Goal: Task Accomplishment & Management: Use online tool/utility

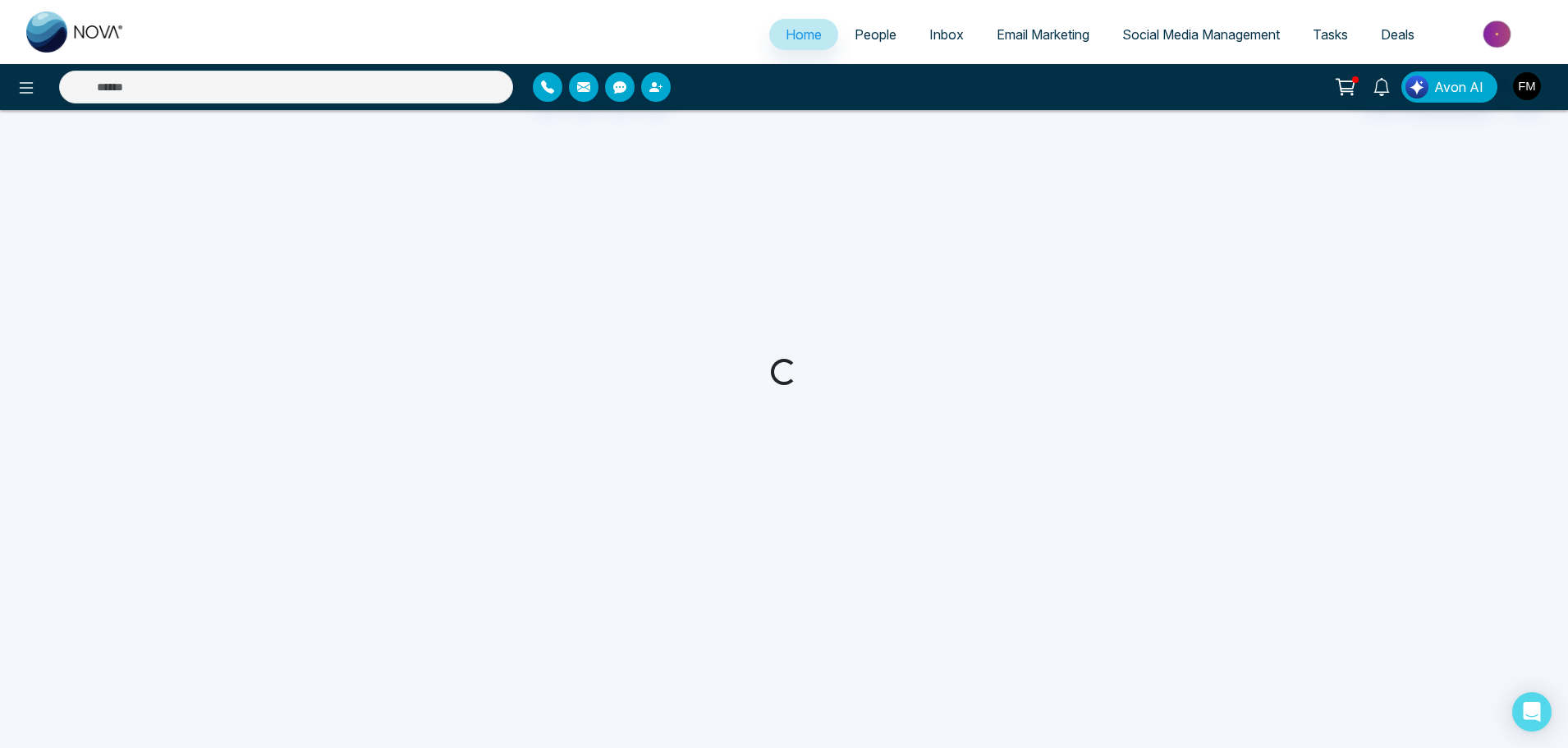
select select "*"
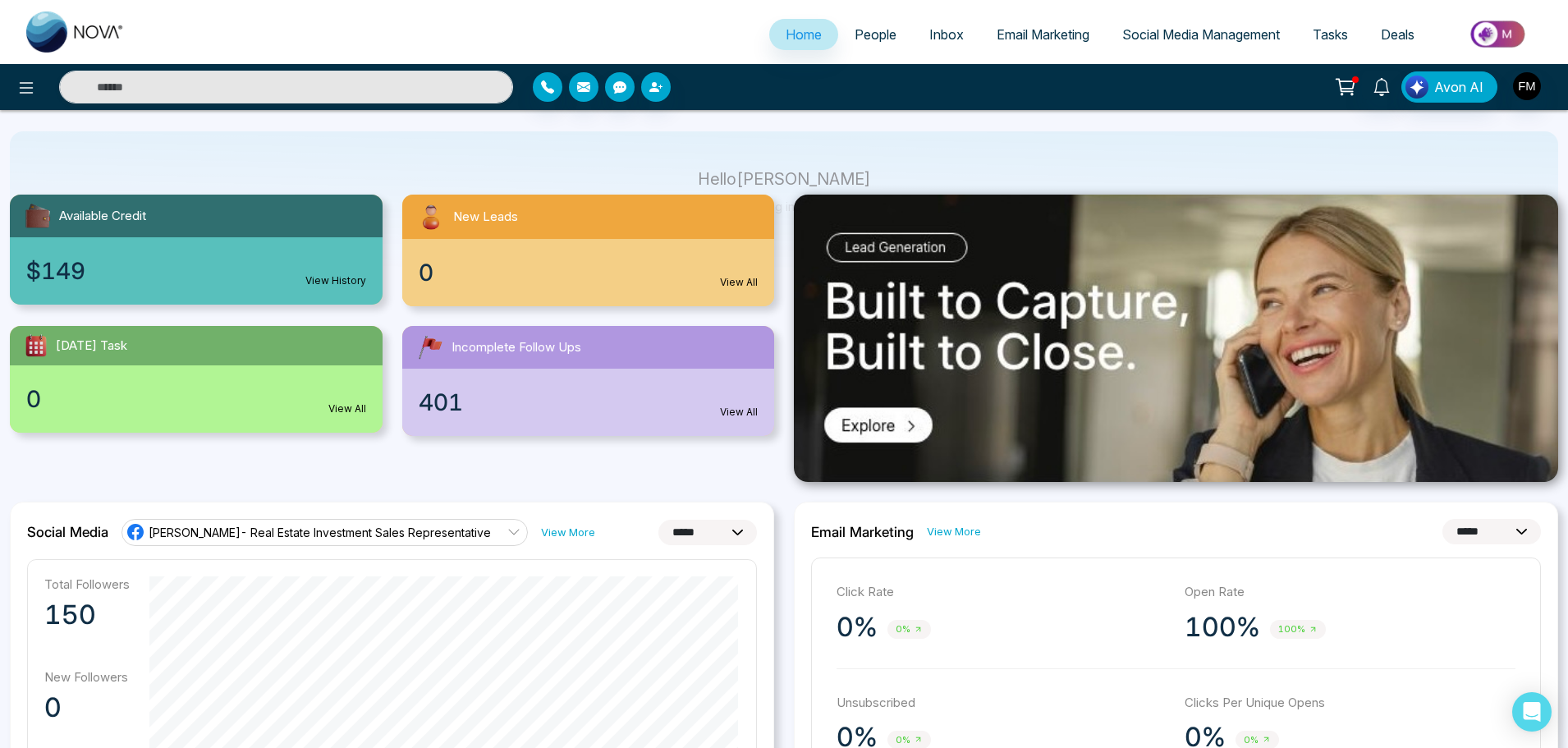
scroll to position [99, 0]
click at [859, 29] on span "People" at bounding box center [875, 35] width 41 height 17
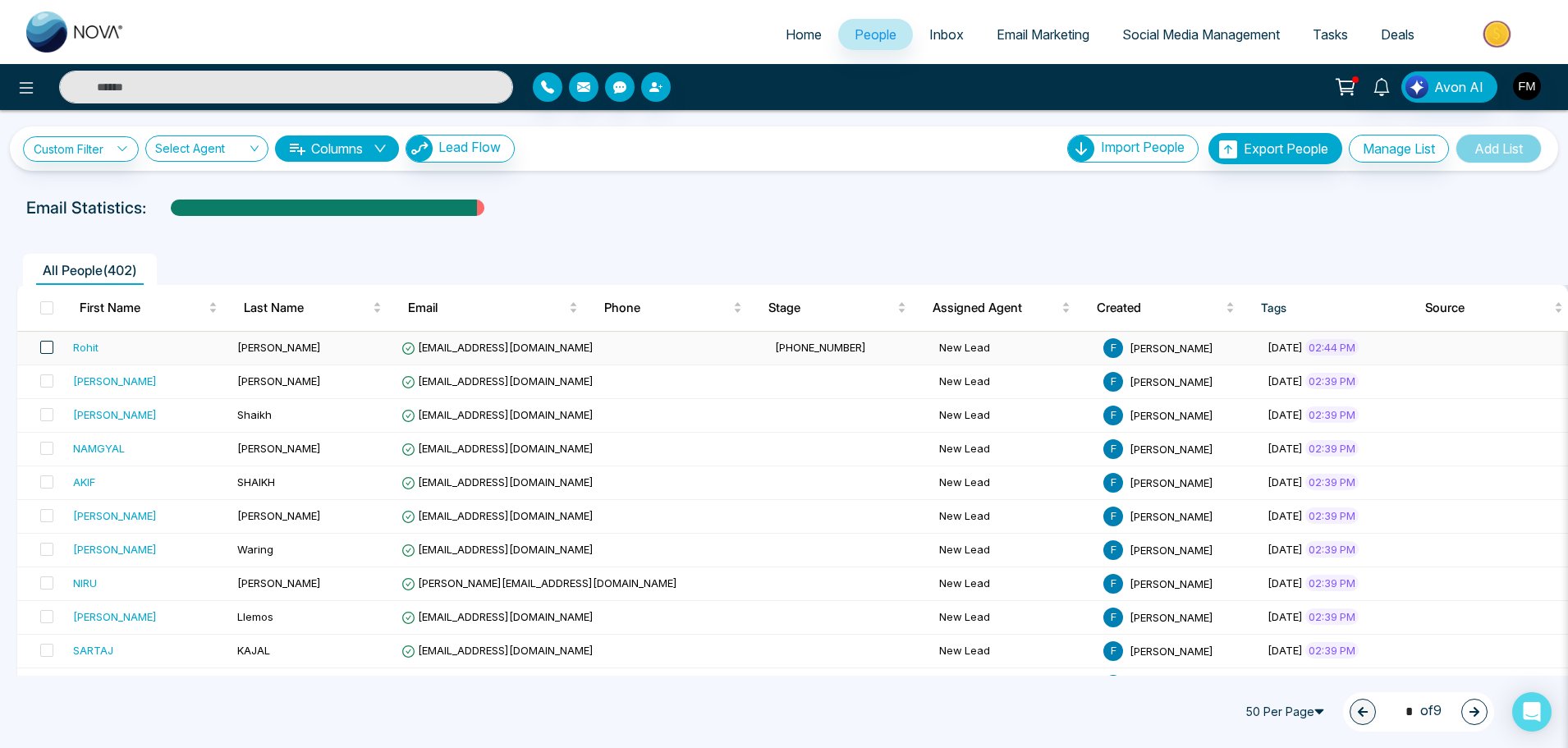
click at [45, 350] on span at bounding box center [47, 348] width 13 height 13
click at [277, 350] on td "[PERSON_NAME]" at bounding box center [312, 349] width 164 height 34
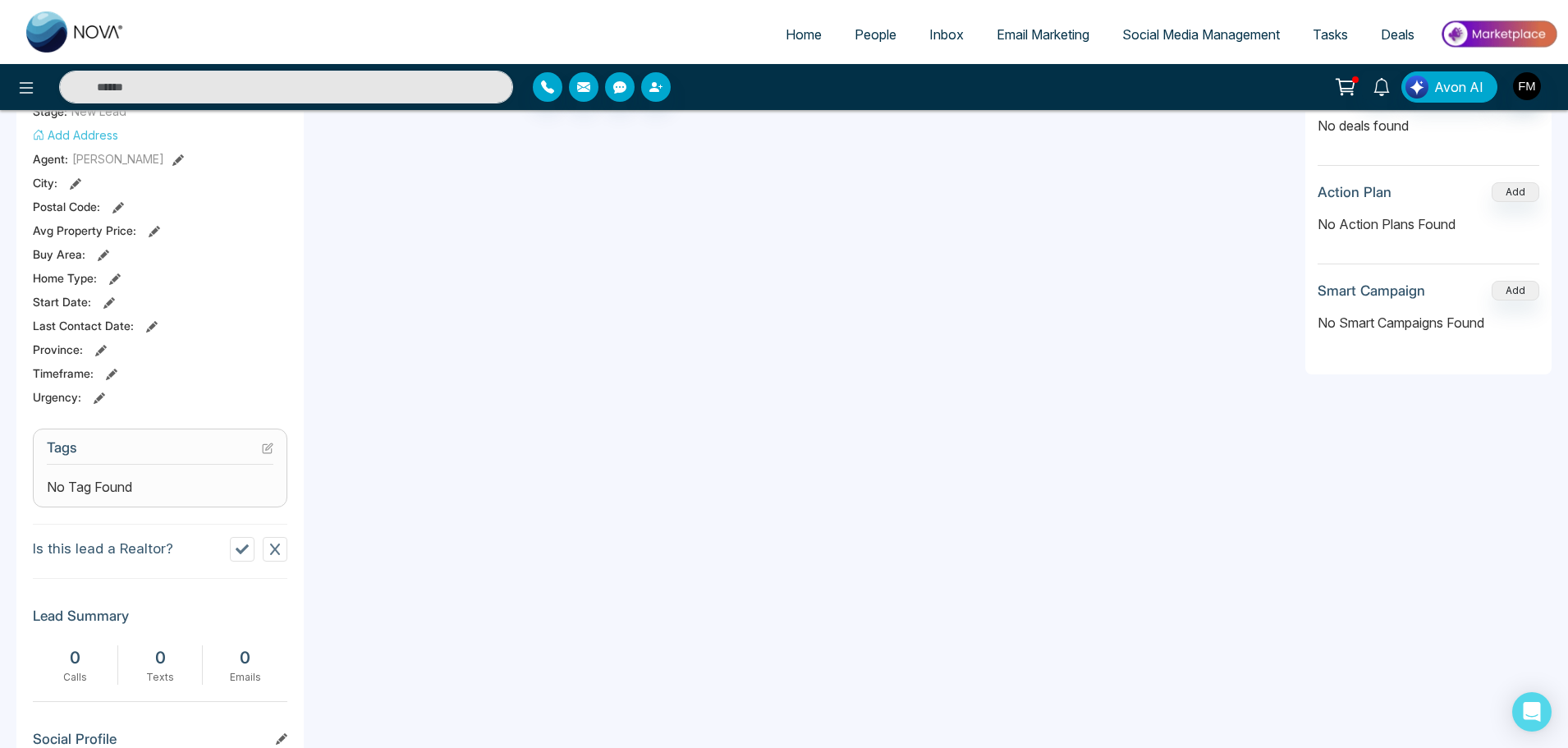
scroll to position [368, 0]
click at [177, 490] on div "No Tag Found" at bounding box center [160, 486] width 227 height 19
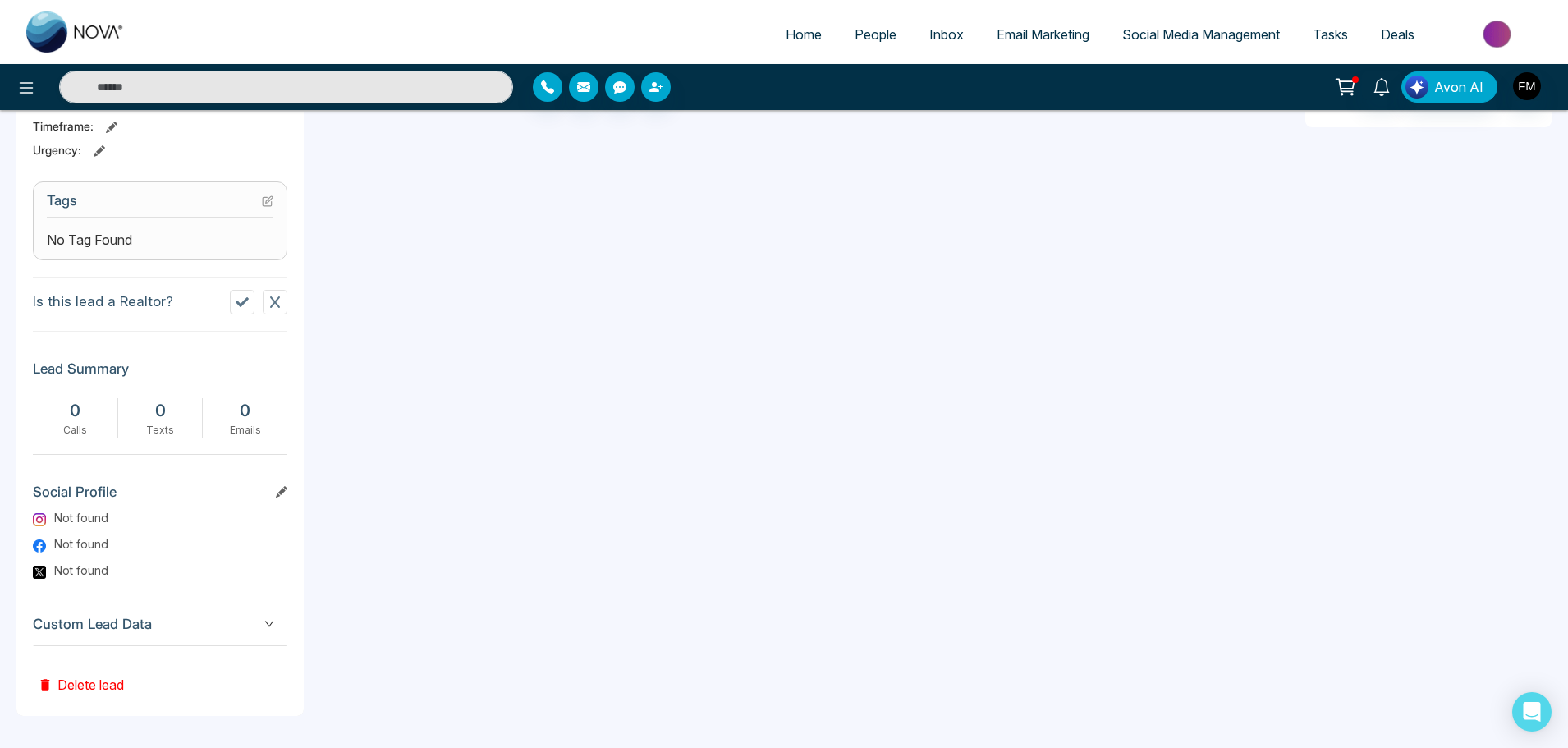
scroll to position [615, 0]
click at [107, 618] on span "Custom Lead Data" at bounding box center [160, 624] width 254 height 22
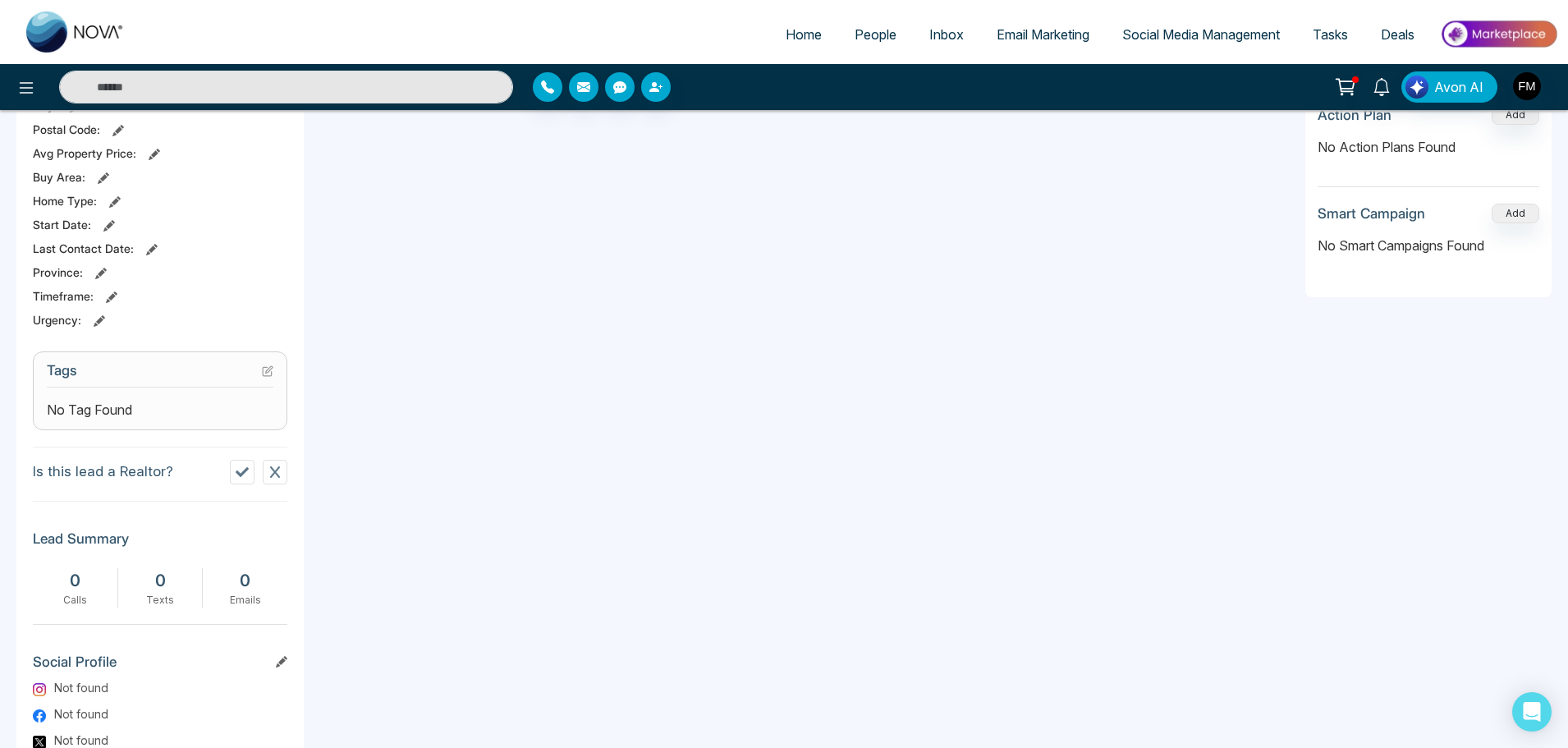
scroll to position [440, 0]
click at [270, 374] on icon at bounding box center [269, 374] width 6 height 6
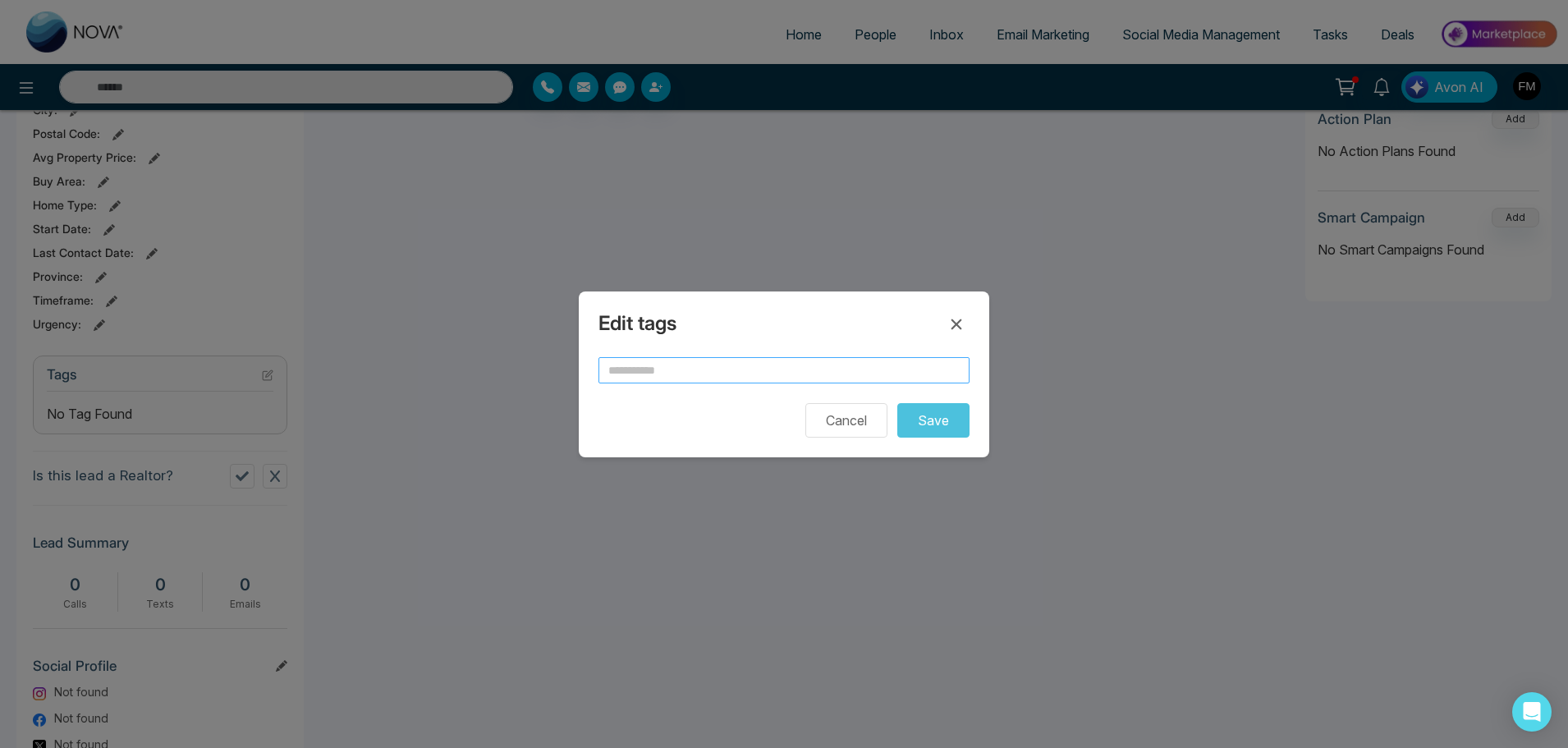
click at [638, 374] on input "text" at bounding box center [784, 370] width 371 height 27
type input "*"
type input "*******"
click at [949, 410] on button "Save" at bounding box center [934, 420] width 72 height 34
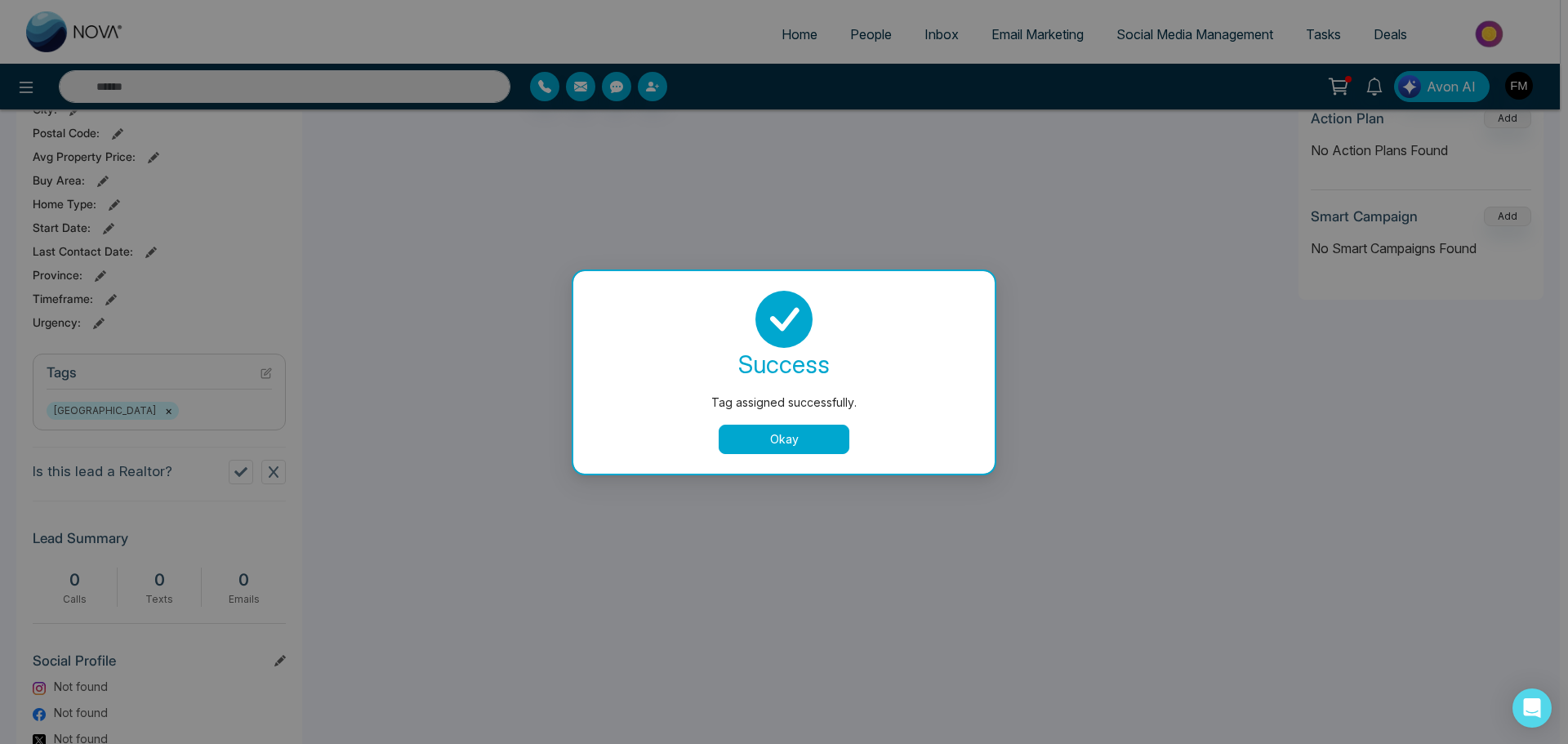
click at [818, 441] on button "Okay" at bounding box center [784, 439] width 131 height 29
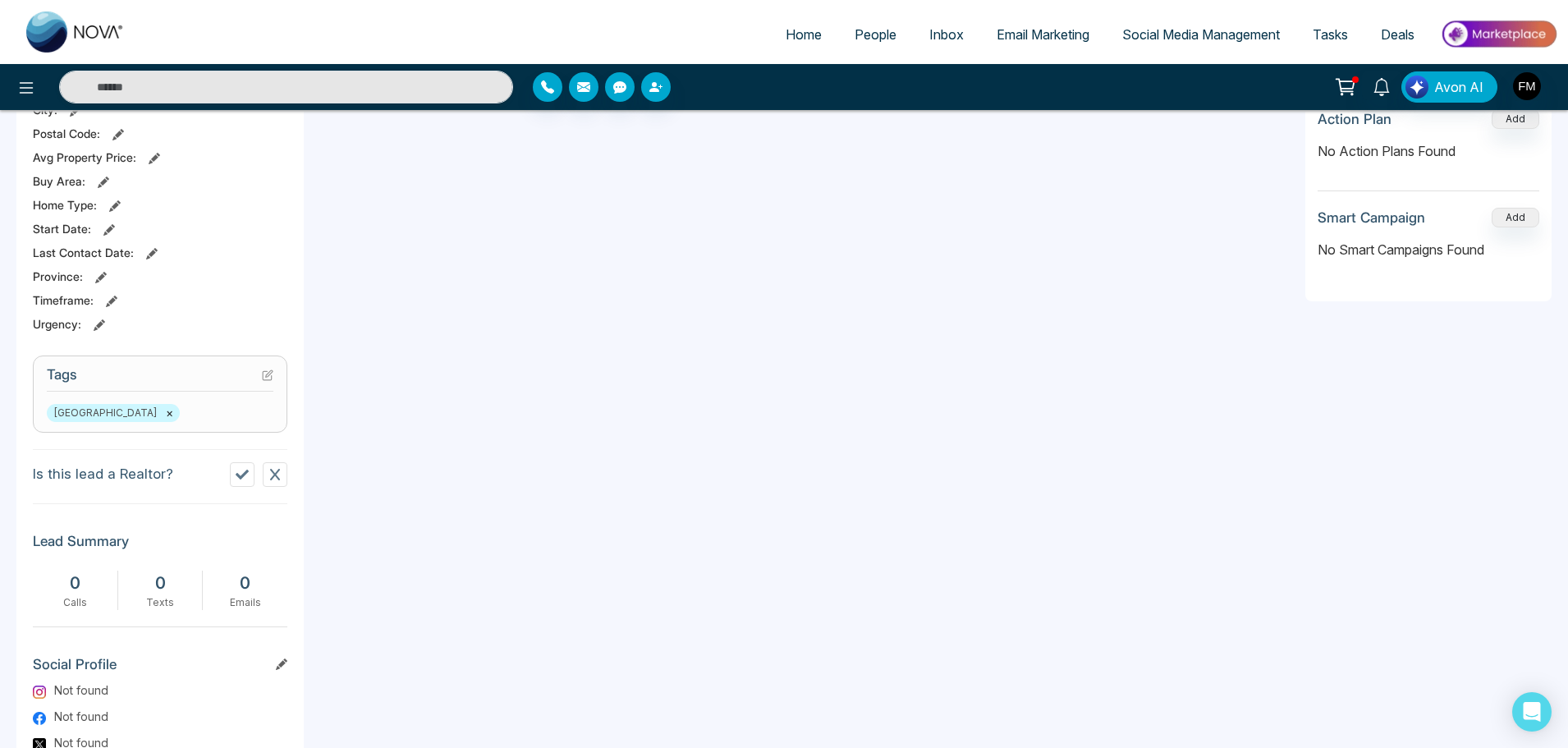
click at [268, 374] on icon at bounding box center [267, 375] width 11 height 11
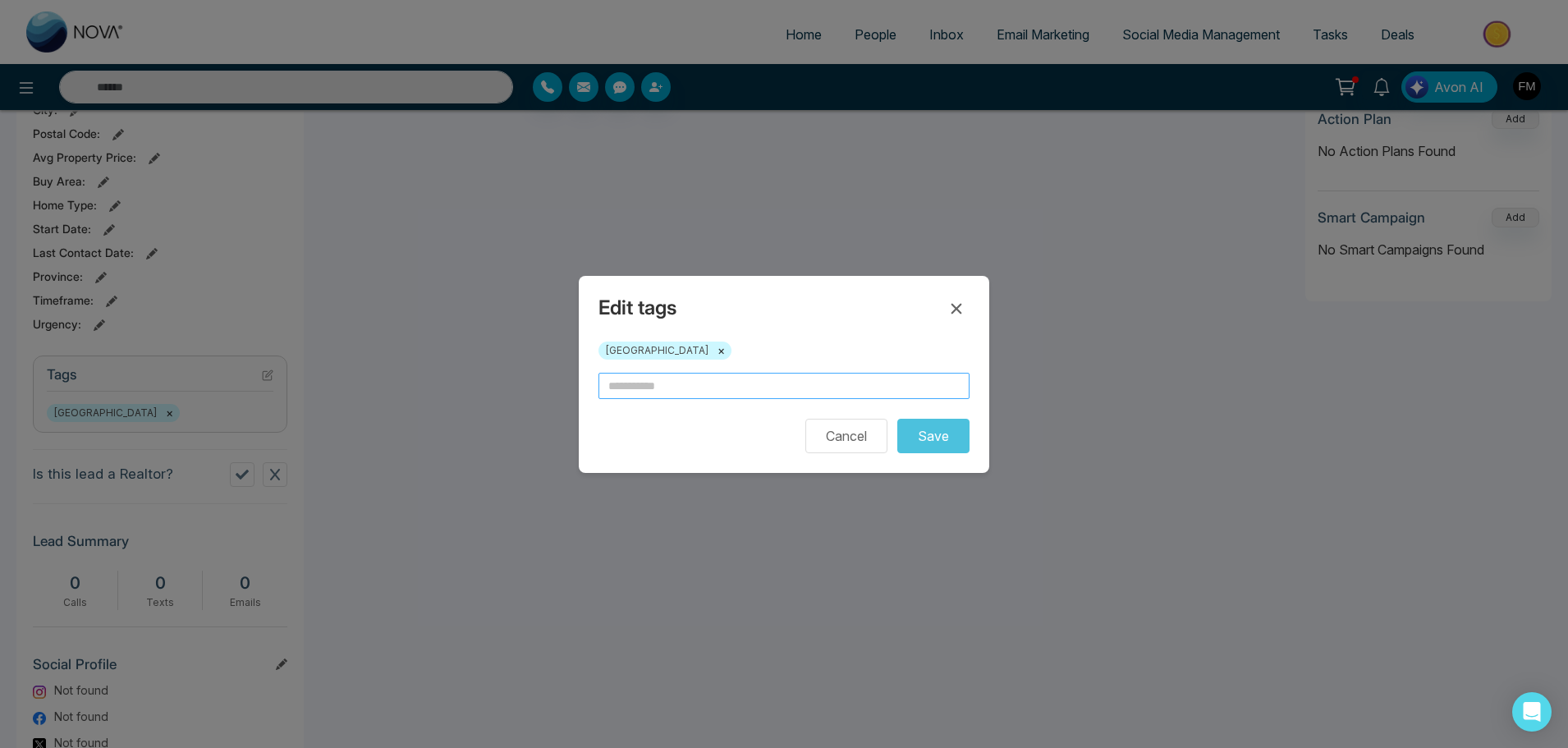
click at [627, 388] on input "text" at bounding box center [784, 386] width 371 height 27
type input "******"
click at [951, 440] on button "Save" at bounding box center [934, 435] width 72 height 34
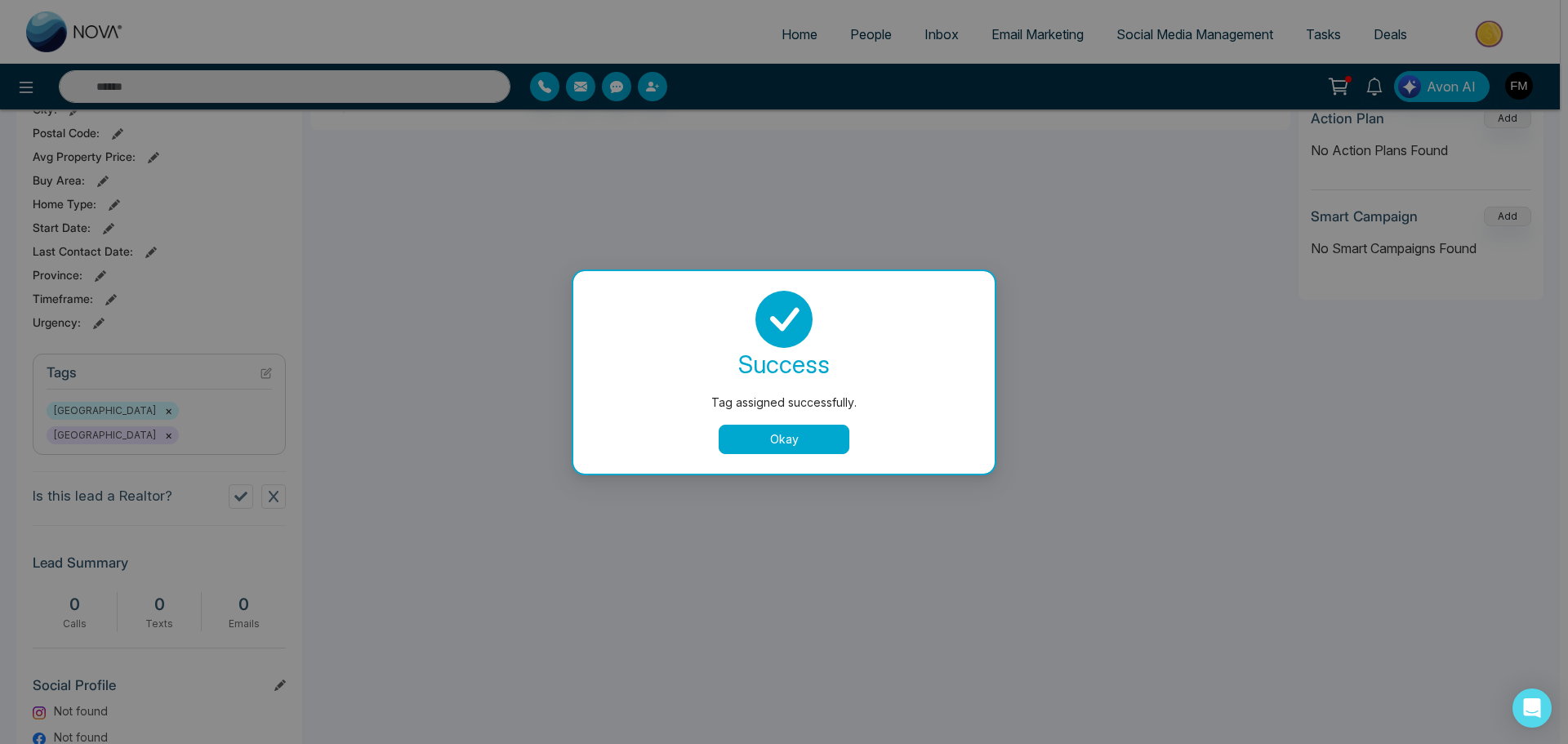
click at [806, 436] on button "Okay" at bounding box center [784, 439] width 131 height 29
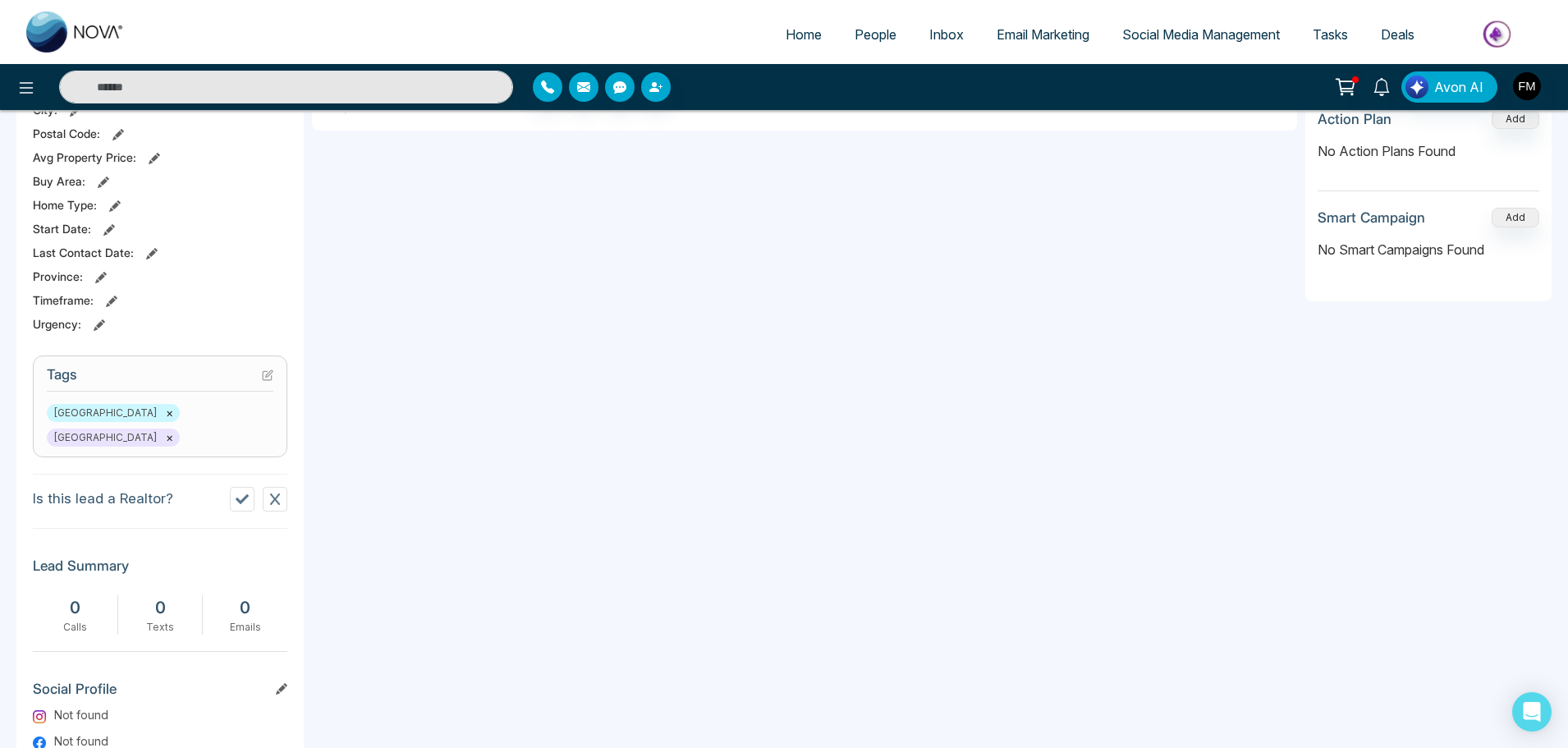
scroll to position [0, 0]
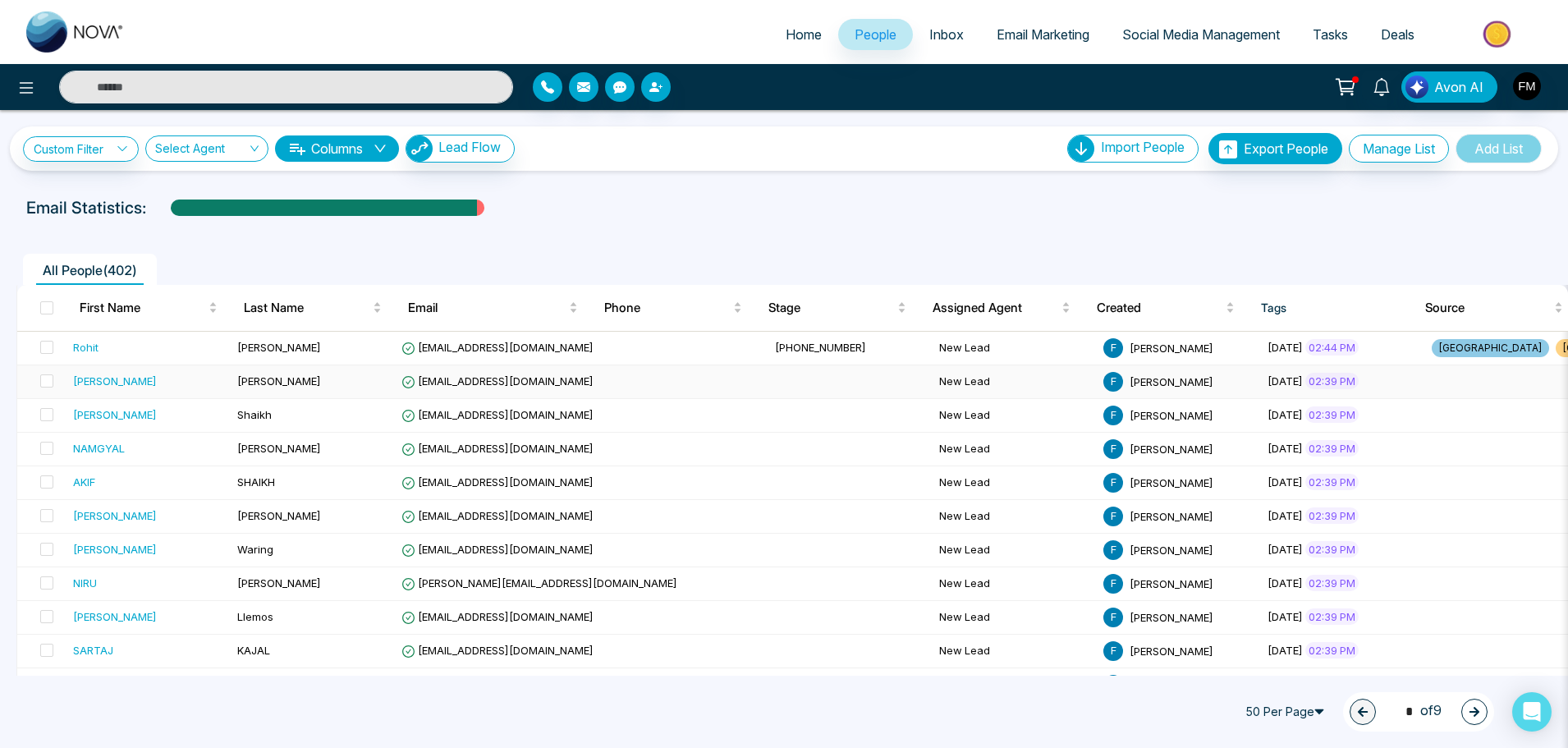
click at [445, 375] on span "[EMAIL_ADDRESS][DOMAIN_NAME]" at bounding box center [498, 381] width 192 height 13
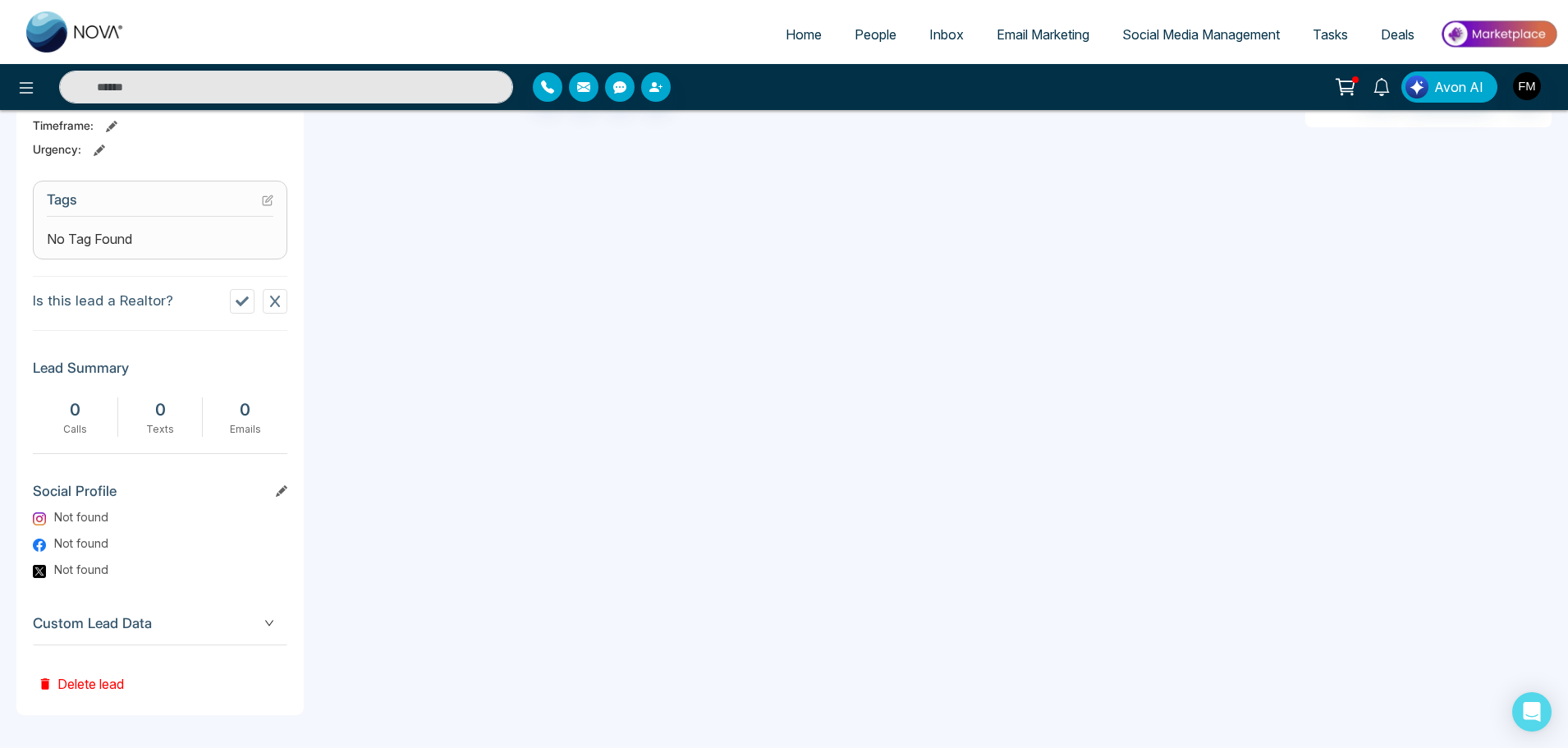
scroll to position [399, 0]
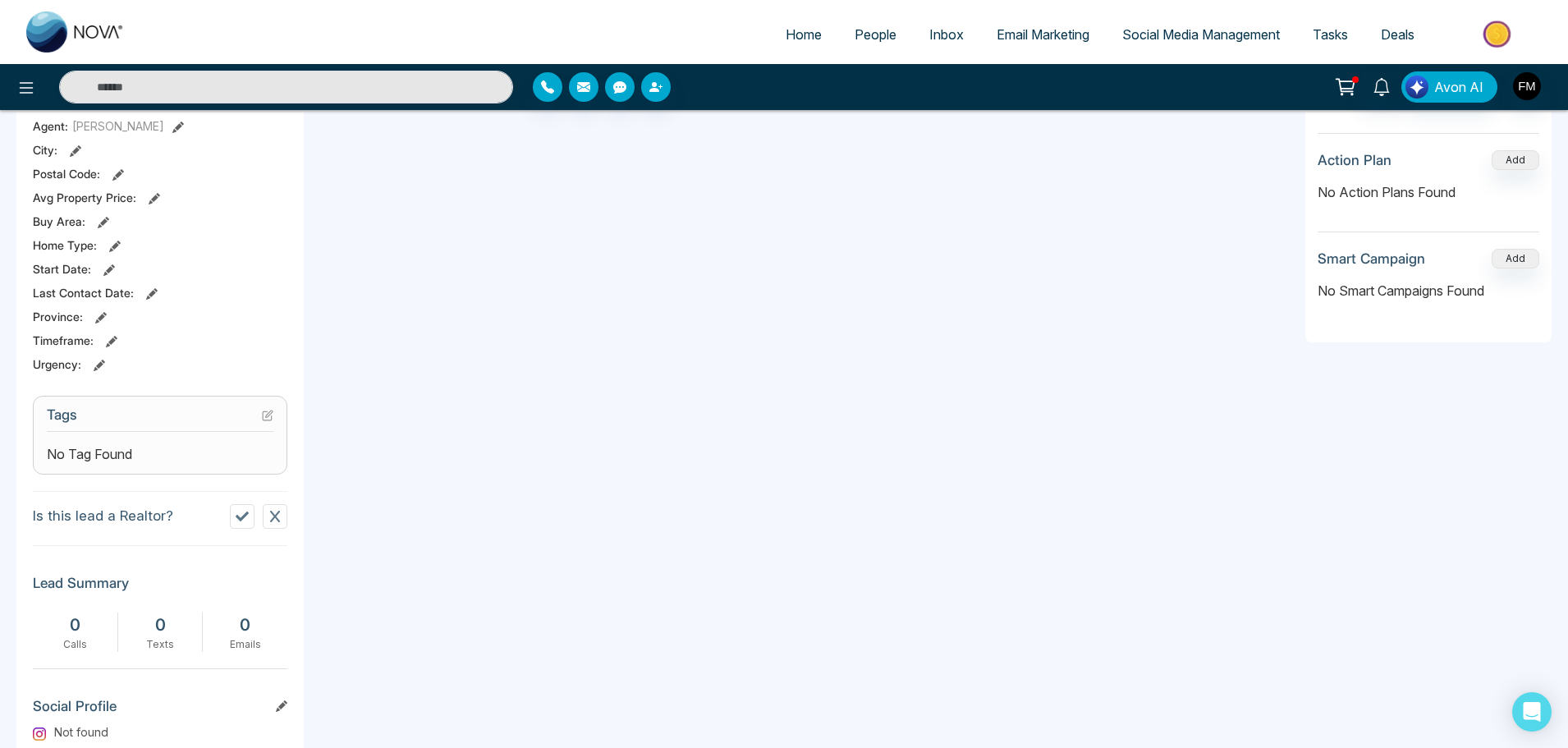
click at [266, 415] on icon at bounding box center [267, 415] width 11 height 11
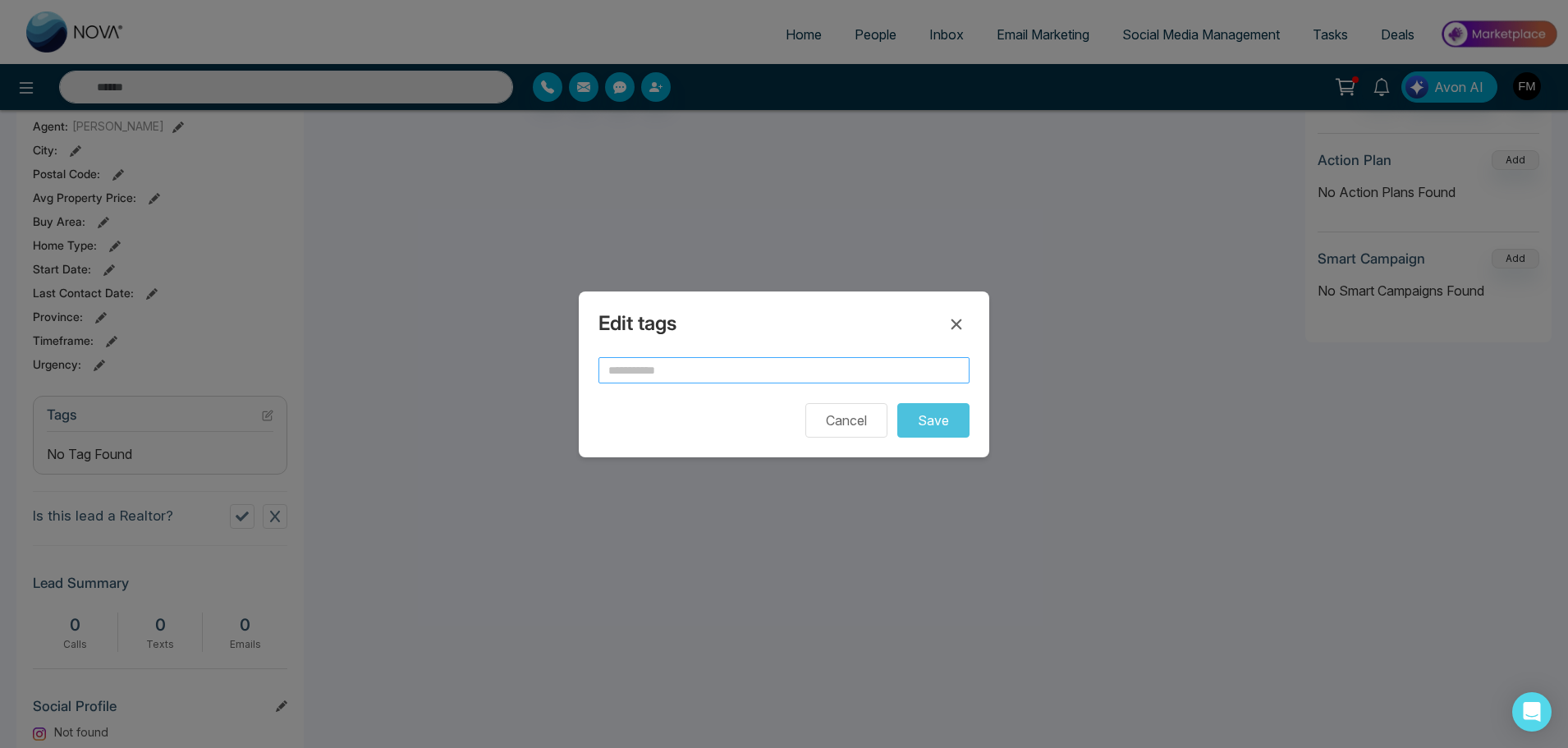
click at [647, 371] on input "text" at bounding box center [784, 370] width 371 height 27
click at [647, 373] on input "text" at bounding box center [784, 370] width 371 height 27
click at [620, 372] on input "*********" at bounding box center [784, 370] width 371 height 27
click at [711, 370] on input "********" at bounding box center [784, 370] width 371 height 27
type input "********"
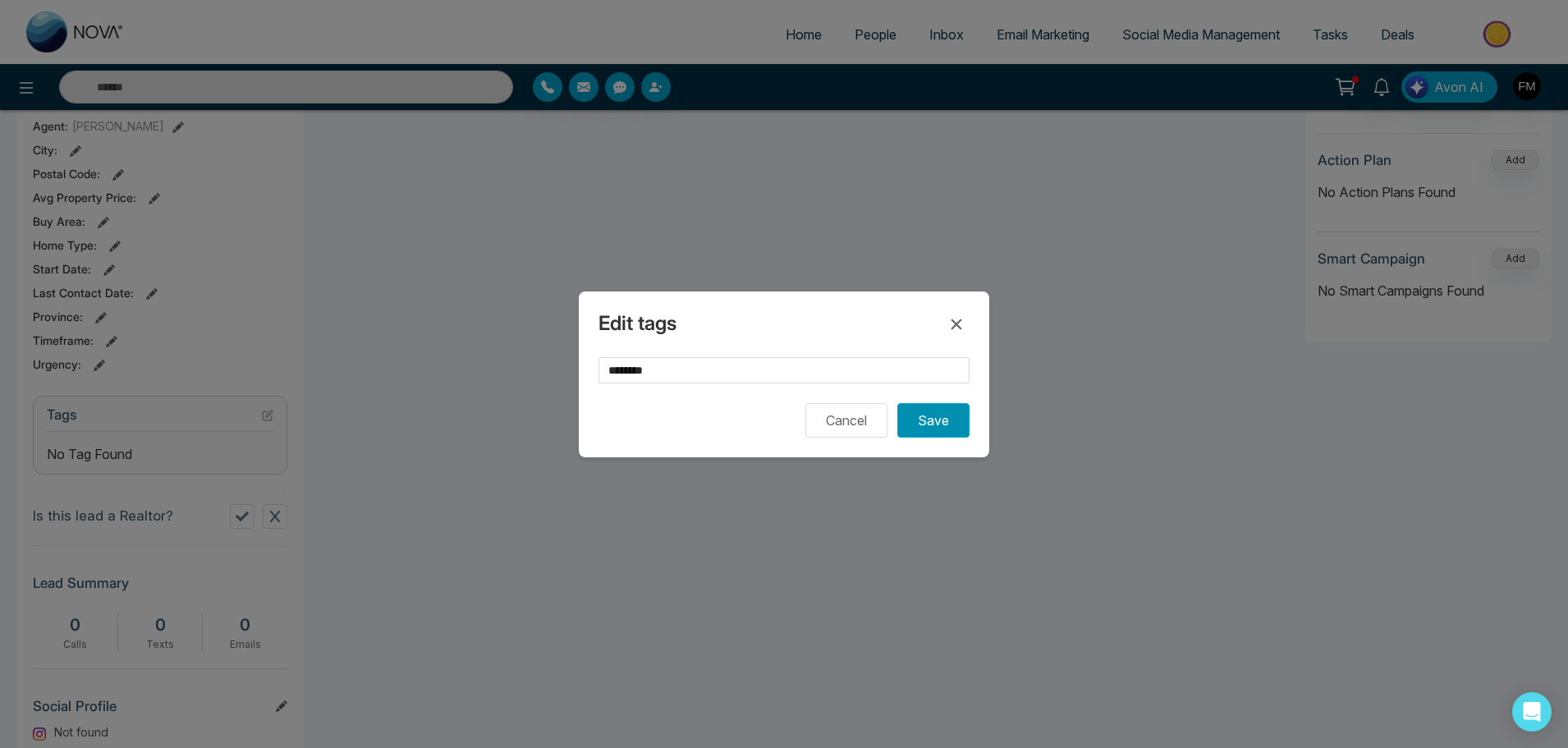
click at [941, 413] on button "Save" at bounding box center [934, 420] width 72 height 34
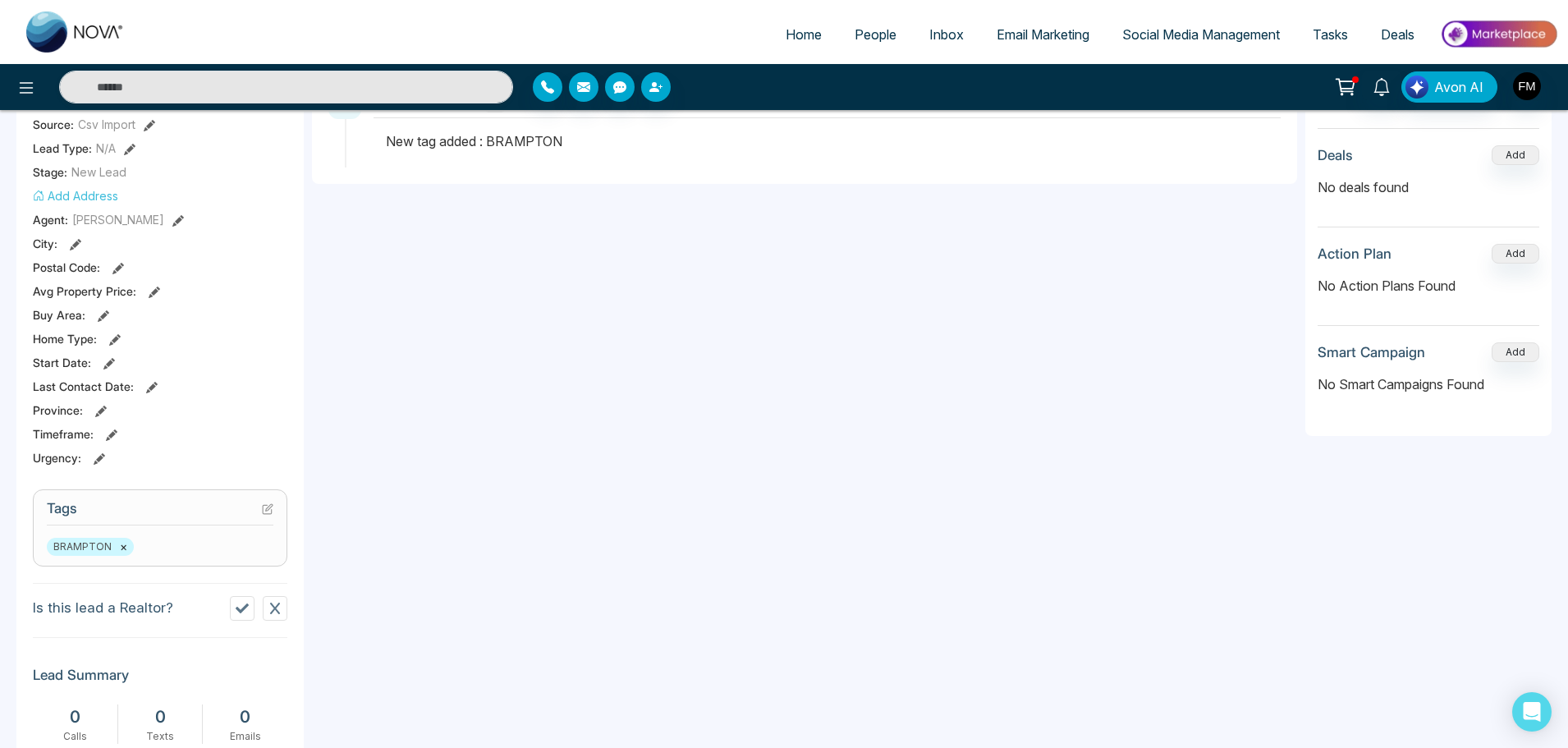
scroll to position [304, 0]
click at [116, 546] on span "BRAMPTON ×" at bounding box center [90, 548] width 87 height 18
click at [120, 547] on button "×" at bounding box center [124, 548] width 7 height 15
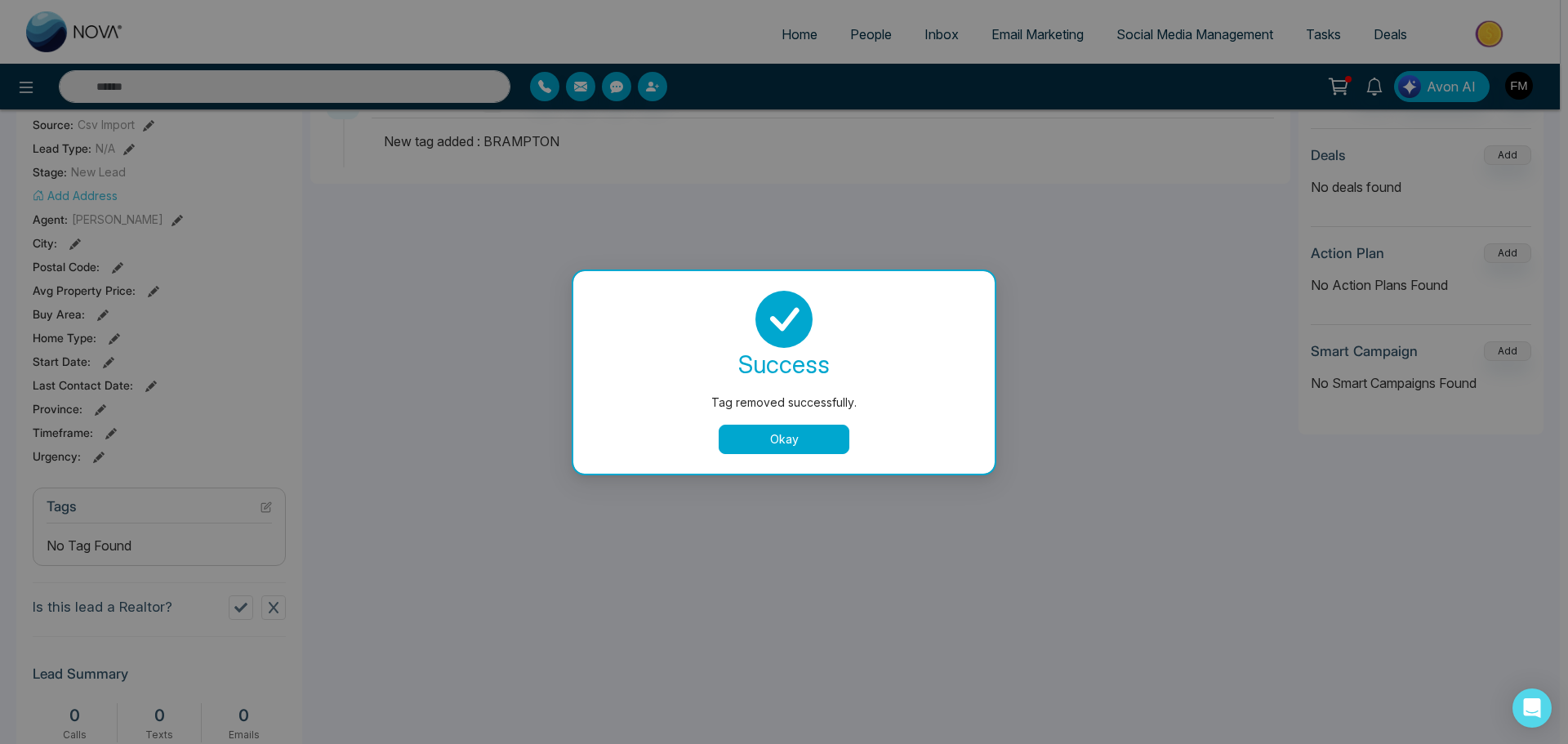
click at [743, 446] on button "Okay" at bounding box center [784, 439] width 131 height 29
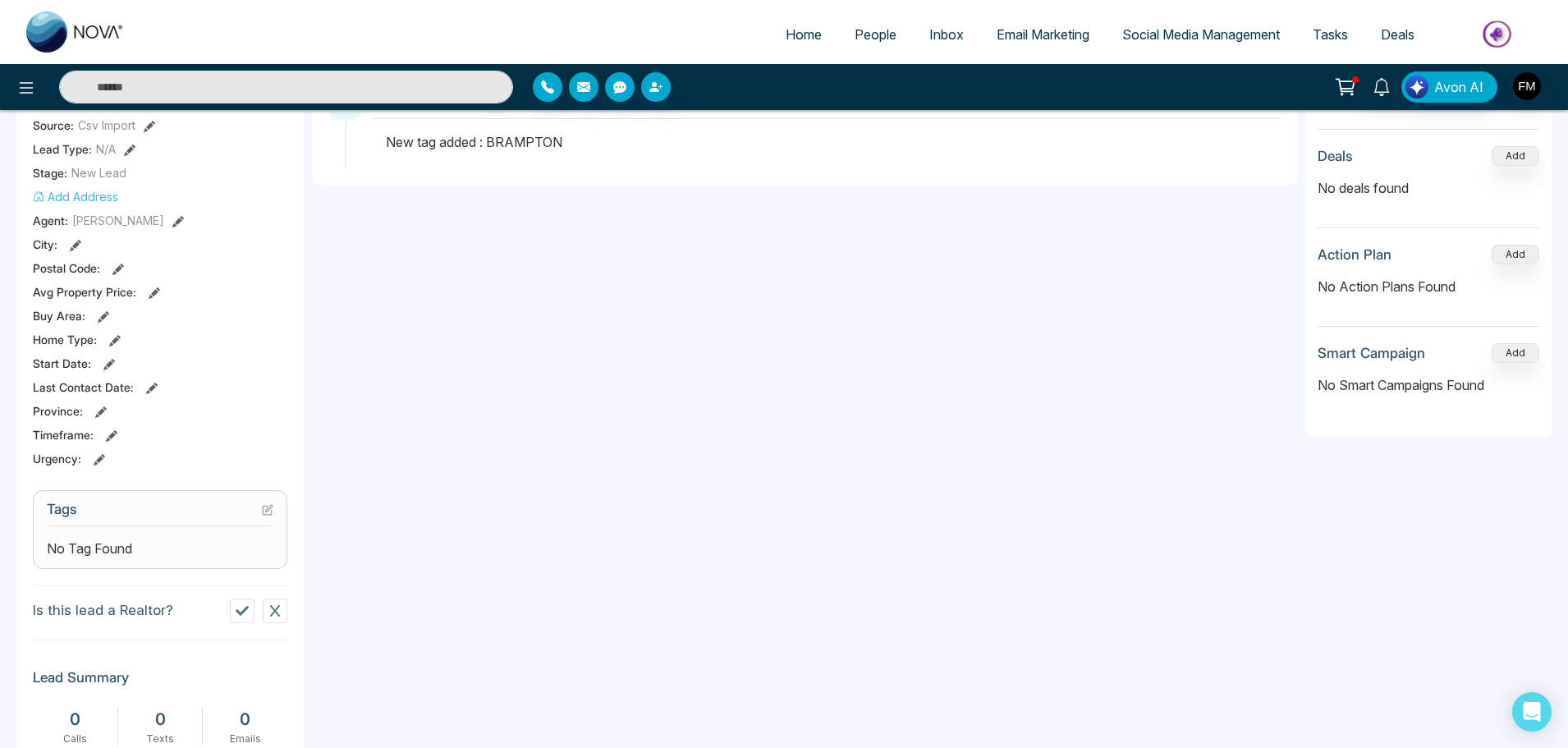
click at [265, 510] on icon at bounding box center [267, 510] width 11 height 11
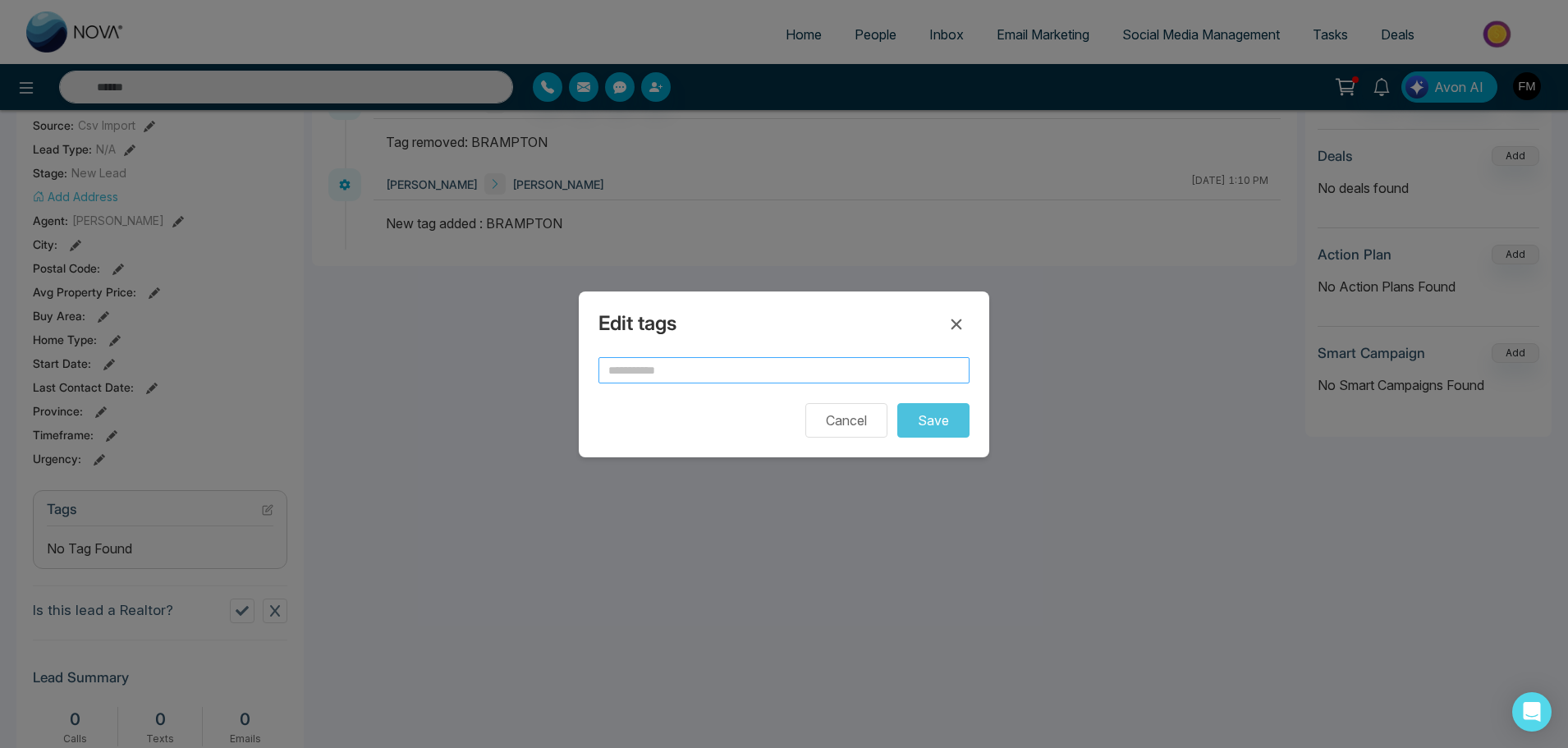
click at [662, 376] on input "text" at bounding box center [784, 370] width 371 height 27
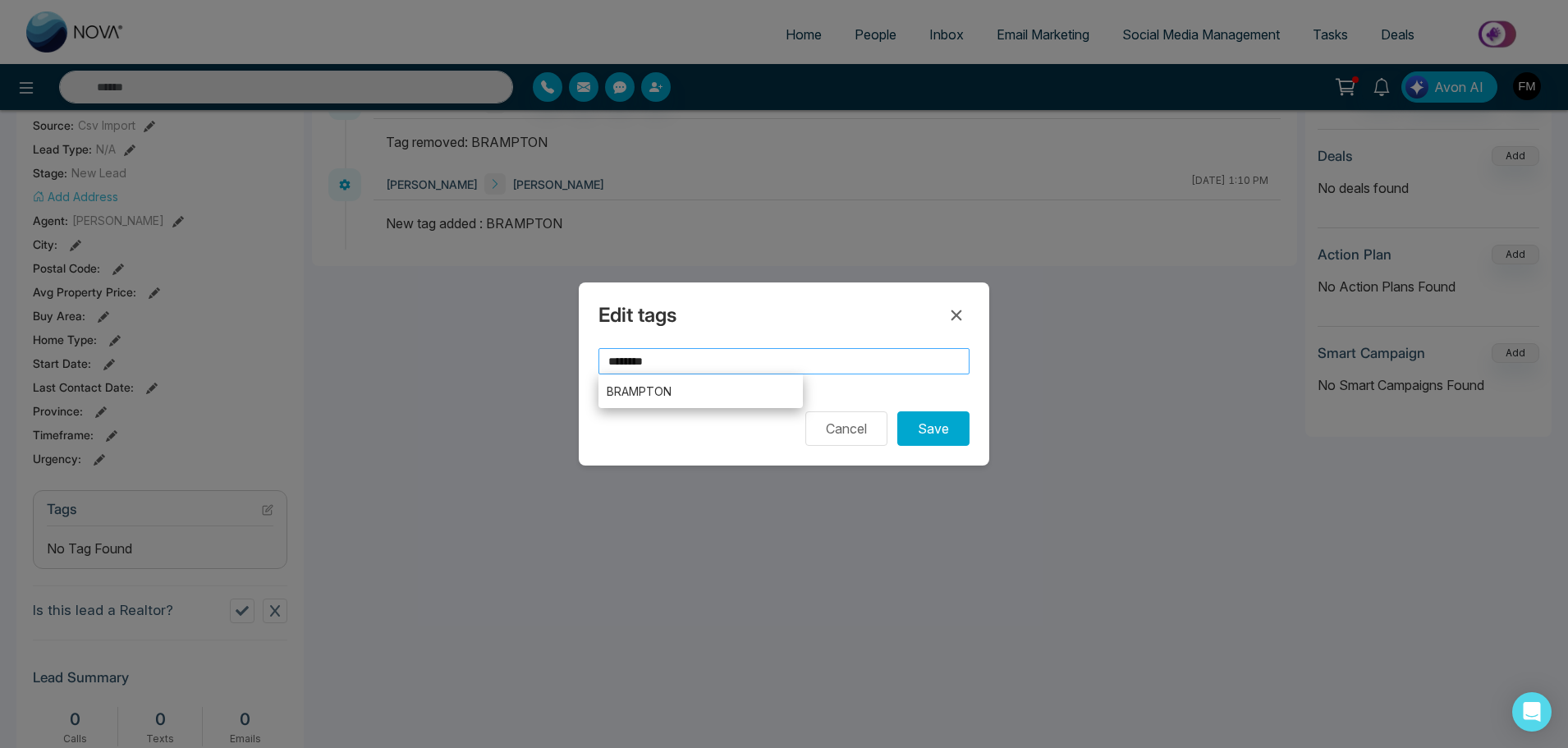
click at [728, 362] on input "********" at bounding box center [784, 362] width 371 height 27
click at [869, 366] on input "********" at bounding box center [784, 362] width 371 height 27
type input "********"
click at [831, 395] on form "******** BRAMPTON sa Cancel Save" at bounding box center [784, 398] width 371 height 98
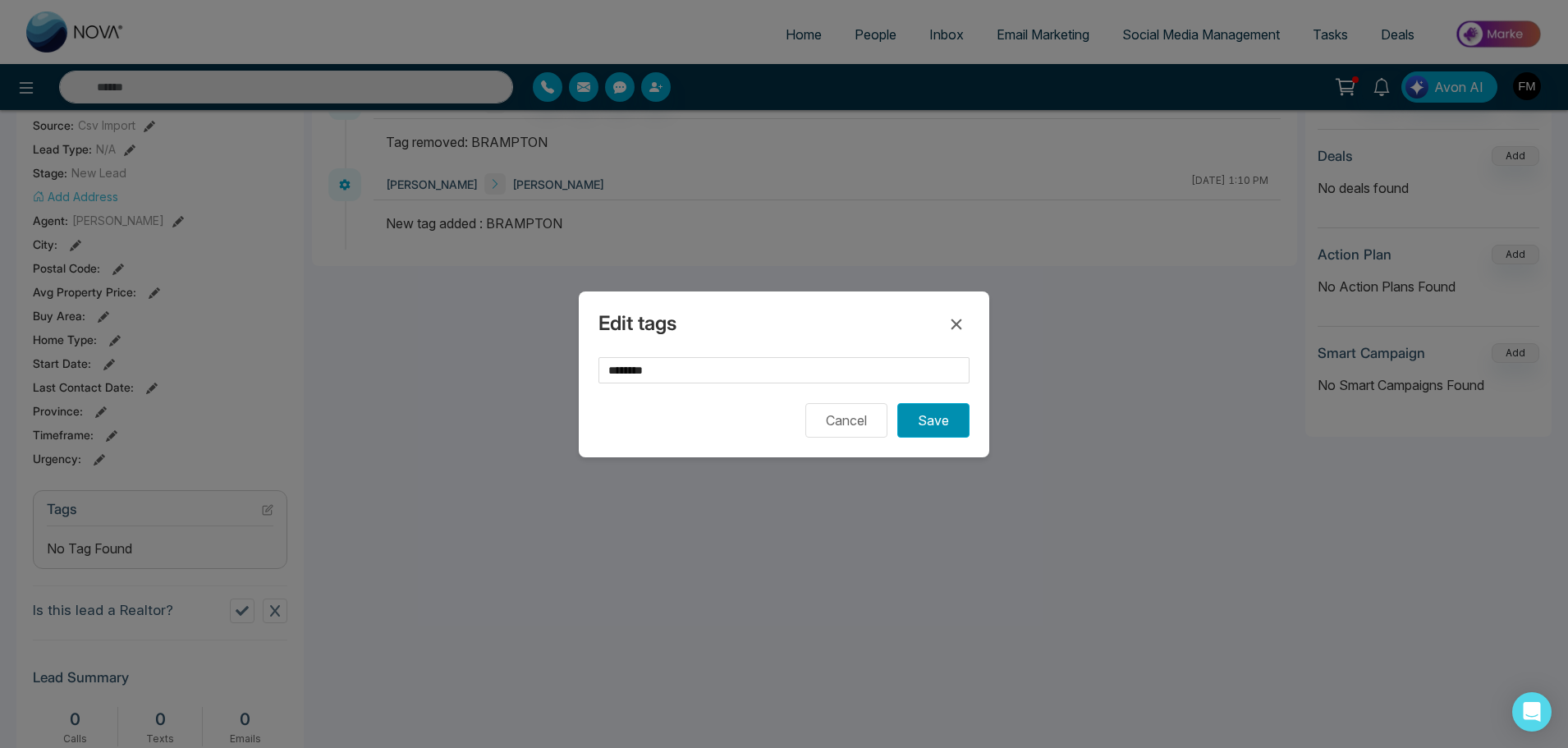
click at [943, 423] on button "Save" at bounding box center [934, 420] width 72 height 34
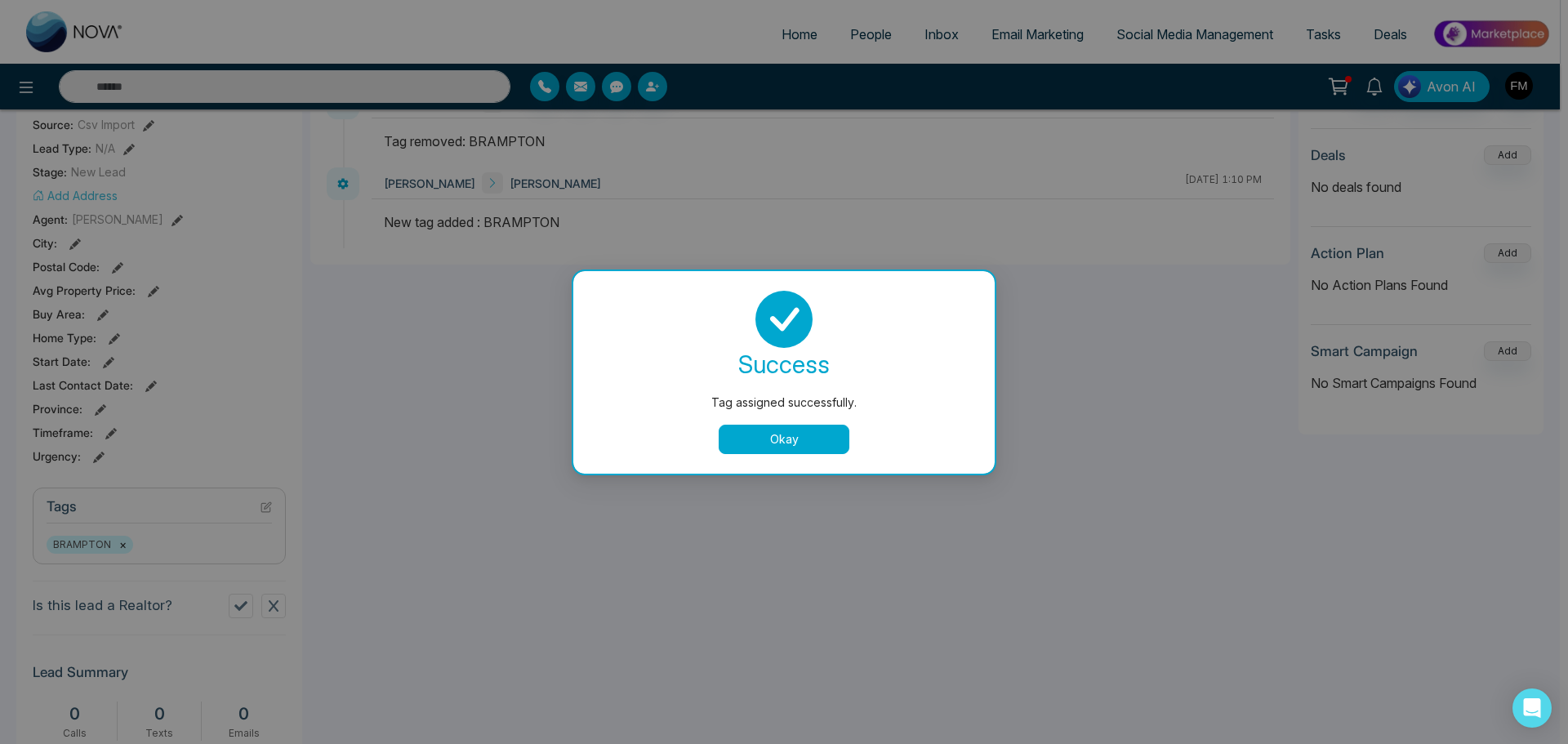
click at [823, 438] on button "Okay" at bounding box center [784, 439] width 131 height 29
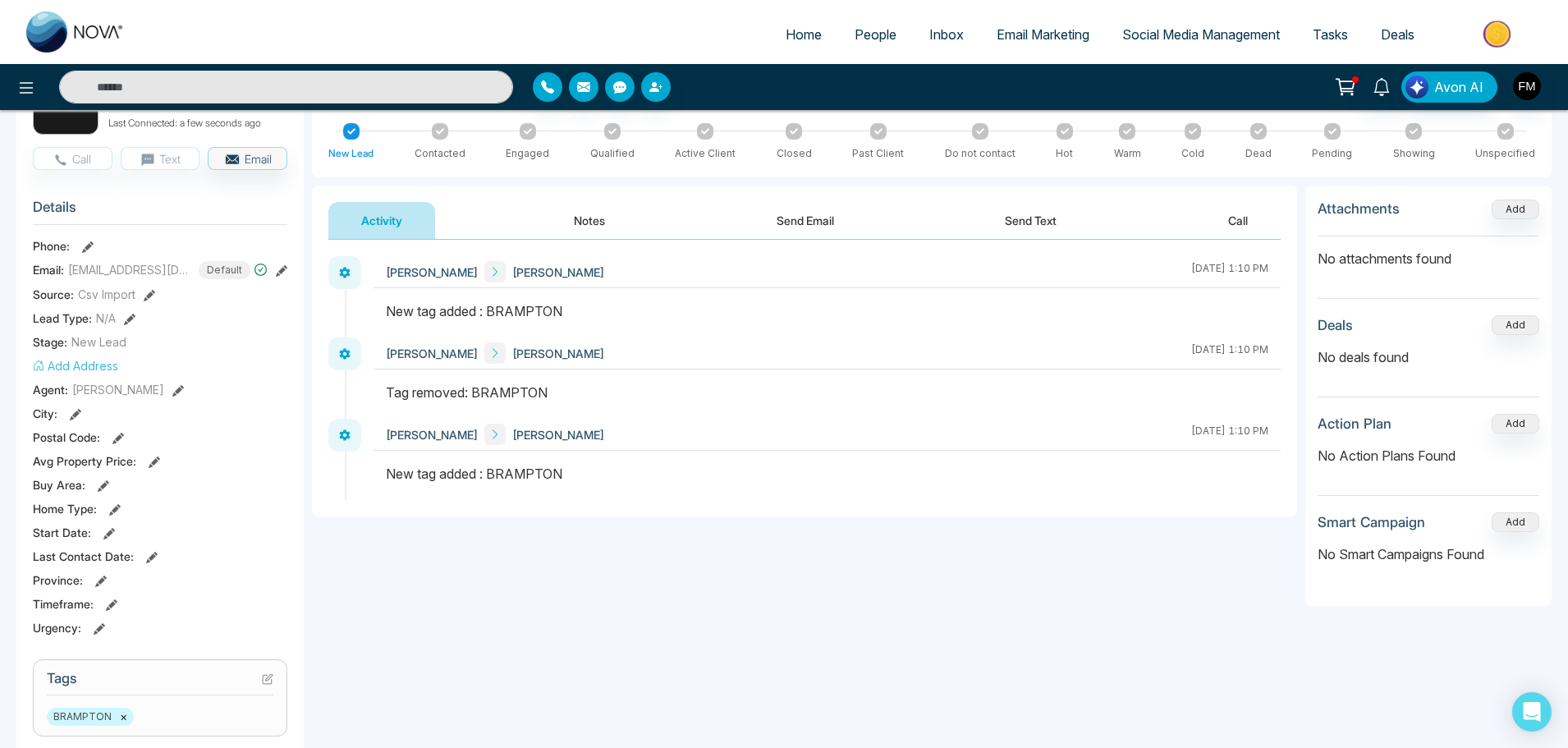
scroll to position [0, 0]
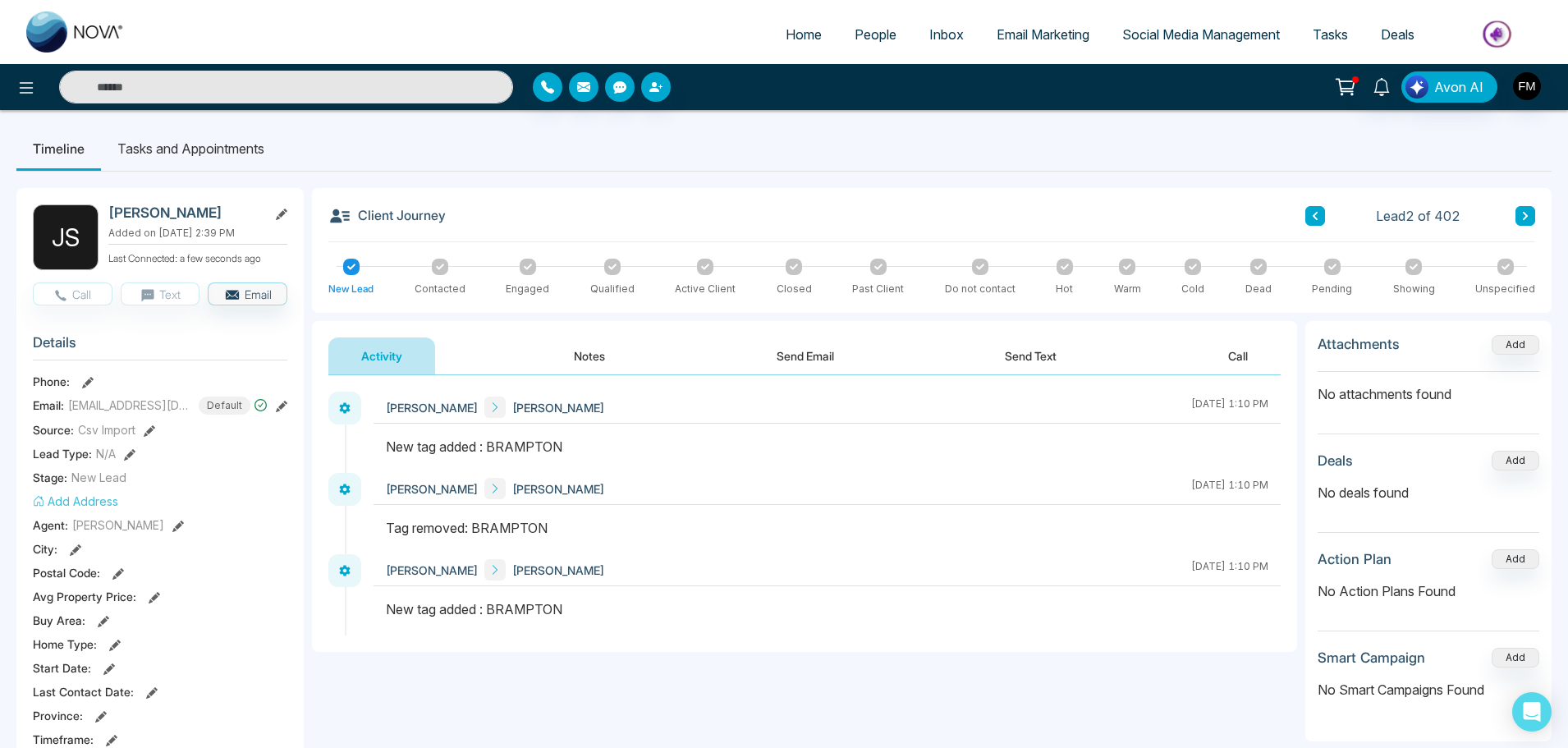
click at [1025, 31] on span "Email Marketing" at bounding box center [1043, 35] width 93 height 17
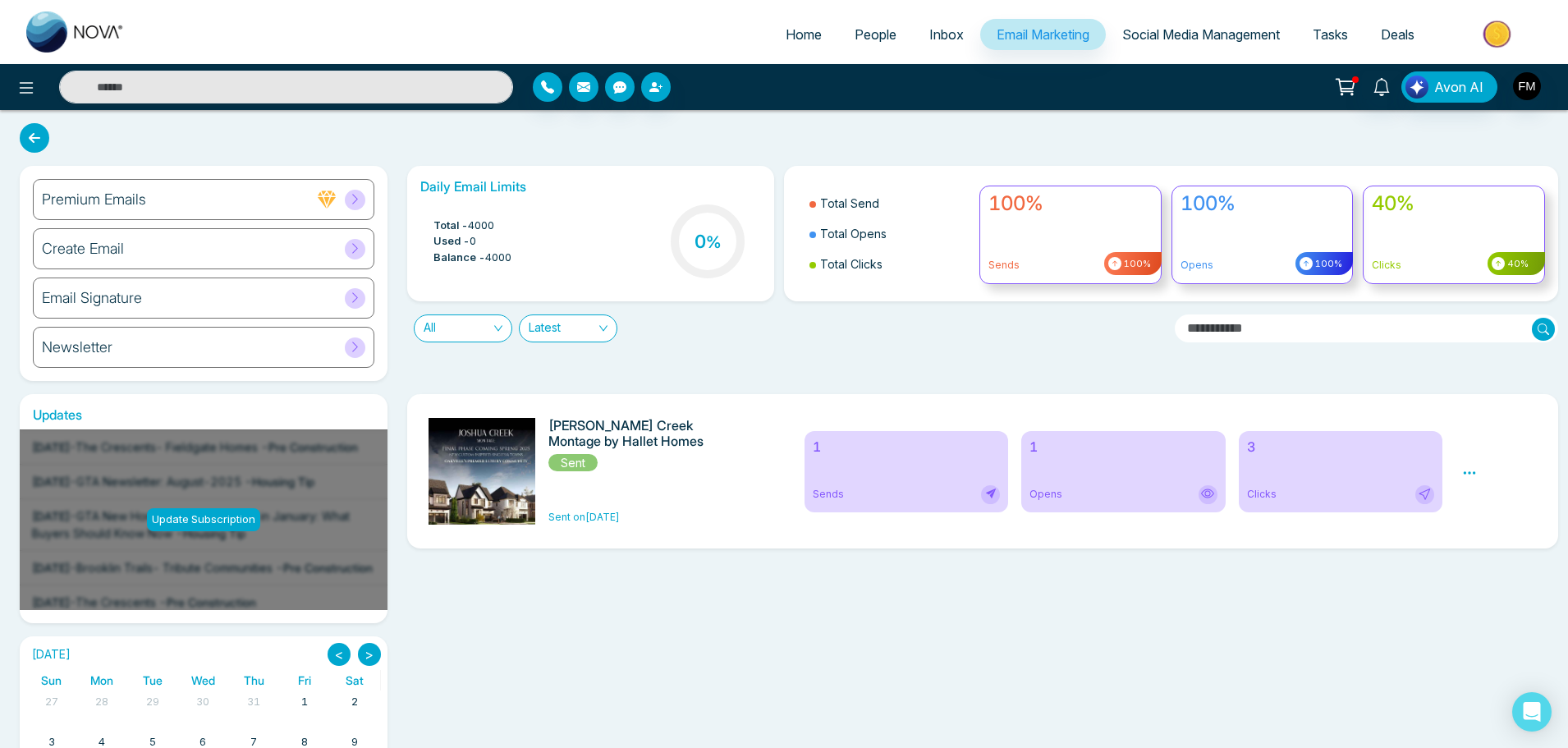
click at [1180, 29] on span "Social Media Management" at bounding box center [1201, 35] width 158 height 17
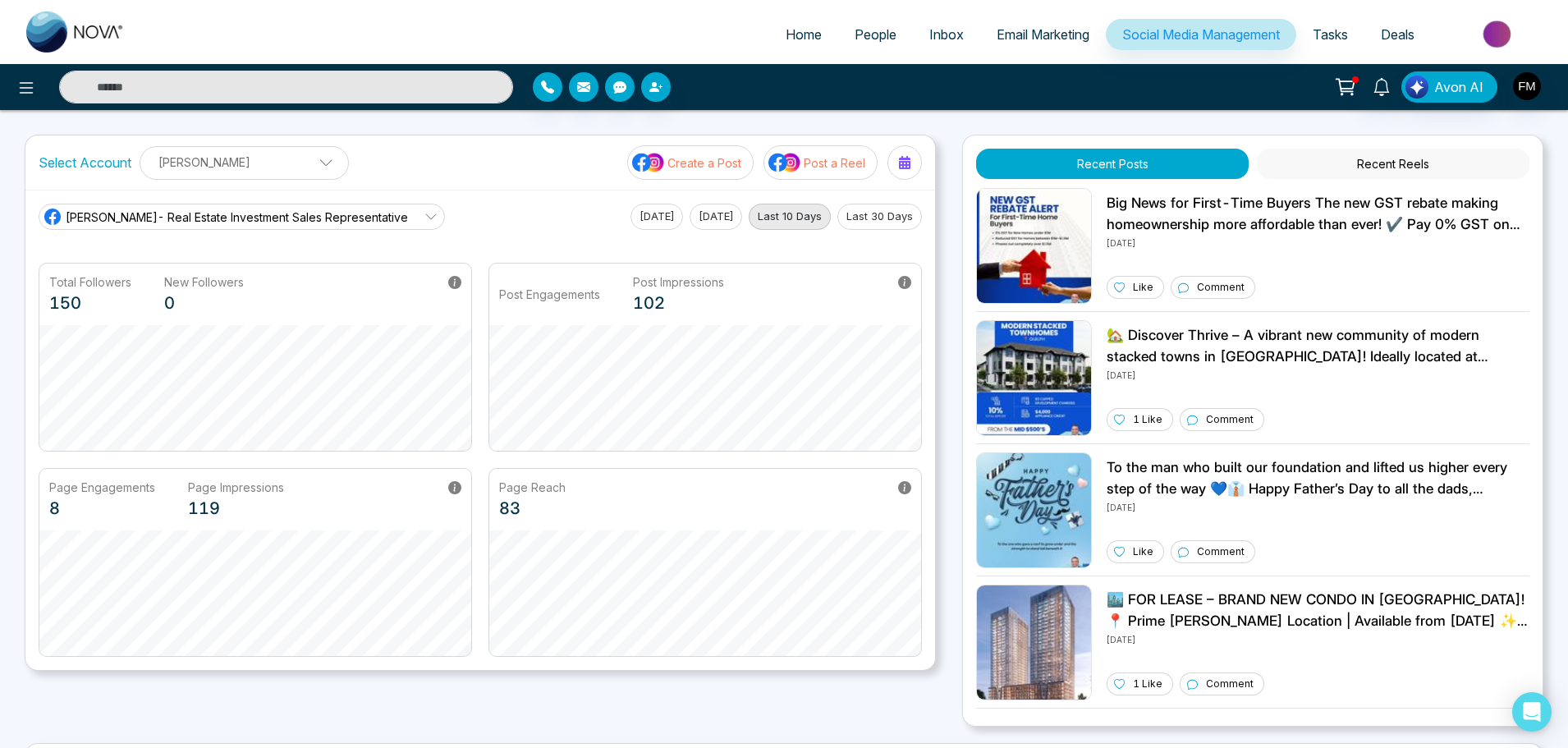
scroll to position [313, 0]
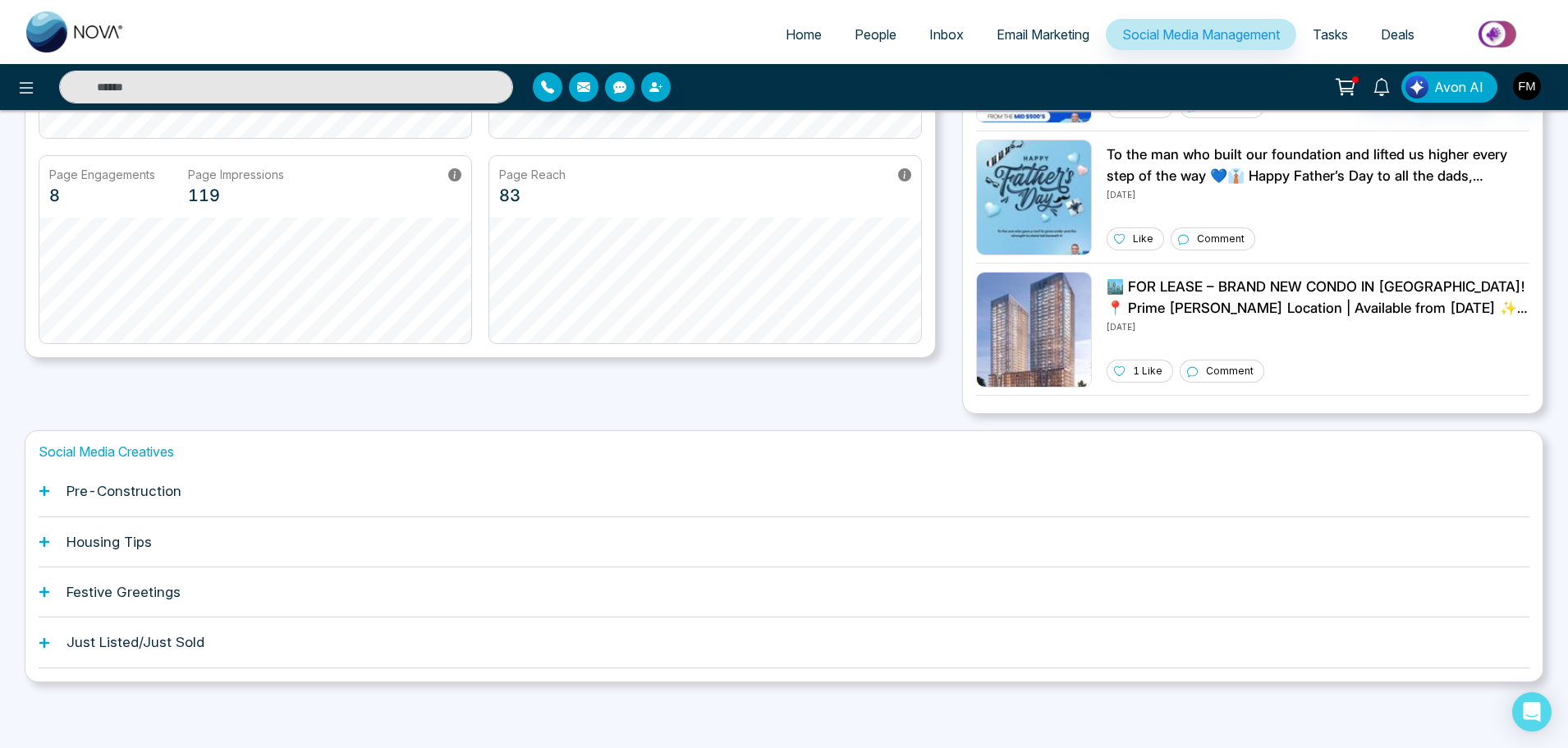
click at [154, 487] on h1 "Pre-Construction" at bounding box center [124, 492] width 115 height 17
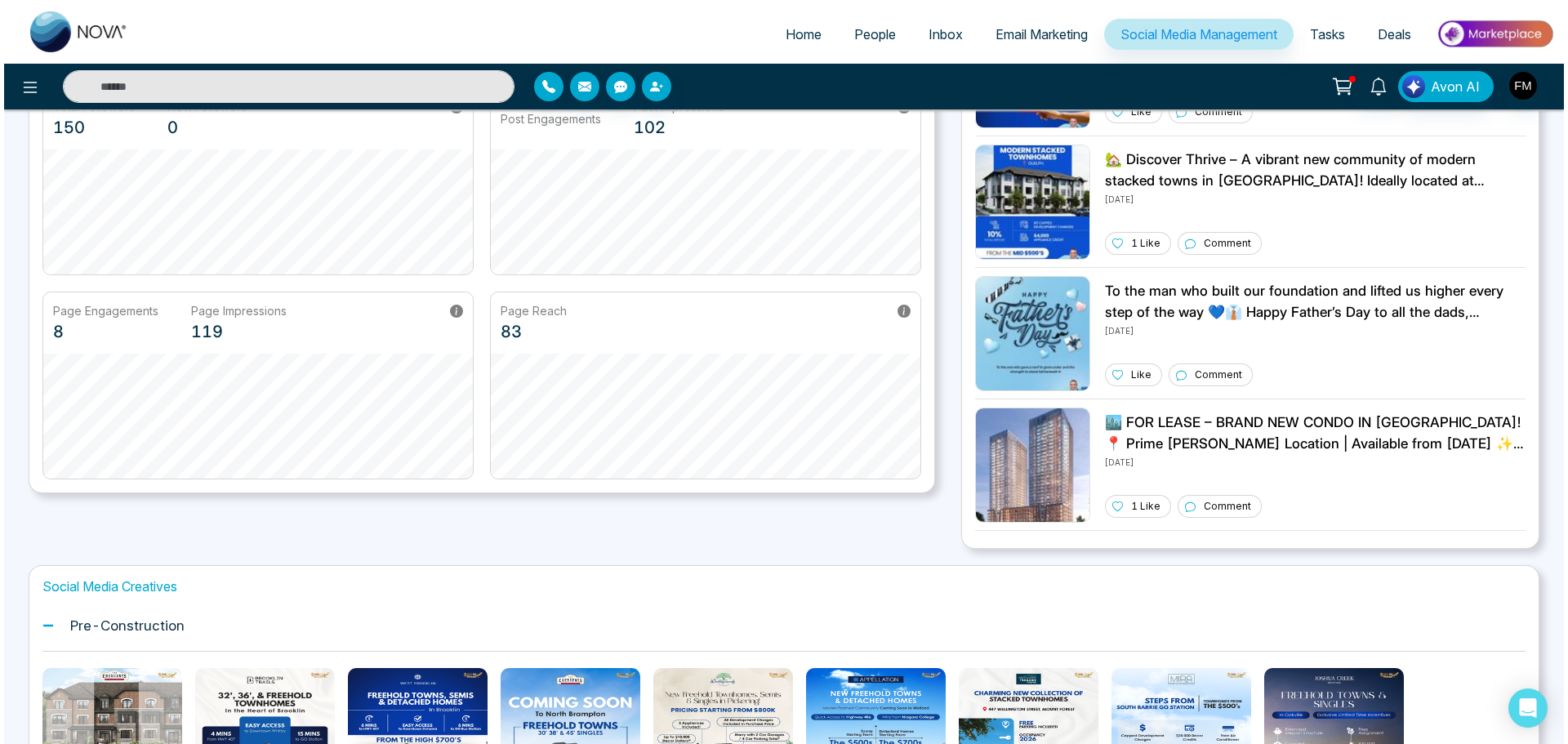
scroll to position [173, 0]
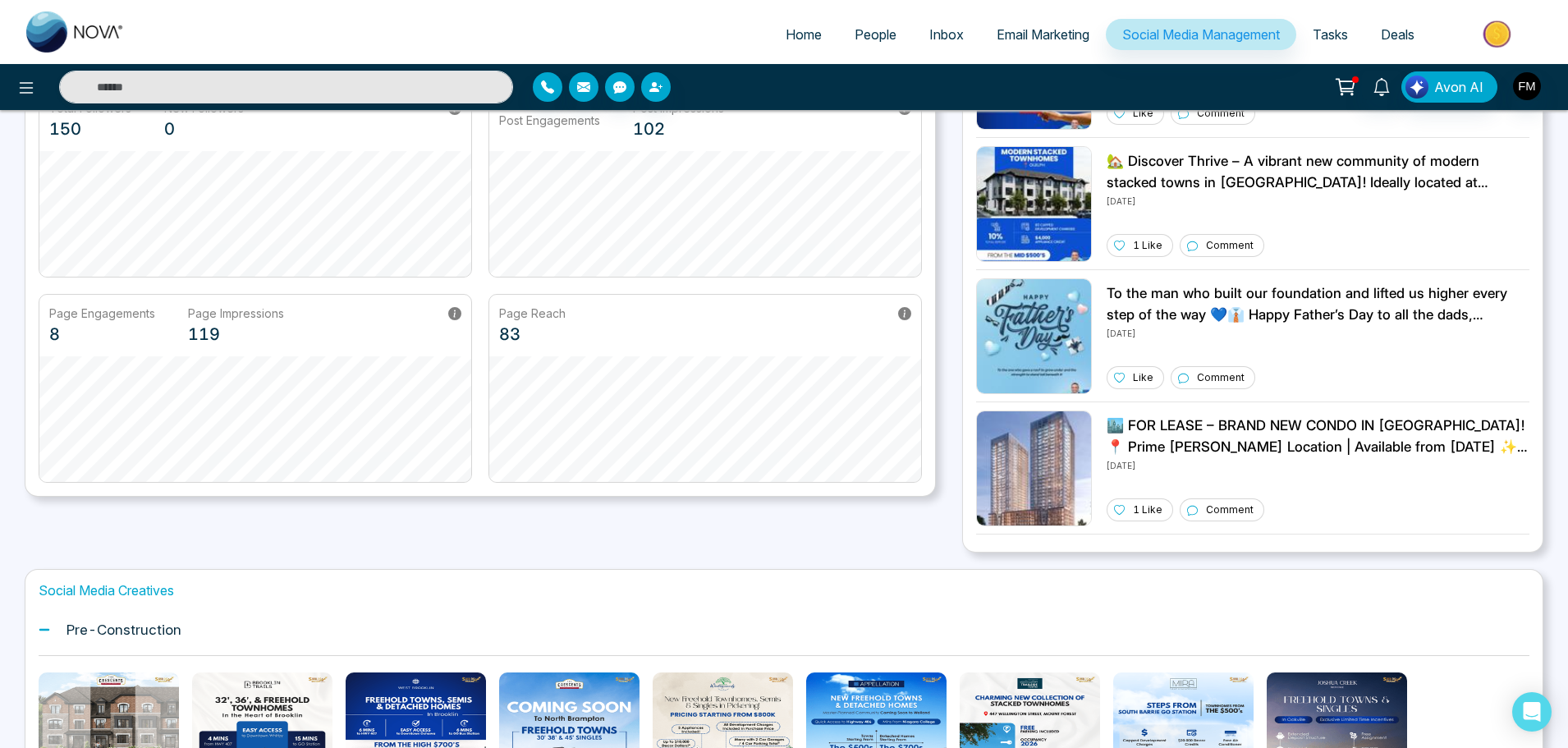
drag, startPoint x: 1348, startPoint y: 58, endPoint x: 1227, endPoint y: 2, distance: 133.3
click at [1227, 2] on div "Home People Inbox Email Marketing Social Media Management Tasks Deals" at bounding box center [784, 31] width 1568 height 64
click at [22, 88] on icon at bounding box center [26, 88] width 14 height 11
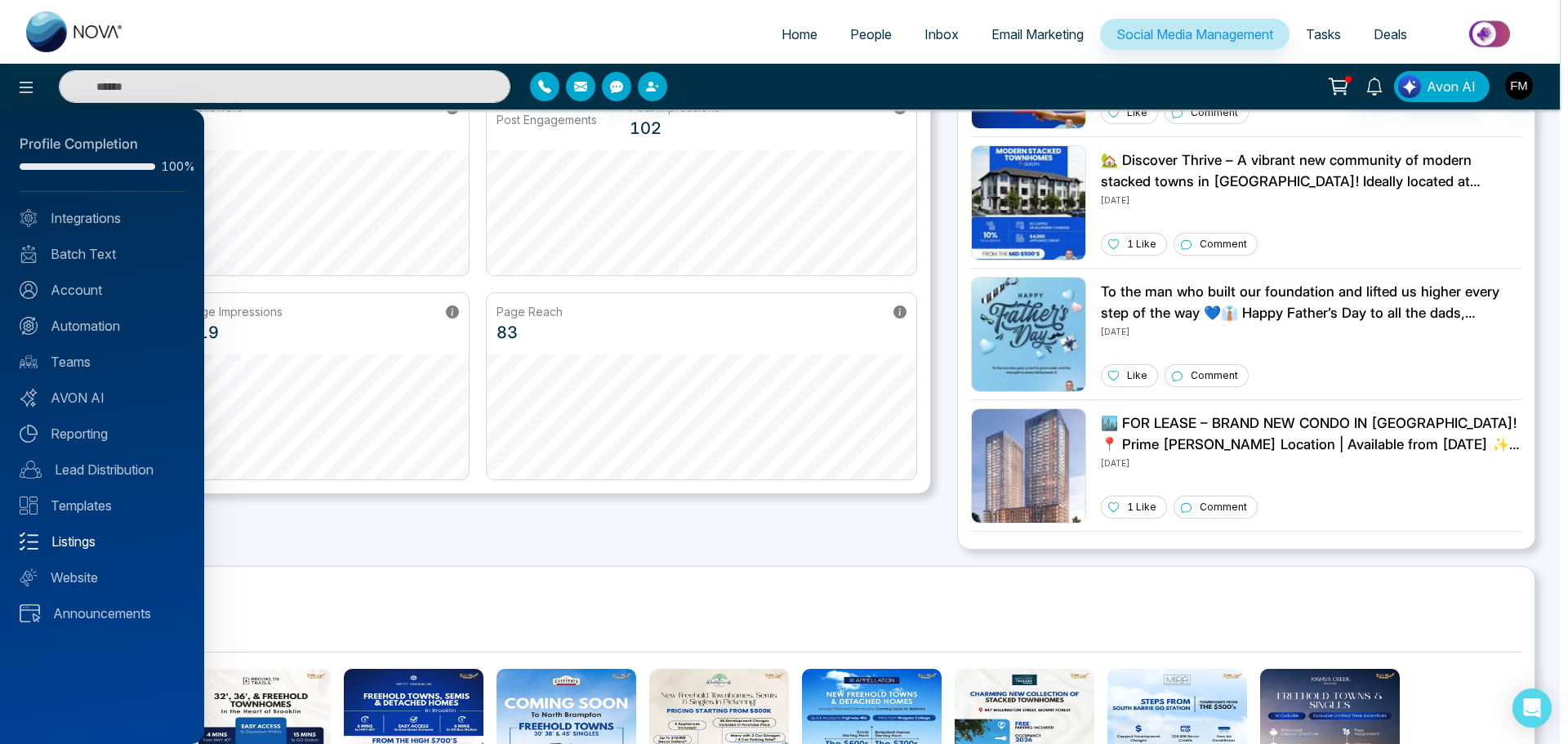
click at [76, 542] on link "Listings" at bounding box center [102, 541] width 165 height 19
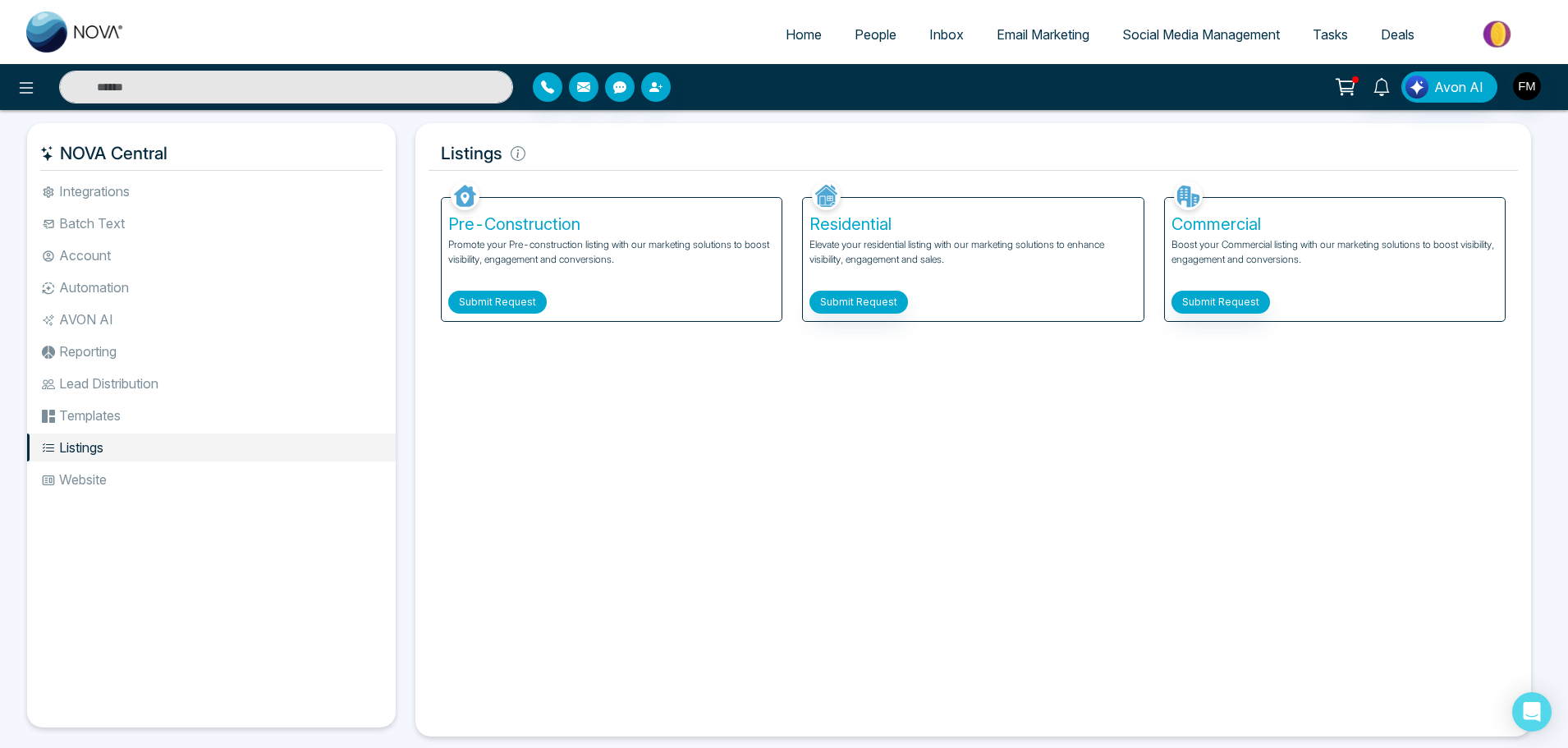
click at [494, 300] on button "Submit Request" at bounding box center [497, 302] width 99 height 23
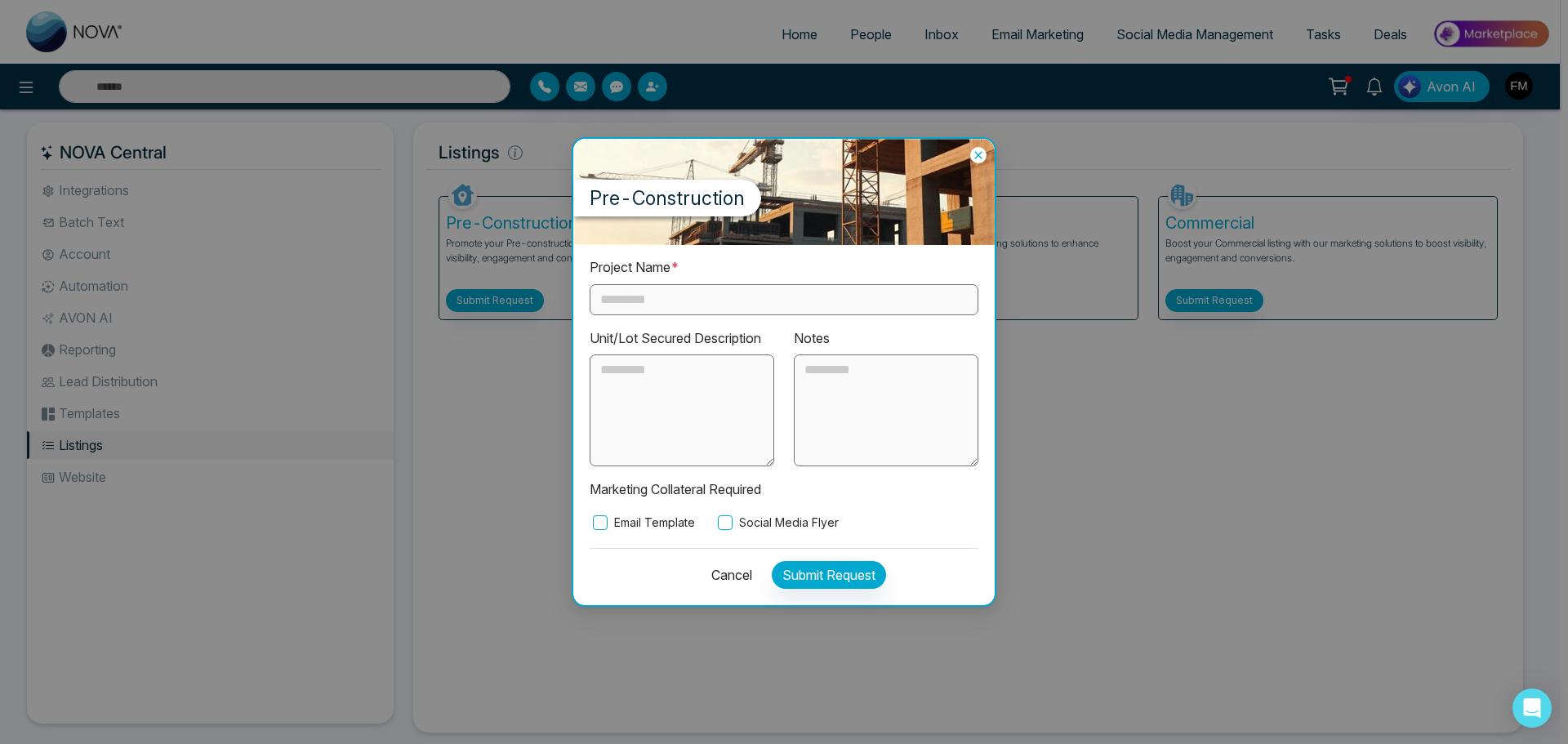
click at [648, 302] on input "text" at bounding box center [784, 300] width 389 height 31
type input "**********"
click at [660, 396] on textarea at bounding box center [681, 411] width 184 height 113
click at [624, 383] on textarea at bounding box center [681, 411] width 184 height 113
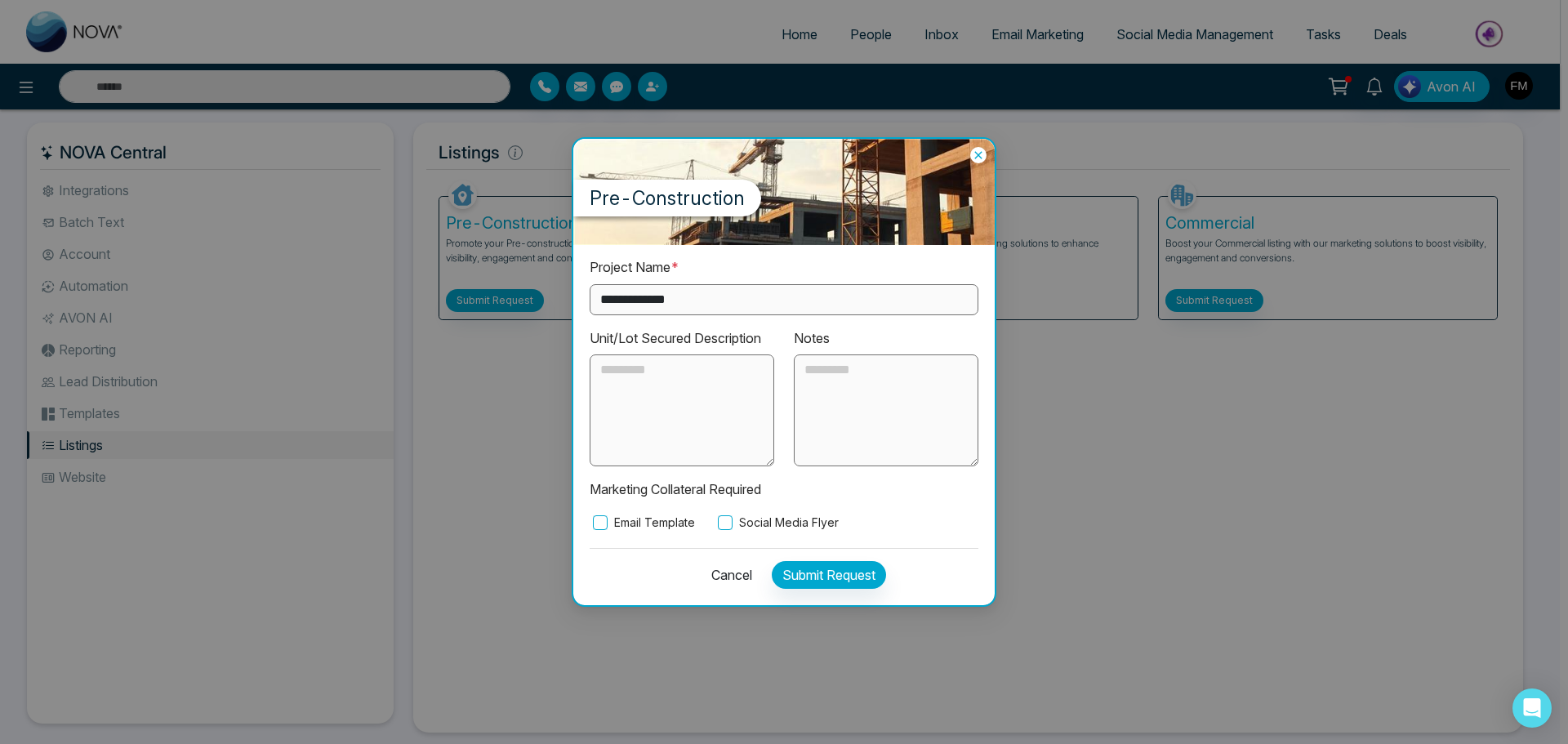
click at [976, 154] on icon at bounding box center [978, 155] width 17 height 17
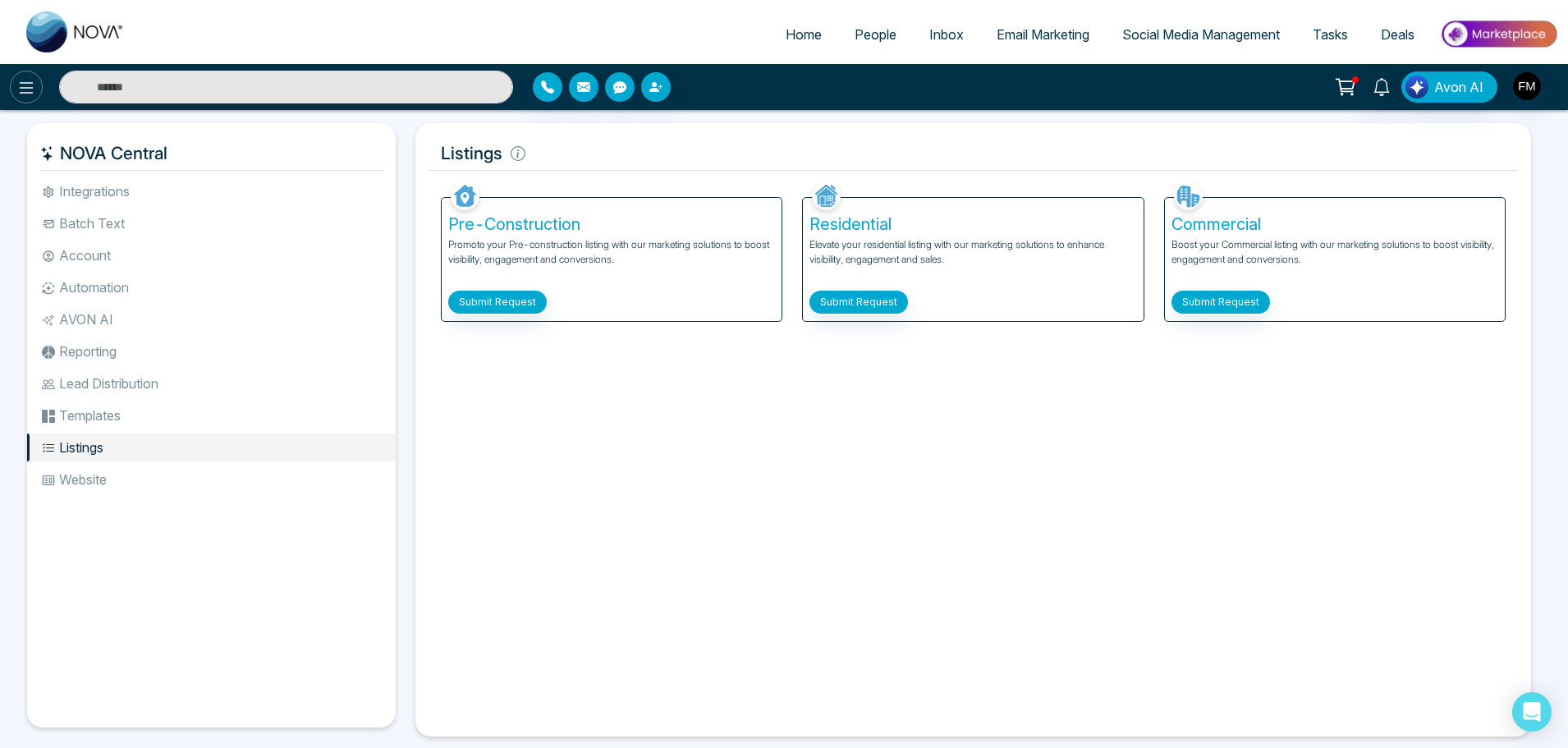
click at [25, 100] on button at bounding box center [27, 88] width 33 height 33
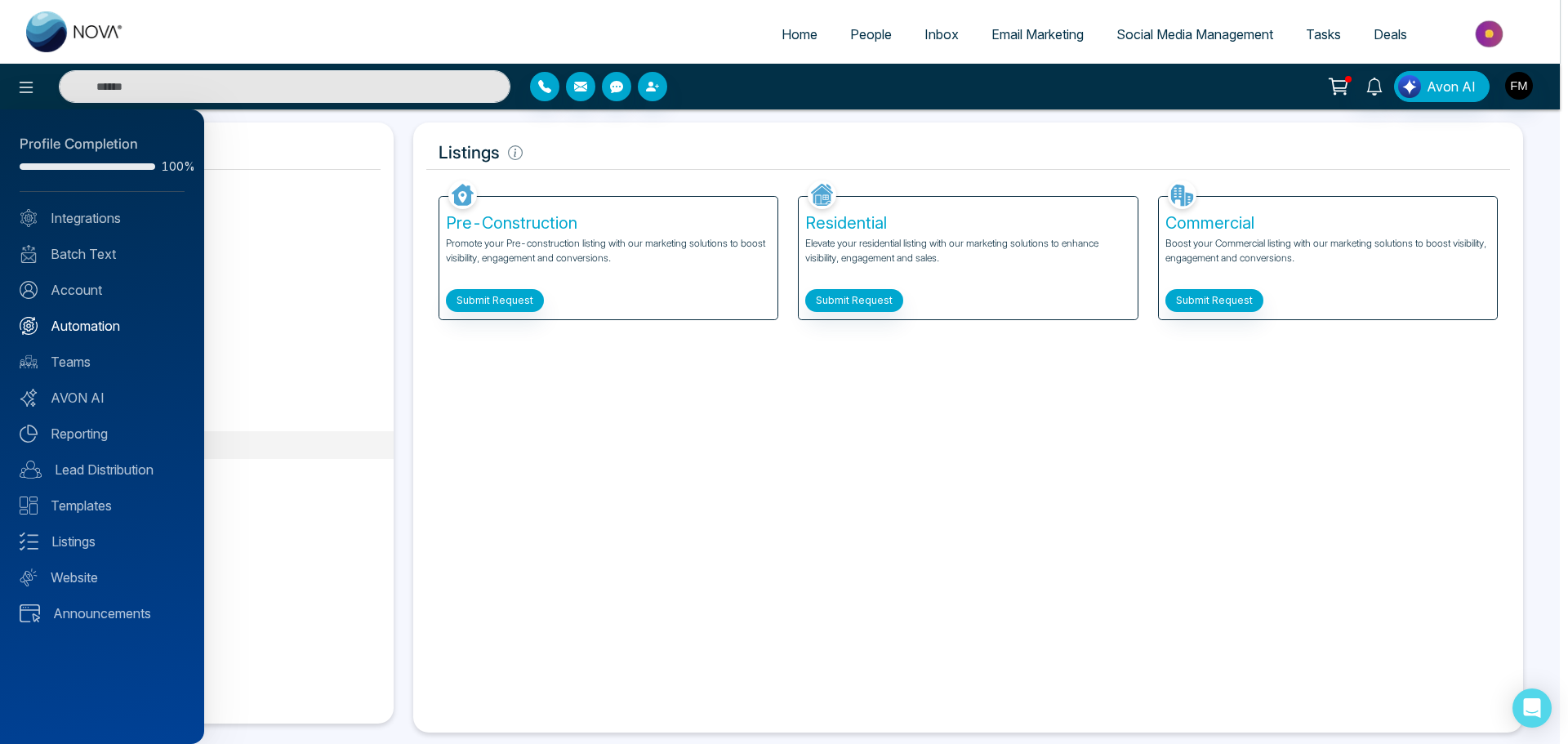
click at [74, 327] on link "Automation" at bounding box center [102, 326] width 165 height 19
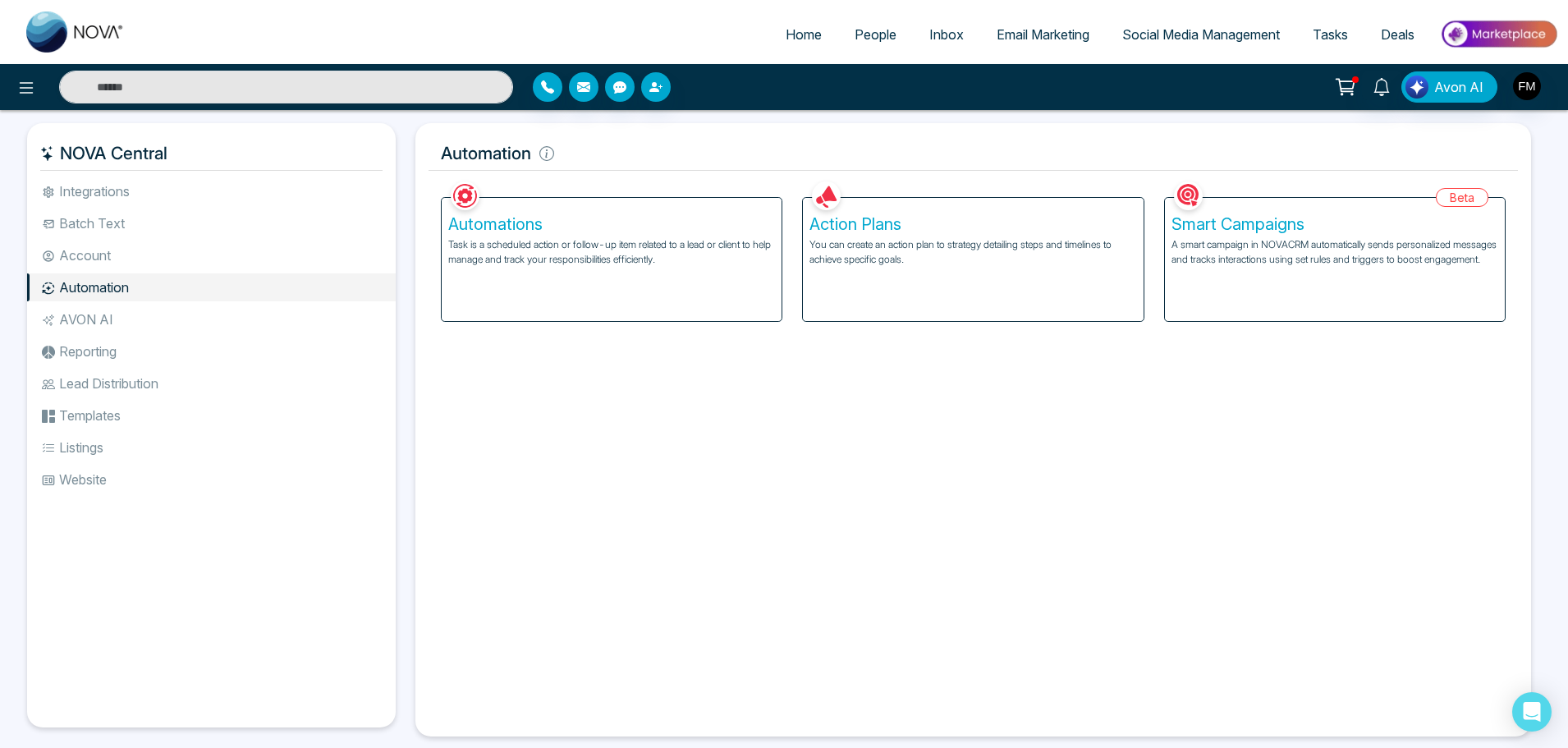
click at [1316, 267] on p "A smart campaign in NOVACRM automatically sends personalized messages and track…" at bounding box center [1335, 252] width 327 height 30
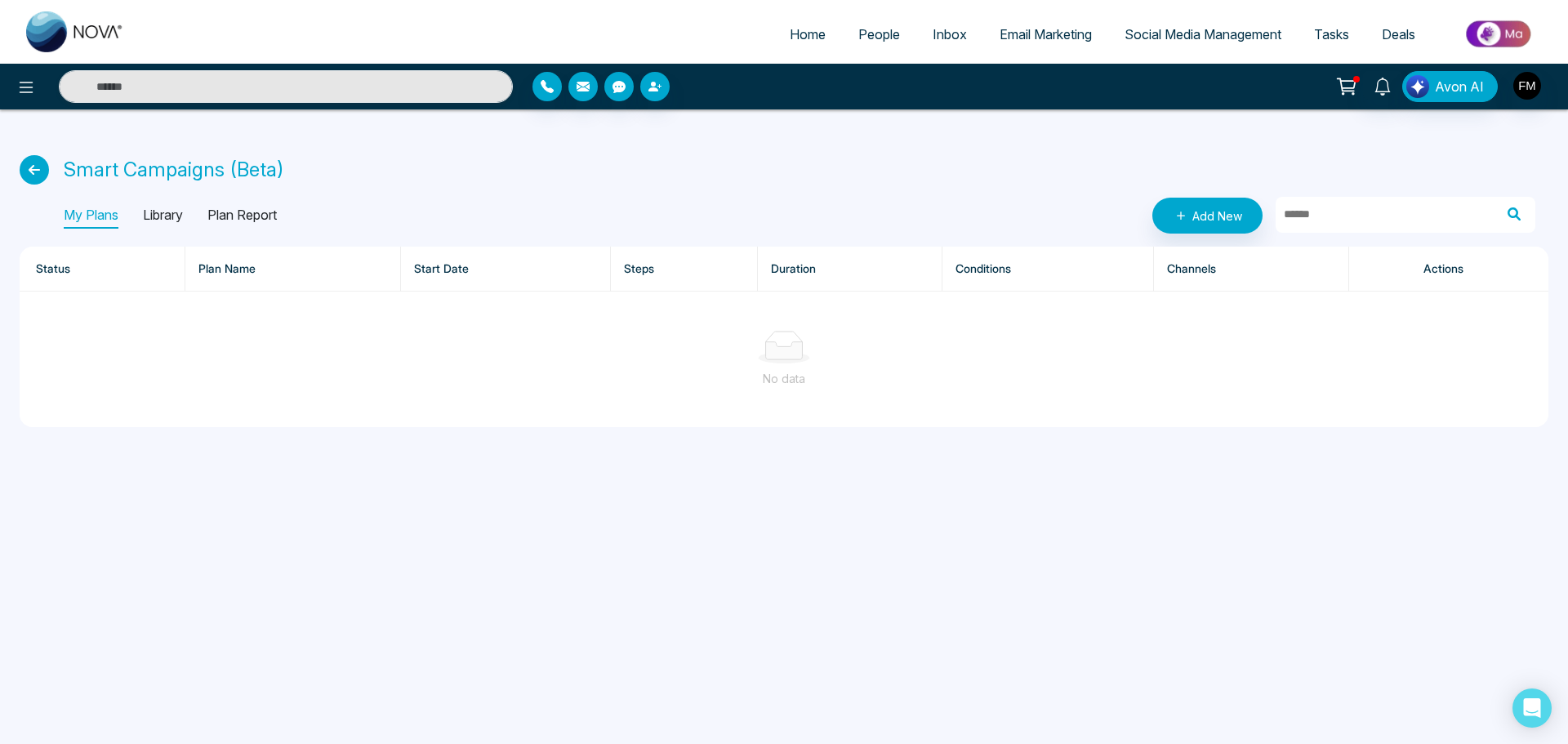
click at [160, 214] on p "Library" at bounding box center [163, 216] width 40 height 27
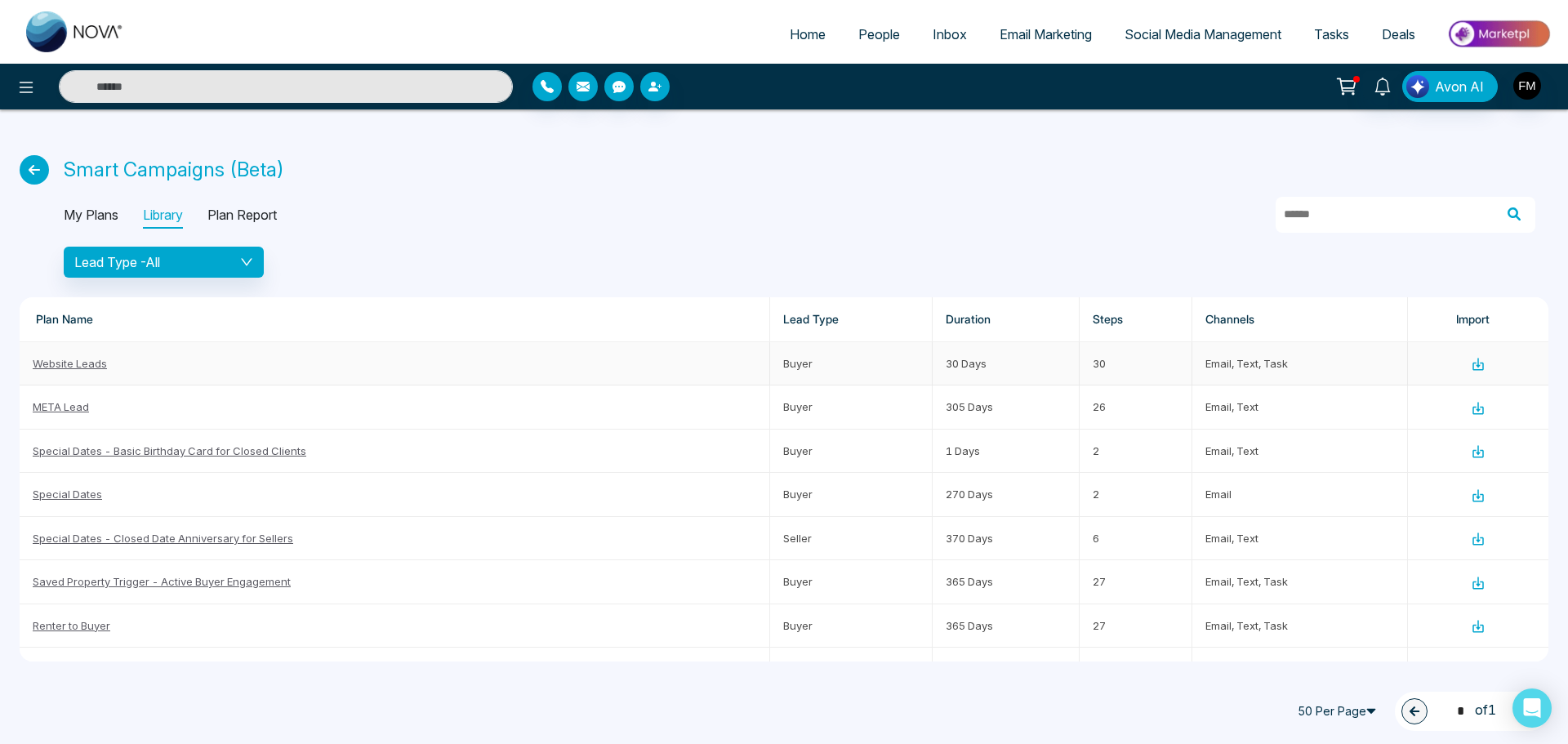
click at [1473, 364] on icon at bounding box center [1478, 364] width 15 height 15
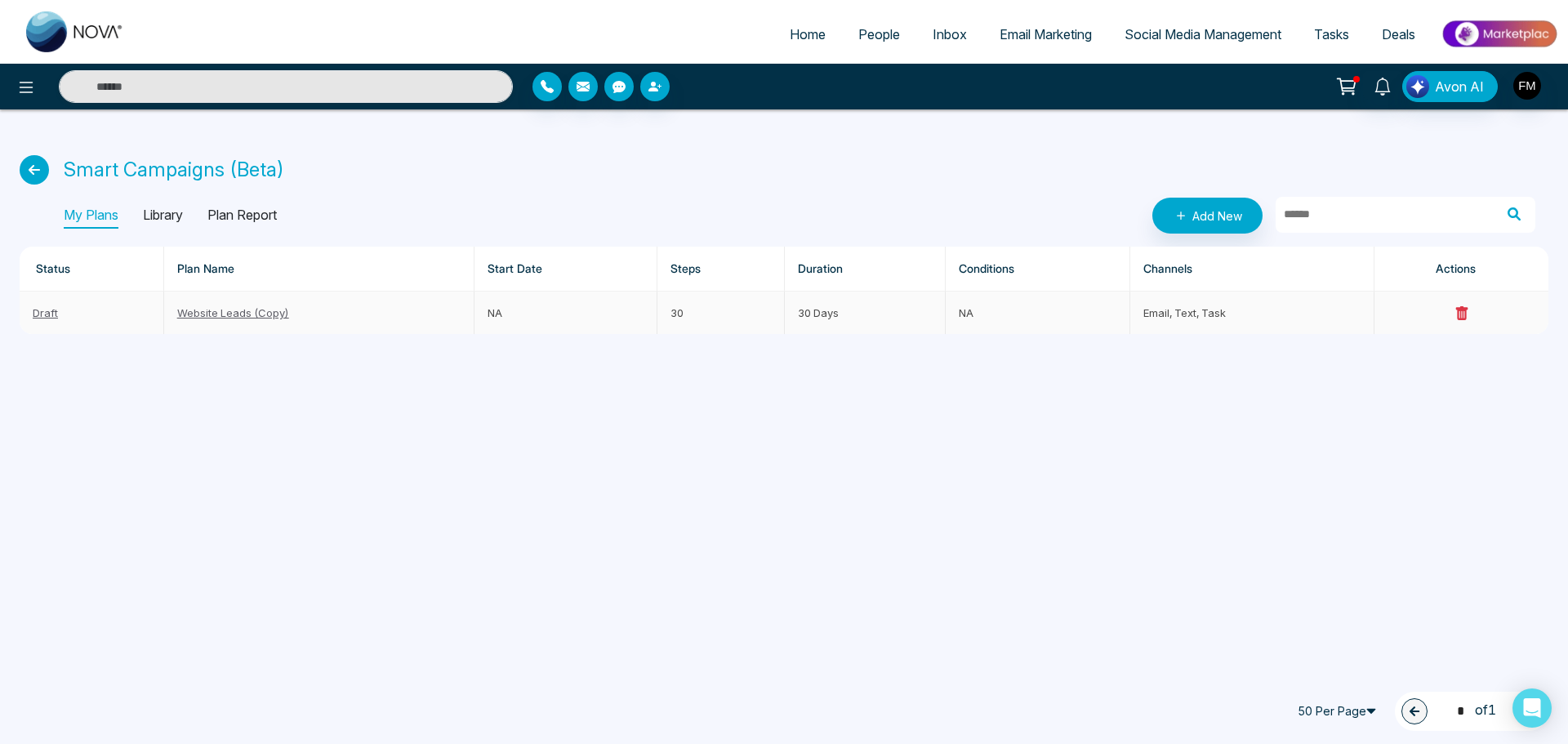
click at [818, 433] on div "Home People Inbox Email Marketing Social Media Management Tasks Deals Avon AI S…" at bounding box center [784, 372] width 1568 height 744
click at [247, 316] on link "Website Leads (Copy)" at bounding box center [233, 313] width 112 height 13
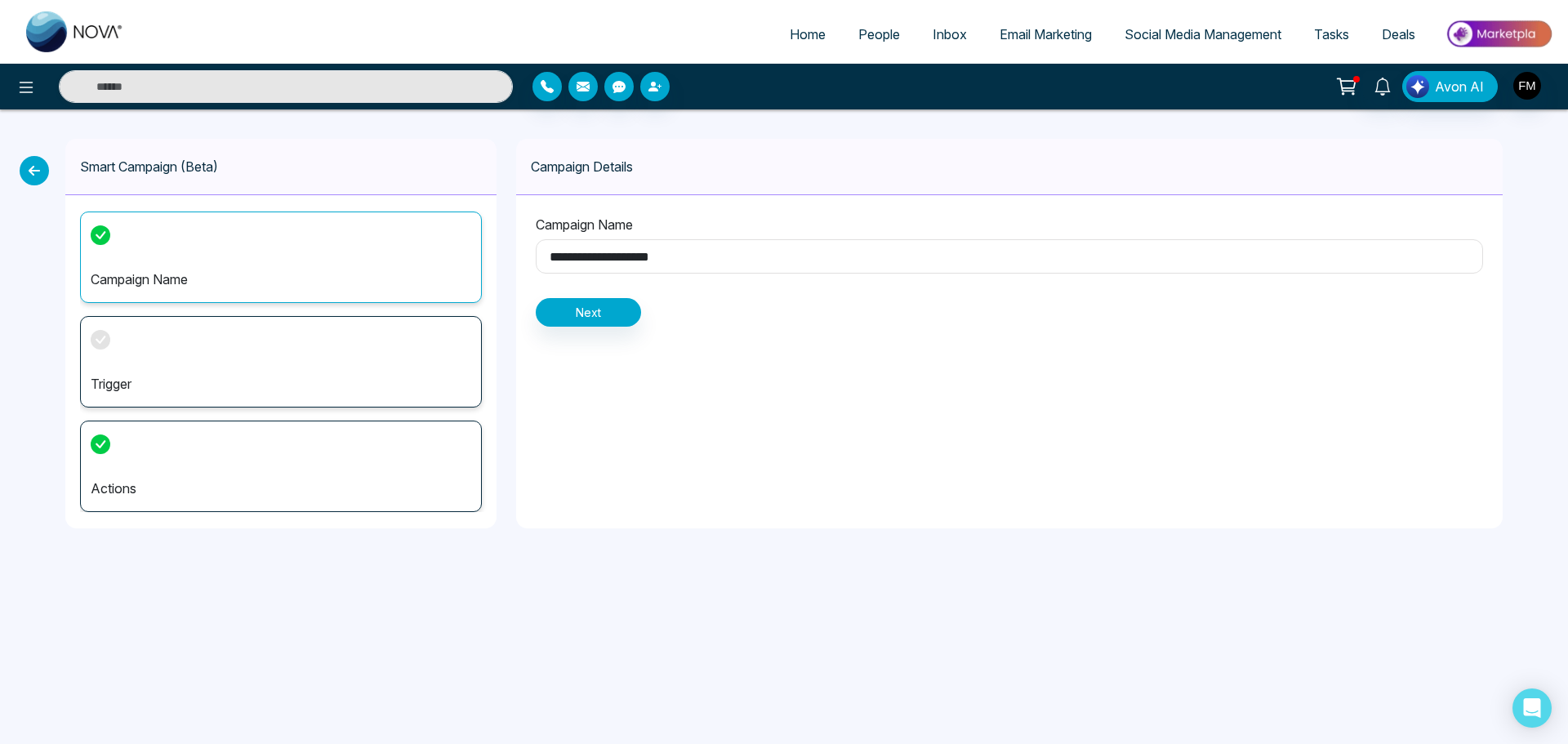
click at [217, 286] on p "Campaign Name" at bounding box center [281, 279] width 381 height 19
click at [701, 261] on input "**********" at bounding box center [1009, 256] width 947 height 34
type input "*"
type input "**********"
click at [605, 311] on button "Next" at bounding box center [588, 312] width 105 height 28
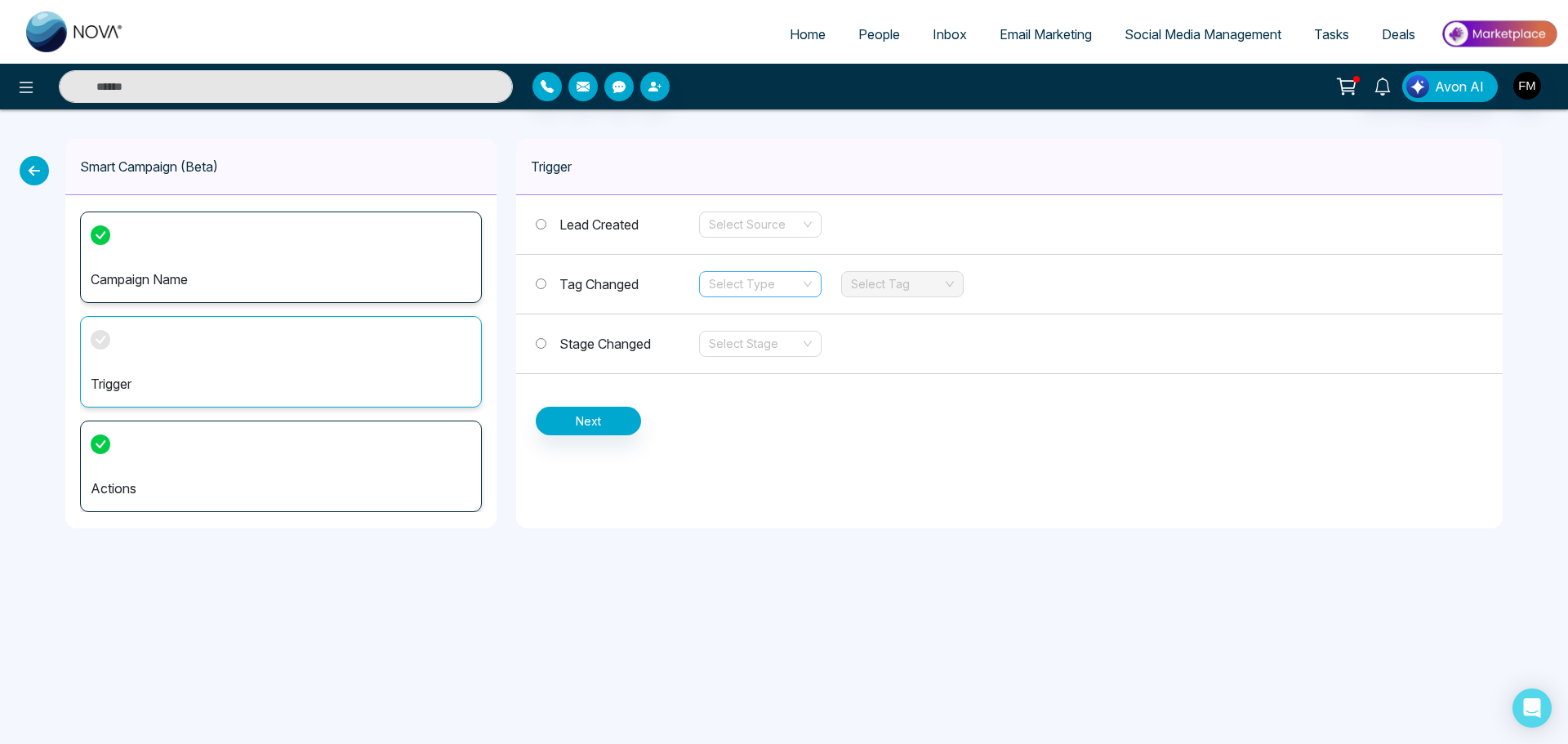
click at [769, 279] on input "search" at bounding box center [755, 284] width 92 height 25
click at [759, 316] on div "Add" at bounding box center [760, 317] width 103 height 18
click at [911, 288] on input "search" at bounding box center [897, 284] width 92 height 25
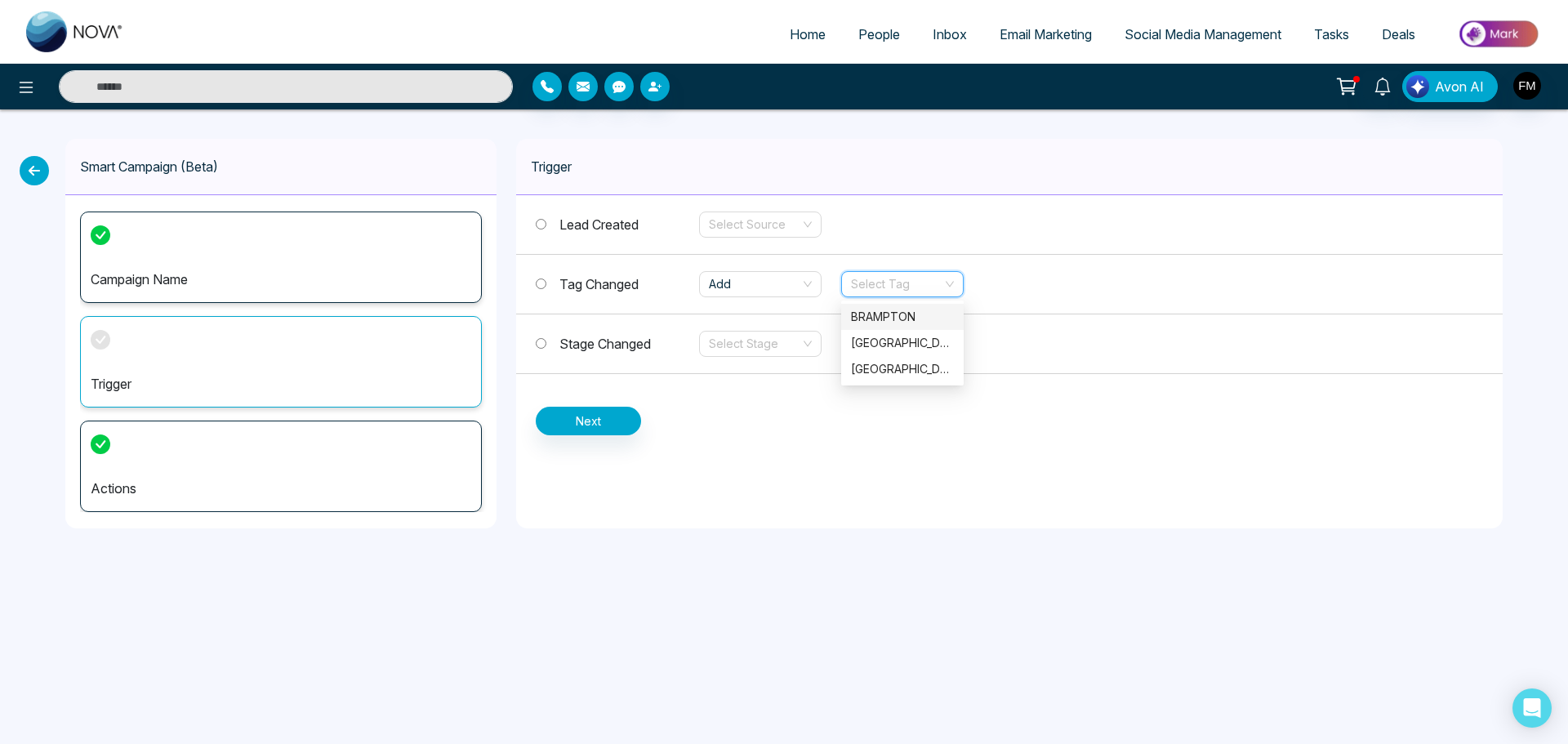
click at [882, 314] on div "BRAMPTON" at bounding box center [902, 317] width 103 height 18
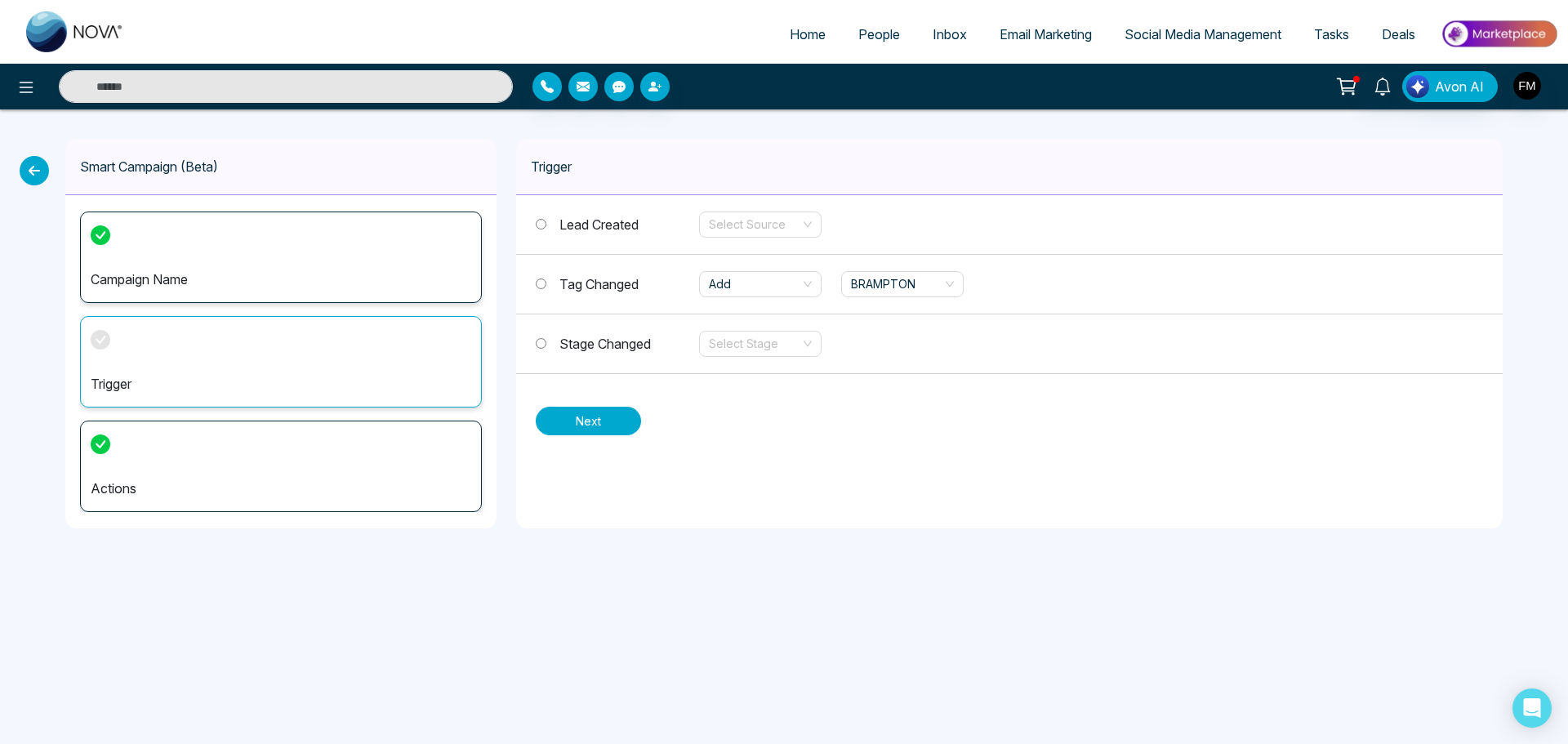
click at [584, 412] on button "Next" at bounding box center [588, 421] width 105 height 28
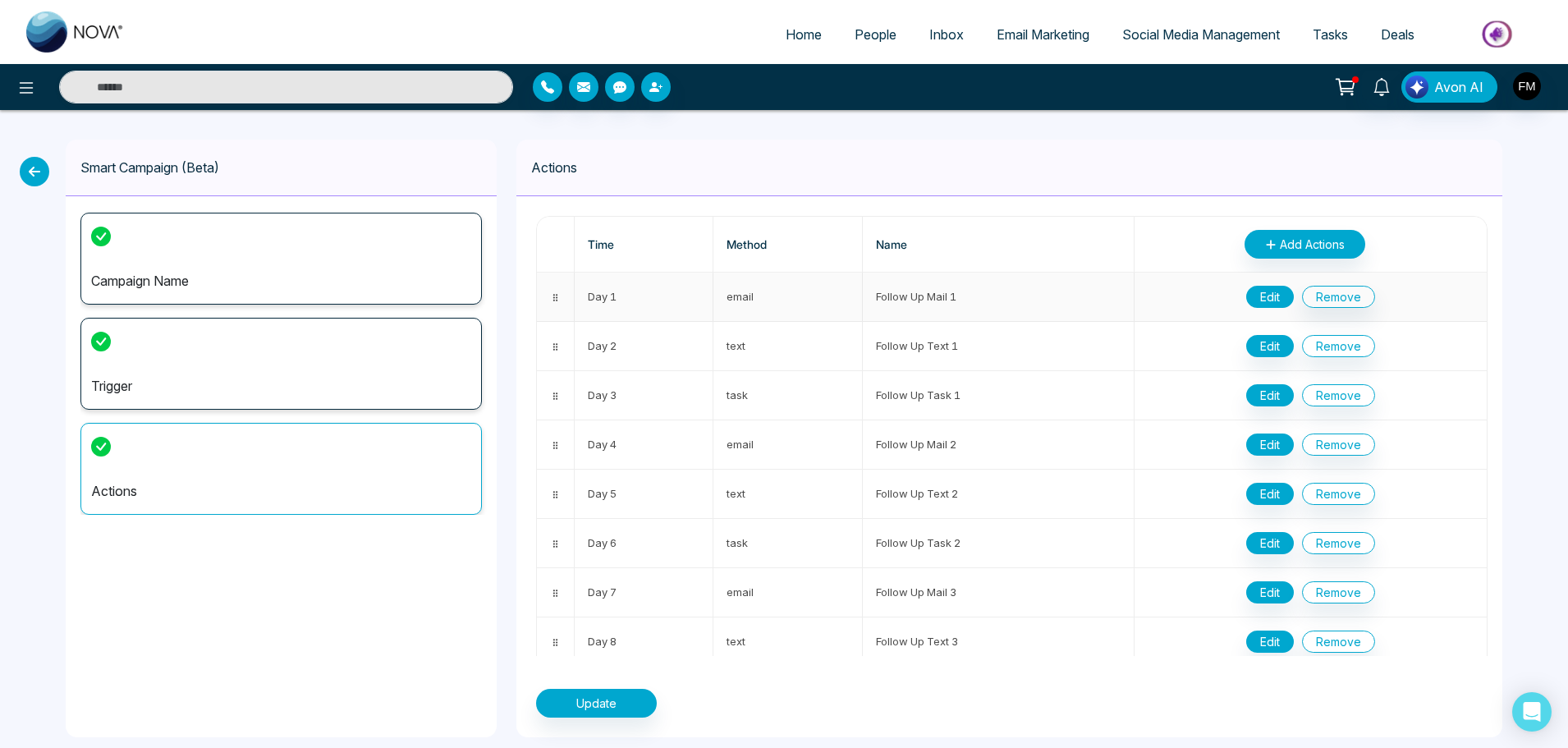
click at [1261, 301] on button "Edit" at bounding box center [1270, 297] width 48 height 22
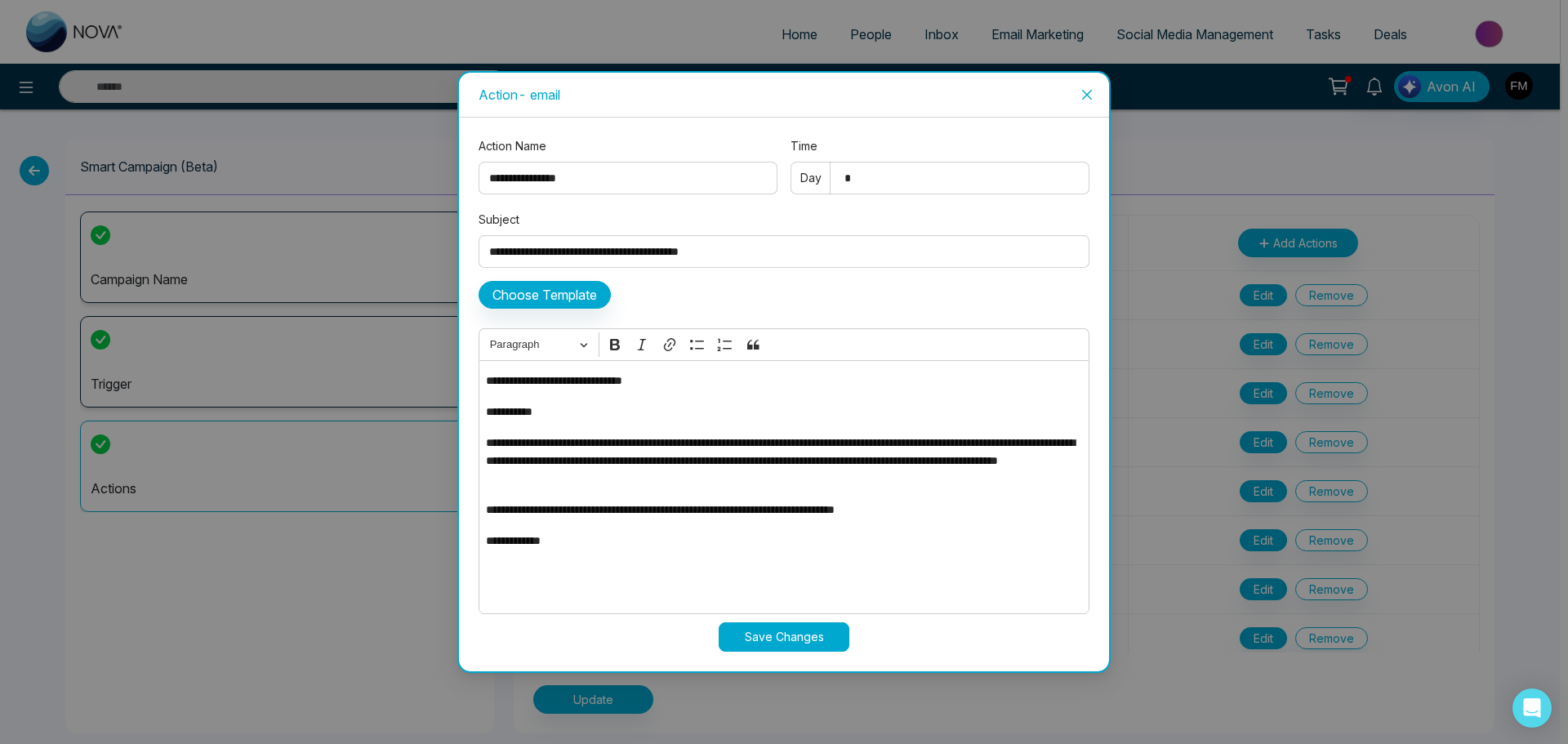
click at [1082, 97] on icon "close" at bounding box center [1087, 94] width 13 height 13
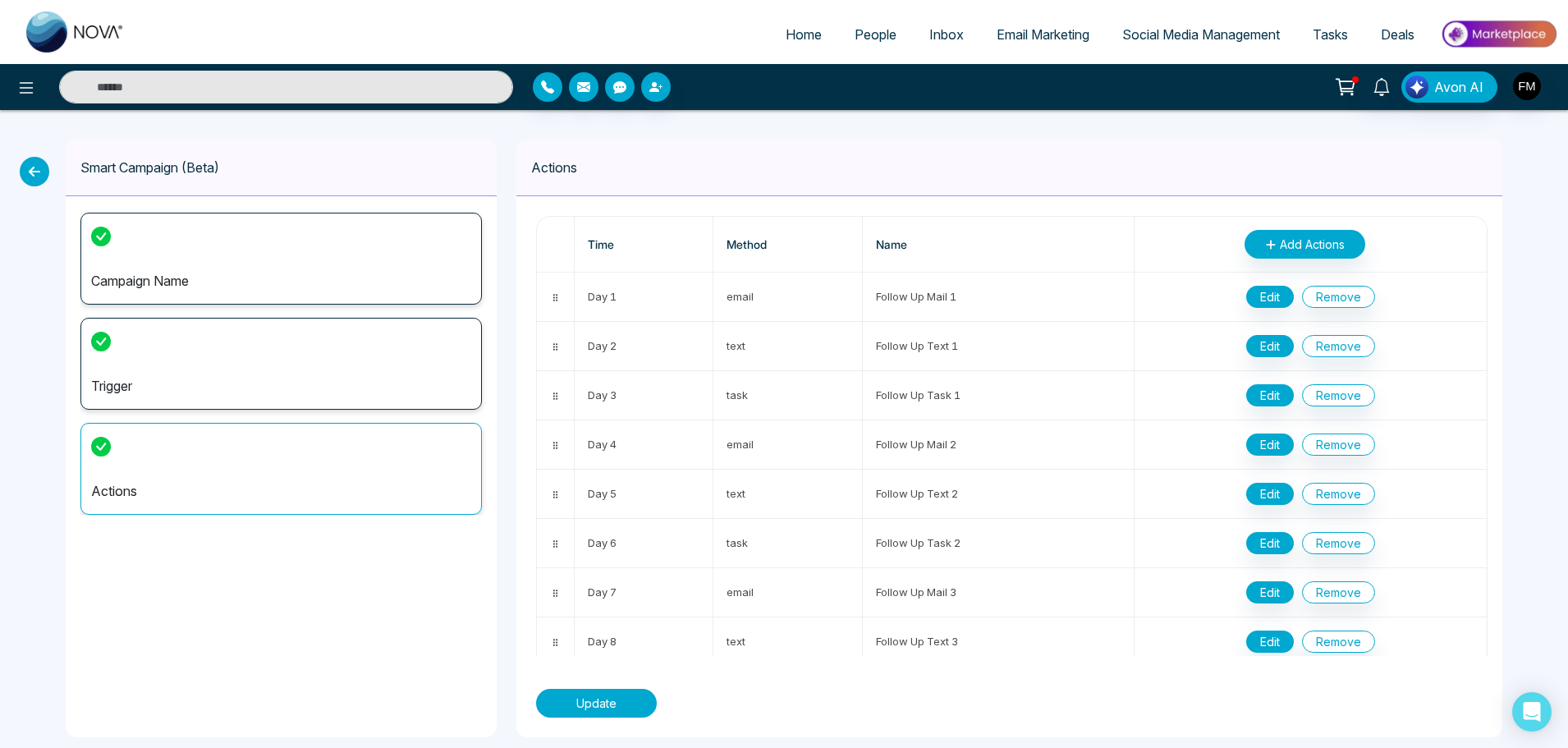
click at [596, 703] on button "Update" at bounding box center [596, 703] width 121 height 29
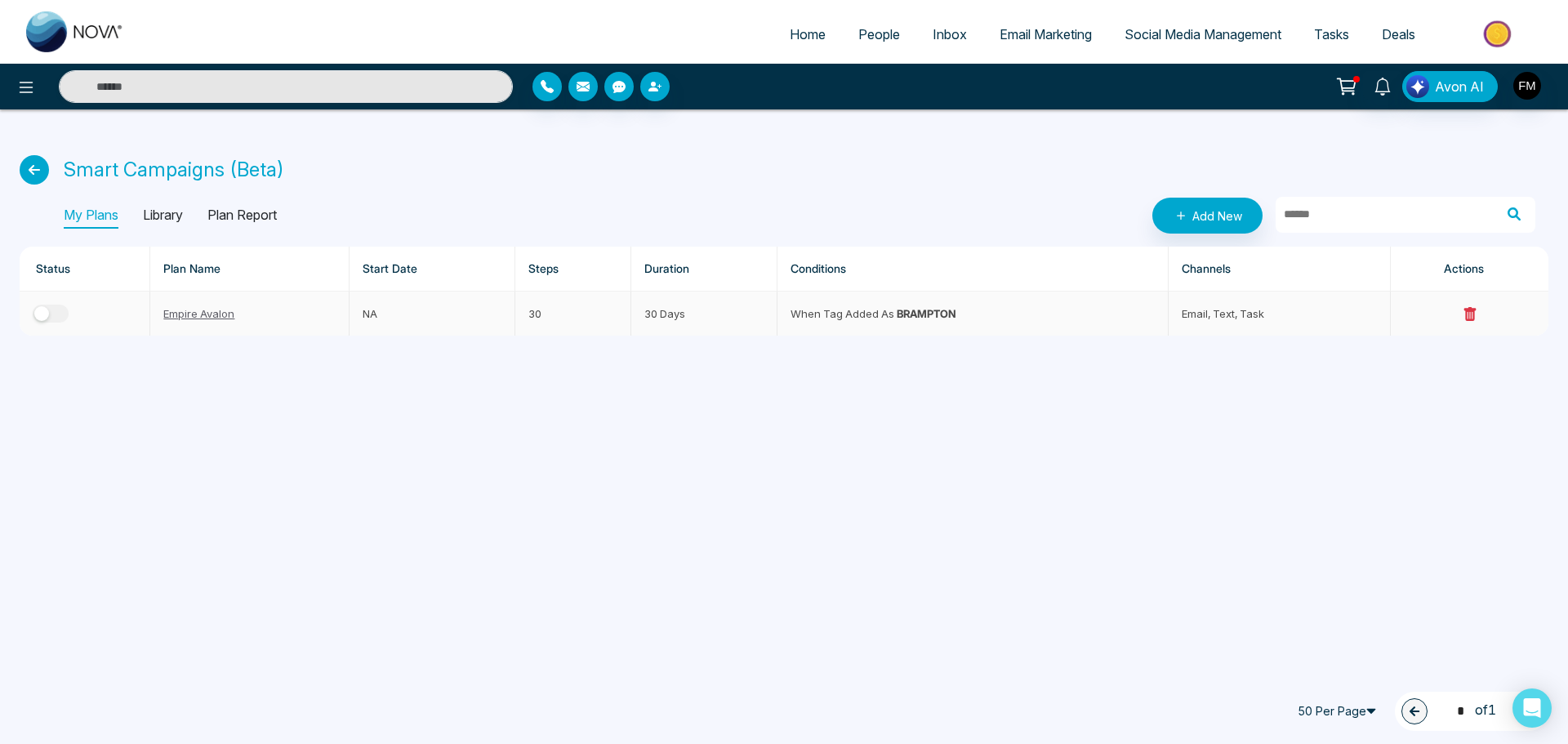
click at [34, 314] on div "button" at bounding box center [41, 314] width 15 height 15
click at [209, 490] on div "Home People Inbox Email Marketing Social Media Management Tasks Deals Avon AI S…" at bounding box center [784, 372] width 1568 height 744
click at [861, 34] on span "People" at bounding box center [878, 35] width 41 height 17
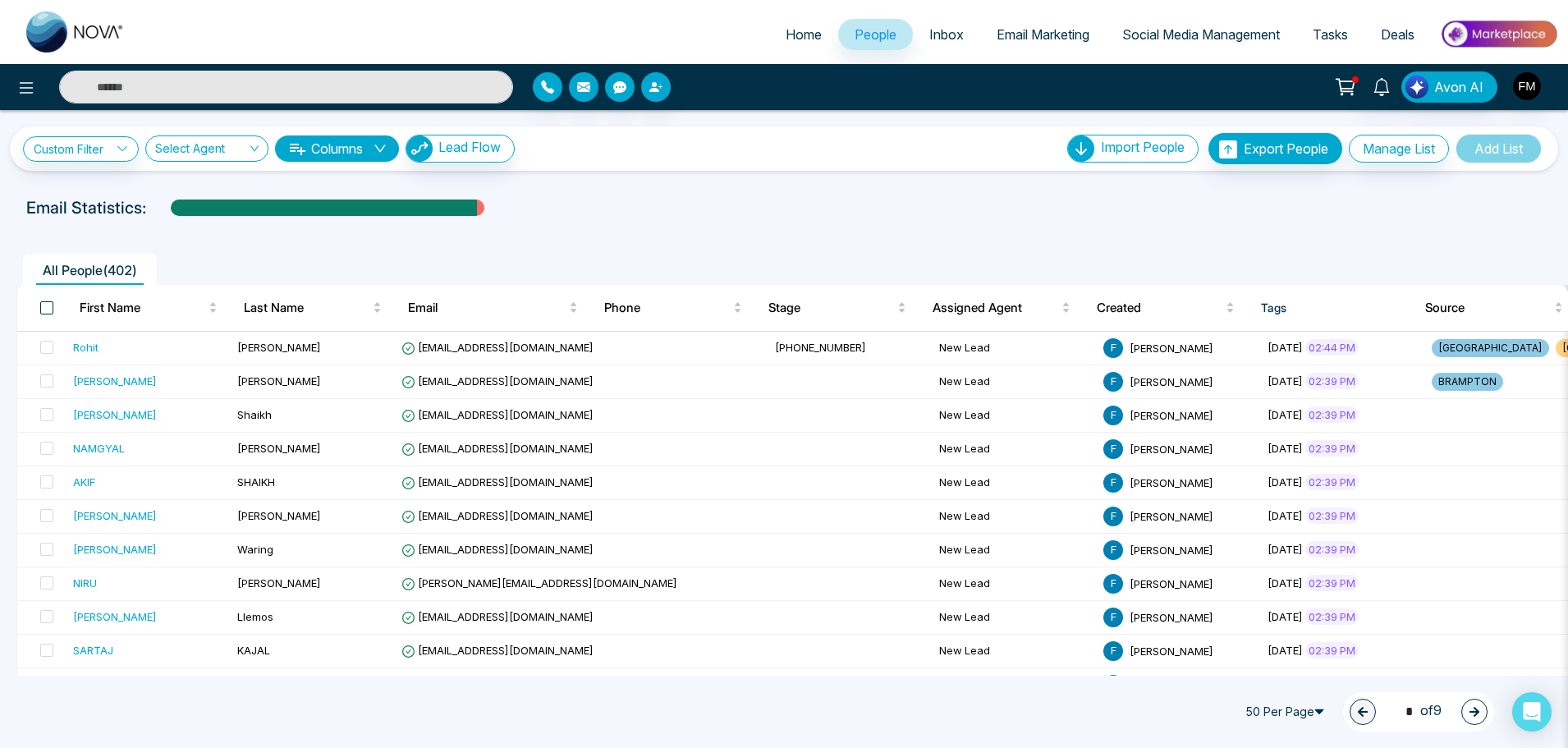
click at [42, 308] on span at bounding box center [47, 308] width 13 height 13
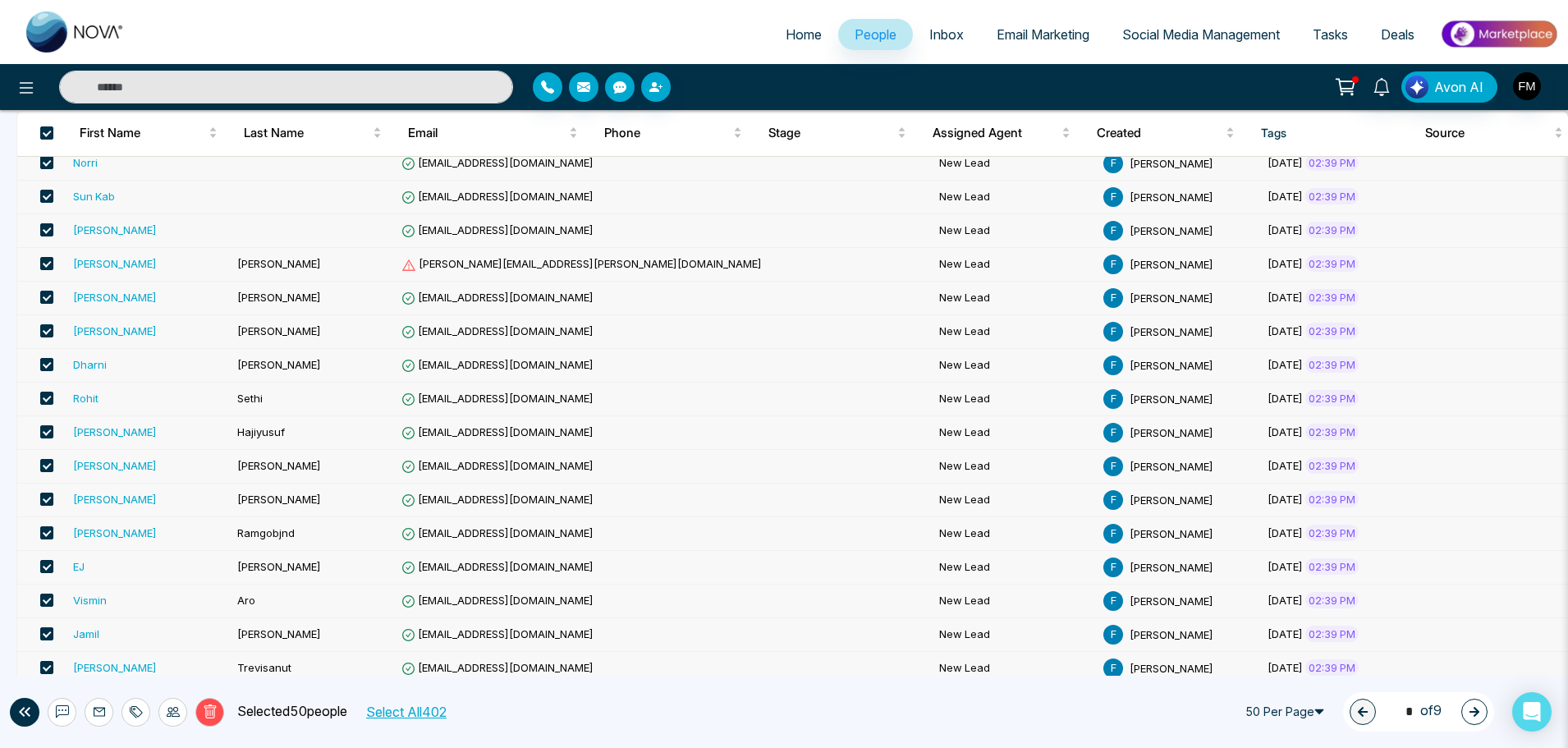
scroll to position [1349, 0]
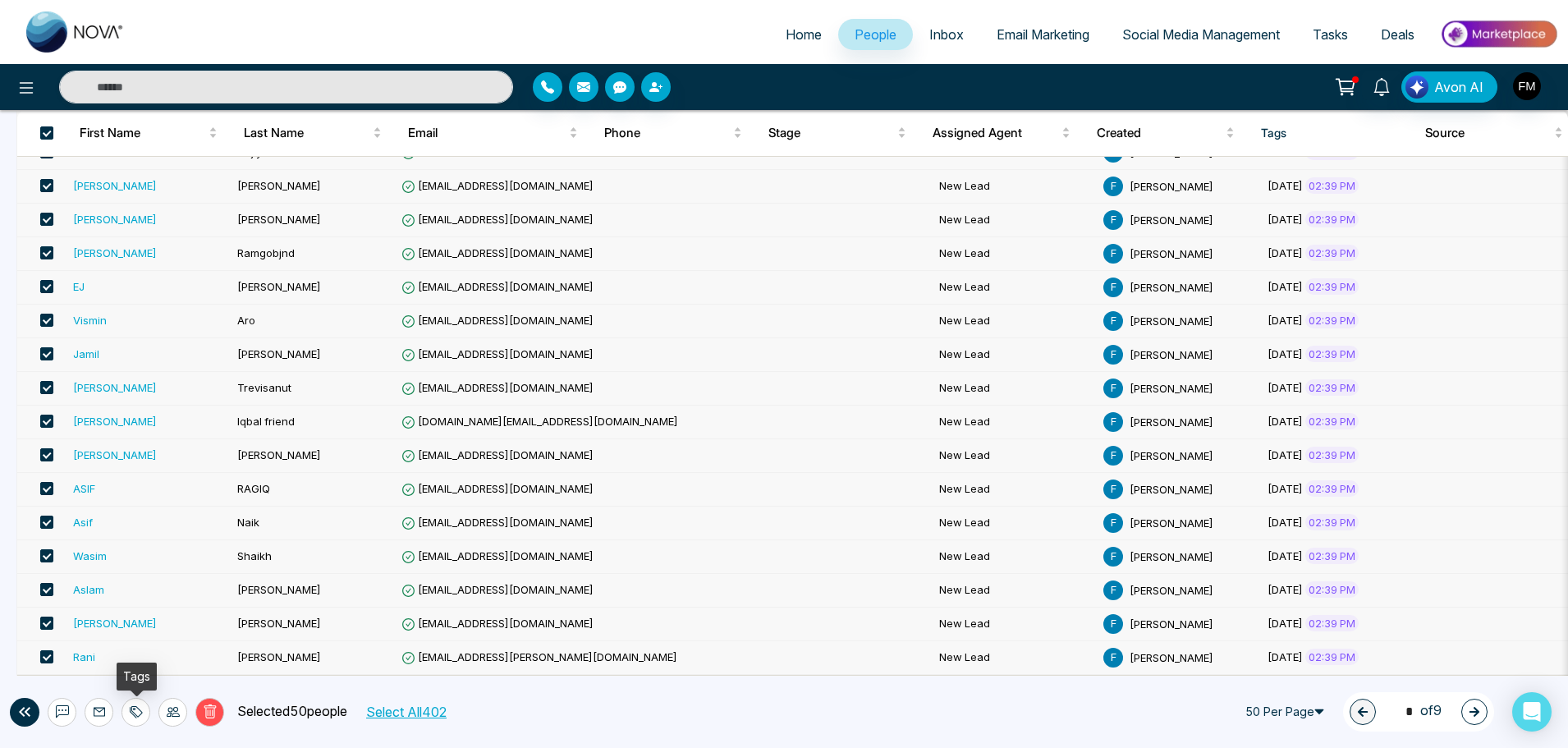
click at [134, 713] on icon at bounding box center [136, 712] width 13 height 13
click at [100, 650] on link "Add Tags" at bounding box center [95, 657] width 53 height 14
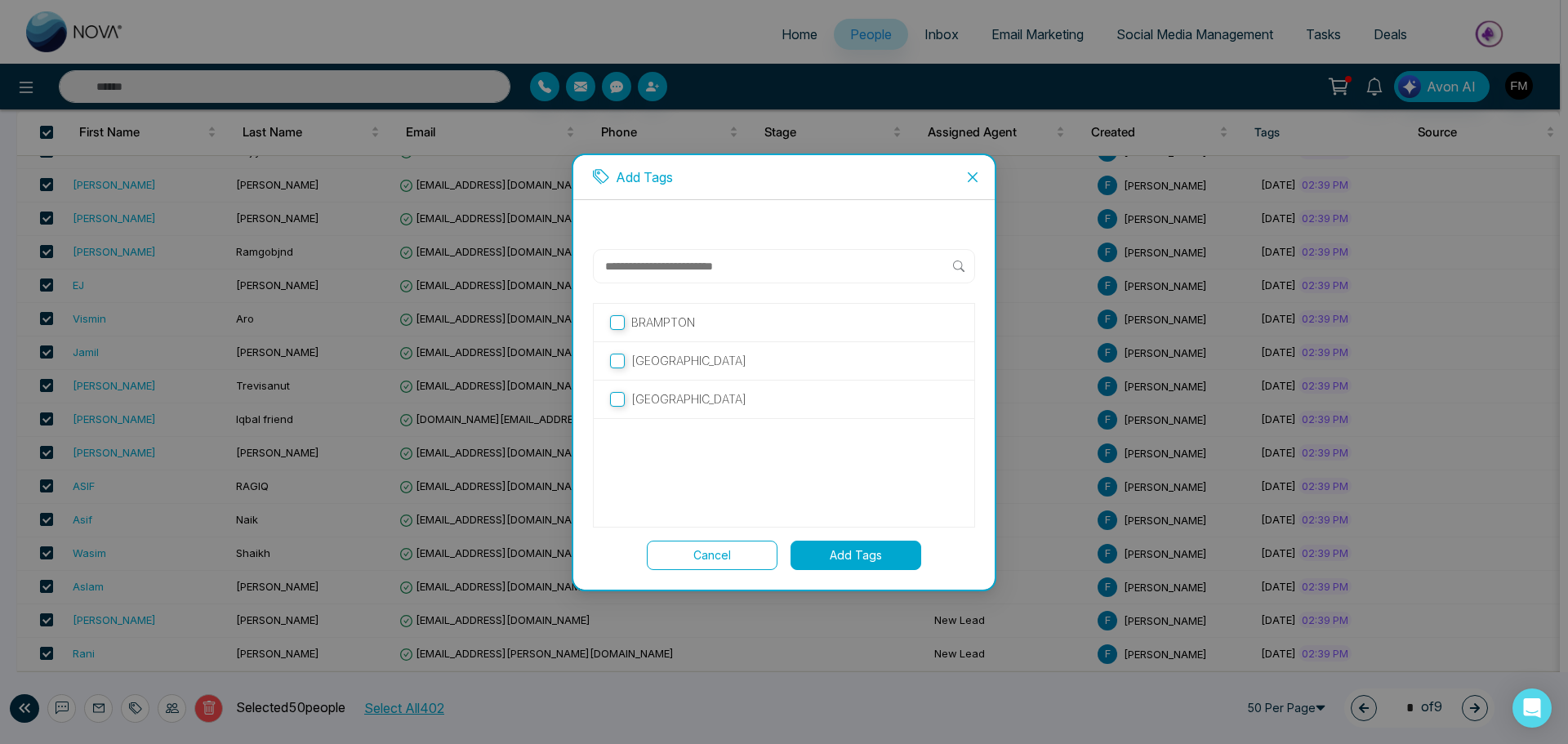
click at [714, 550] on button "Cancel" at bounding box center [712, 556] width 131 height 29
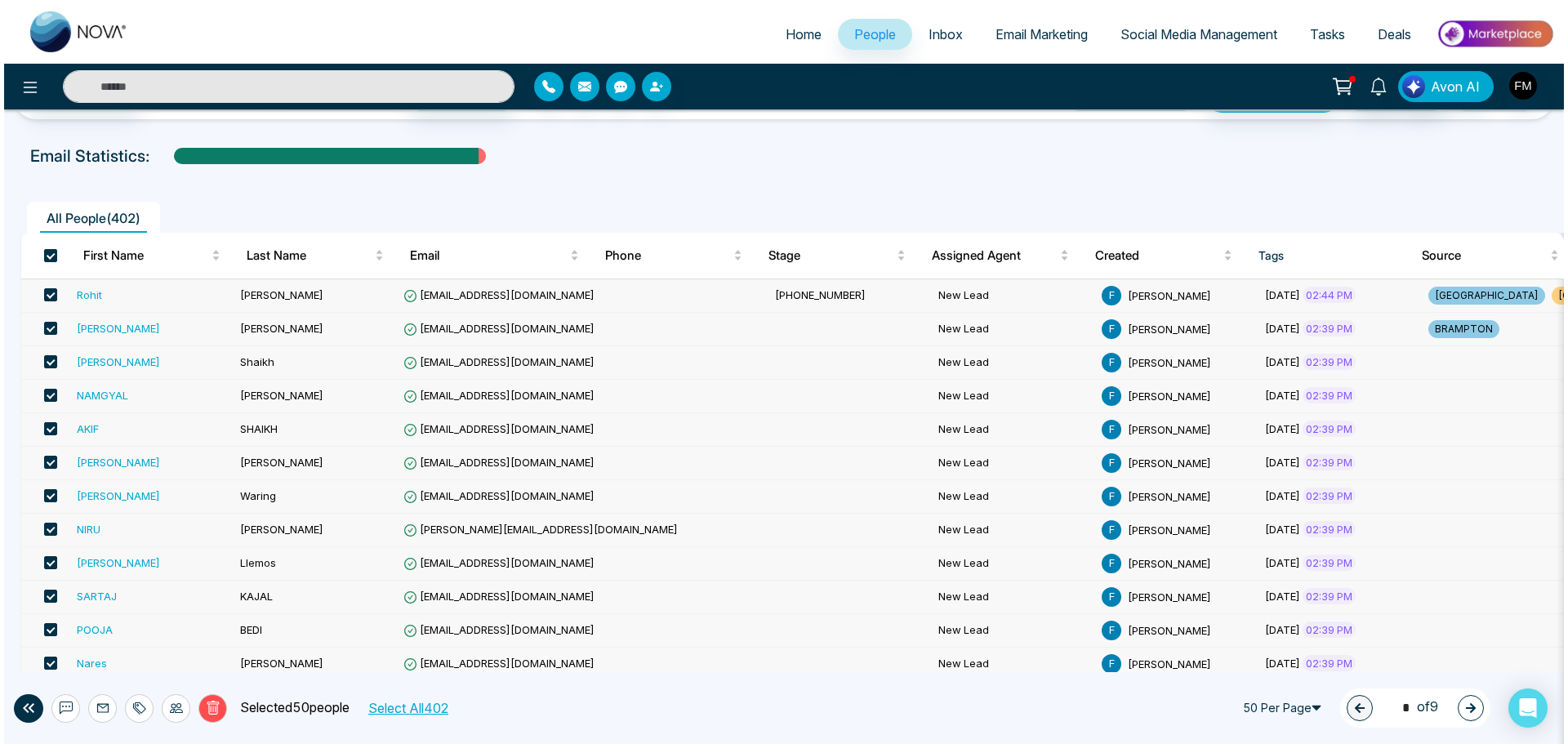
scroll to position [0, 0]
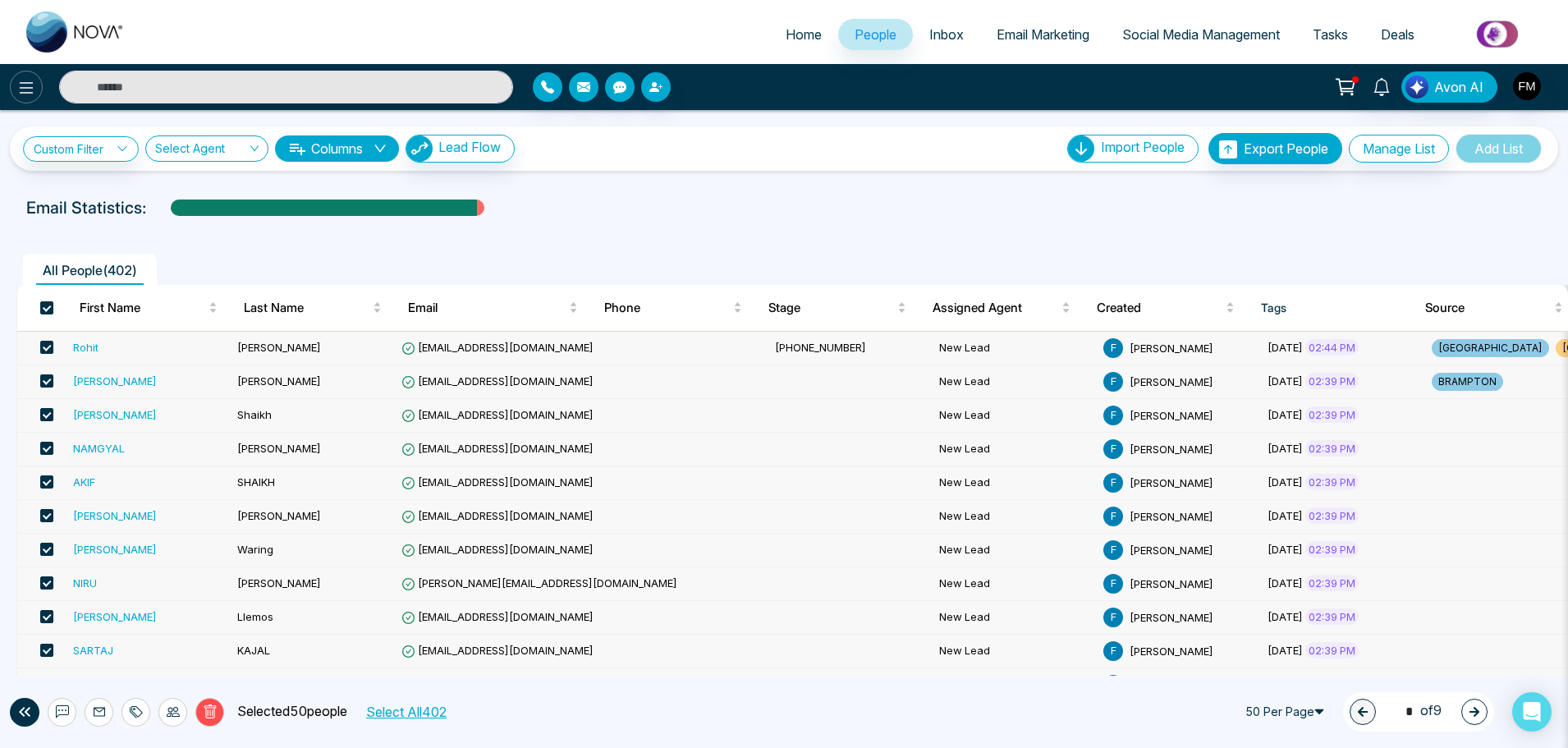
click at [22, 91] on icon at bounding box center [26, 88] width 19 height 19
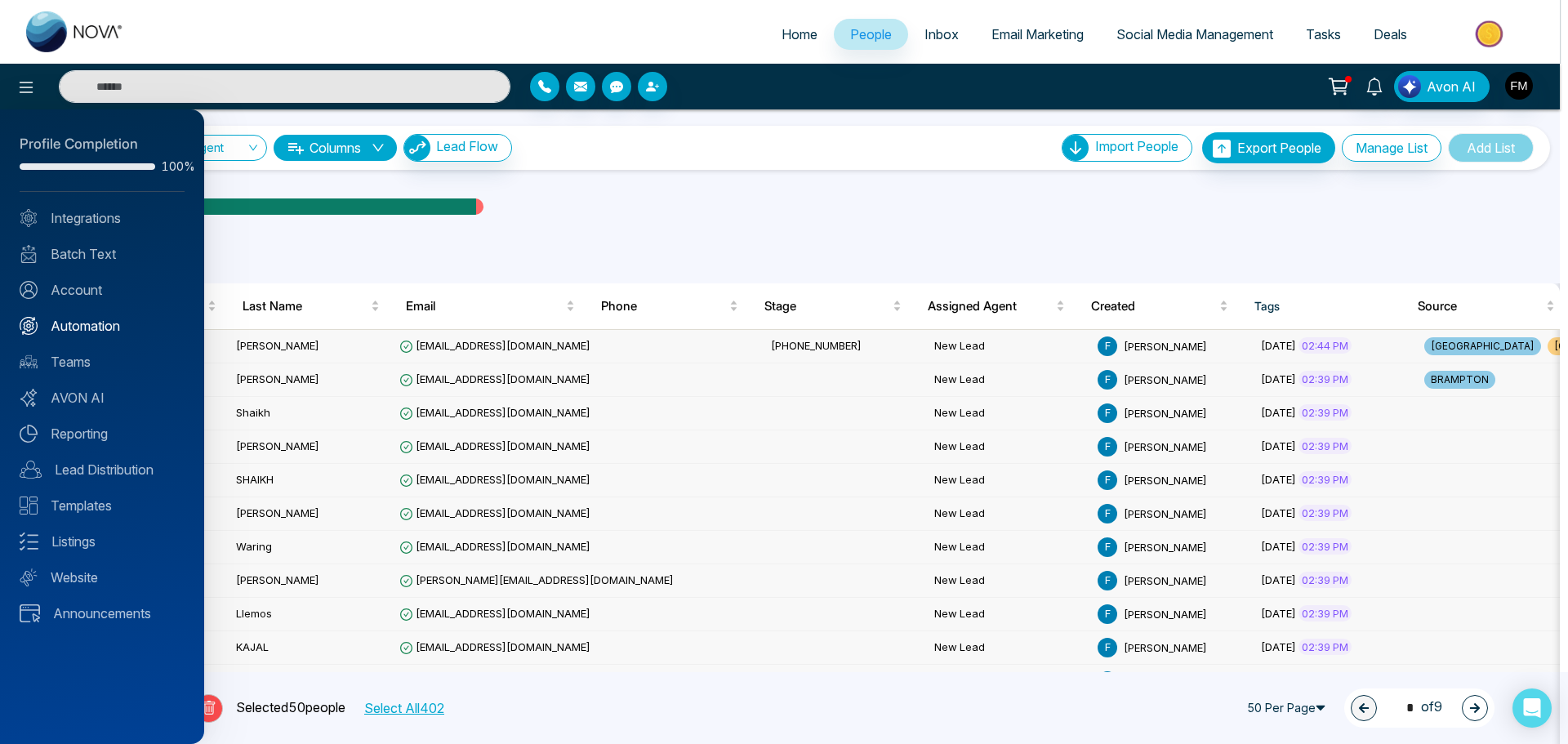
click at [79, 321] on link "Automation" at bounding box center [102, 326] width 165 height 19
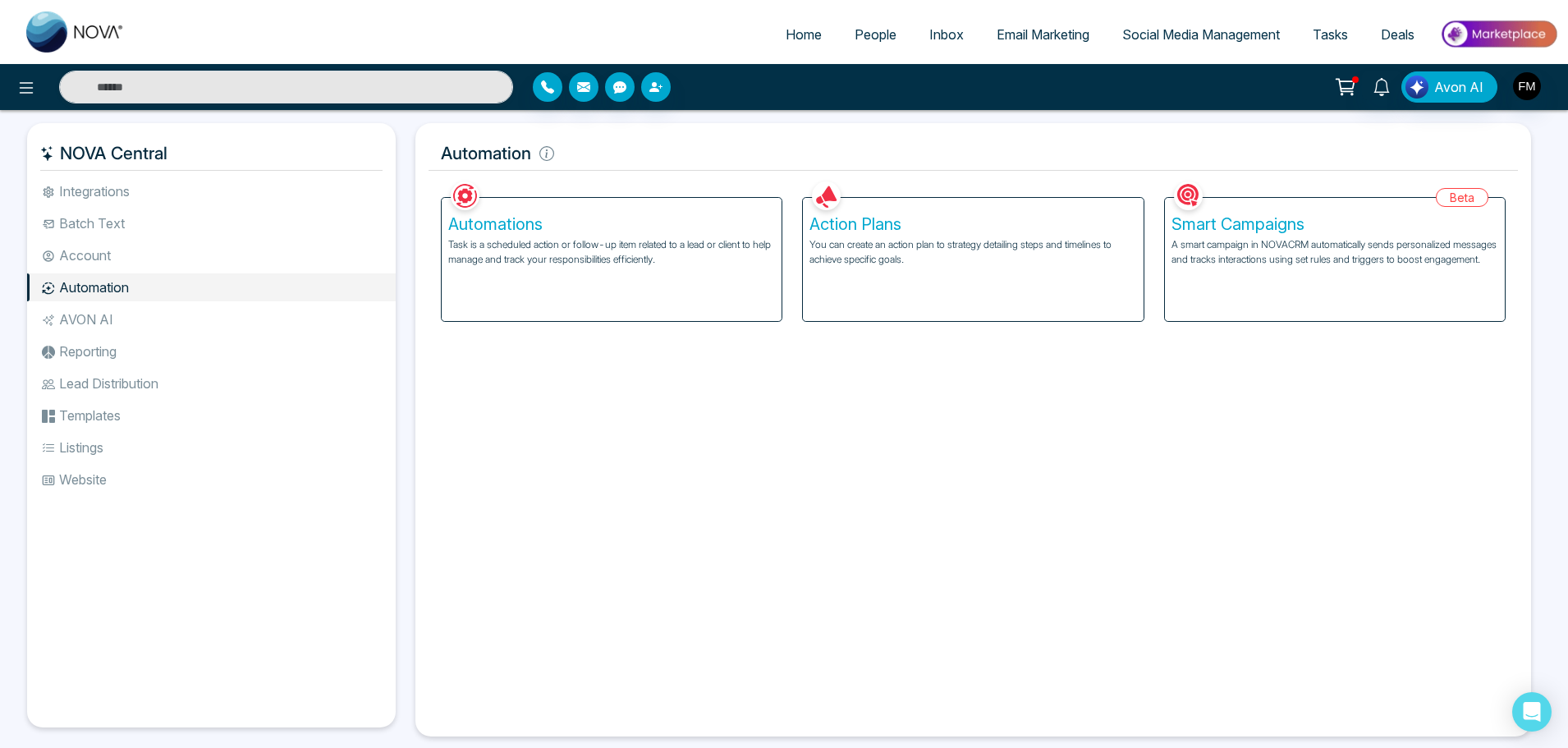
click at [899, 280] on div "Action Plans You can create an action plan to strategy detailing steps and time…" at bounding box center [973, 260] width 340 height 124
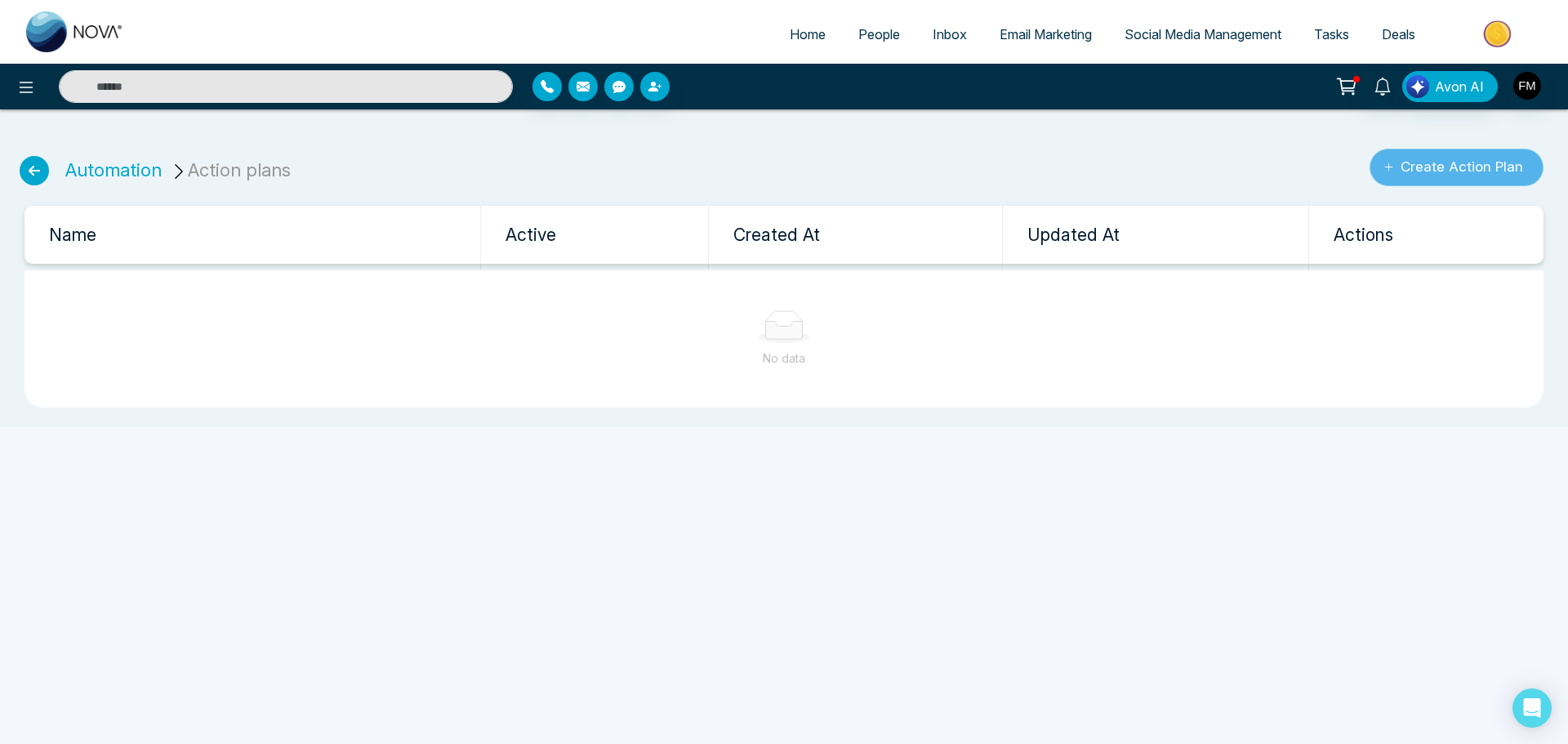
click at [1469, 165] on button "Create Action Plan" at bounding box center [1457, 167] width 174 height 38
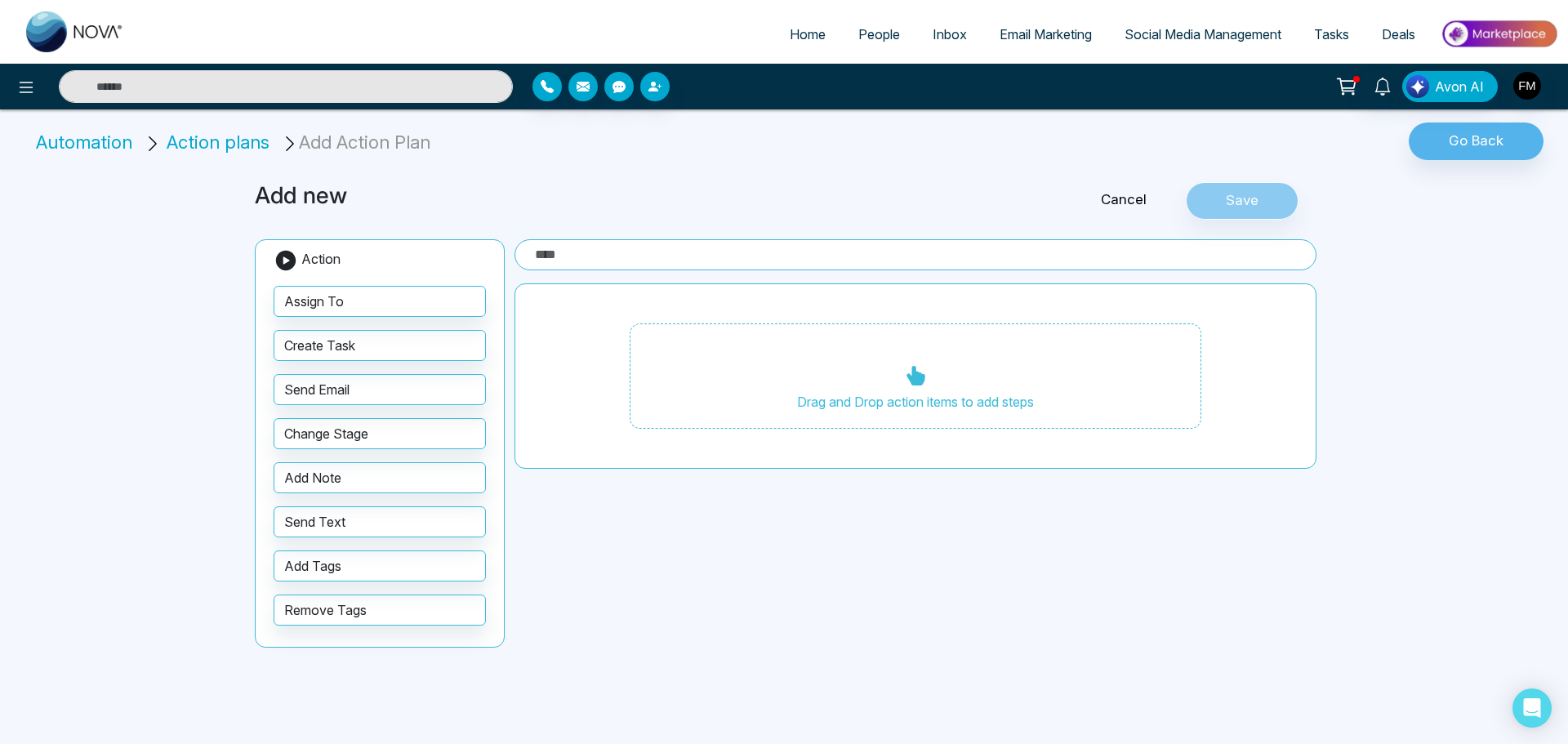
click at [597, 259] on input "text" at bounding box center [915, 255] width 802 height 31
type input "**********"
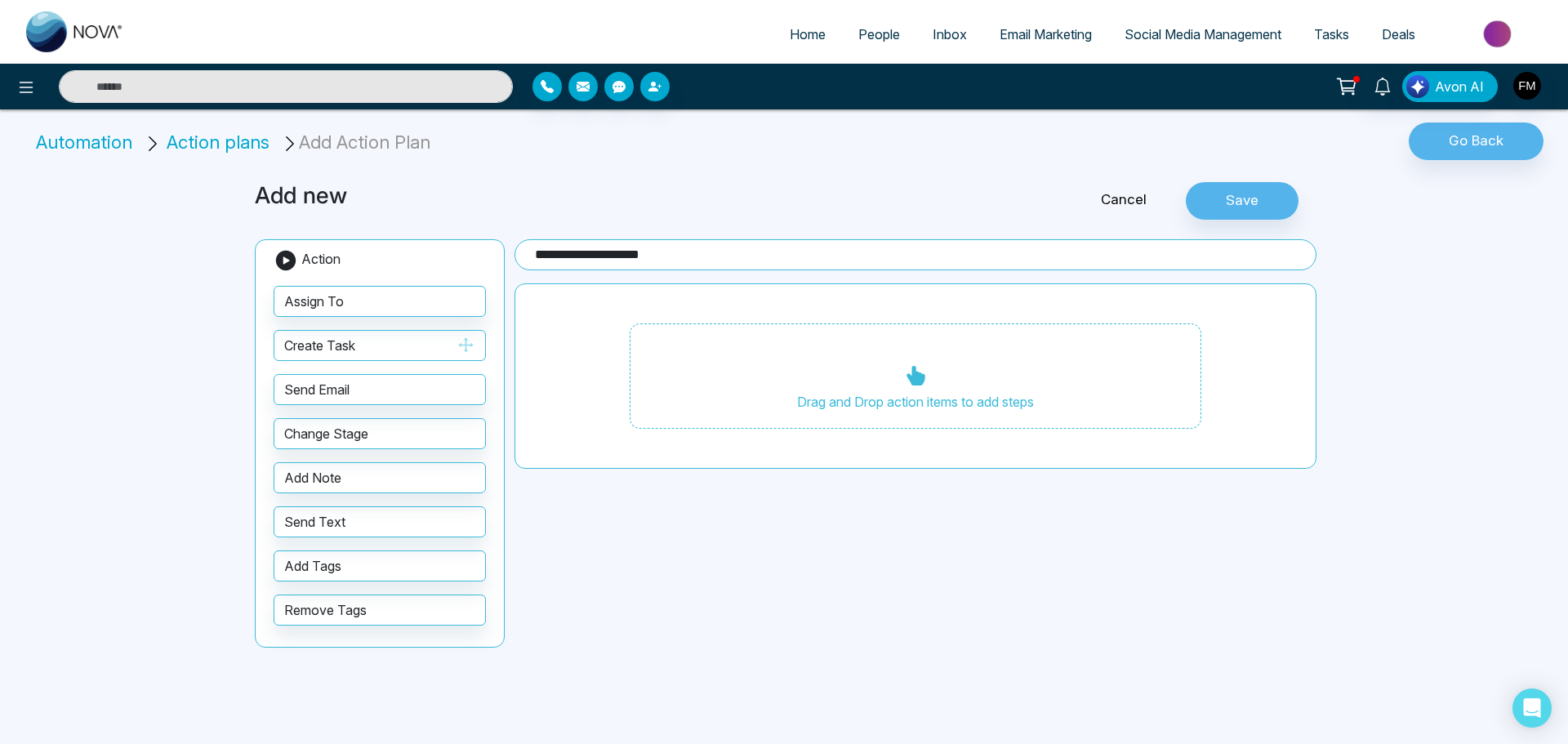
click at [385, 343] on button "Create Task" at bounding box center [380, 346] width 213 height 31
click at [465, 346] on icon "button" at bounding box center [466, 345] width 18 height 18
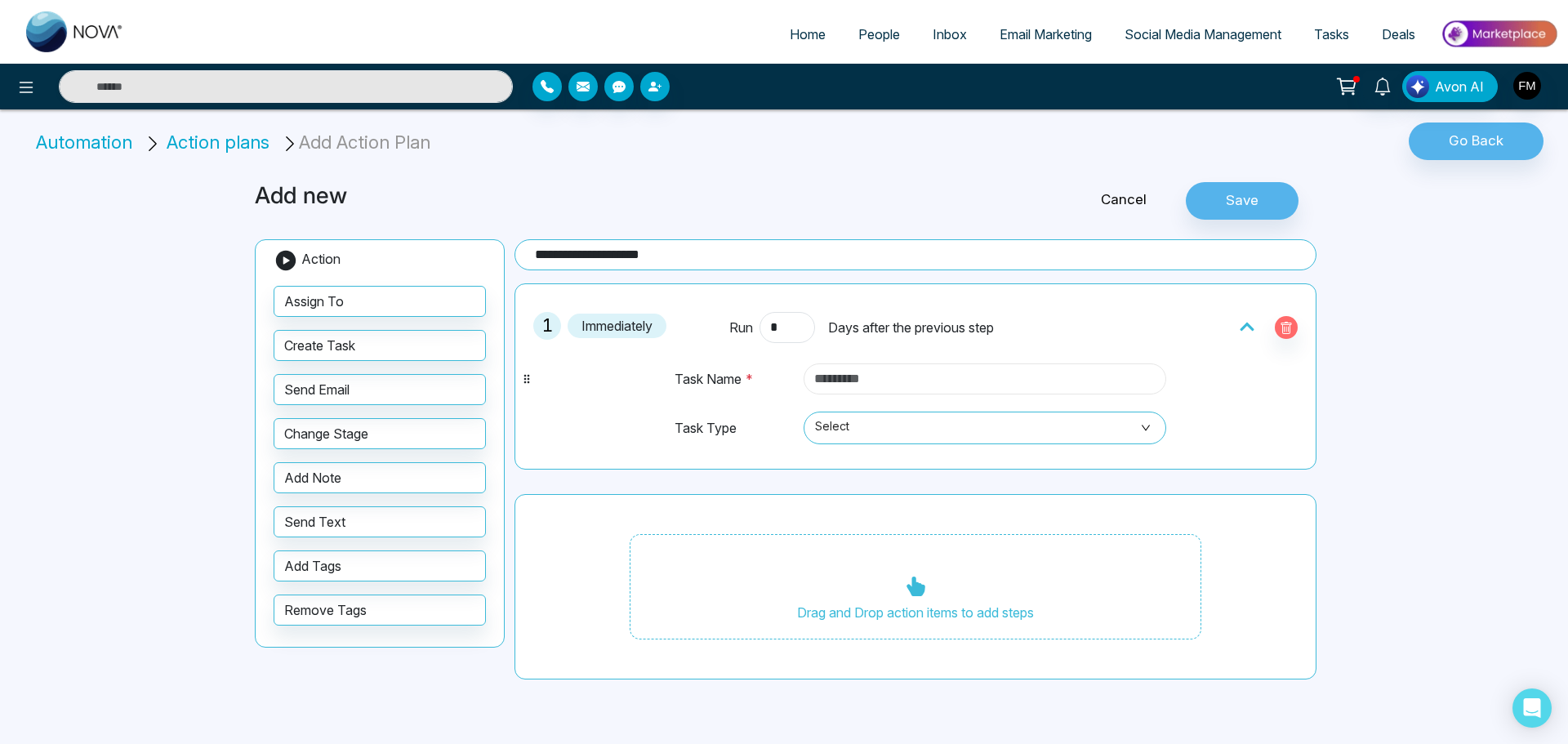
click at [893, 377] on input "text" at bounding box center [986, 379] width 363 height 31
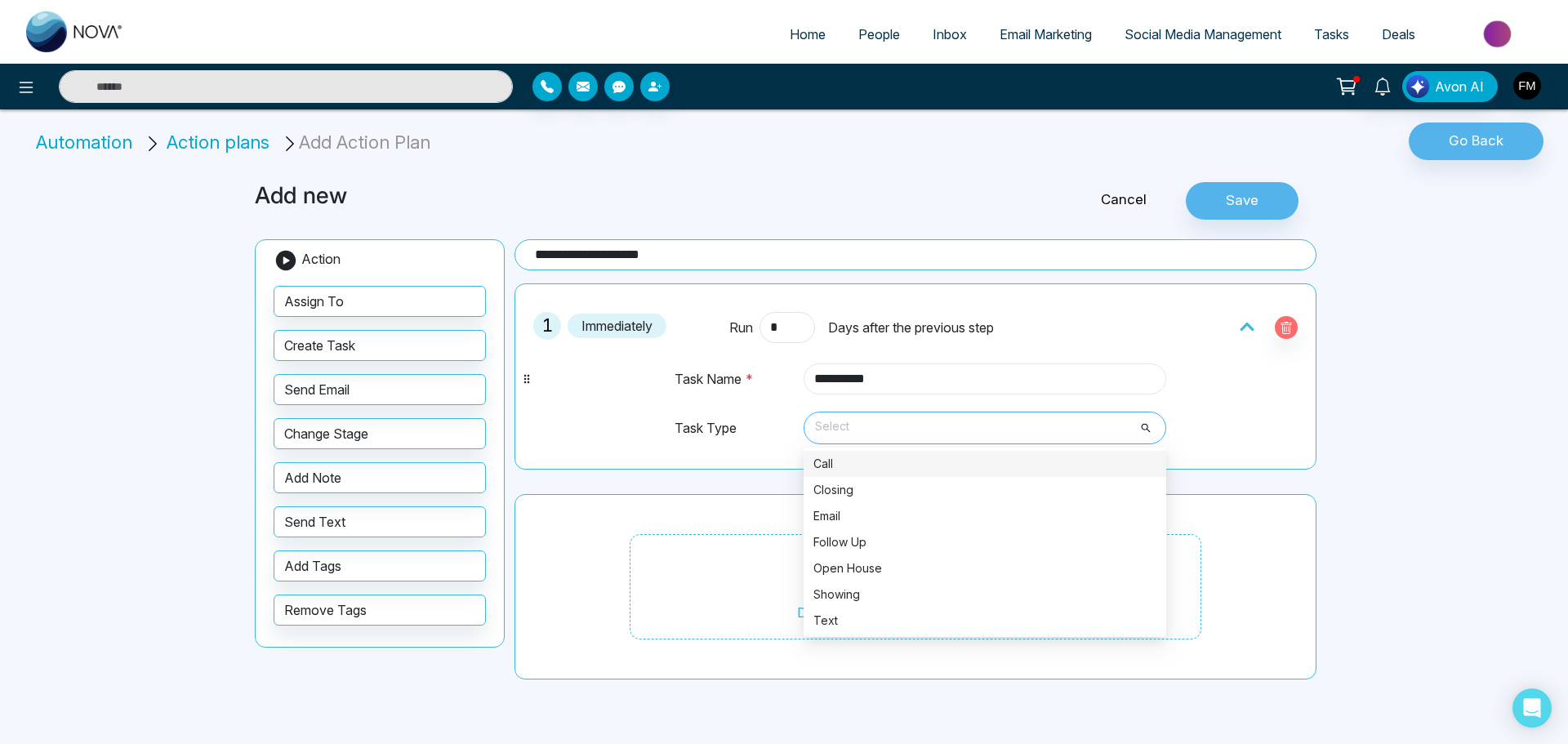
click at [890, 420] on span "Select" at bounding box center [985, 428] width 340 height 28
type input "**********"
click at [904, 462] on div "Call" at bounding box center [985, 464] width 343 height 18
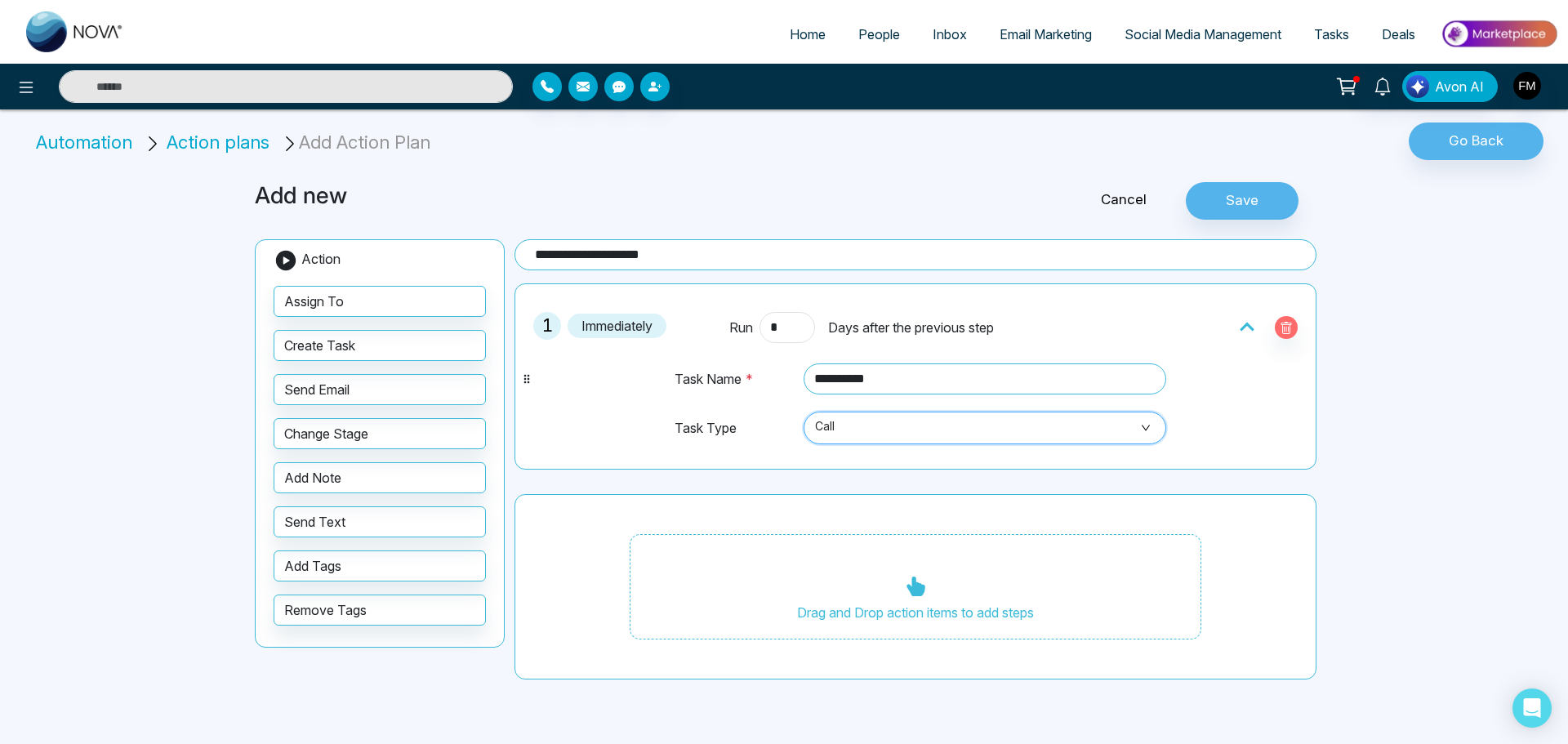
click at [903, 427] on span "Call" at bounding box center [985, 428] width 340 height 28
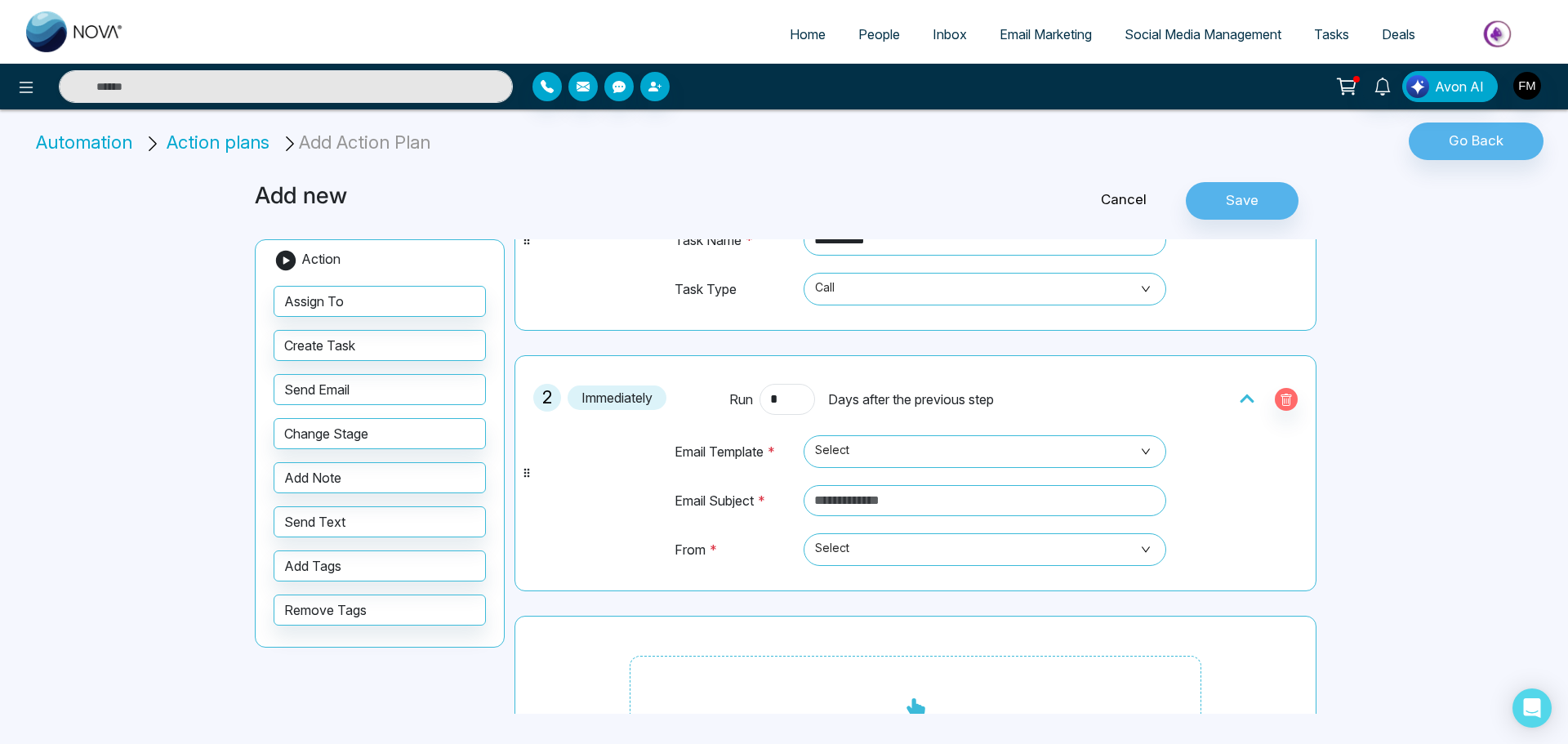
scroll to position [139, 0]
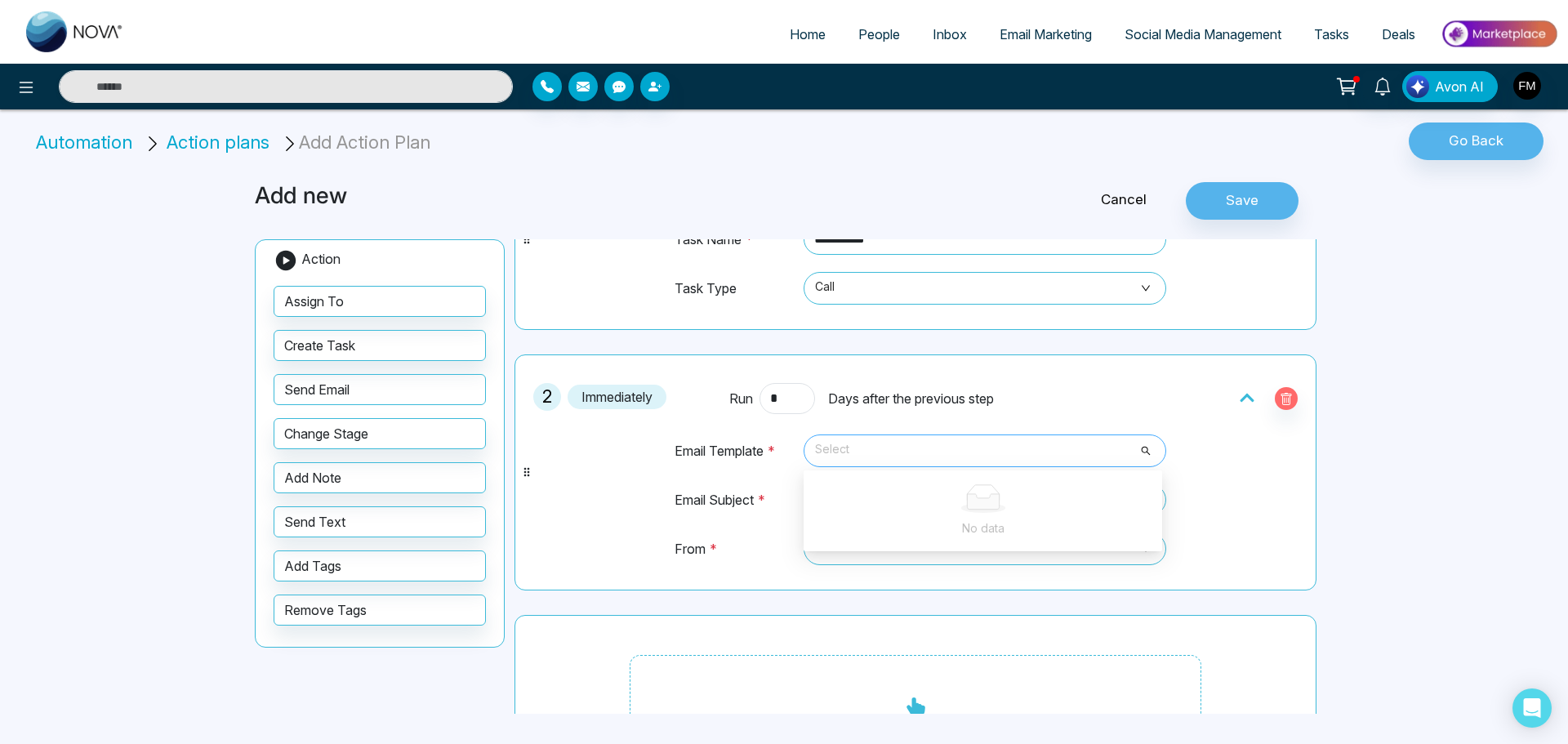
click at [1049, 450] on span "Select" at bounding box center [985, 451] width 340 height 28
type input "*"
click at [1091, 397] on div "Run * Days after the previous step" at bounding box center [915, 399] width 372 height 31
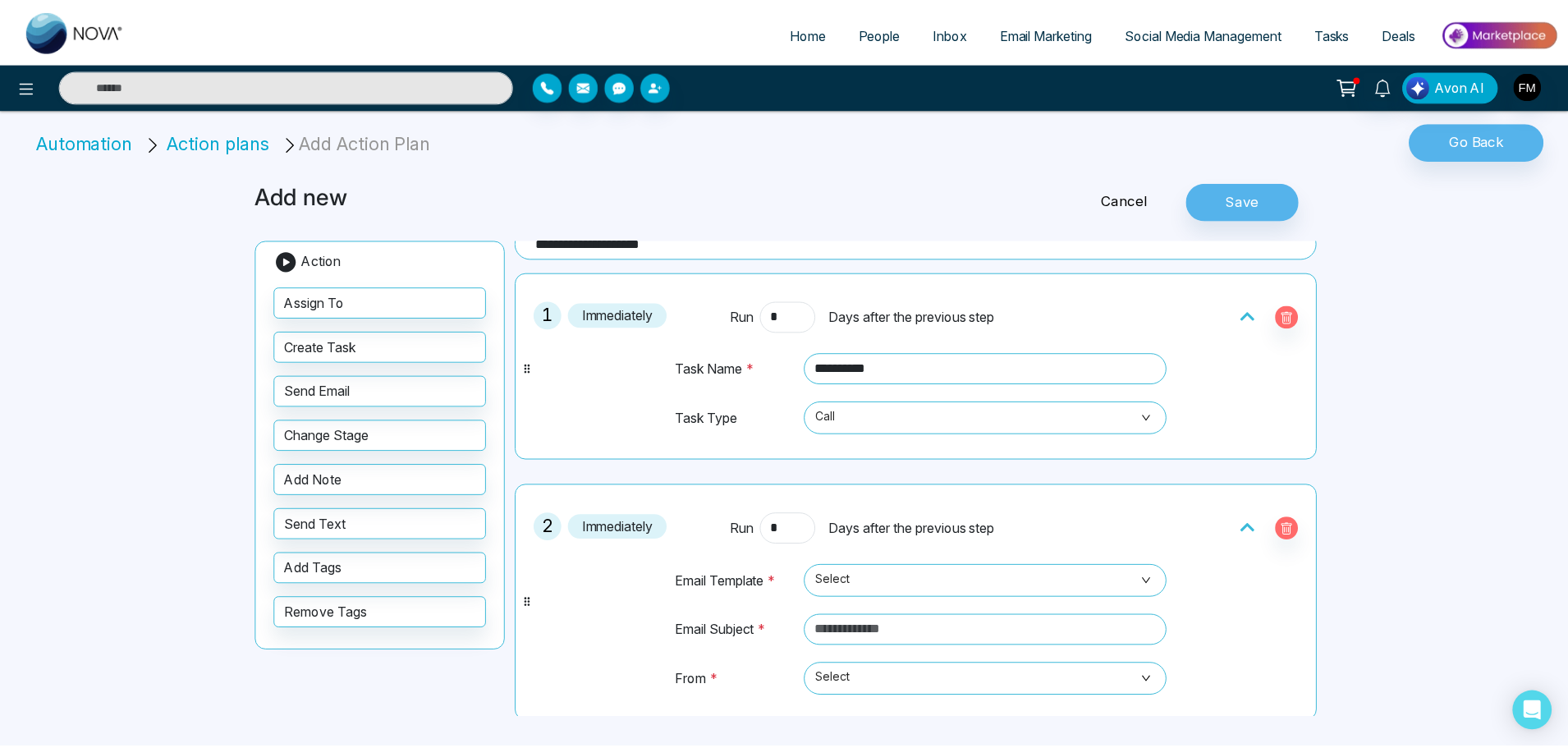
scroll to position [11, 0]
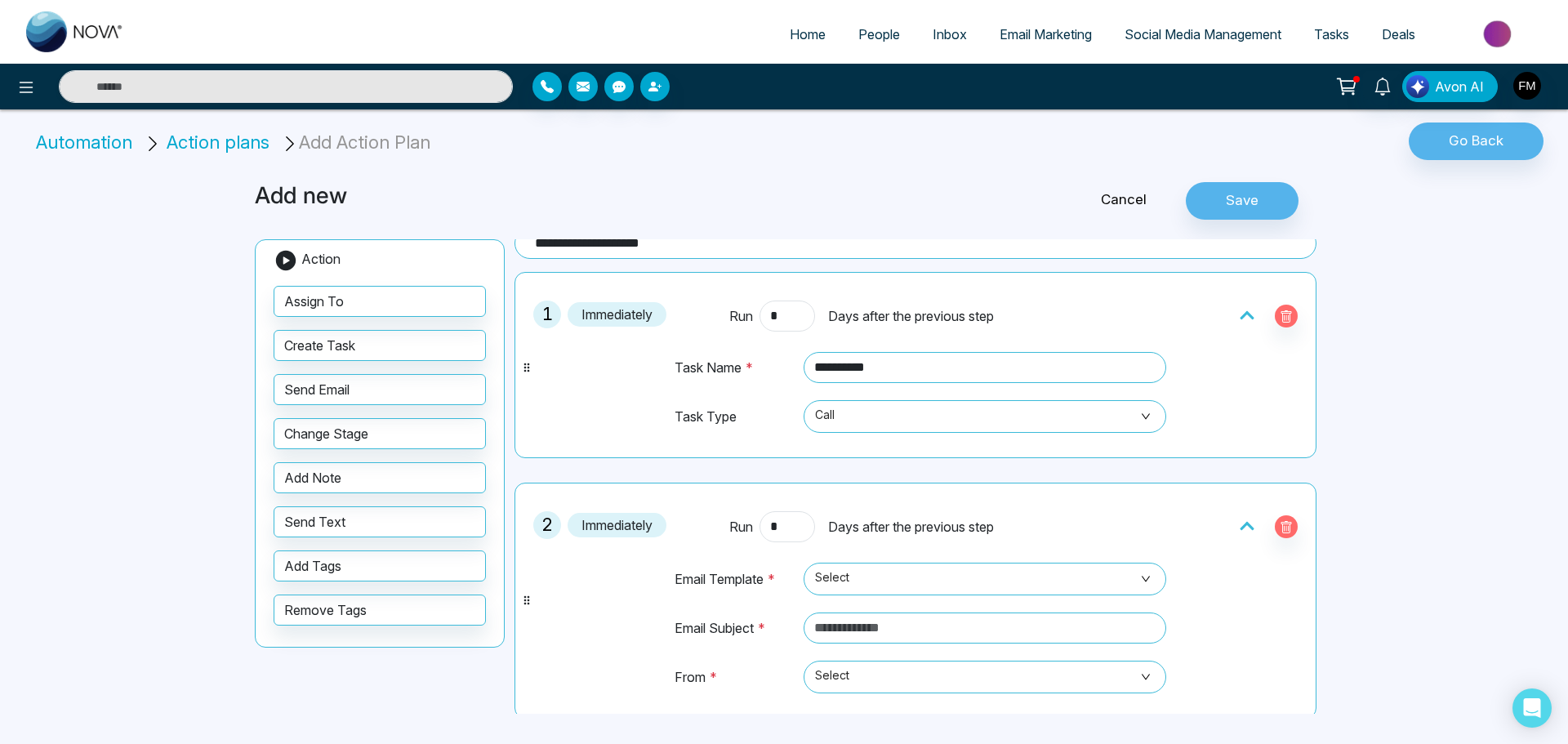
click at [1043, 33] on span "Email Marketing" at bounding box center [1045, 35] width 93 height 17
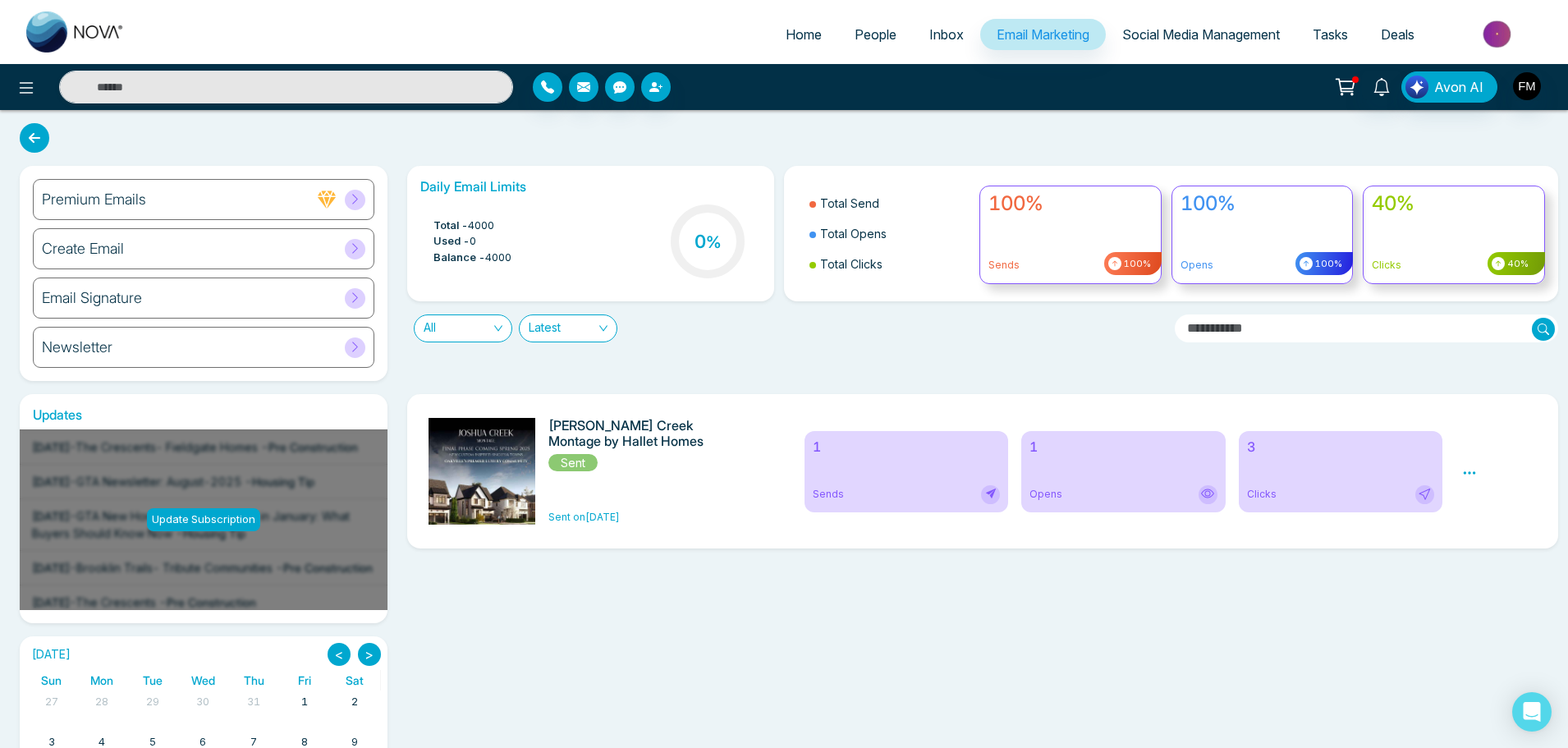
click at [144, 252] on div "Create Email" at bounding box center [204, 249] width 342 height 42
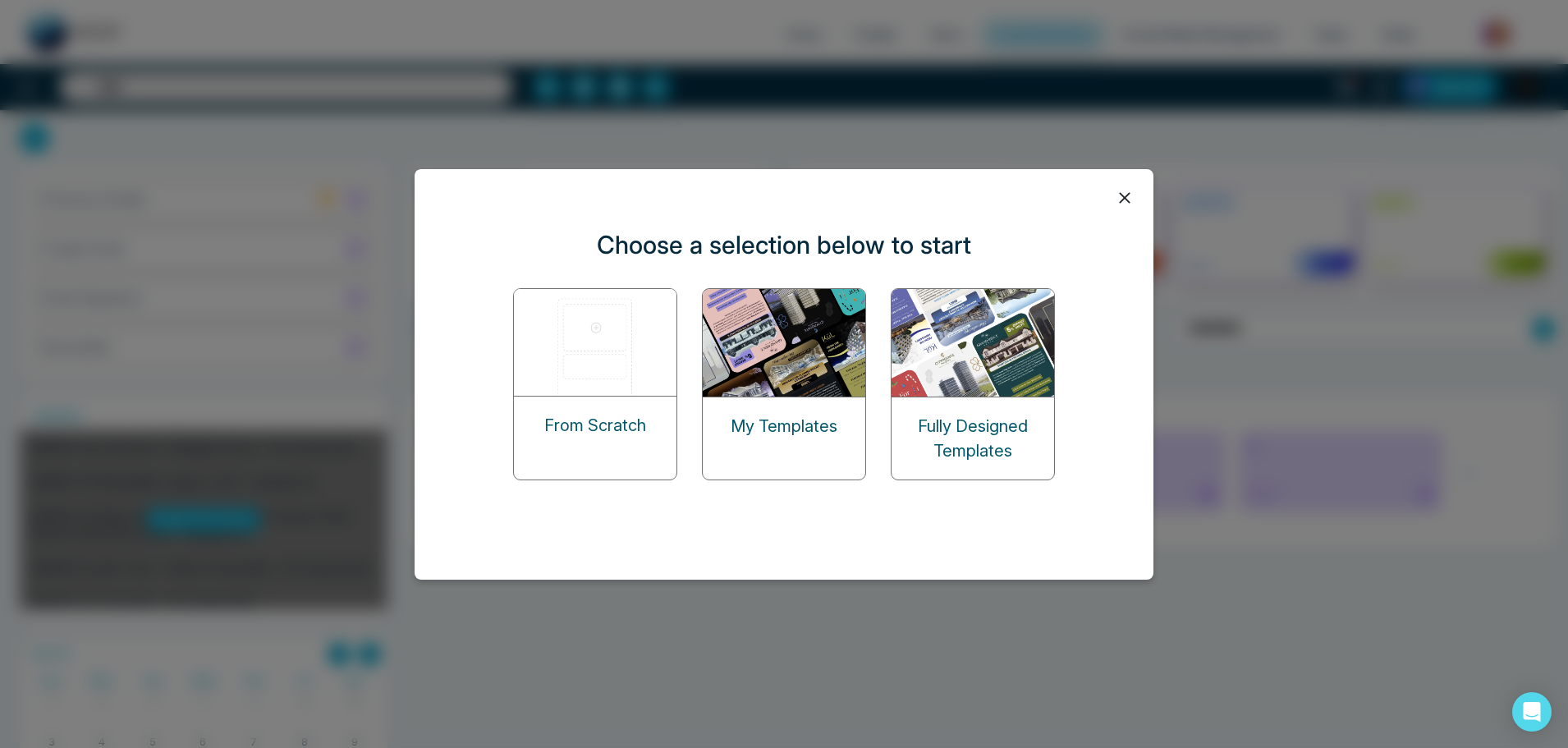
click at [984, 375] on img at bounding box center [973, 343] width 164 height 108
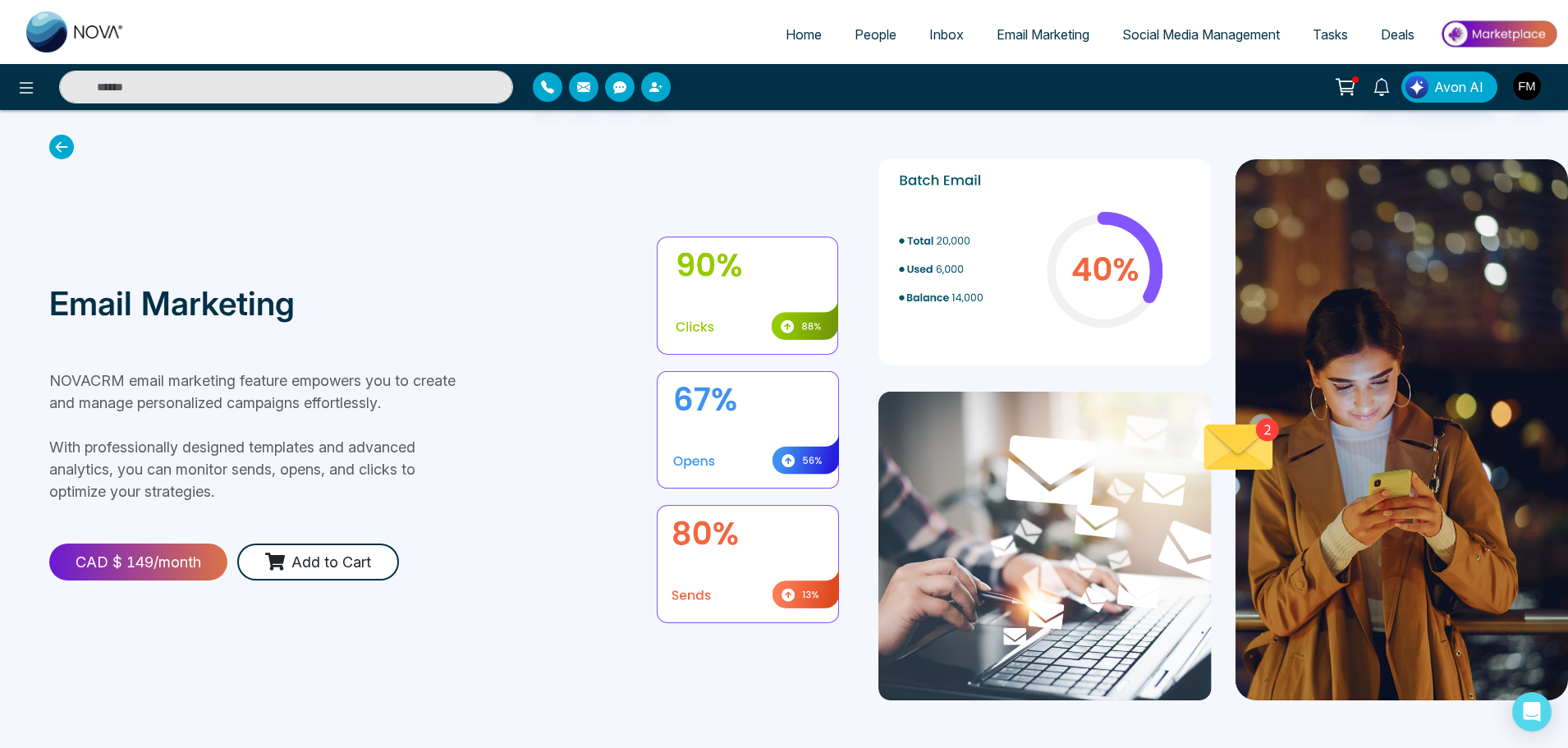
click at [1028, 33] on span "Email Marketing" at bounding box center [1043, 35] width 93 height 17
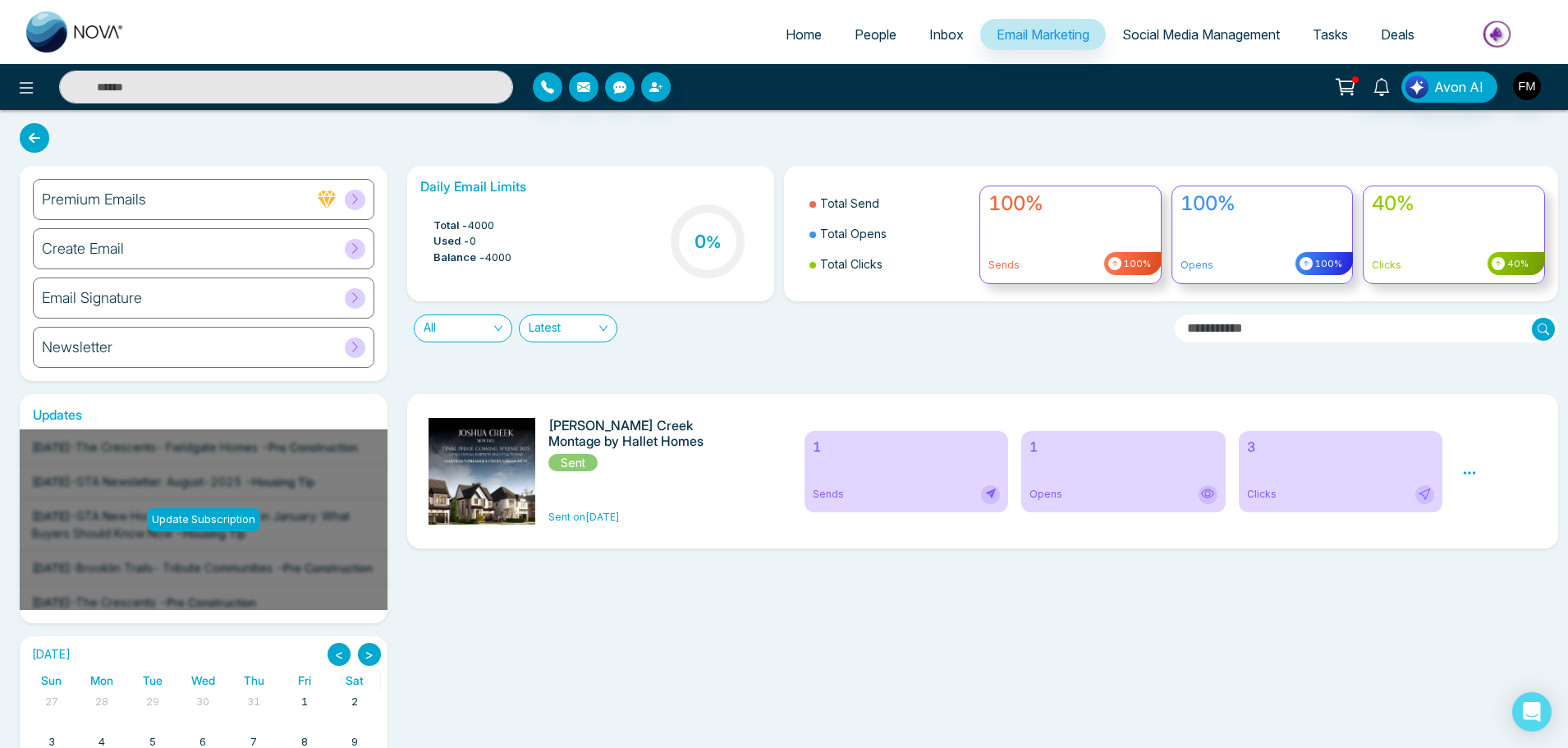
click at [147, 354] on div "Newsletter" at bounding box center [204, 348] width 342 height 42
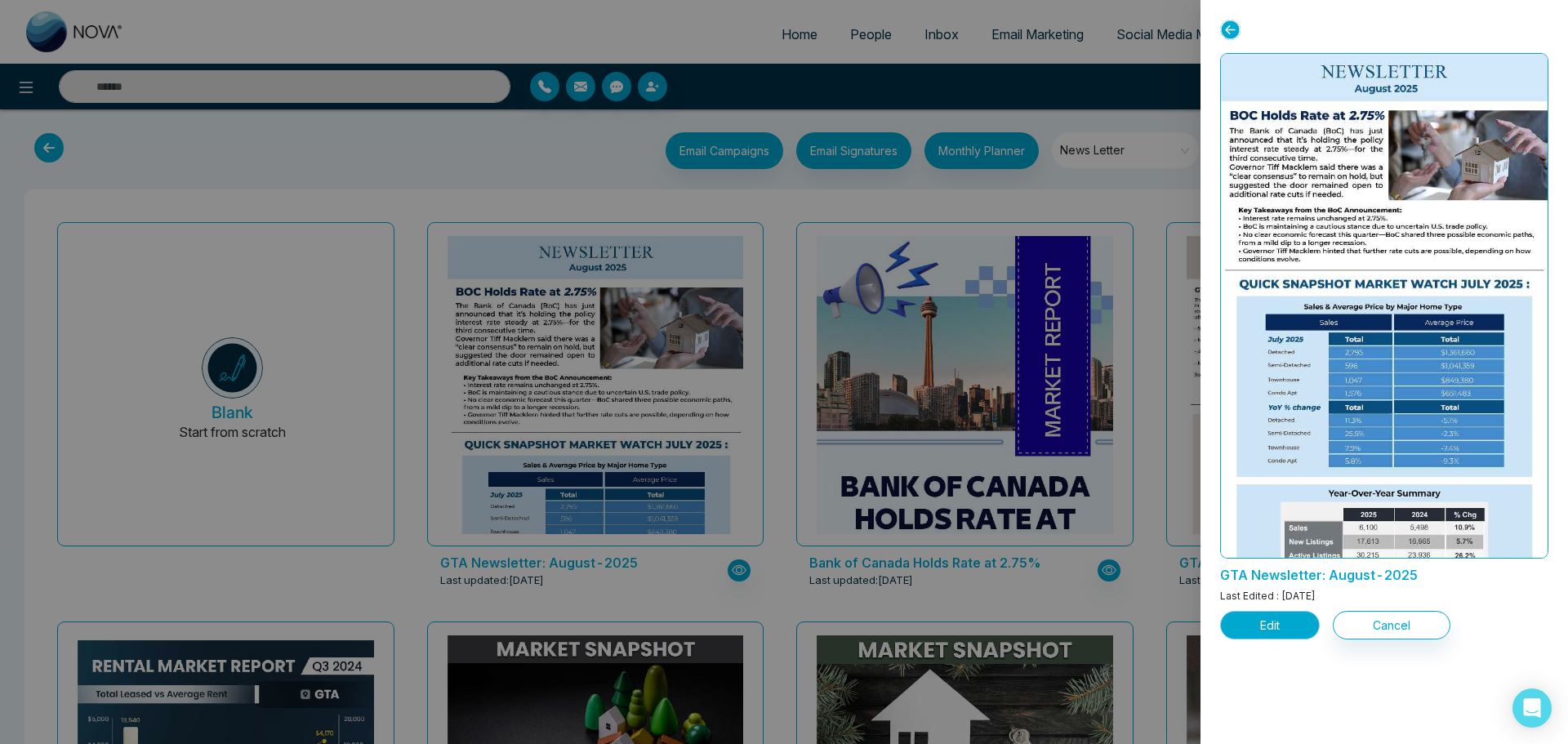
click at [1286, 624] on button "Edit" at bounding box center [1270, 625] width 100 height 28
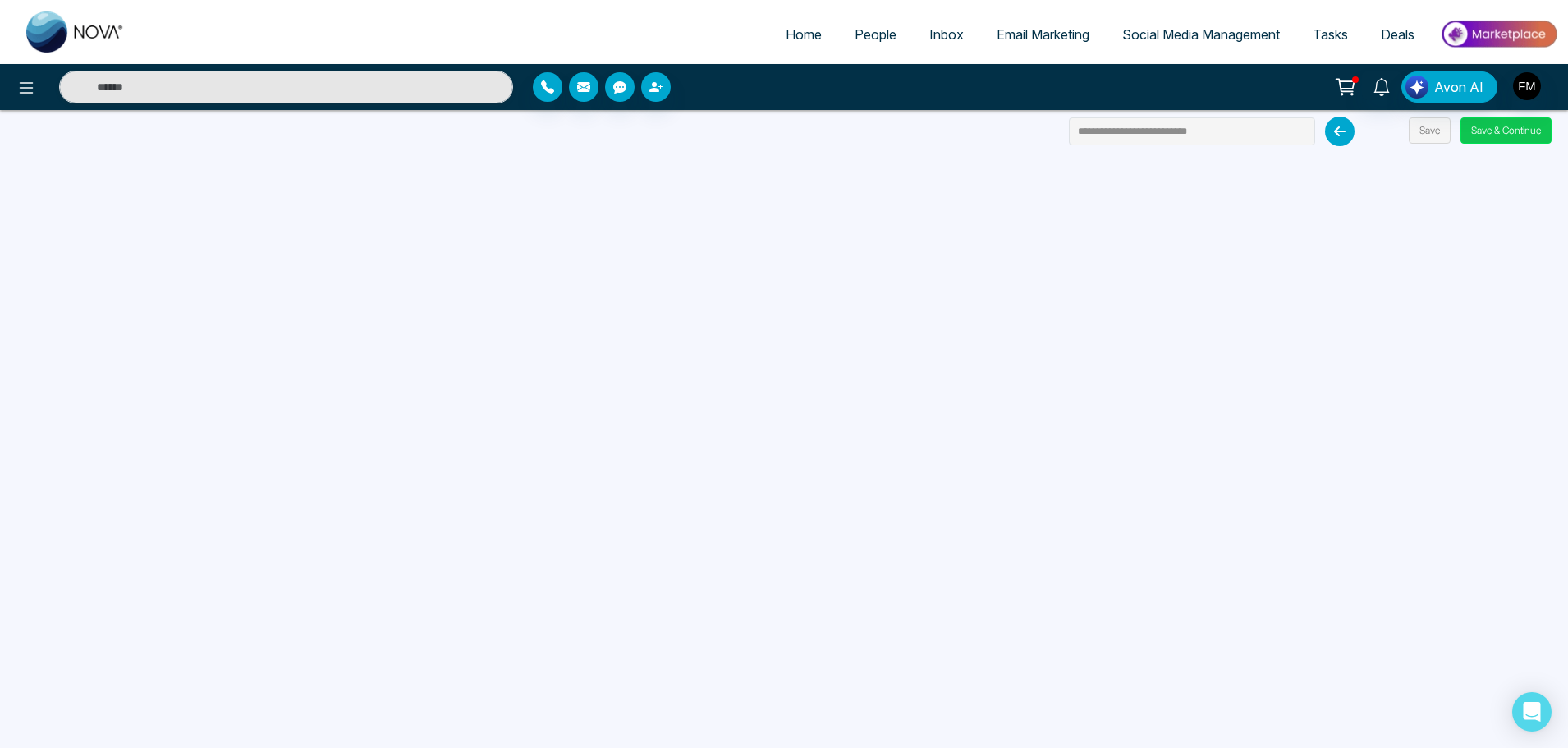
click at [1502, 125] on button "Save & Continue" at bounding box center [1506, 130] width 91 height 27
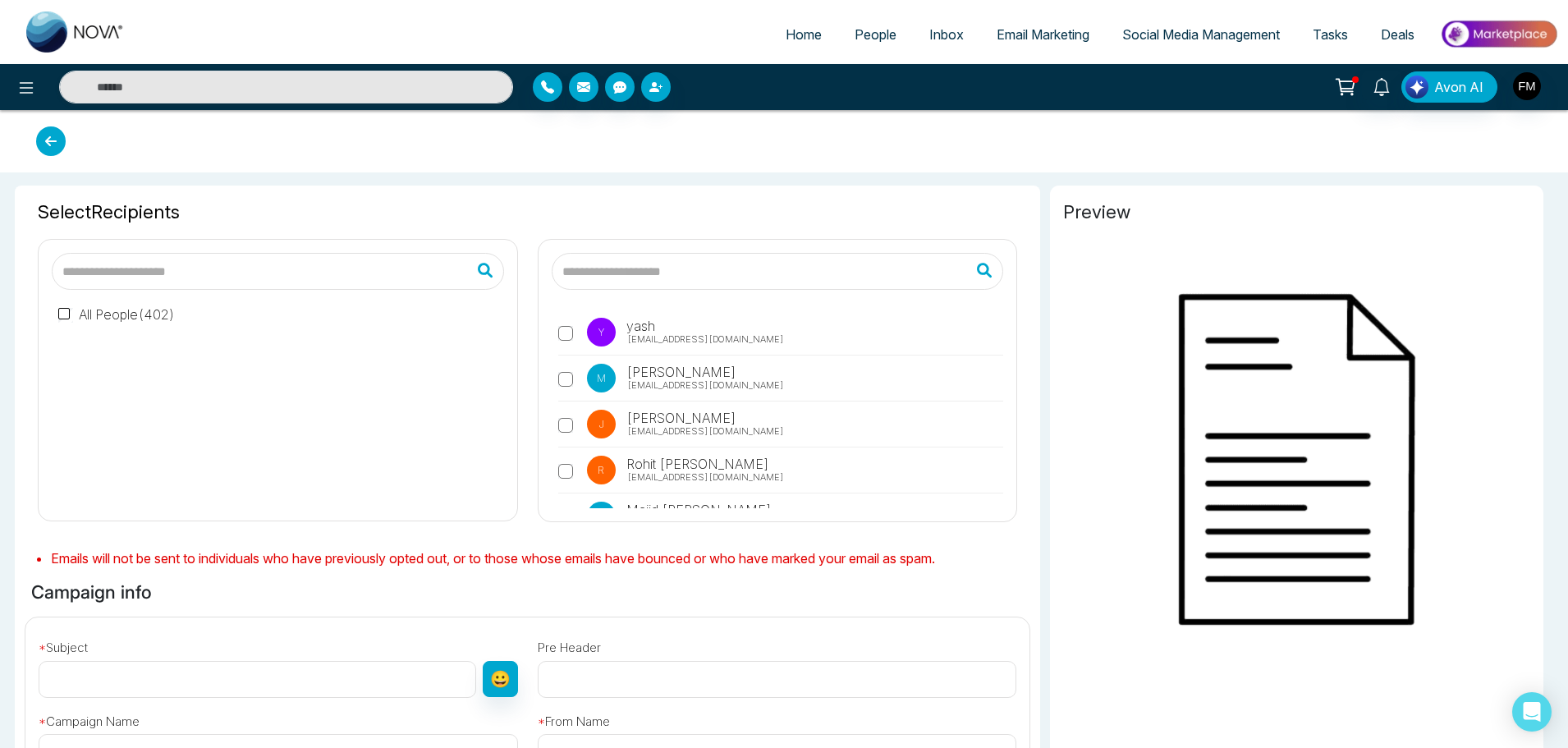
type input "**********"
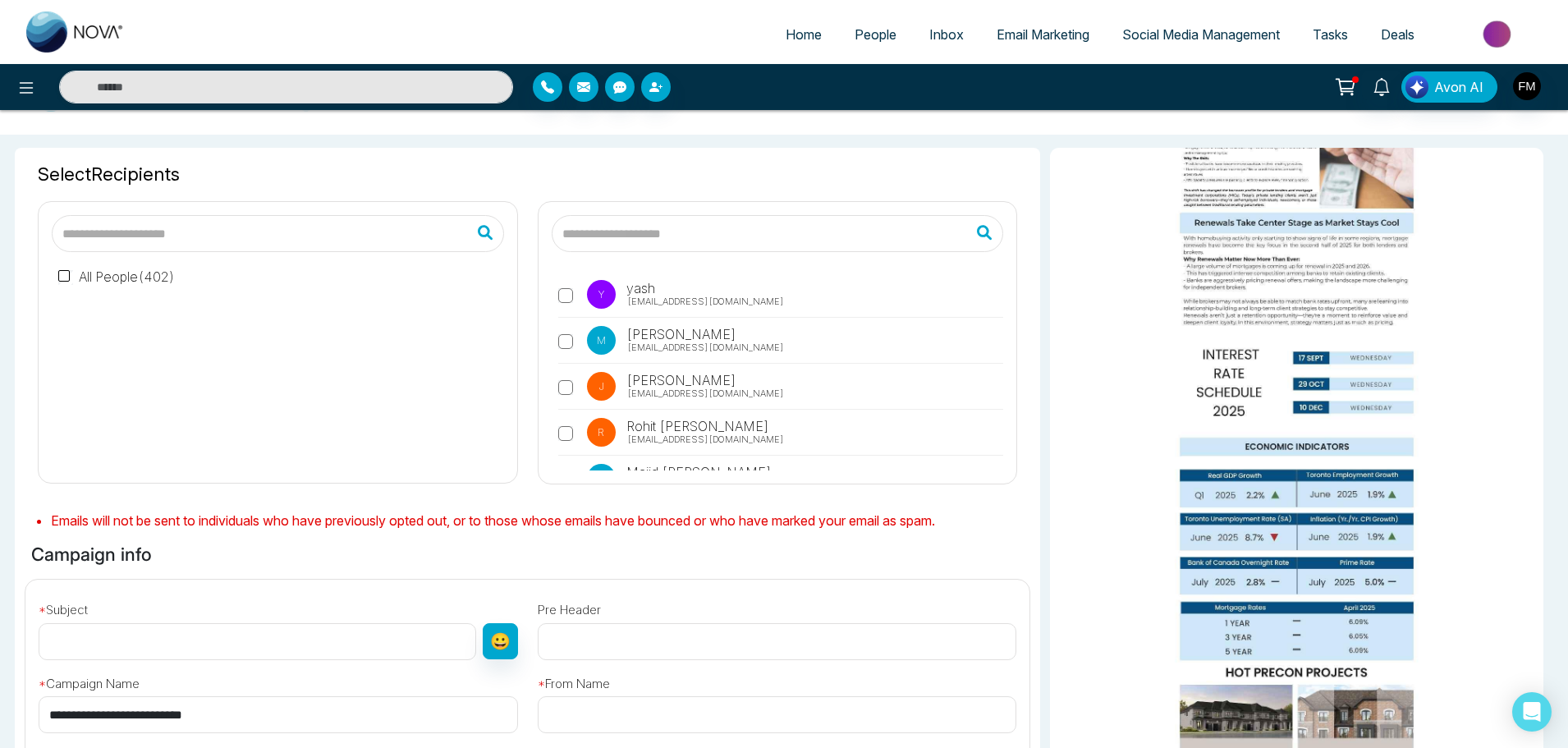
scroll to position [43, 0]
click at [1020, 34] on span "Email Marketing" at bounding box center [1043, 35] width 93 height 17
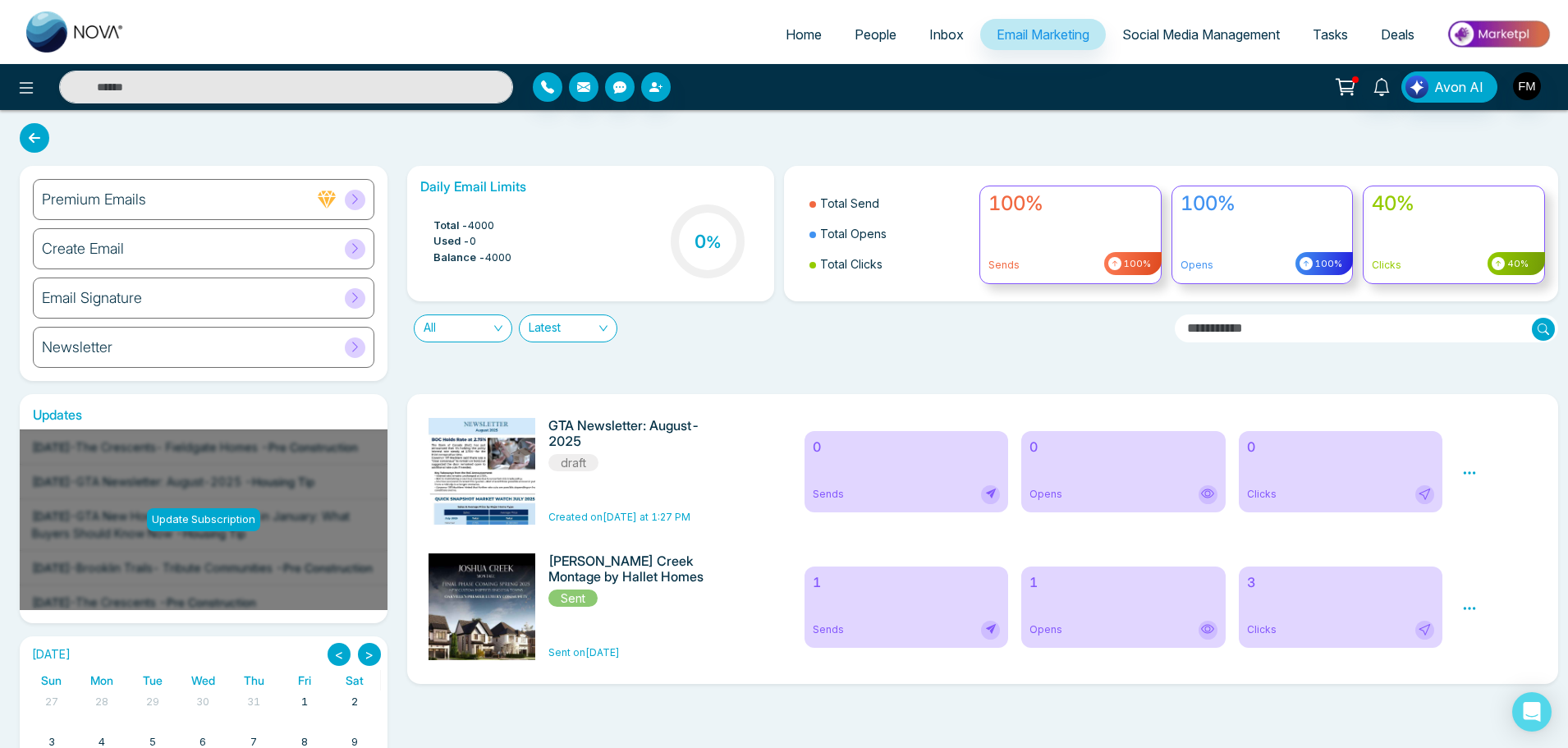
click at [201, 290] on div "Email Signature" at bounding box center [204, 298] width 342 height 42
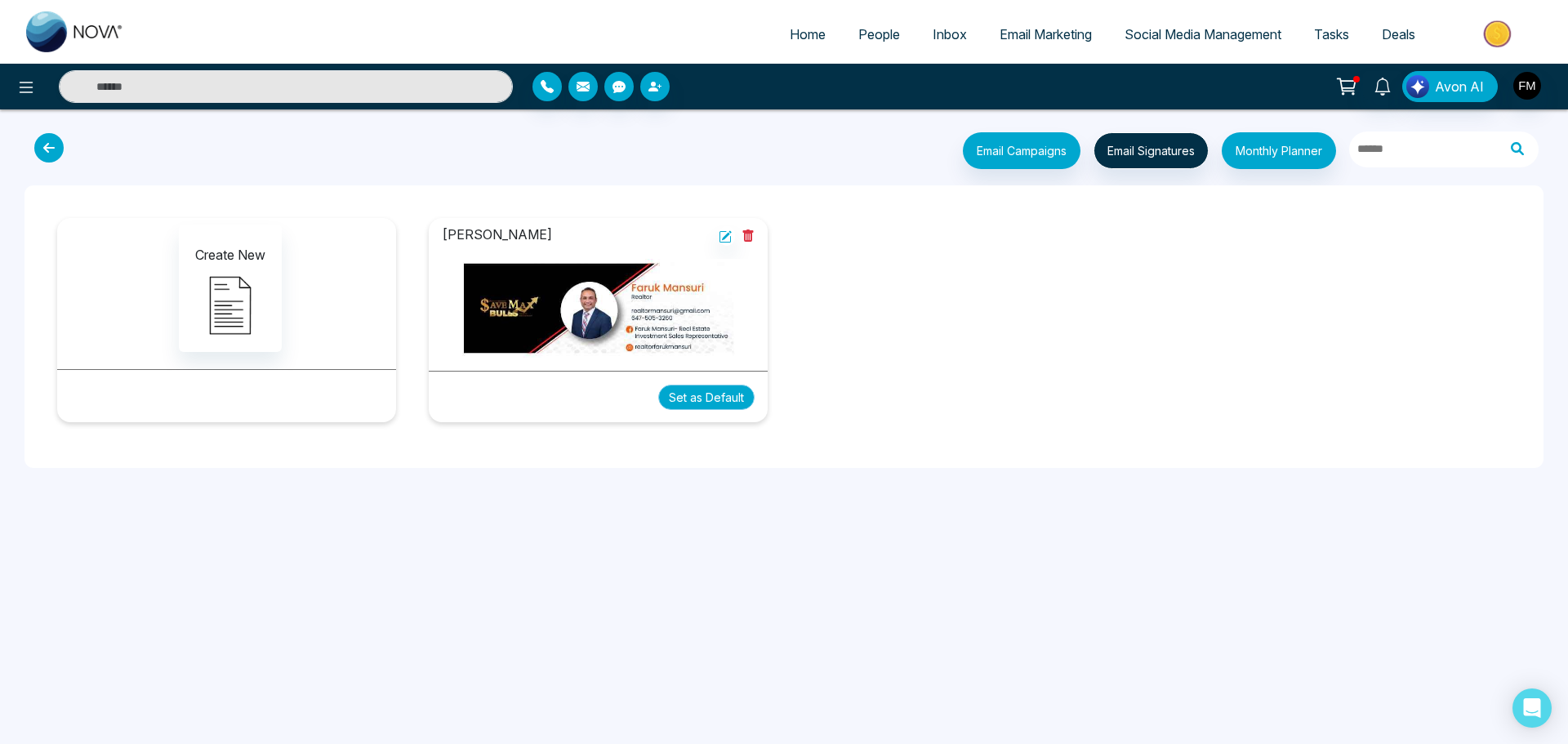
click at [711, 393] on button "Set as Default" at bounding box center [706, 398] width 96 height 26
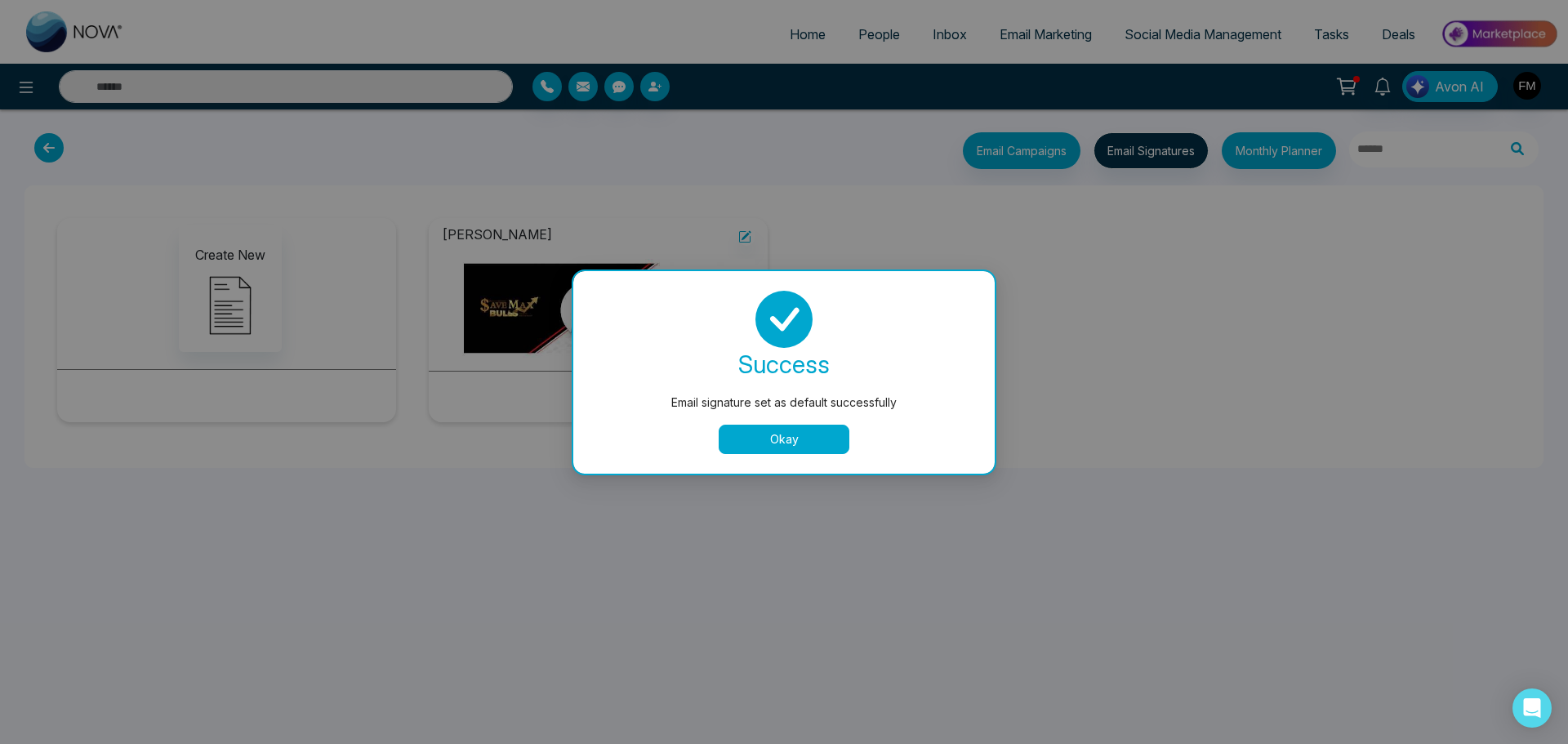
click at [774, 436] on button "Okay" at bounding box center [784, 439] width 131 height 29
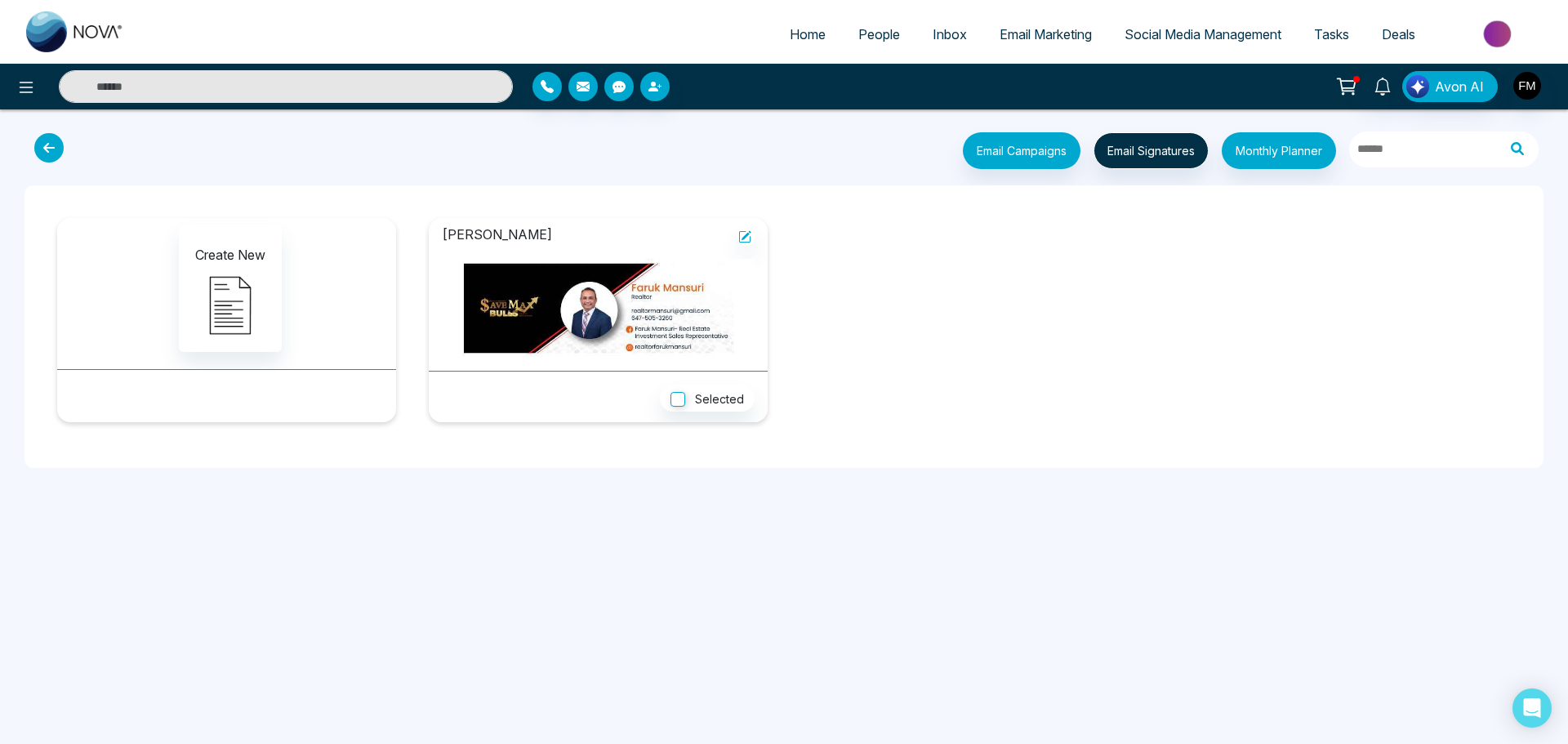
click at [52, 151] on icon at bounding box center [49, 148] width 29 height 29
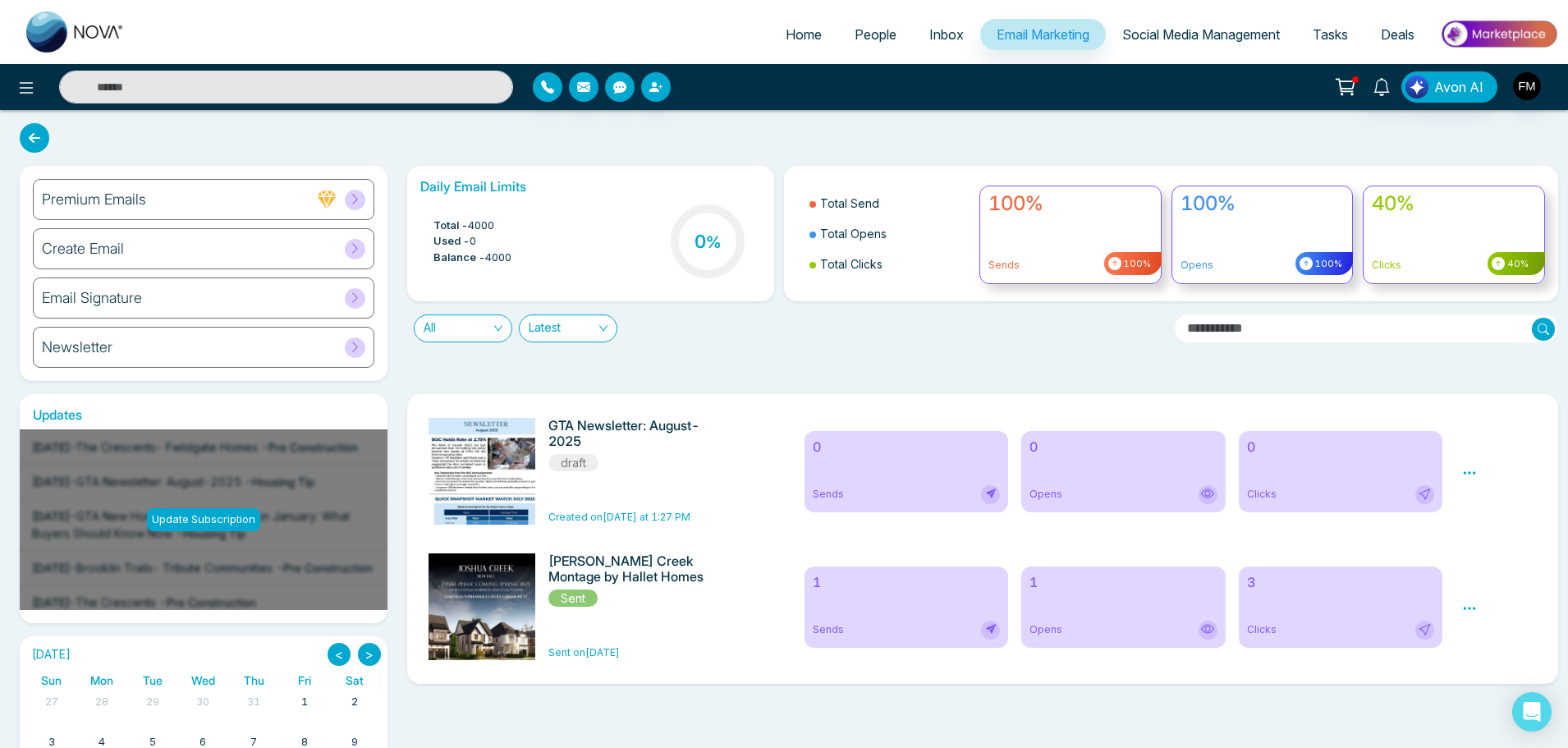
click at [1474, 472] on icon at bounding box center [1469, 473] width 15 height 15
click at [1480, 522] on link "Edit" at bounding box center [1485, 521] width 19 height 14
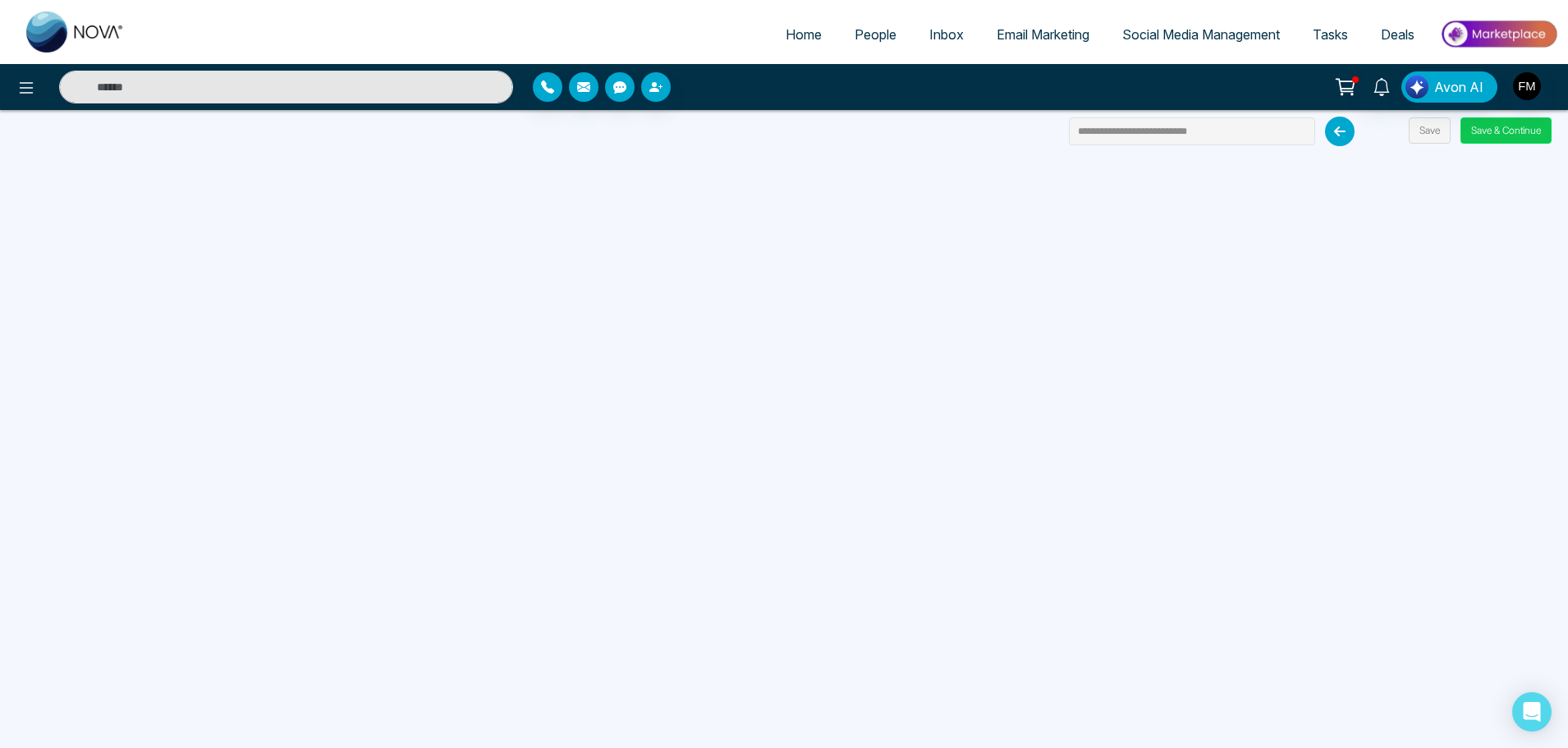
click at [1498, 132] on button "Save & Continue" at bounding box center [1506, 130] width 91 height 27
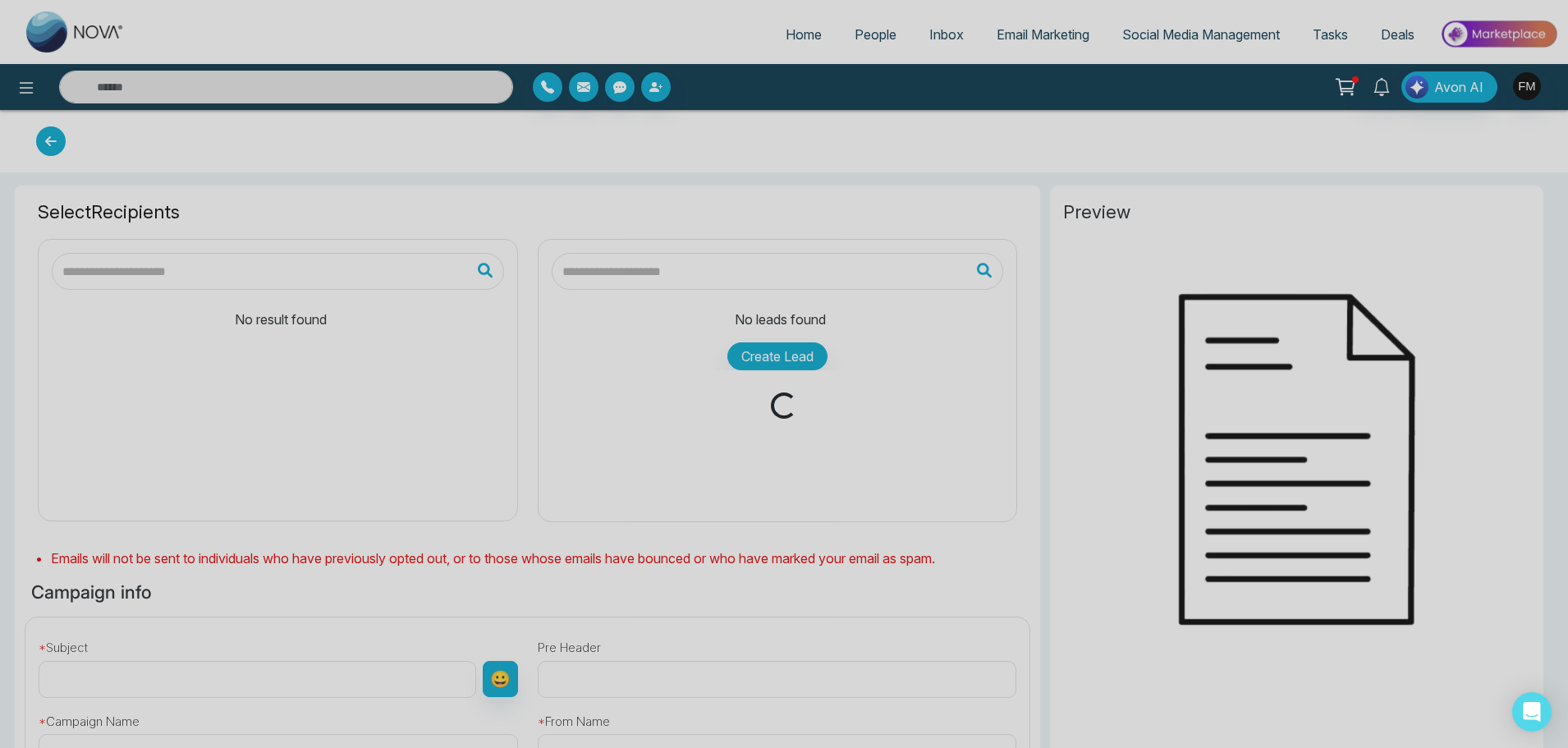
type input "**********"
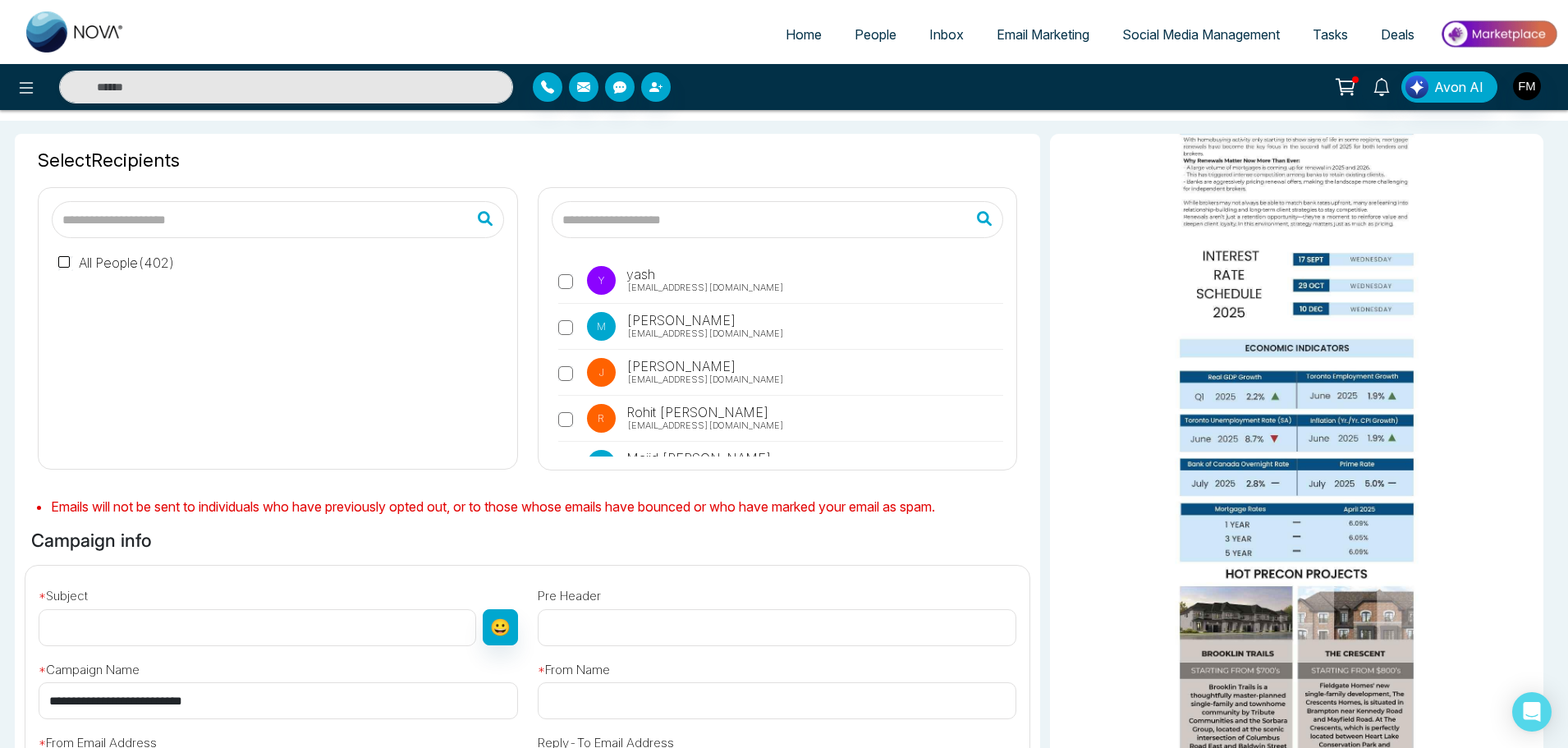
scroll to position [373, 0]
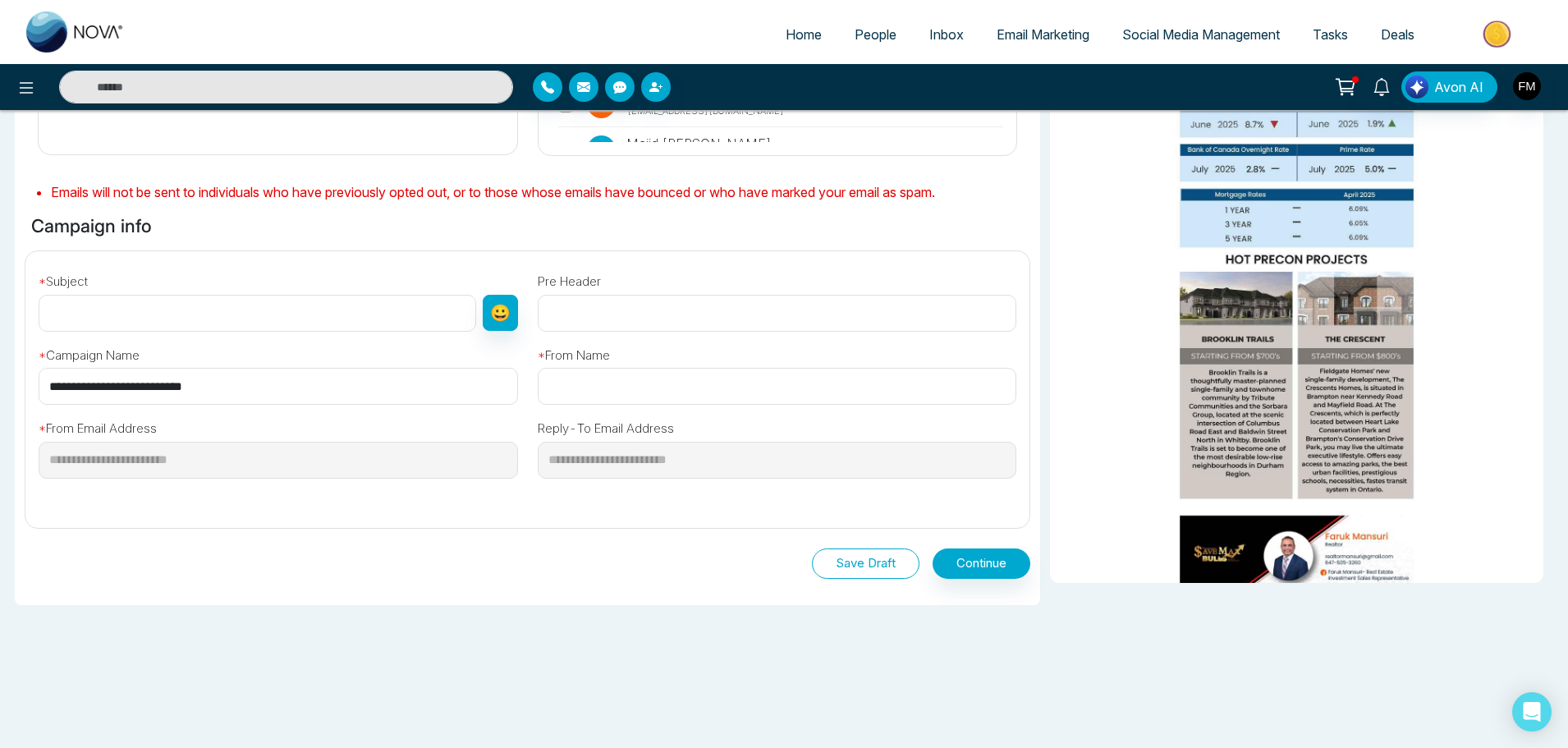
click at [852, 561] on button "Save Draft" at bounding box center [866, 564] width 108 height 30
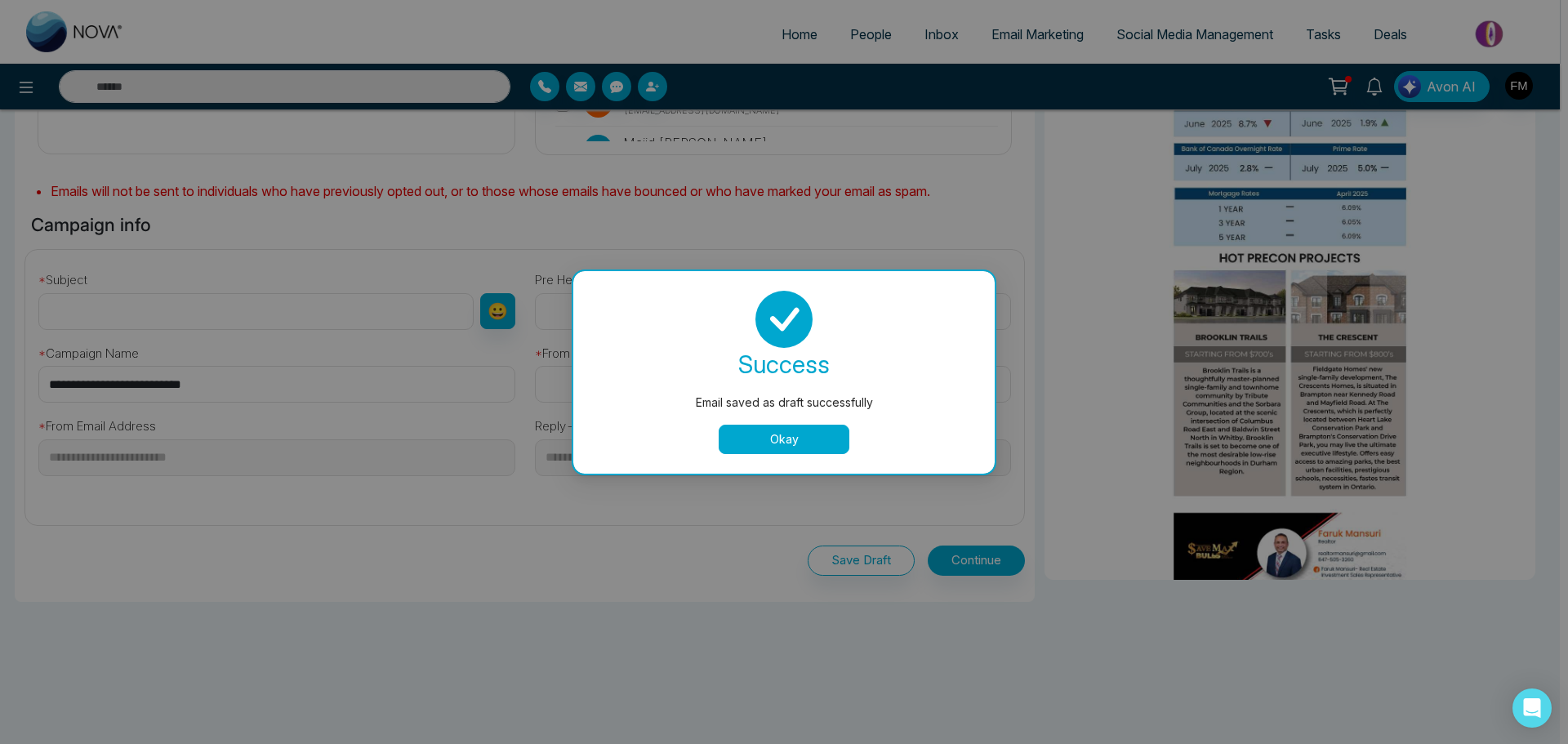
click at [796, 438] on button "Okay" at bounding box center [784, 439] width 131 height 29
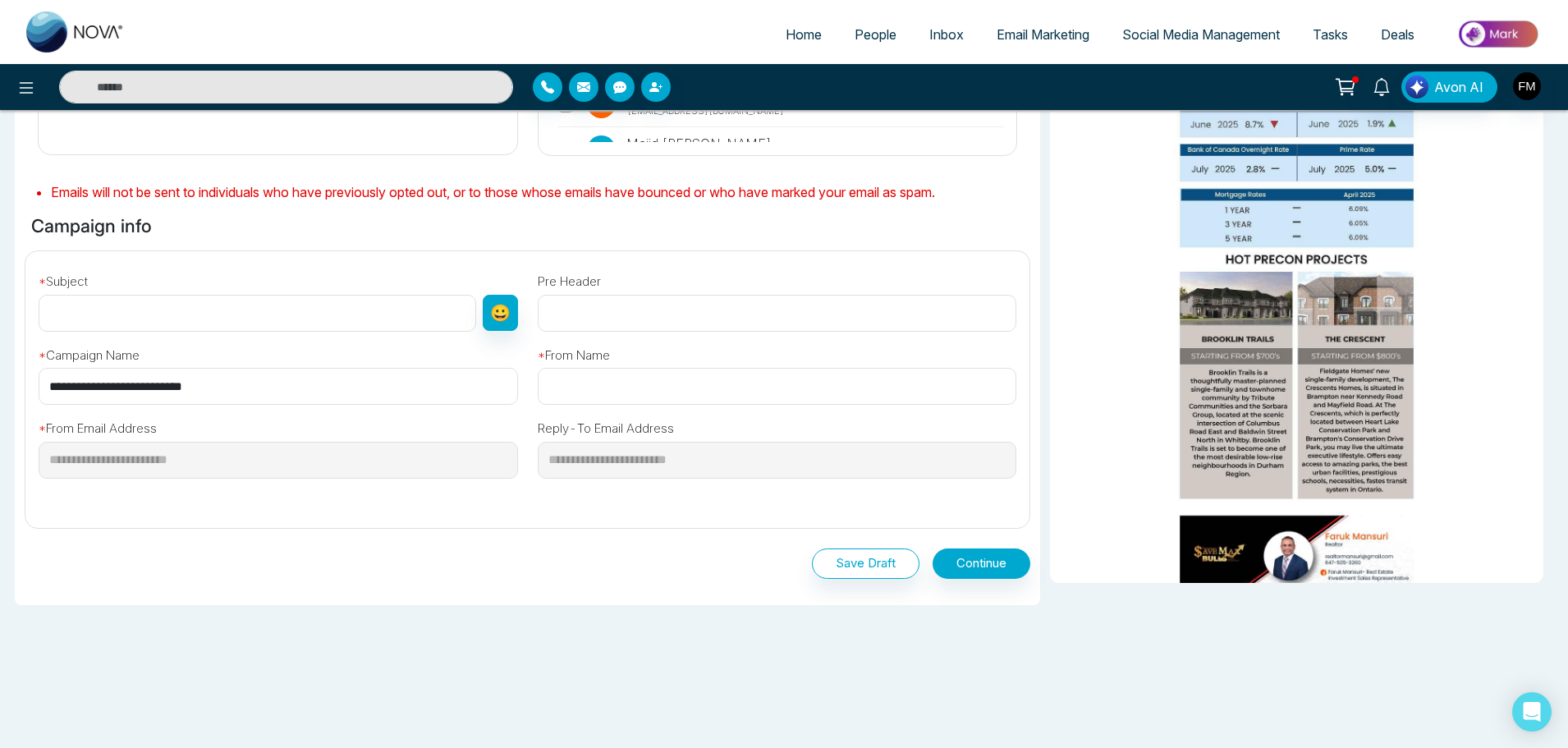
click at [1040, 31] on span "Email Marketing" at bounding box center [1043, 35] width 93 height 17
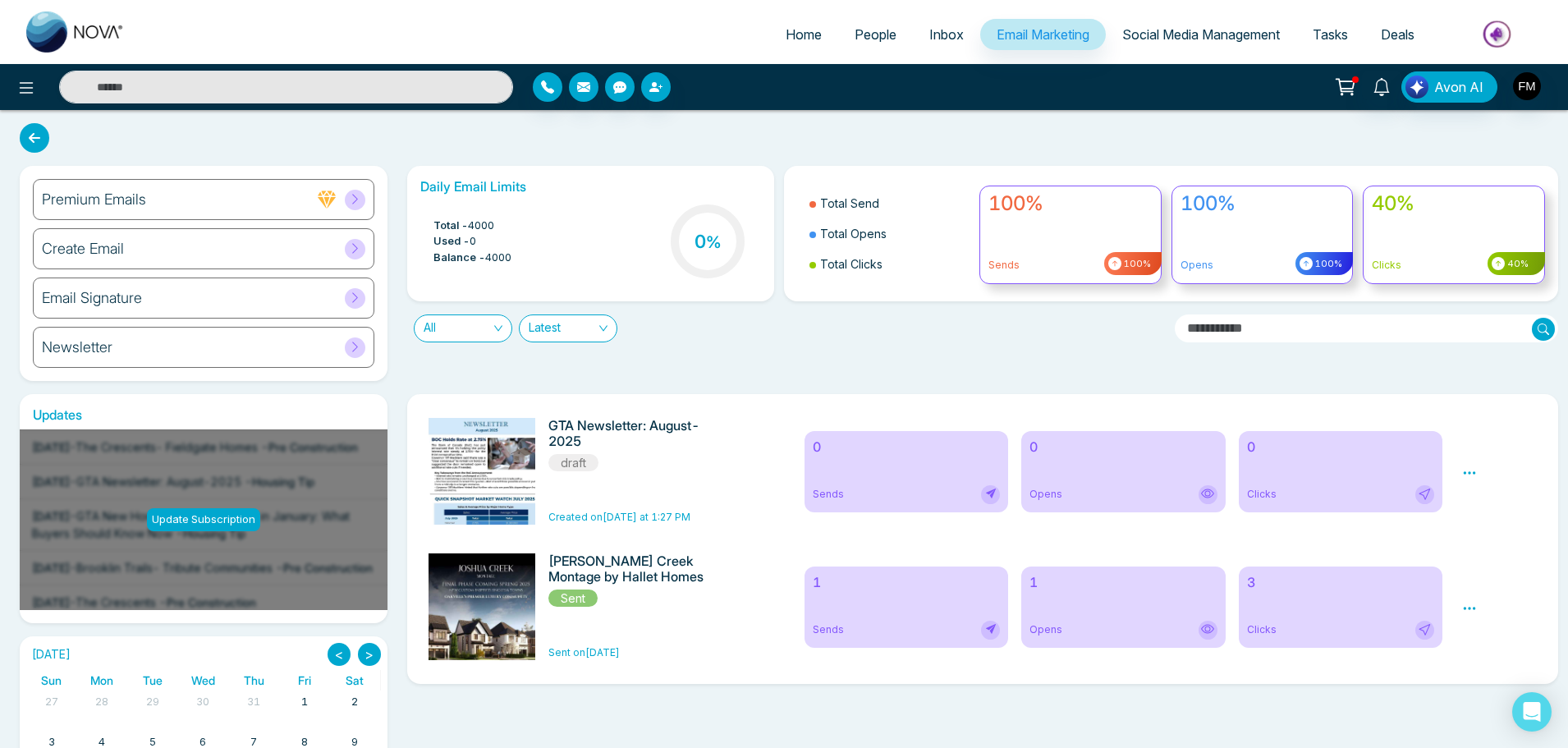
click at [85, 250] on h6 "Create Email" at bounding box center [82, 249] width 82 height 18
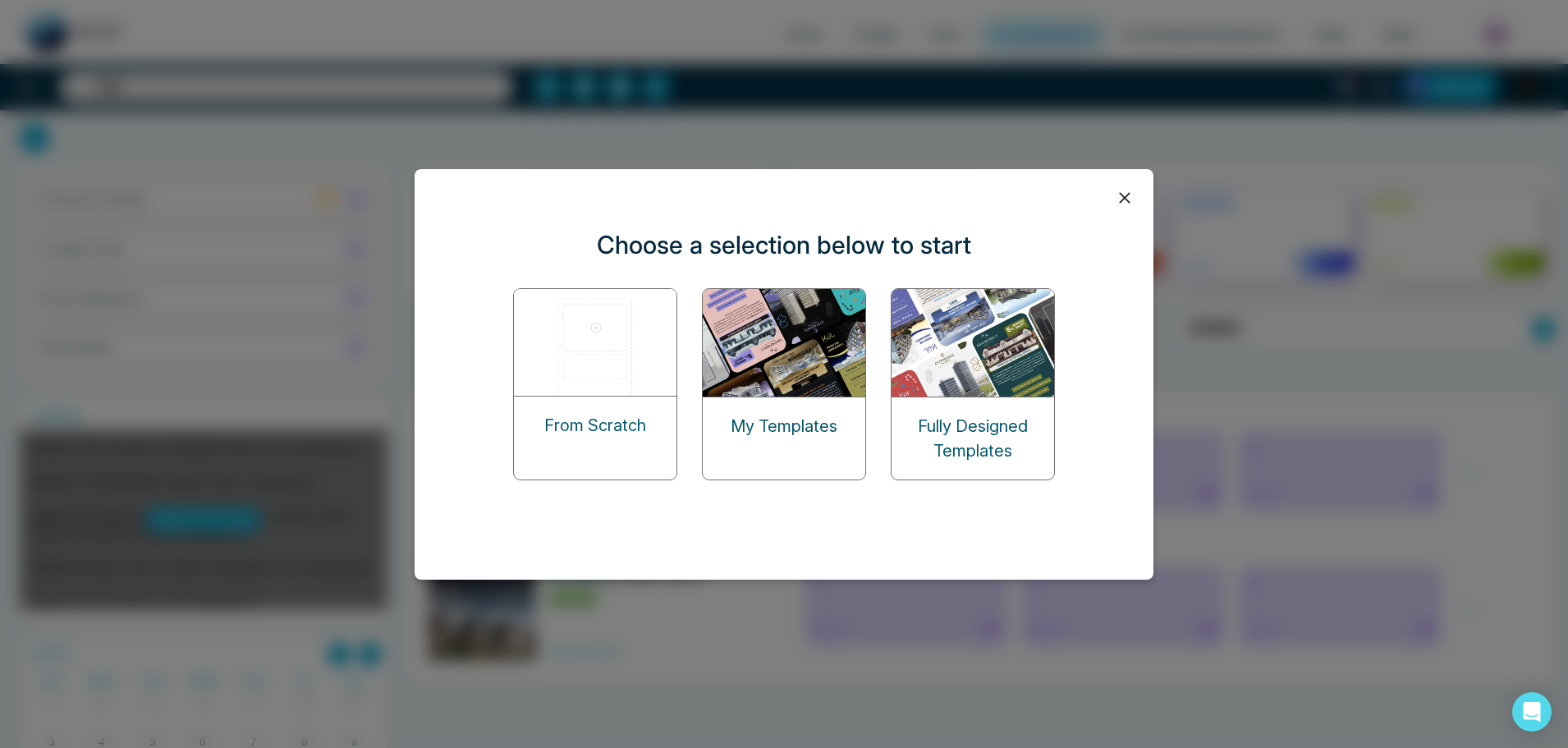
click at [733, 359] on img at bounding box center [785, 343] width 164 height 108
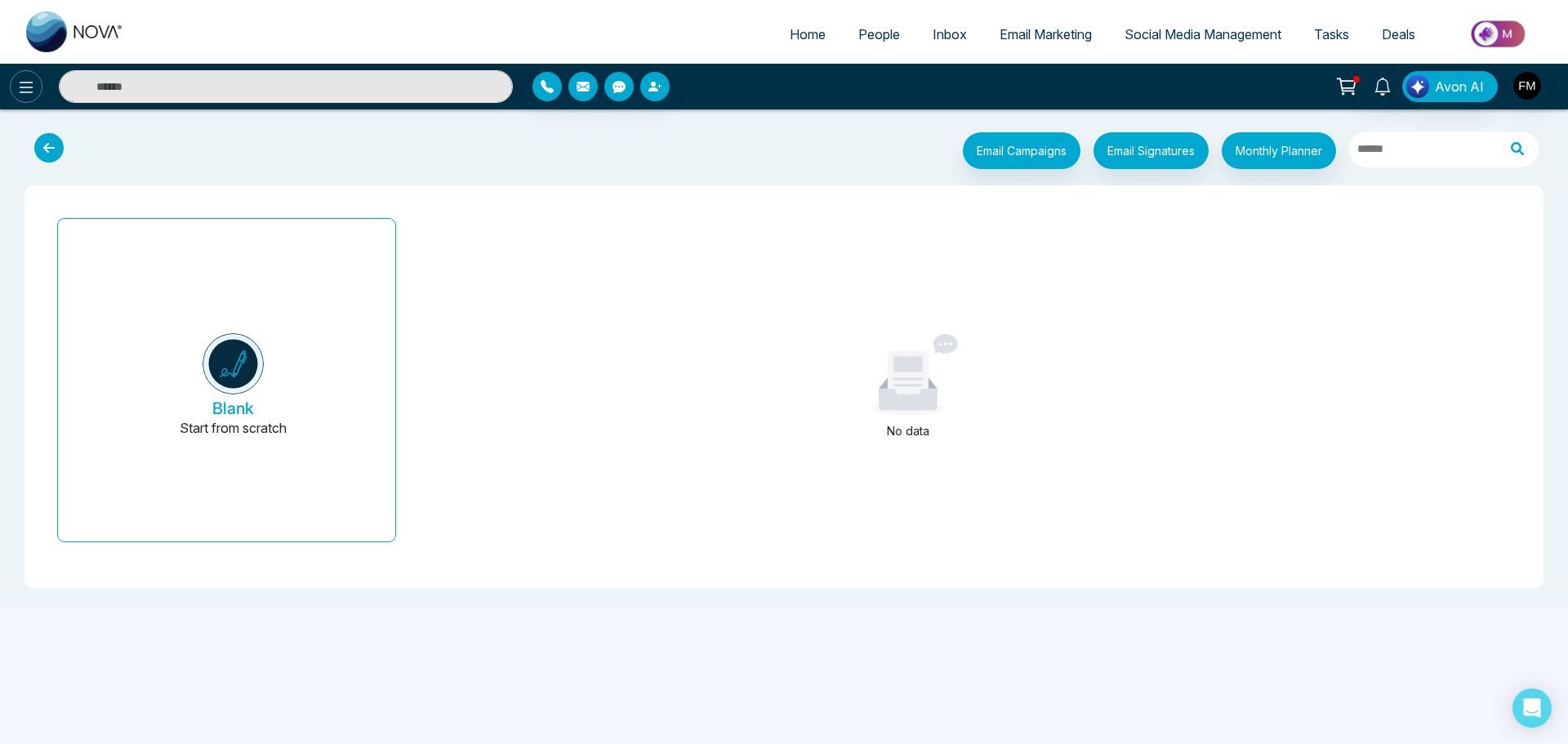
click at [29, 89] on icon at bounding box center [26, 87] width 19 height 19
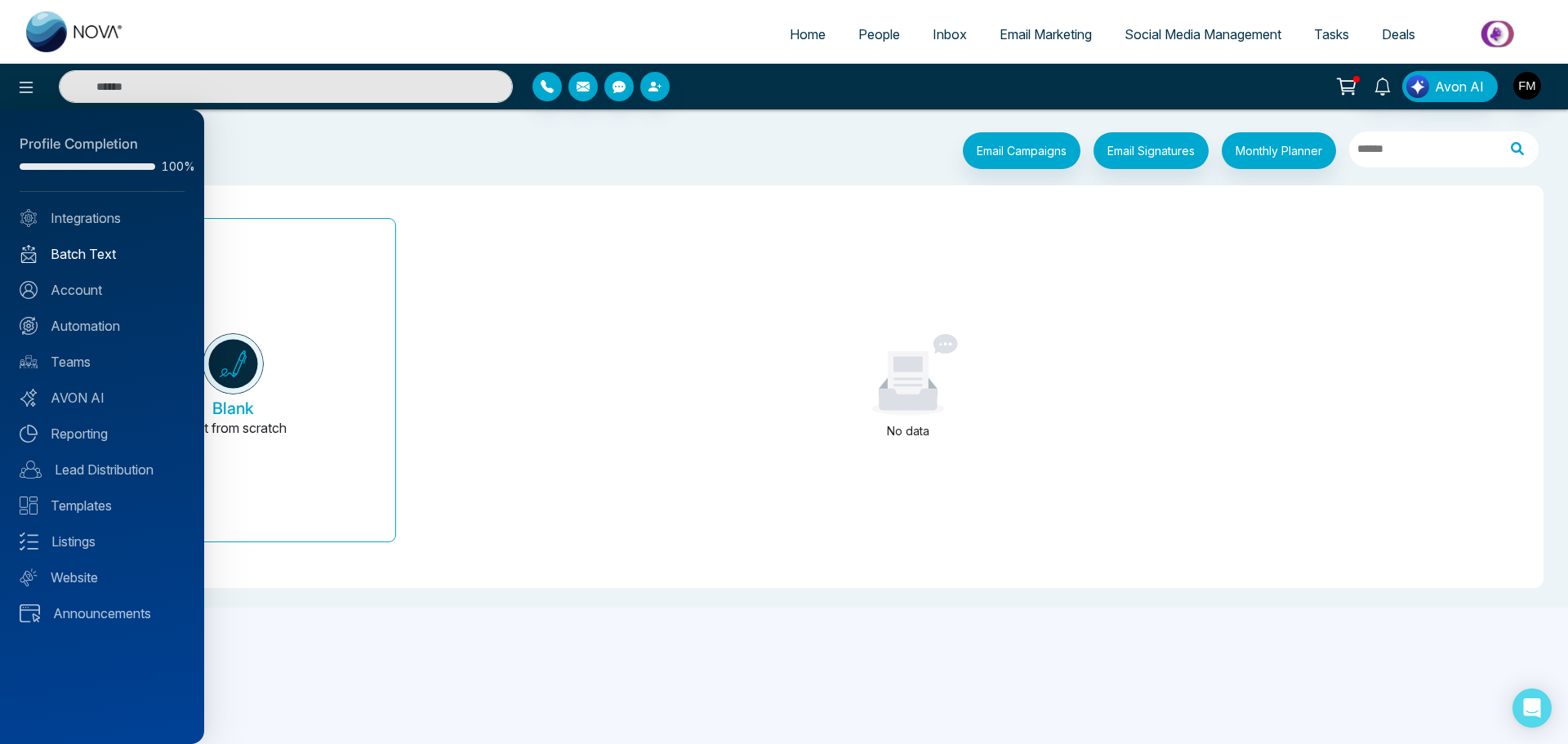
click at [82, 253] on link "Batch Text" at bounding box center [102, 253] width 165 height 19
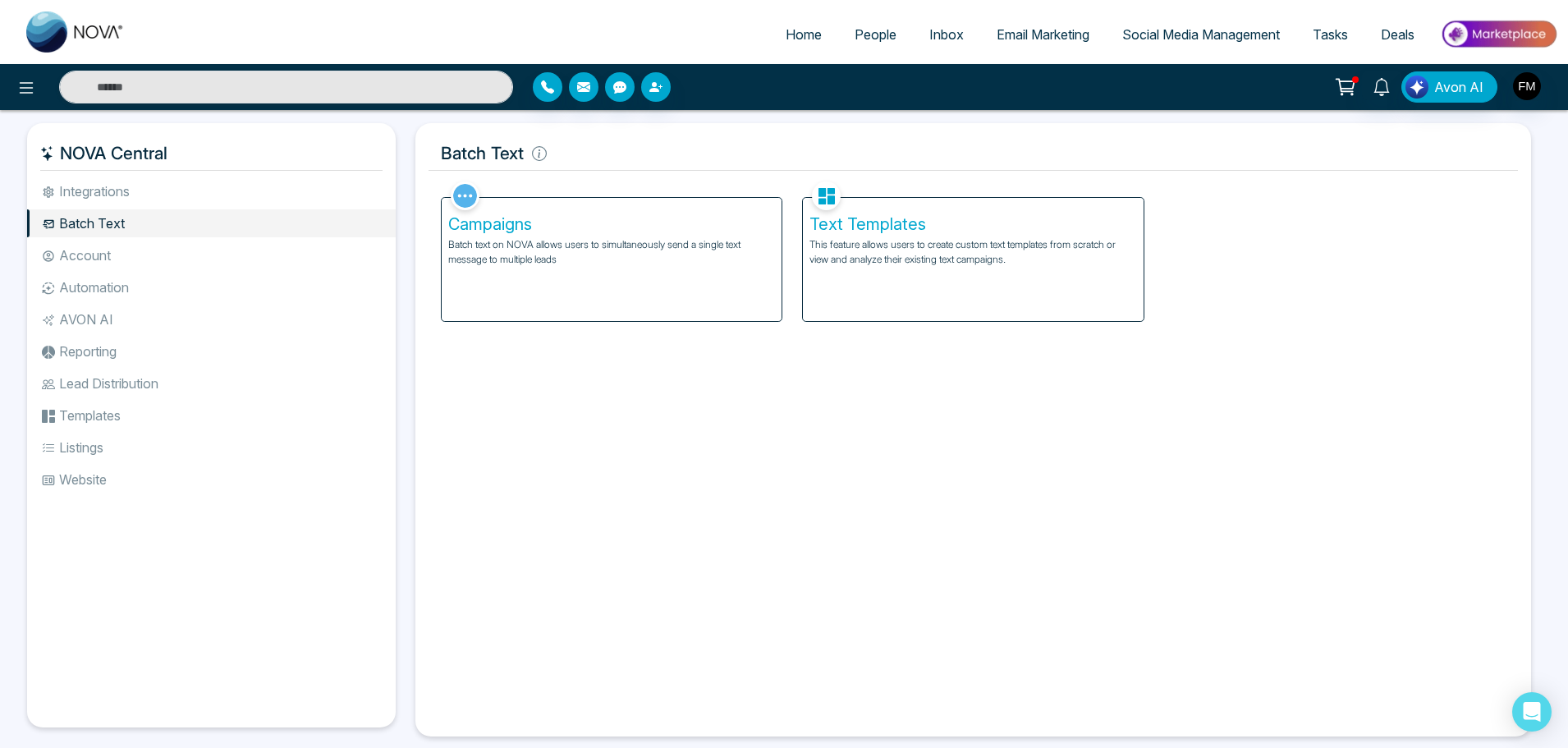
click at [563, 244] on p "Batch text on NOVA allows users to simultaneously send a single text message to…" at bounding box center [611, 252] width 327 height 30
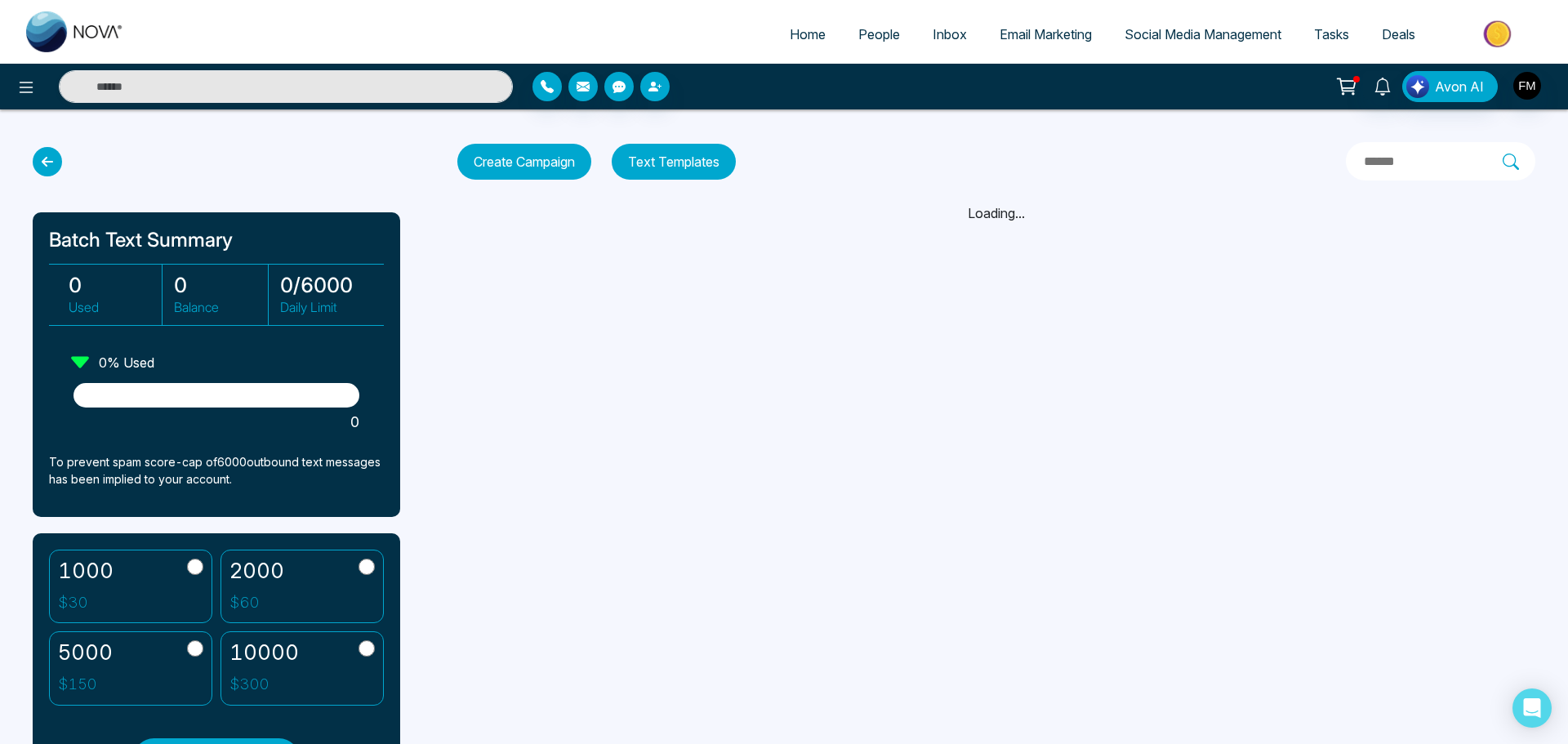
click at [50, 164] on icon at bounding box center [48, 161] width 29 height 29
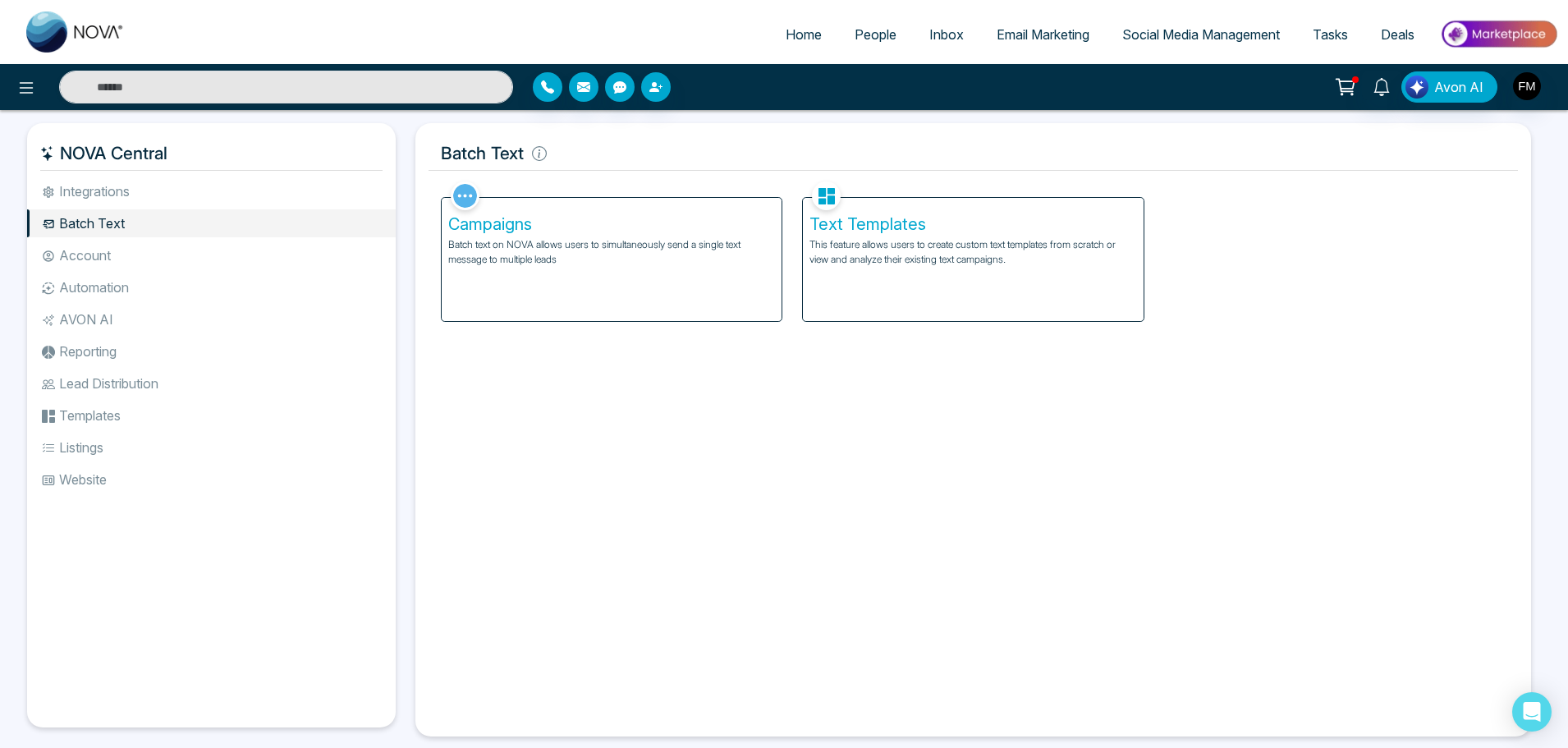
click at [1395, 28] on span "Deals" at bounding box center [1397, 35] width 34 height 17
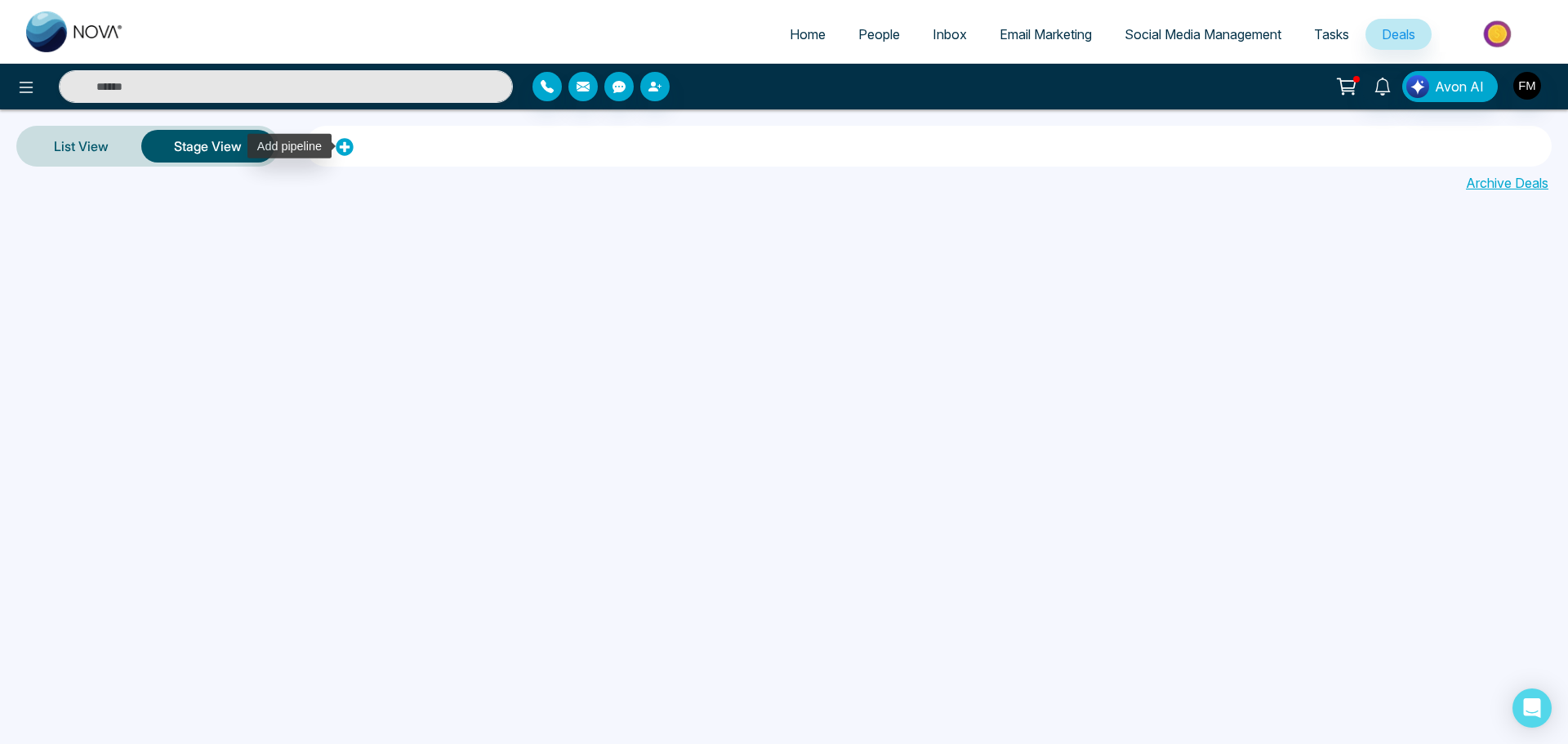
click at [337, 144] on icon at bounding box center [344, 147] width 17 height 17
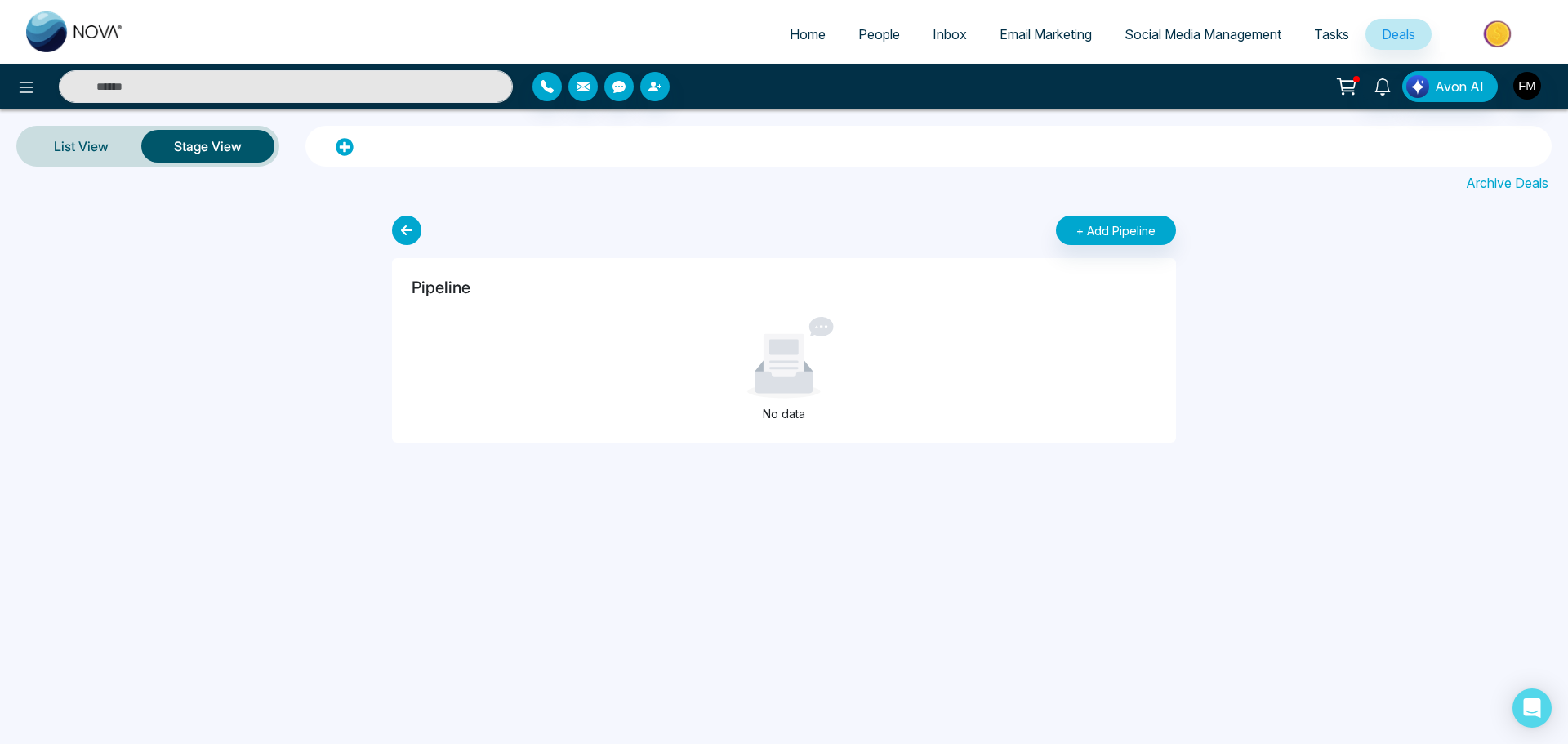
click at [1297, 378] on div "+ Add Pipeline Pipeline No data" at bounding box center [784, 326] width 1568 height 234
click at [1368, 443] on div "Home People Inbox Email Marketing Social Media Management Tasks Deals Avon AI L…" at bounding box center [784, 372] width 1568 height 744
click at [1290, 339] on div "+ Add Pipeline Pipeline No data" at bounding box center [784, 326] width 1568 height 234
click at [999, 265] on div "Pipeline No data" at bounding box center [784, 350] width 784 height 184
click at [1071, 219] on button "+ Add Pipeline" at bounding box center [1116, 230] width 120 height 29
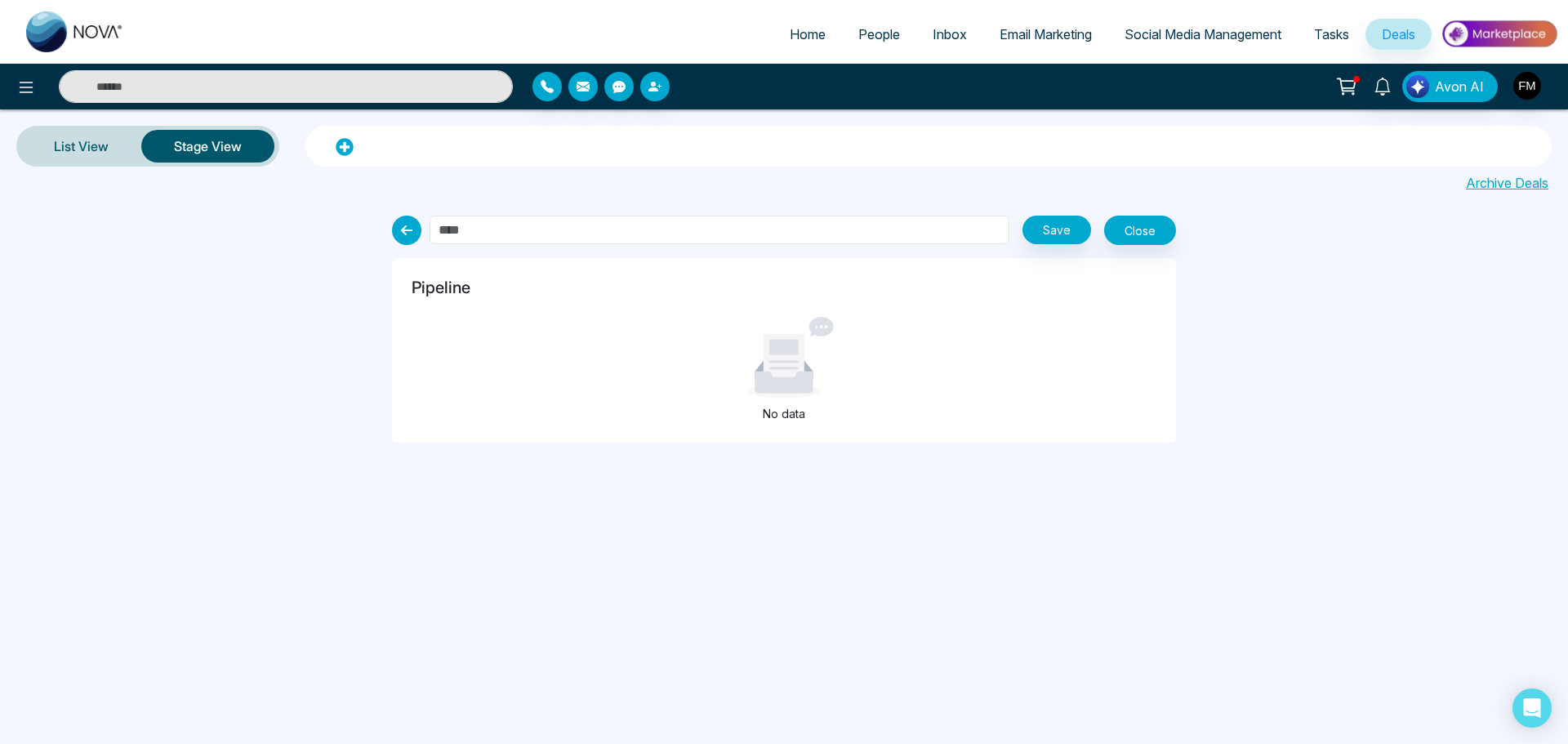
click at [626, 231] on input "text" at bounding box center [720, 229] width 580 height 28
type input "**********"
click at [1154, 219] on button "Close" at bounding box center [1140, 230] width 72 height 29
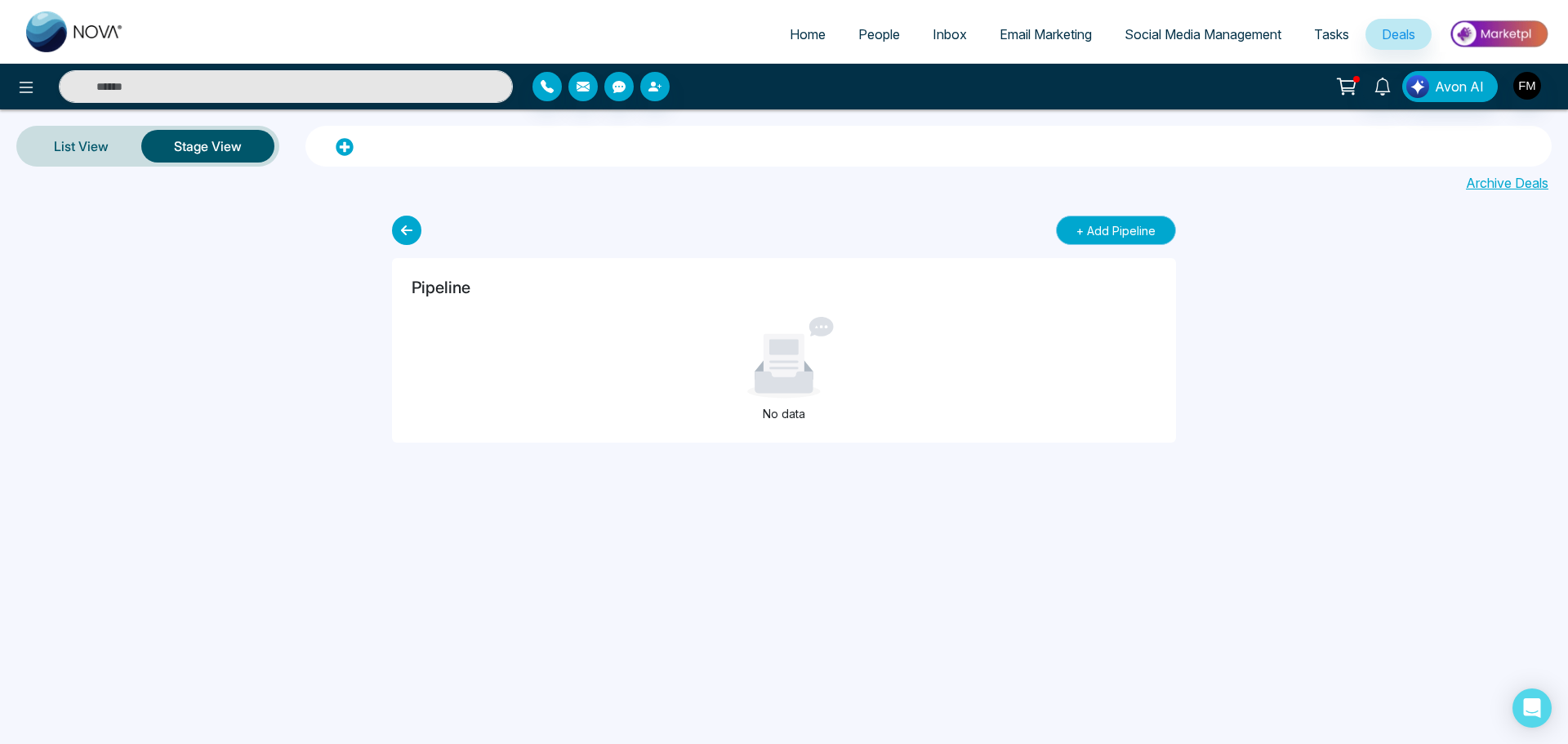
click at [1116, 221] on button "+ Add Pipeline" at bounding box center [1116, 230] width 120 height 29
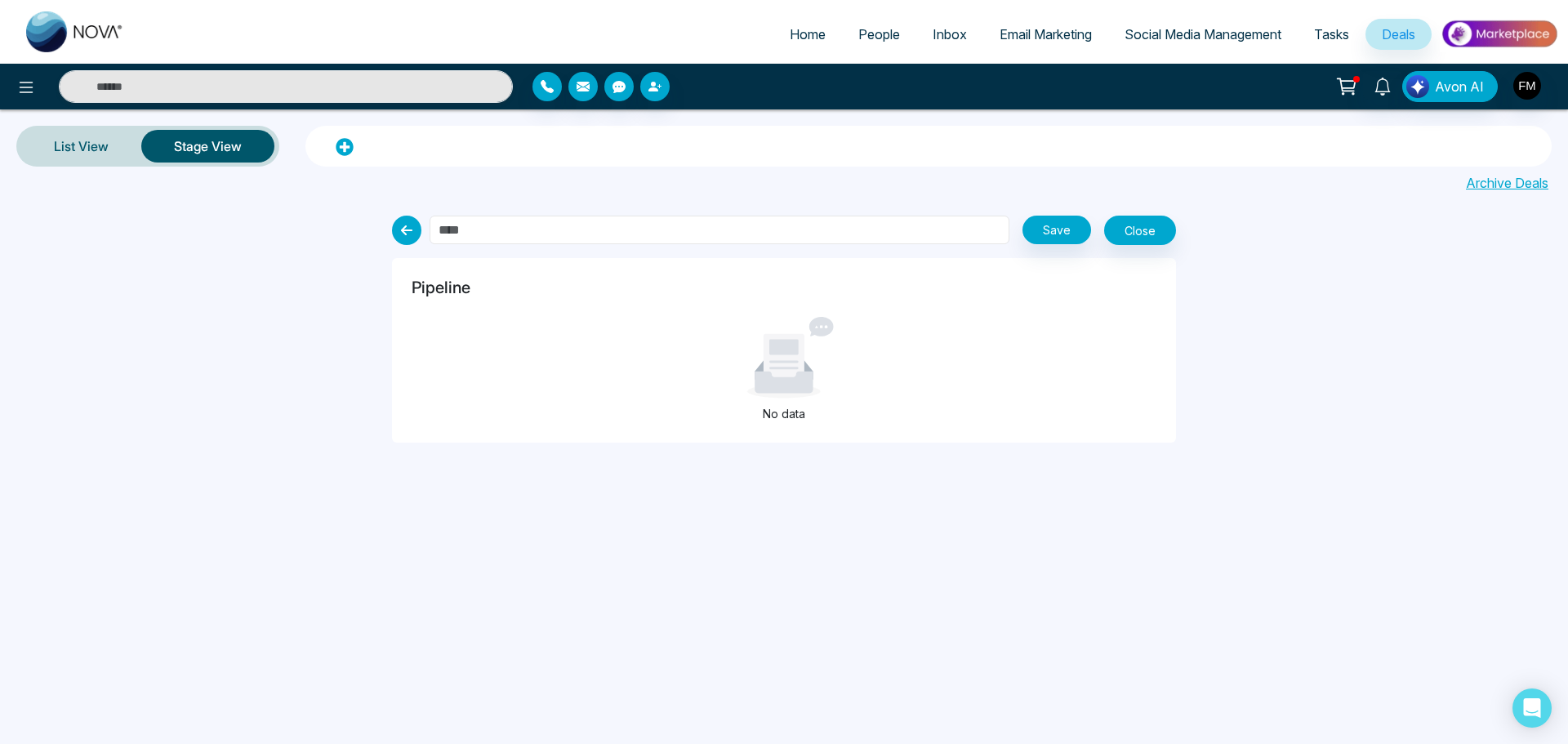
click at [519, 231] on input "text" at bounding box center [720, 229] width 580 height 28
type input "**********"
click at [1043, 228] on button "Save" at bounding box center [1056, 229] width 69 height 28
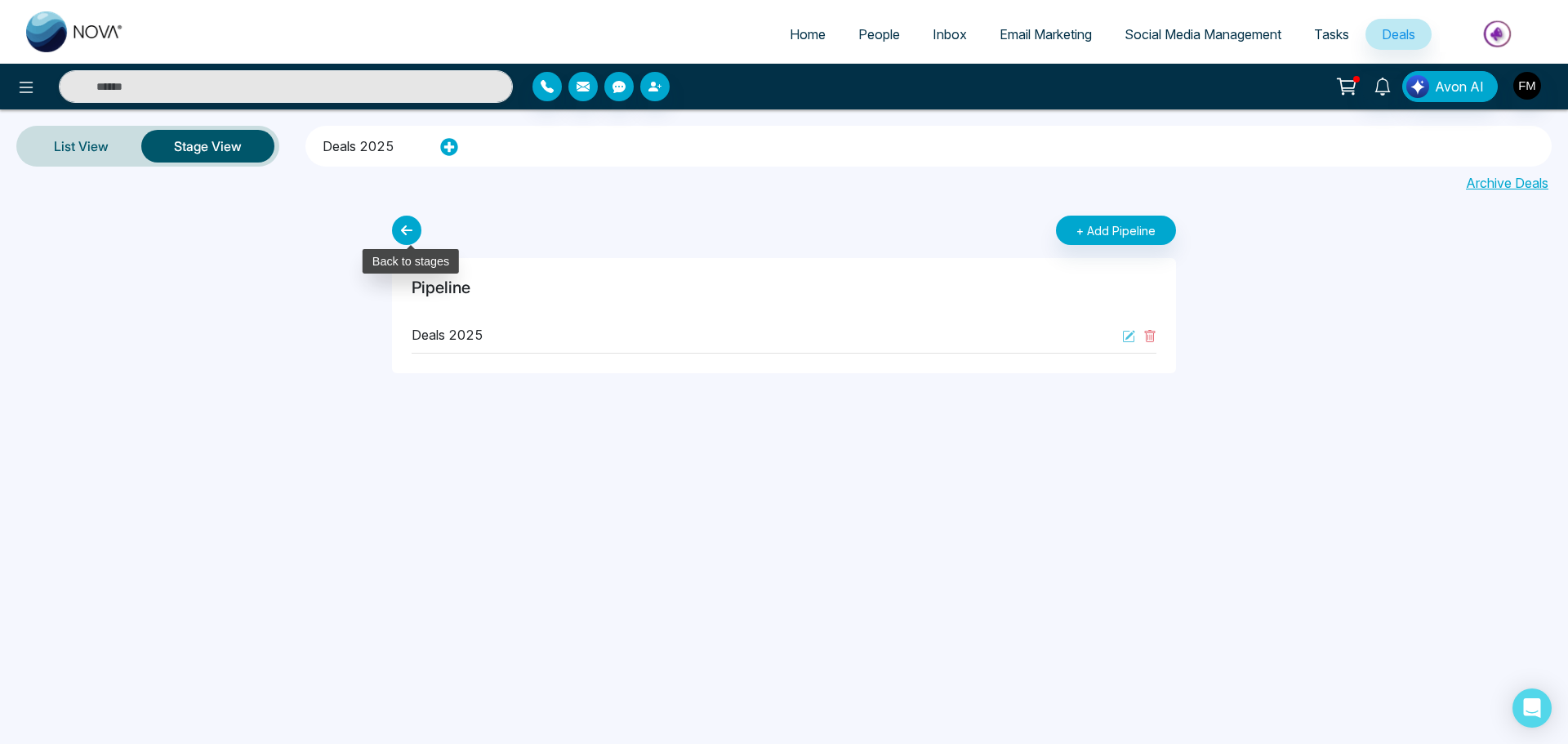
click at [407, 231] on icon at bounding box center [407, 230] width 29 height 29
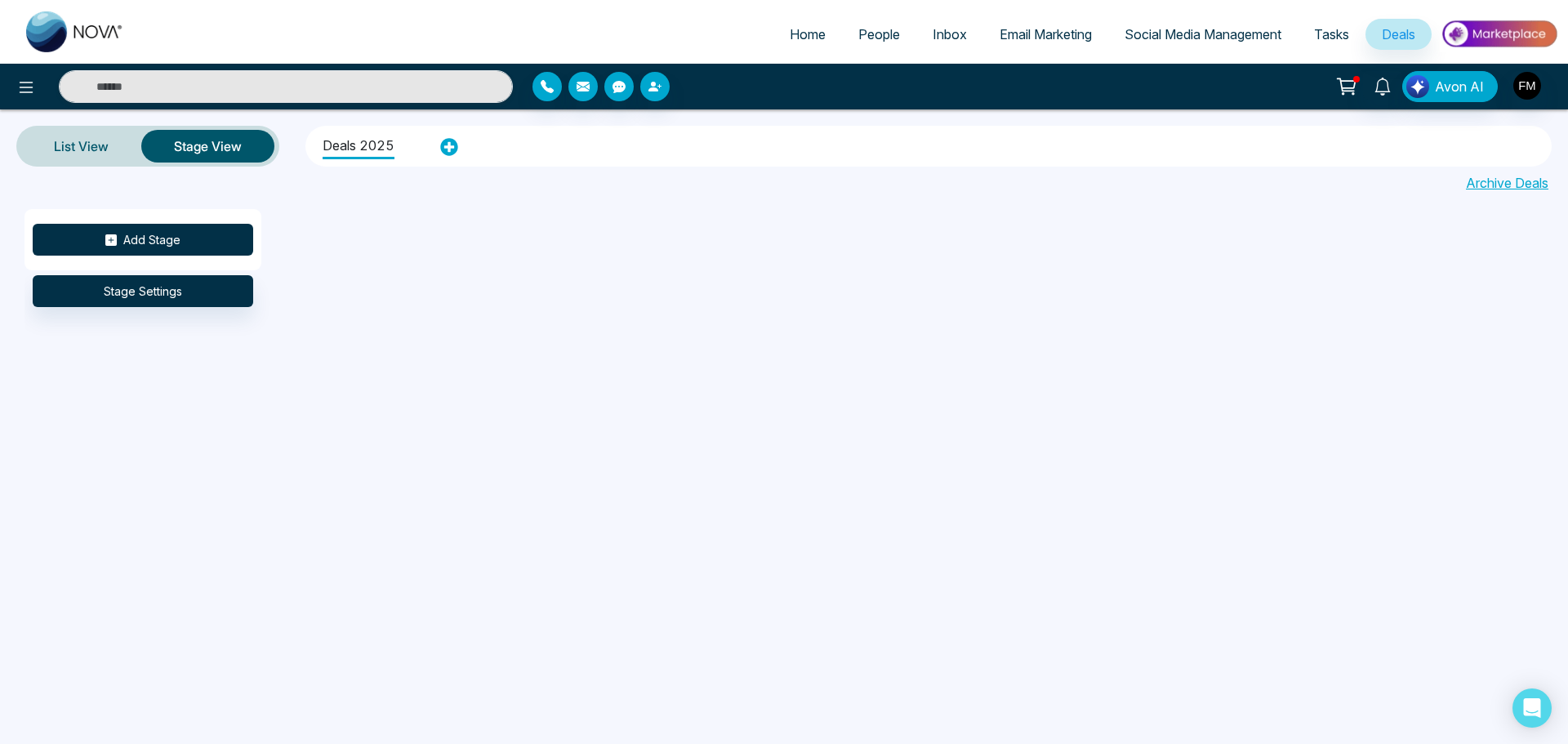
click at [196, 239] on button "Add Stage" at bounding box center [143, 239] width 221 height 32
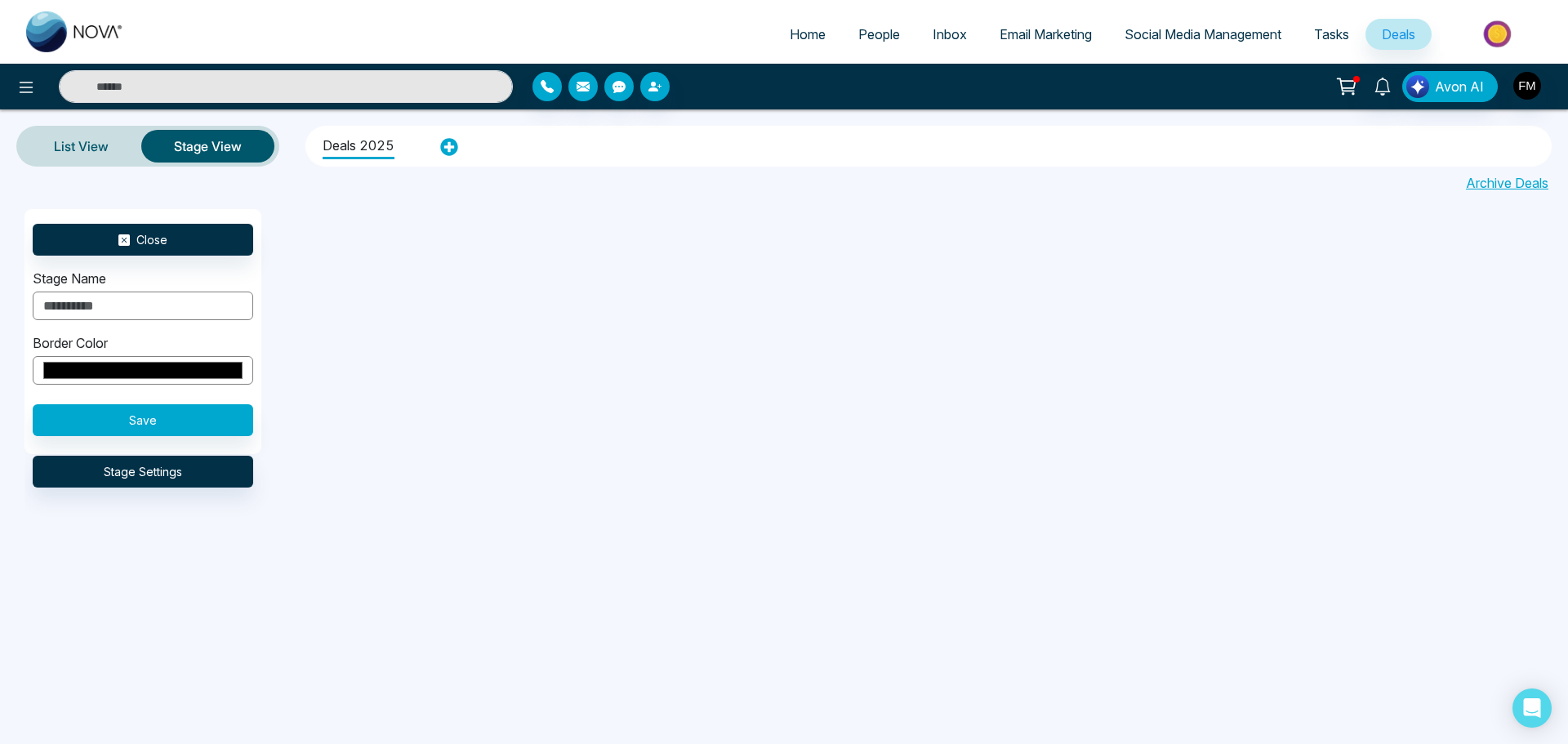
click at [149, 314] on input "text" at bounding box center [143, 305] width 221 height 28
click at [149, 314] on input "*" at bounding box center [143, 305] width 221 height 28
type input "********"
click at [151, 367] on input "*******" at bounding box center [143, 370] width 221 height 28
click at [326, 564] on div "Close Stage Name ******** Border Color ******* Save Stage Settings" at bounding box center [809, 414] width 1568 height 409
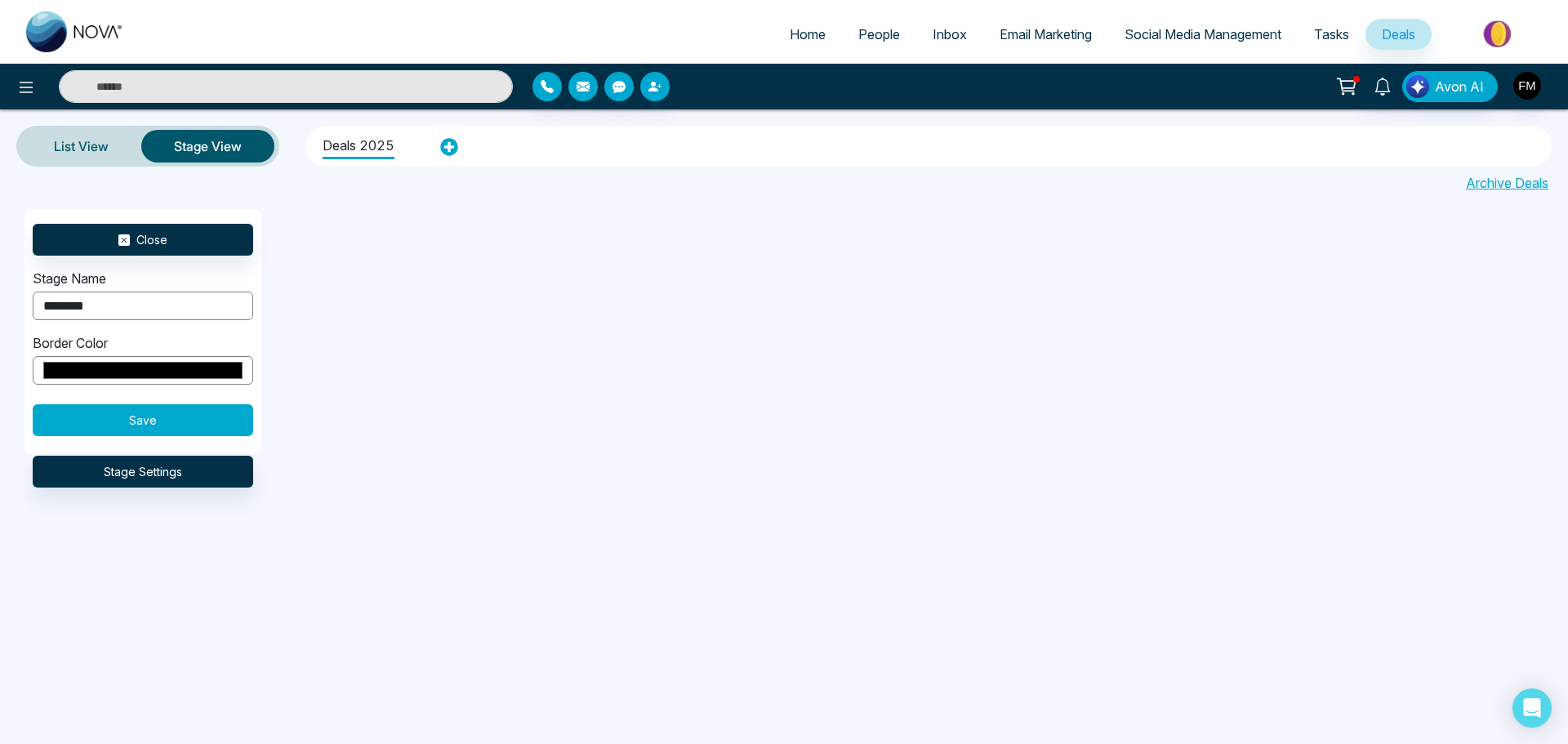
click at [171, 427] on button "Save" at bounding box center [143, 420] width 221 height 32
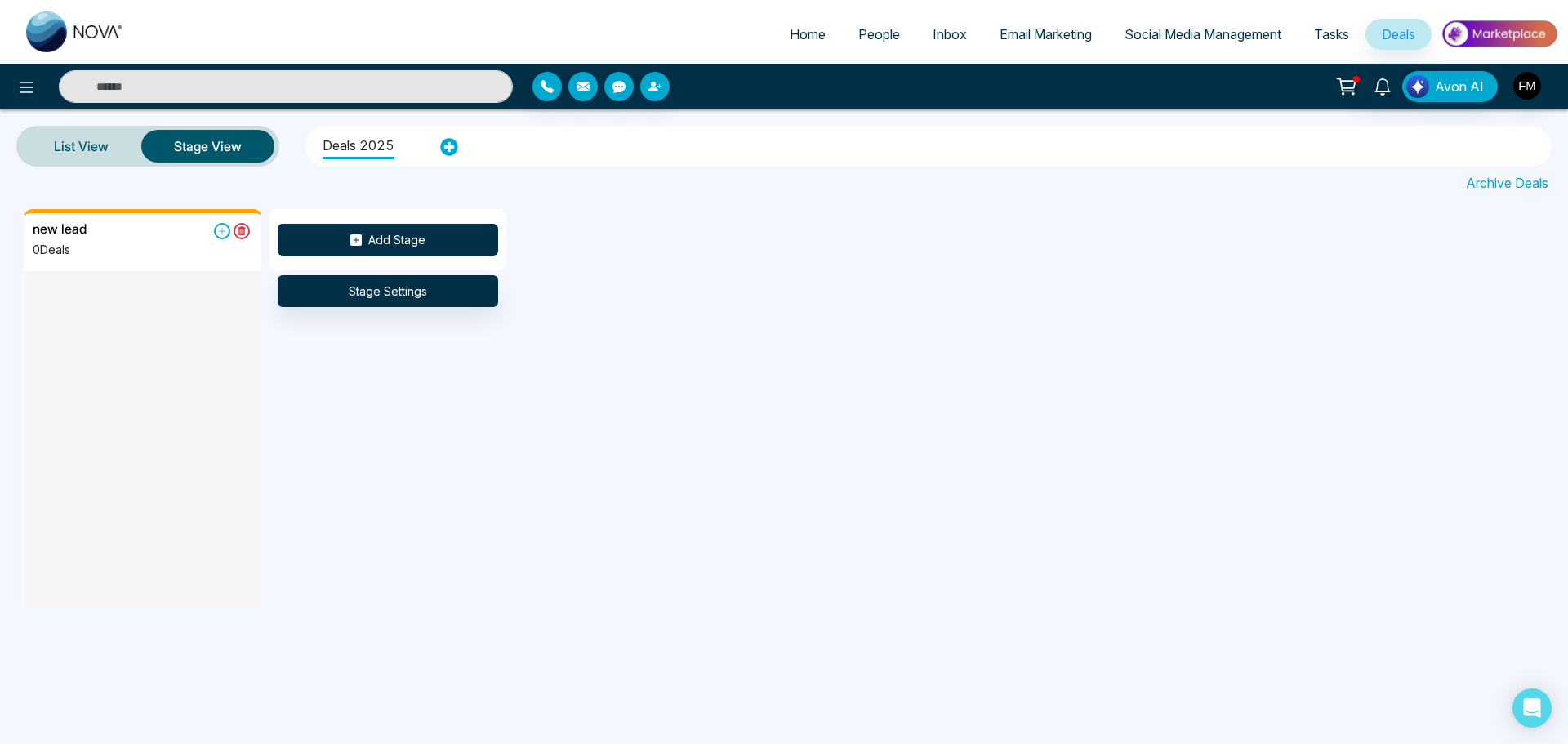
click at [385, 243] on button "Add Stage" at bounding box center [388, 239] width 221 height 32
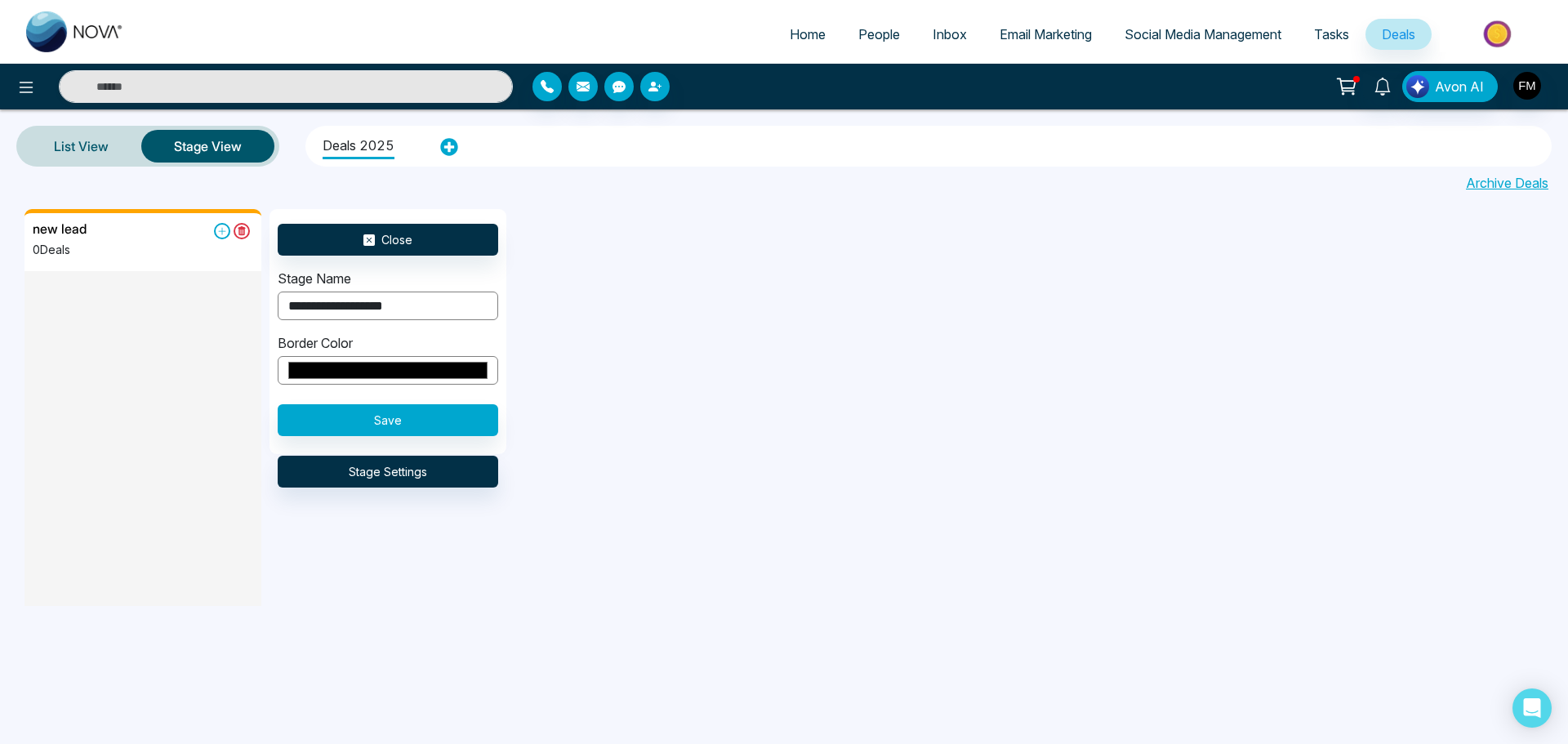
type input "**********"
click at [397, 371] on input "*******" at bounding box center [388, 370] width 221 height 28
click at [529, 550] on div "**********" at bounding box center [809, 414] width 1568 height 409
click at [392, 423] on button "Save" at bounding box center [388, 420] width 221 height 32
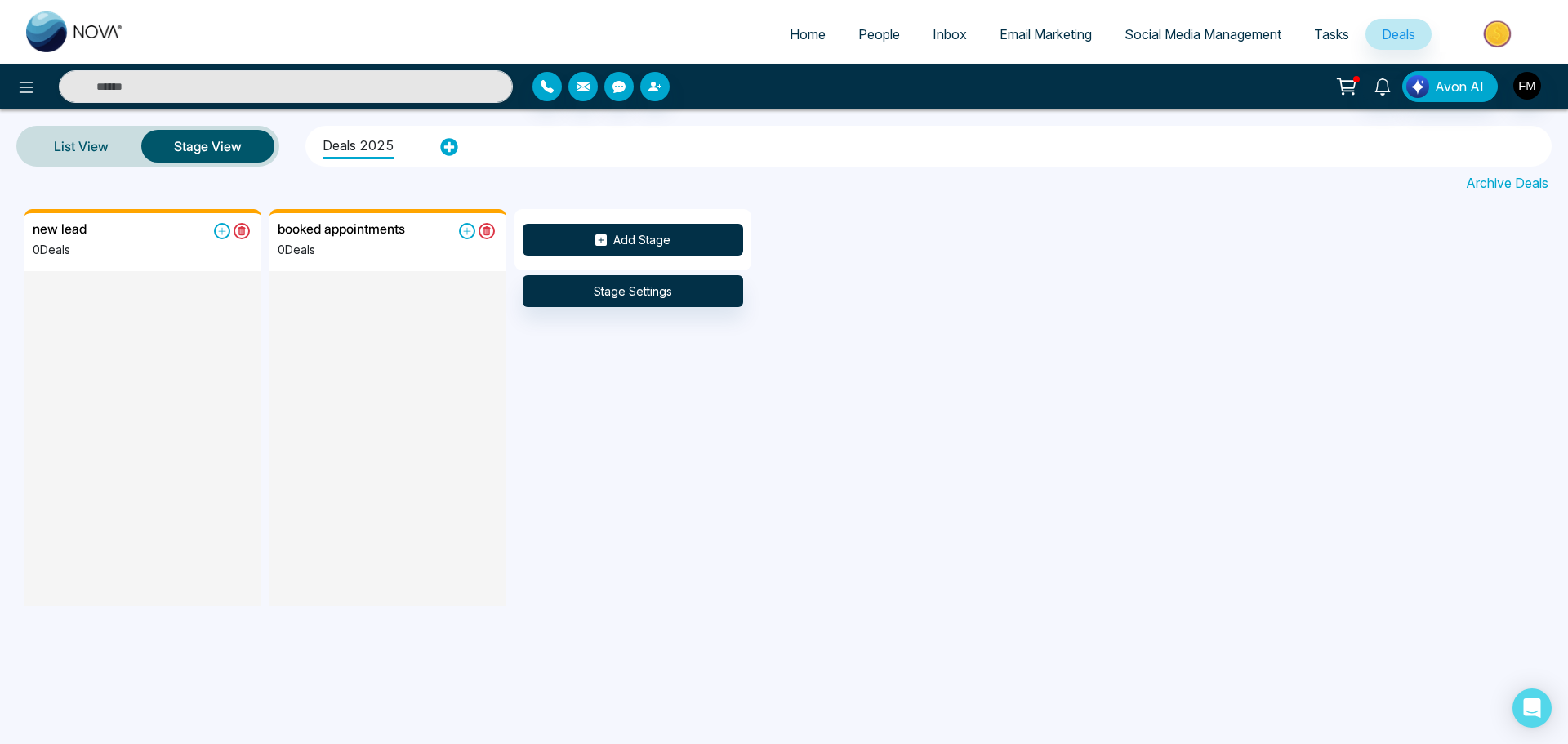
click at [621, 244] on button "Add Stage" at bounding box center [633, 239] width 221 height 32
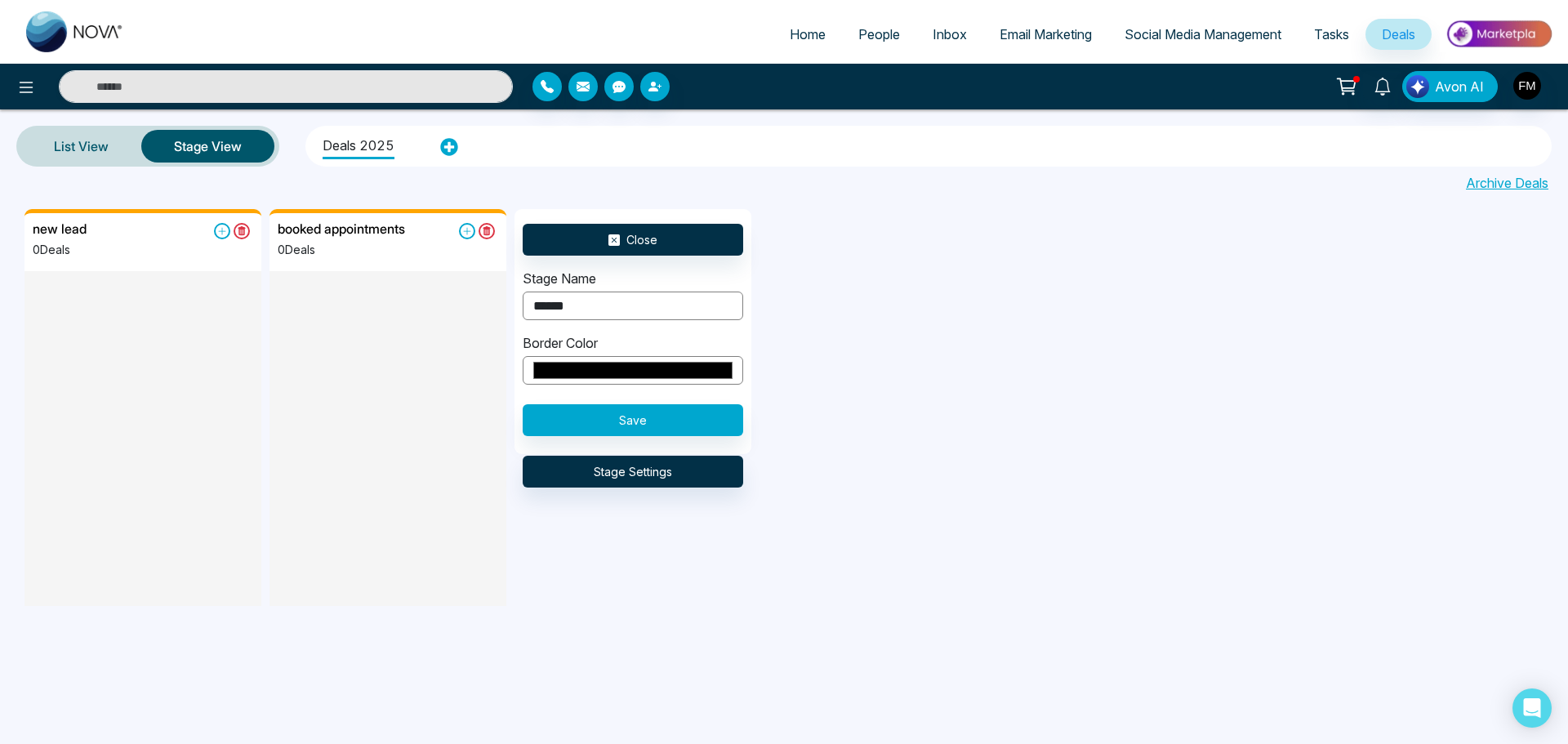
type input "******"
click at [654, 368] on input "*******" at bounding box center [633, 370] width 221 height 28
click at [857, 558] on div "new lead 0 Deals booked appointments 0 Deals Close Stage Name ****** Border Col…" at bounding box center [809, 414] width 1568 height 409
click at [646, 423] on button "Save" at bounding box center [633, 420] width 221 height 32
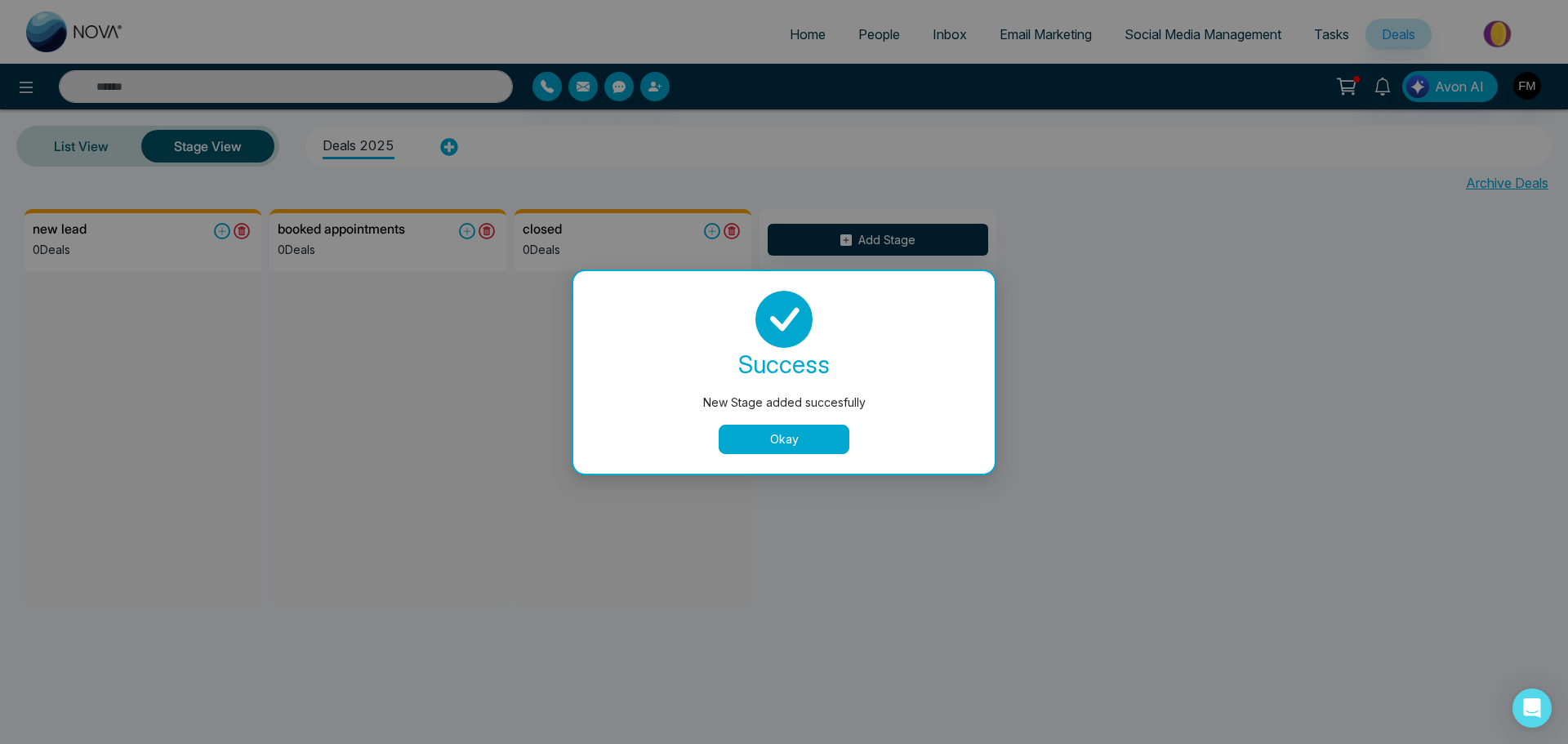
click at [782, 441] on button "Okay" at bounding box center [784, 439] width 131 height 29
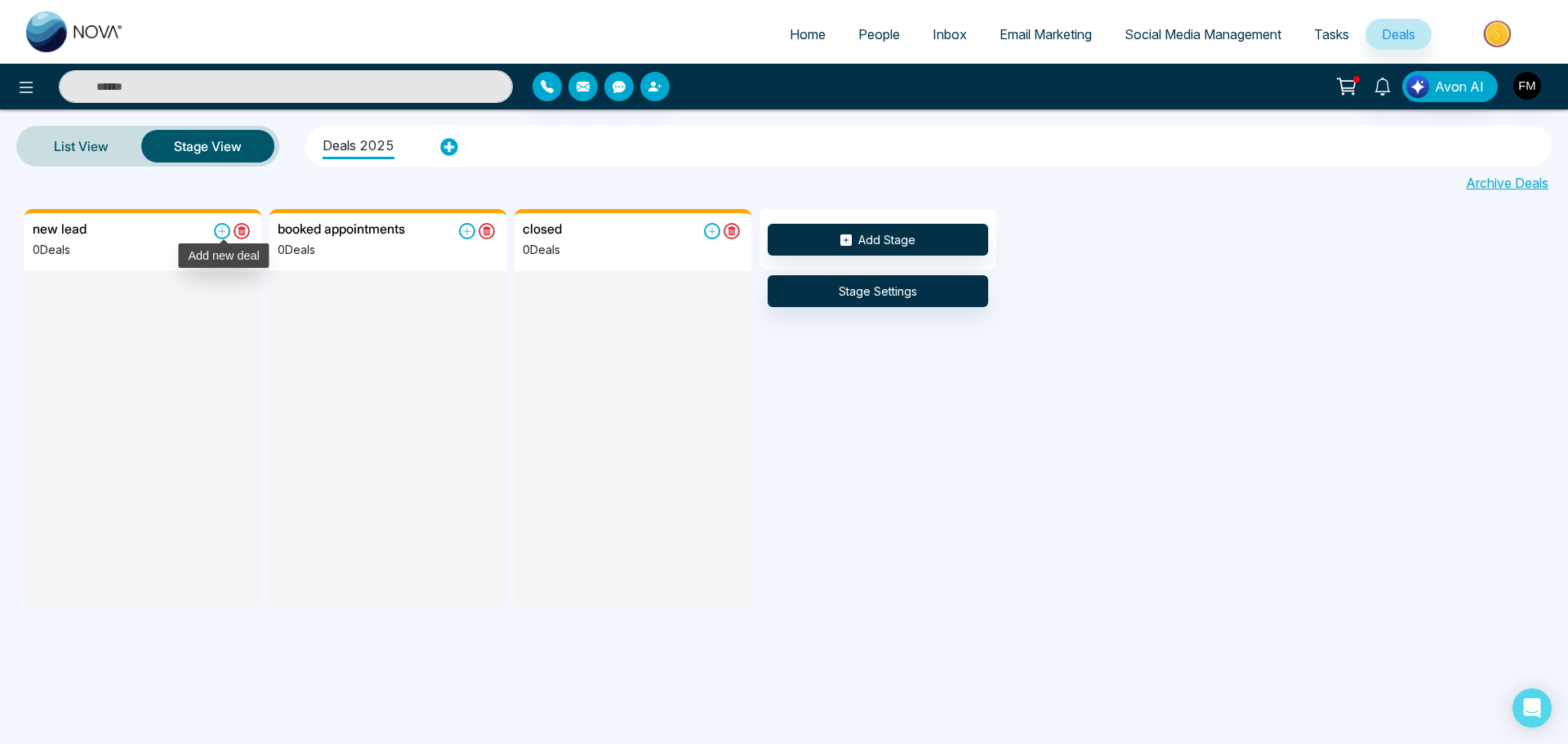
click at [221, 233] on icon at bounding box center [222, 231] width 17 height 17
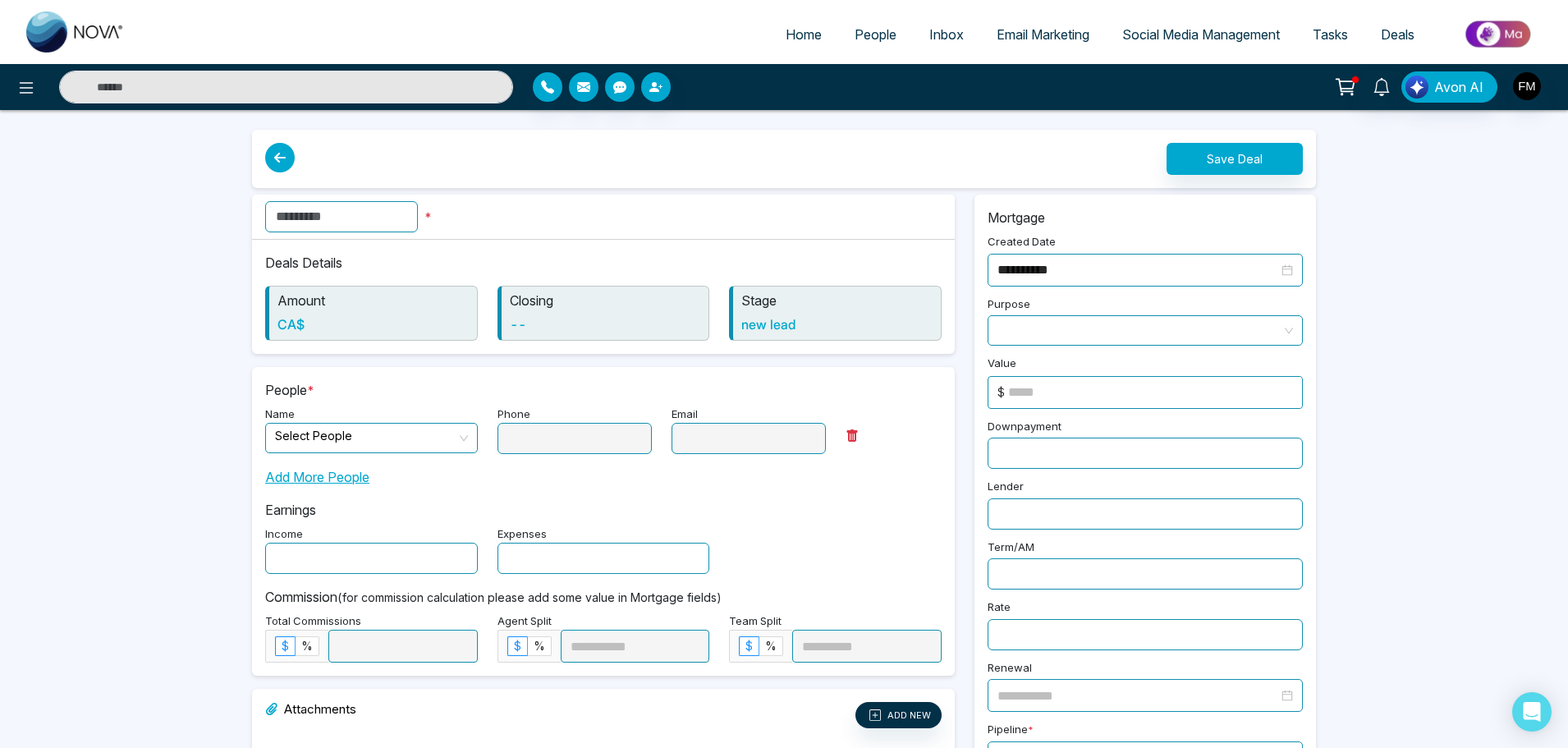
click at [343, 220] on input "text" at bounding box center [342, 217] width 153 height 31
type input "******"
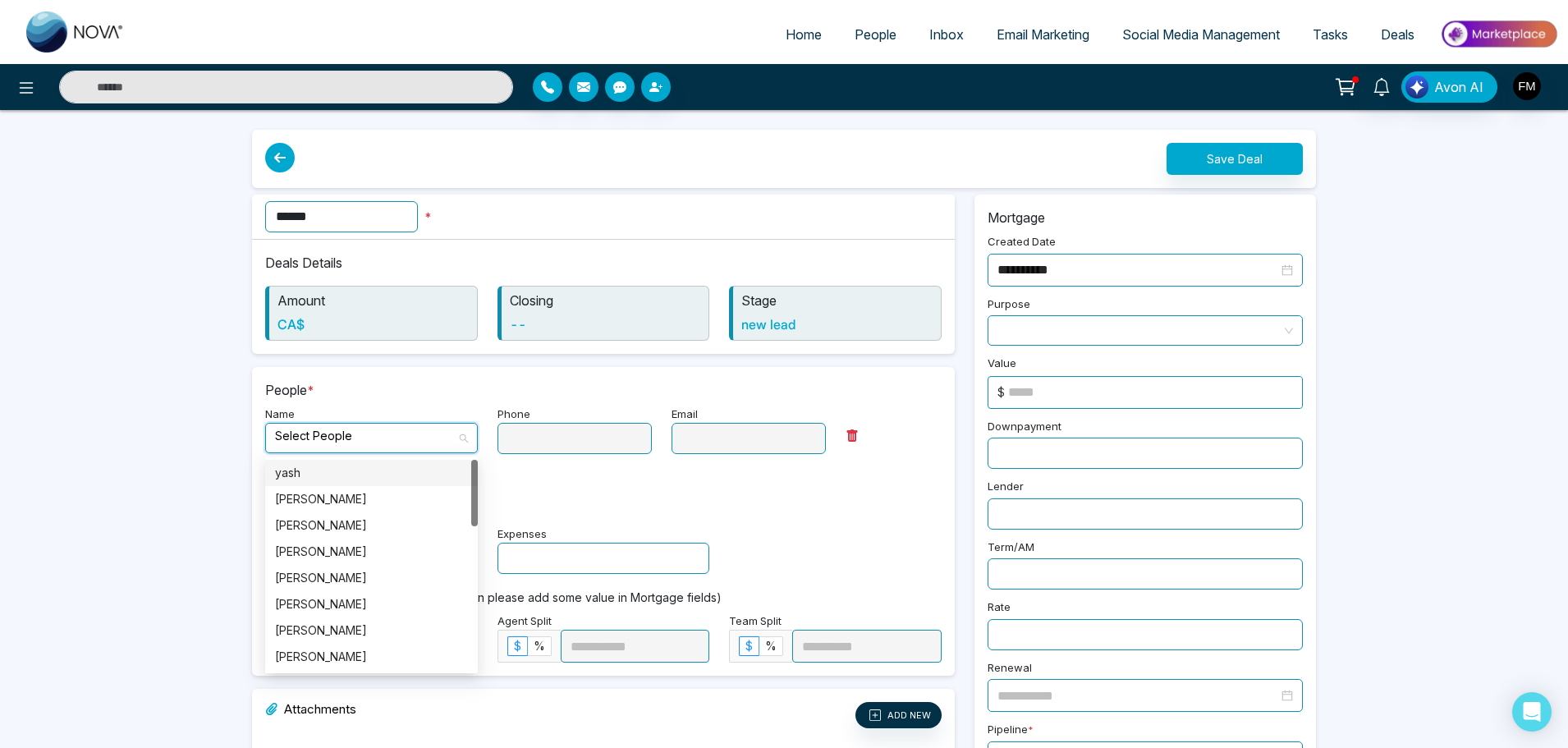
click at [324, 441] on input "search" at bounding box center [365, 436] width 182 height 25
click at [304, 550] on div "[PERSON_NAME]" at bounding box center [371, 552] width 193 height 18
type input "**********"
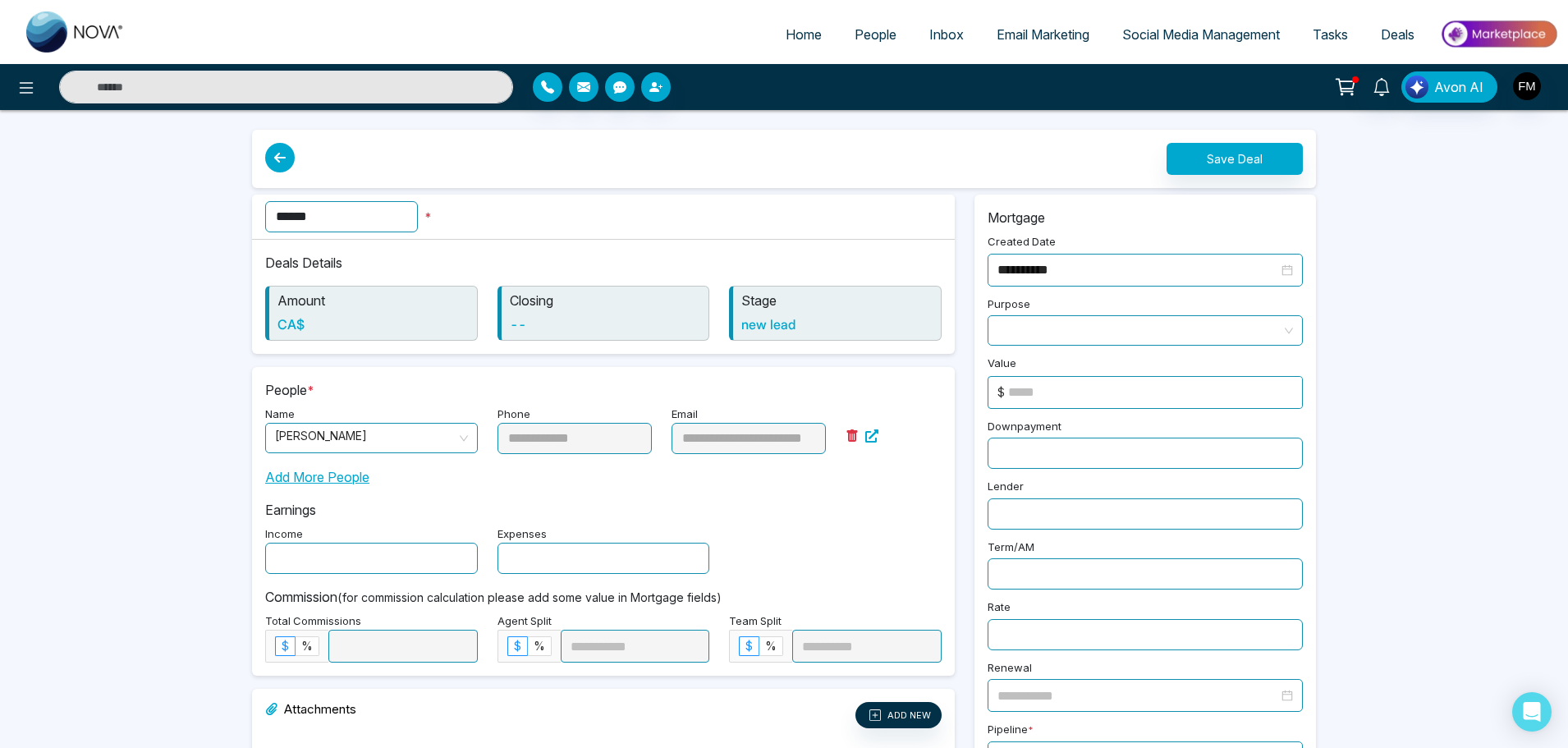
click at [573, 486] on div "Add More People" at bounding box center [604, 471] width 677 height 33
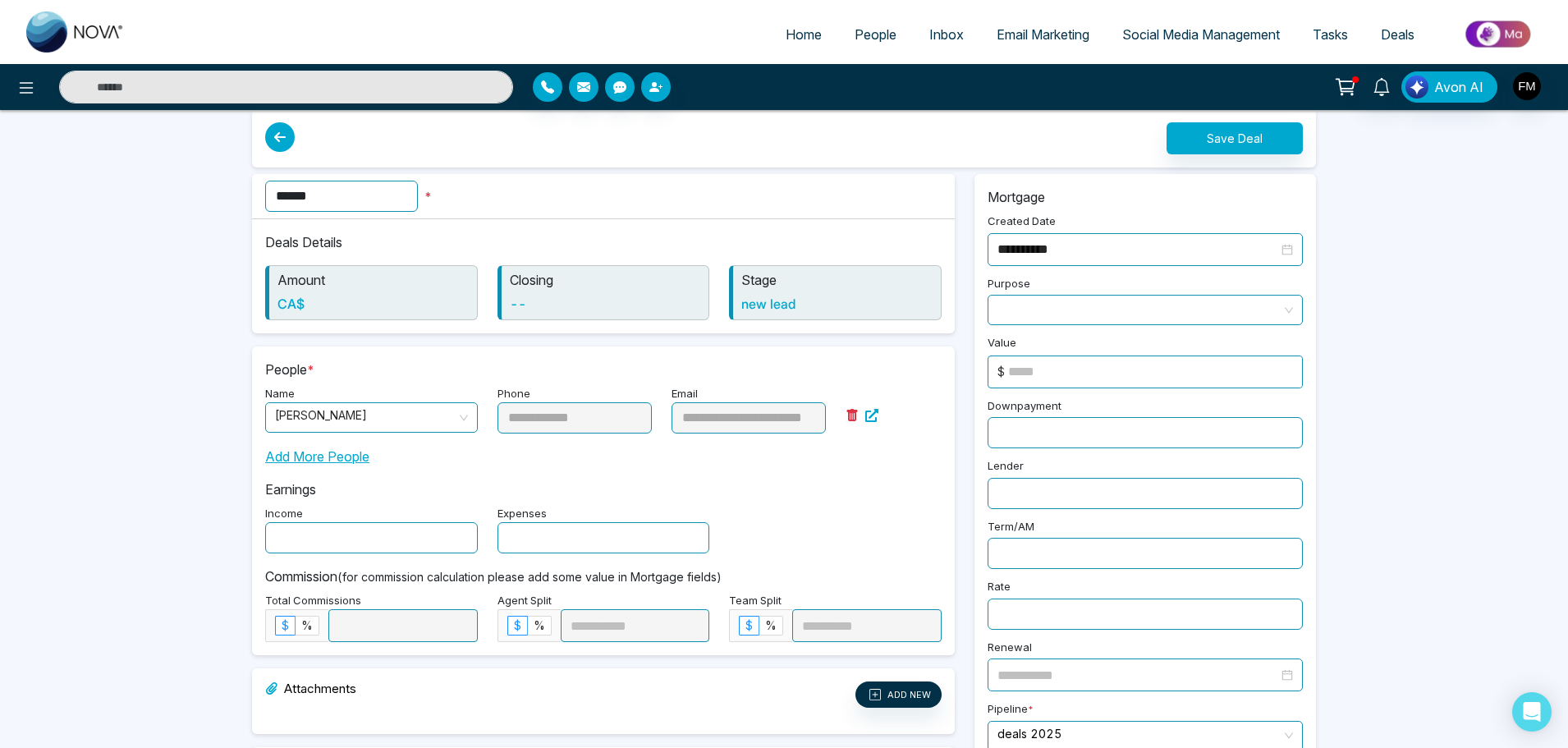
scroll to position [18, 0]
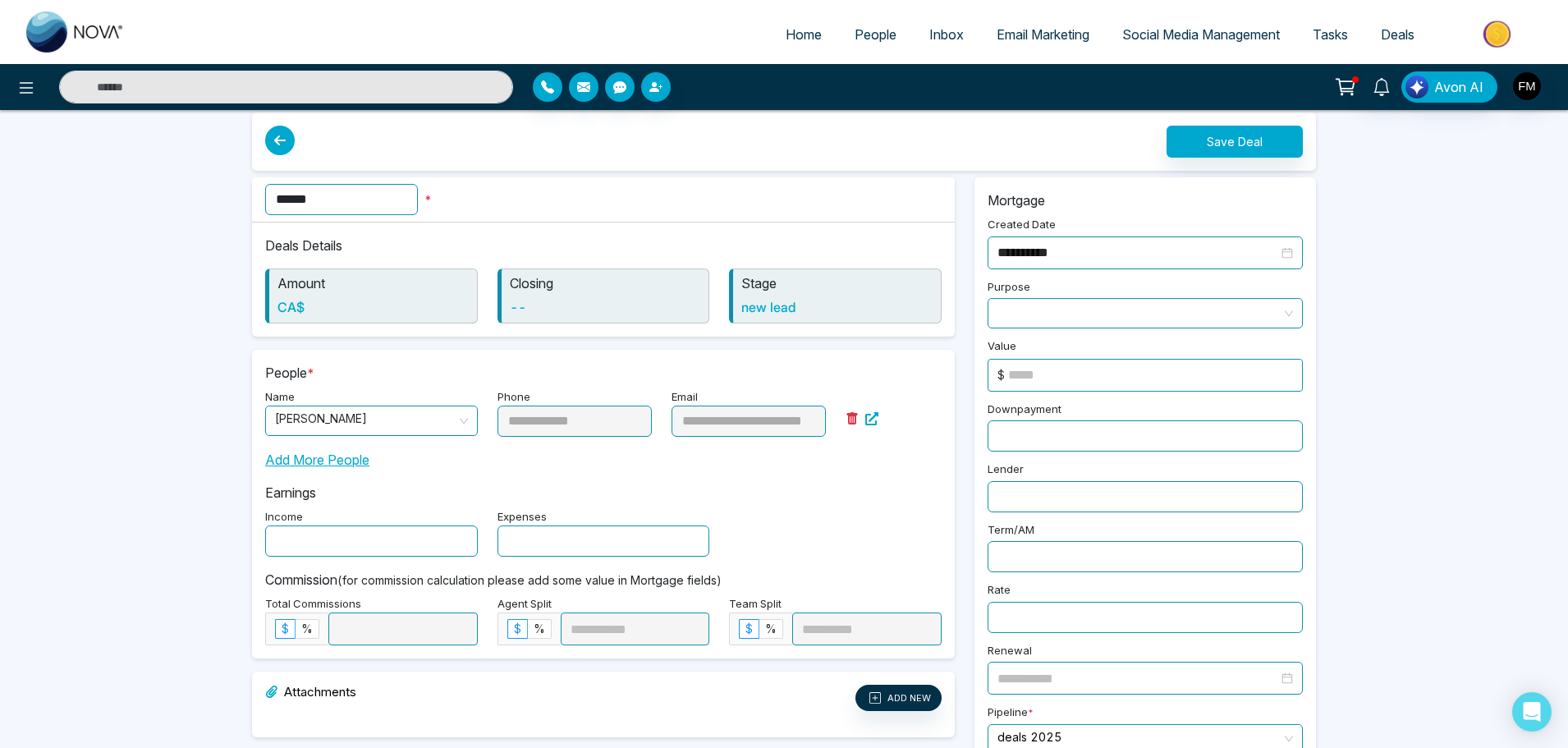
click at [1089, 320] on span at bounding box center [1145, 313] width 296 height 29
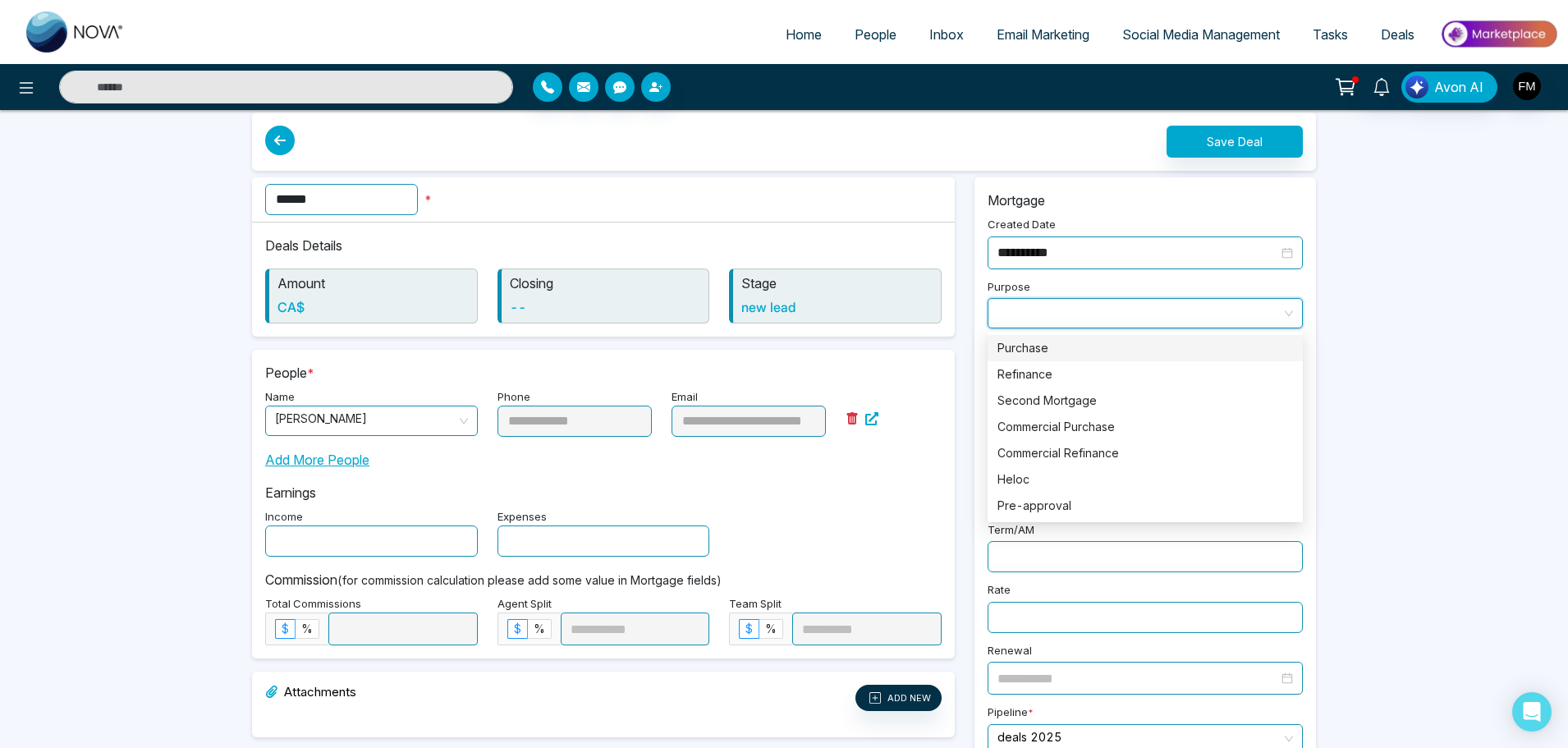
click at [1086, 342] on div "Purchase" at bounding box center [1145, 349] width 296 height 18
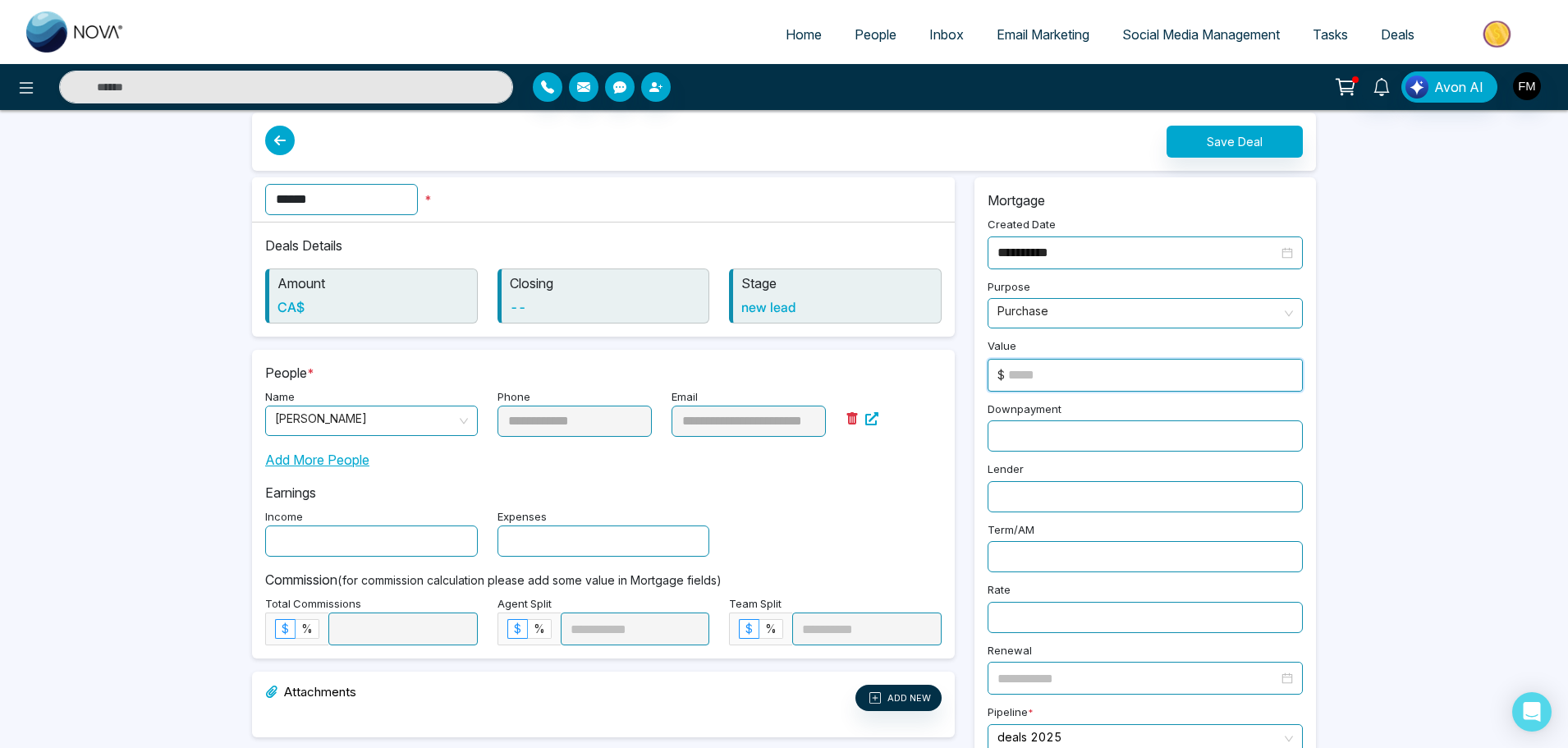
click at [1087, 381] on input at bounding box center [1155, 375] width 294 height 31
type input "******"
click at [1355, 410] on div "**********" at bounding box center [784, 485] width 1568 height 1006
click at [1060, 433] on input "text" at bounding box center [1146, 436] width 315 height 31
type input "**"
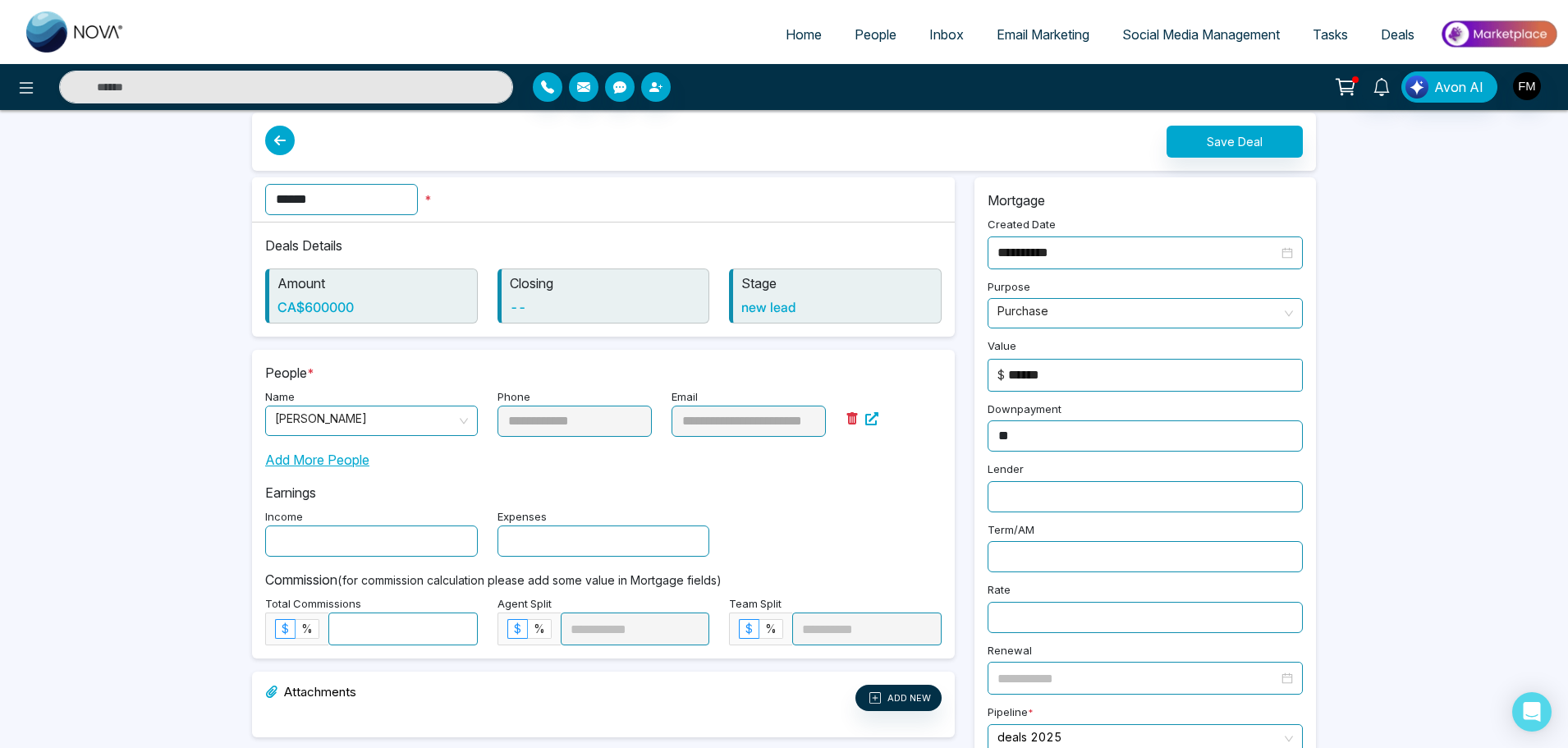
click at [1047, 497] on input "text" at bounding box center [1146, 497] width 315 height 31
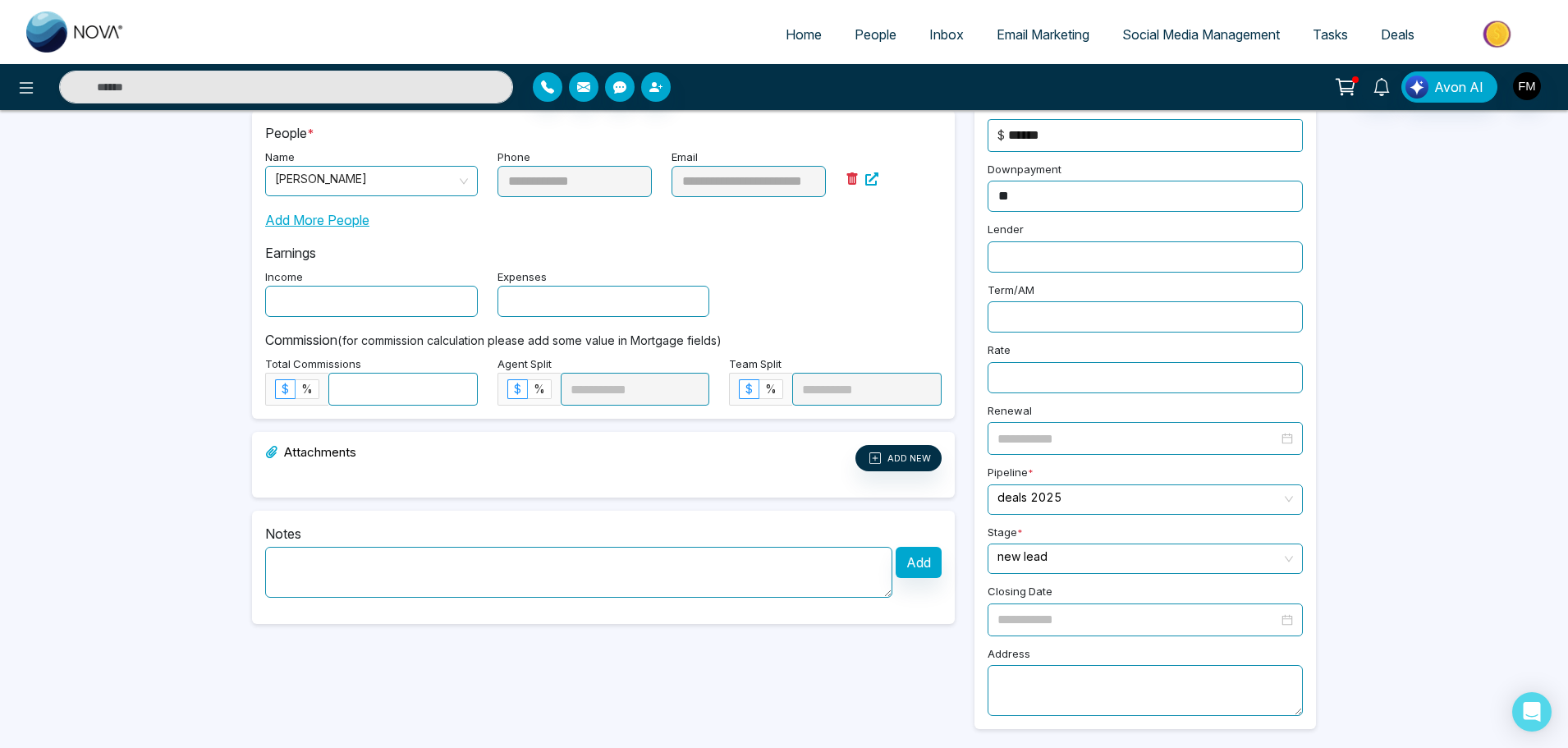
scroll to position [258, 0]
click at [515, 573] on textarea at bounding box center [579, 571] width 628 height 51
type textarea "*"
type textarea "**********"
click at [925, 554] on button "Add" at bounding box center [919, 562] width 46 height 31
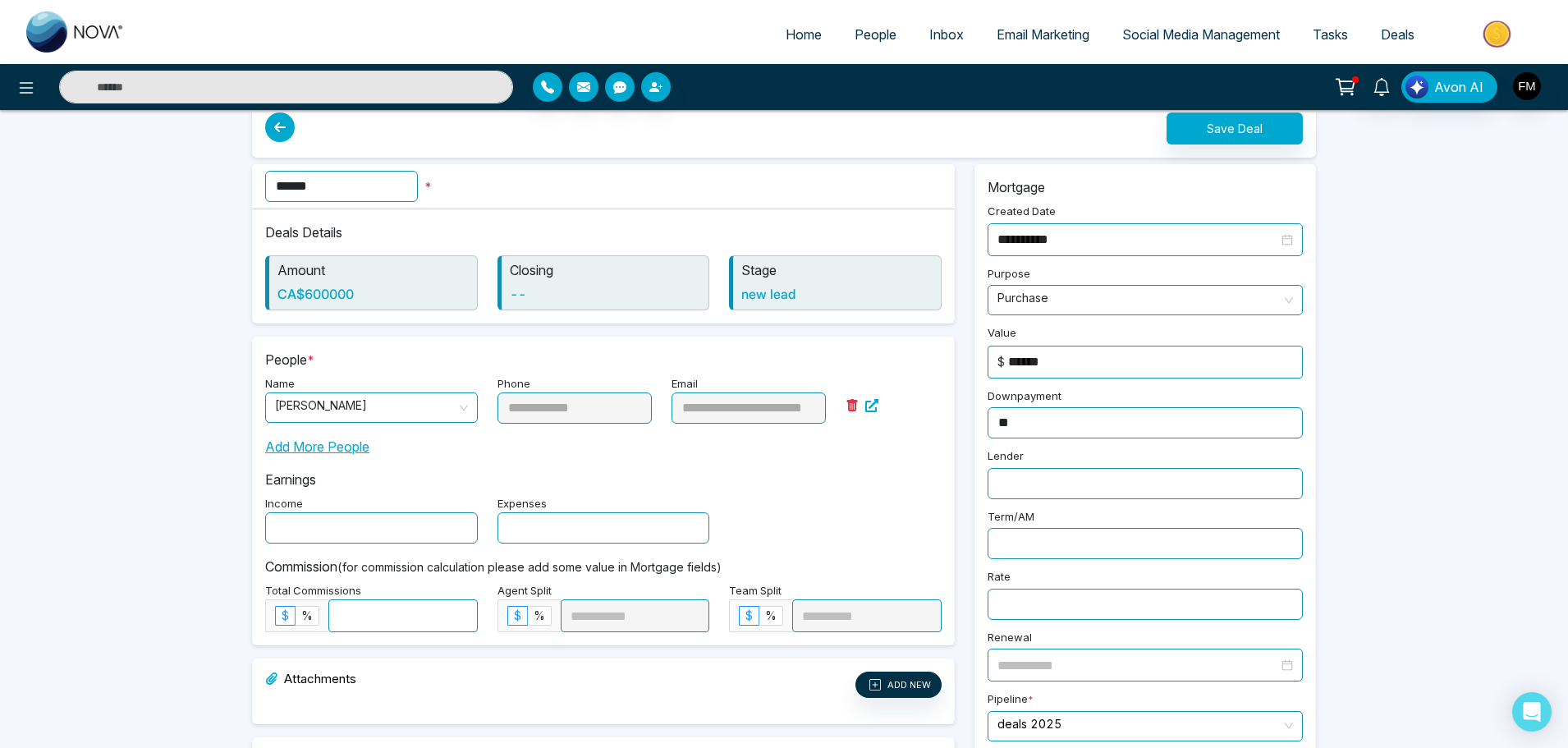
scroll to position [0, 0]
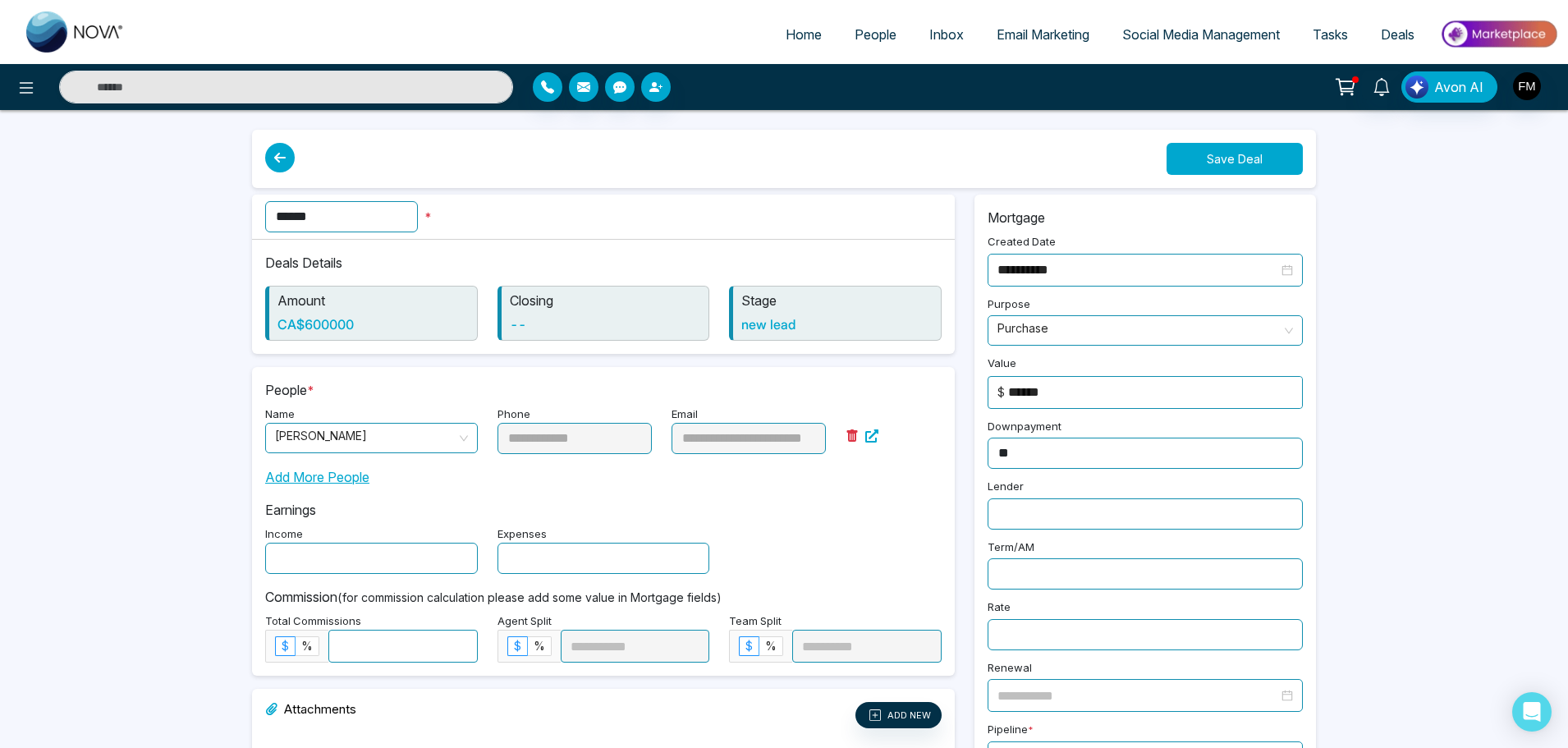
click at [1235, 152] on button "Save Deal" at bounding box center [1235, 159] width 136 height 32
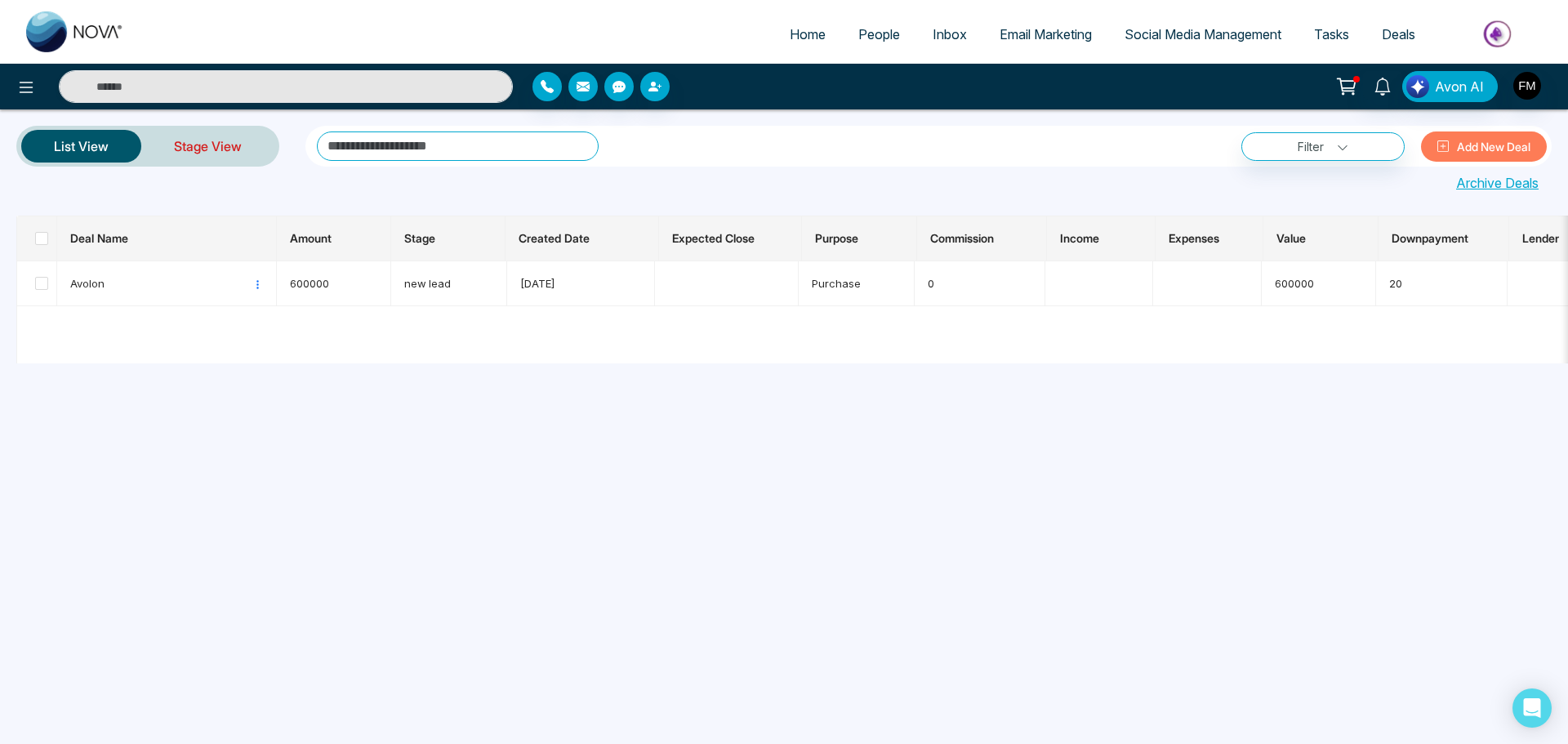
click at [197, 154] on link "Stage View" at bounding box center [207, 146] width 133 height 39
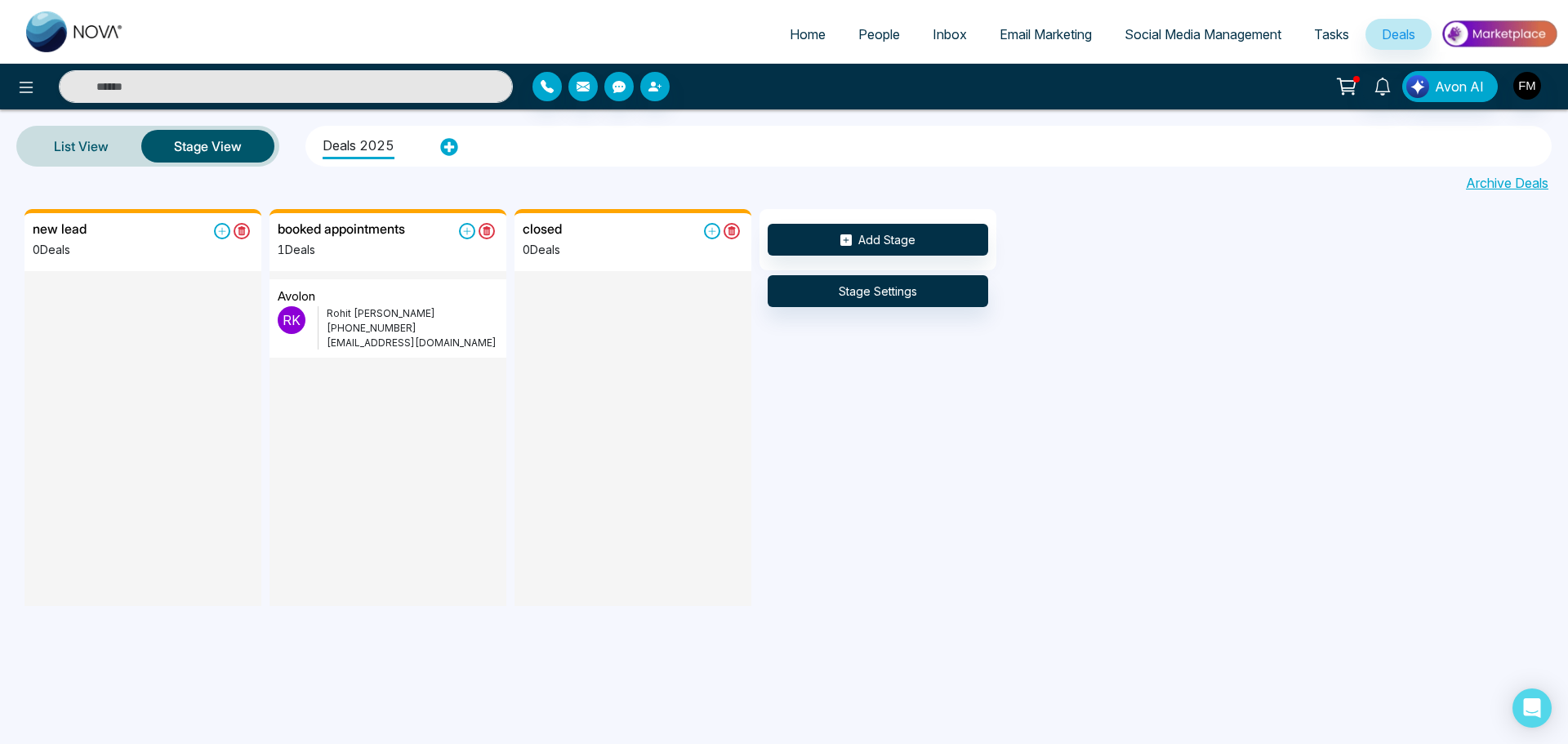
click at [394, 333] on p "[PHONE_NUMBER]" at bounding box center [412, 328] width 171 height 15
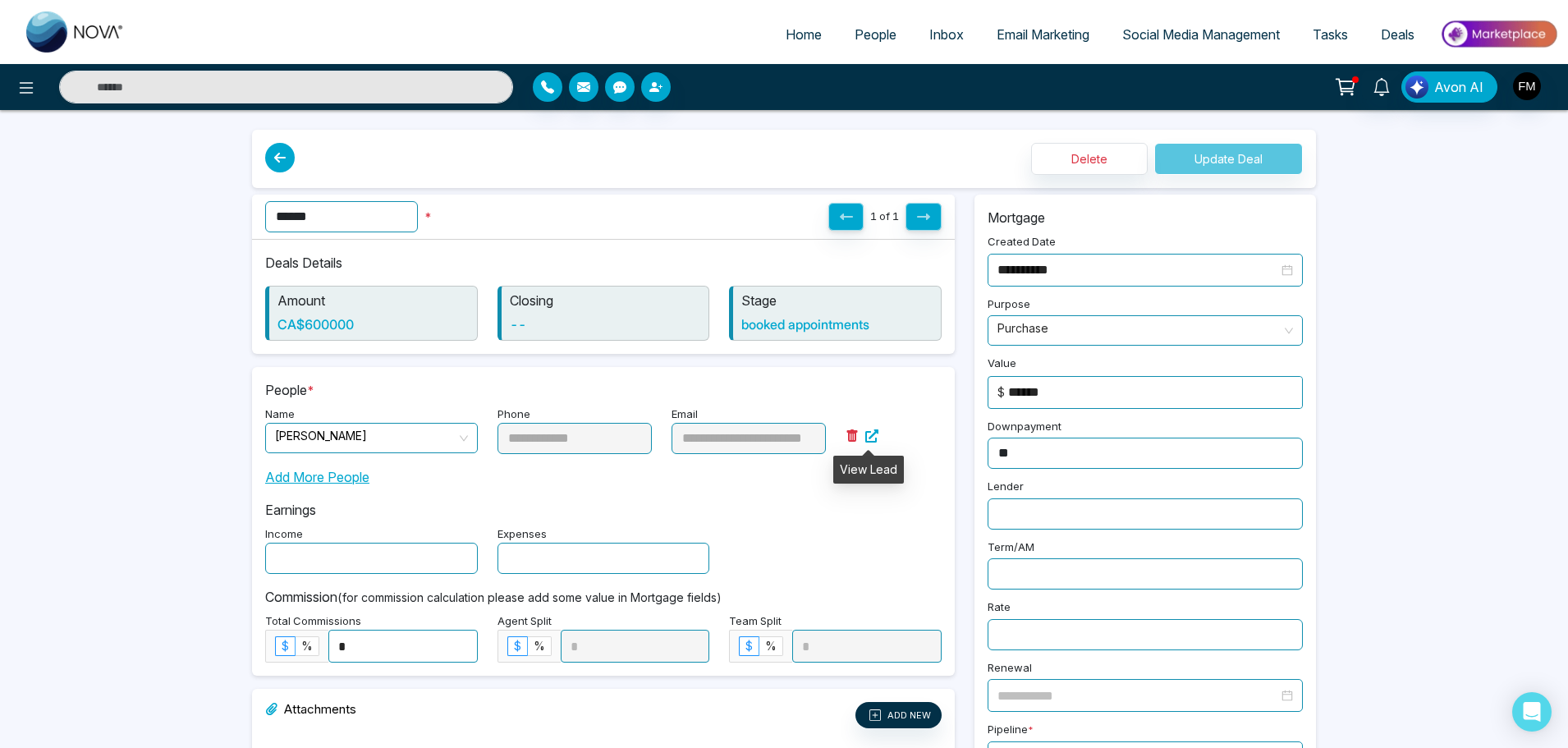
click at [876, 437] on icon at bounding box center [872, 436] width 13 height 13
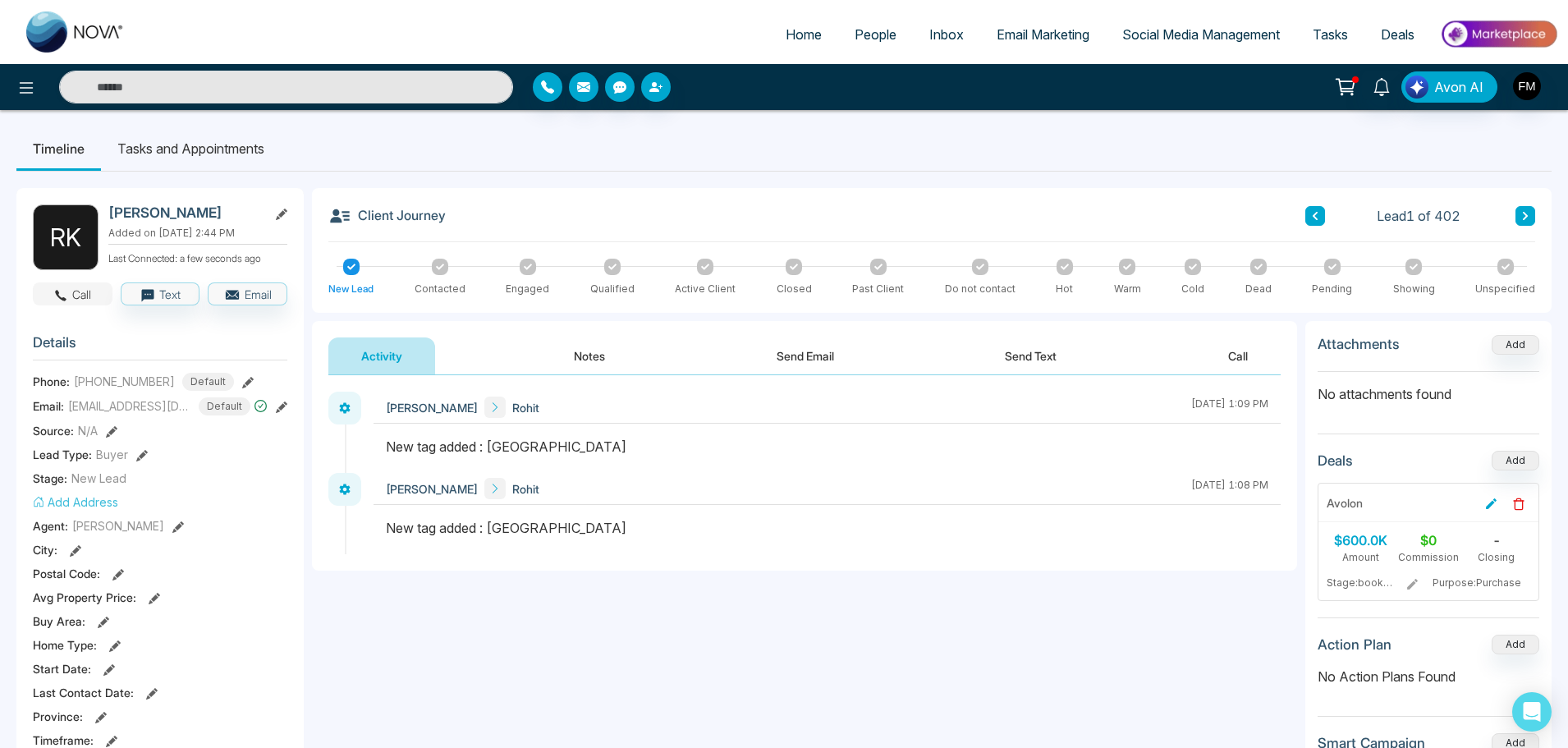
click at [69, 296] on button "Call" at bounding box center [73, 293] width 79 height 23
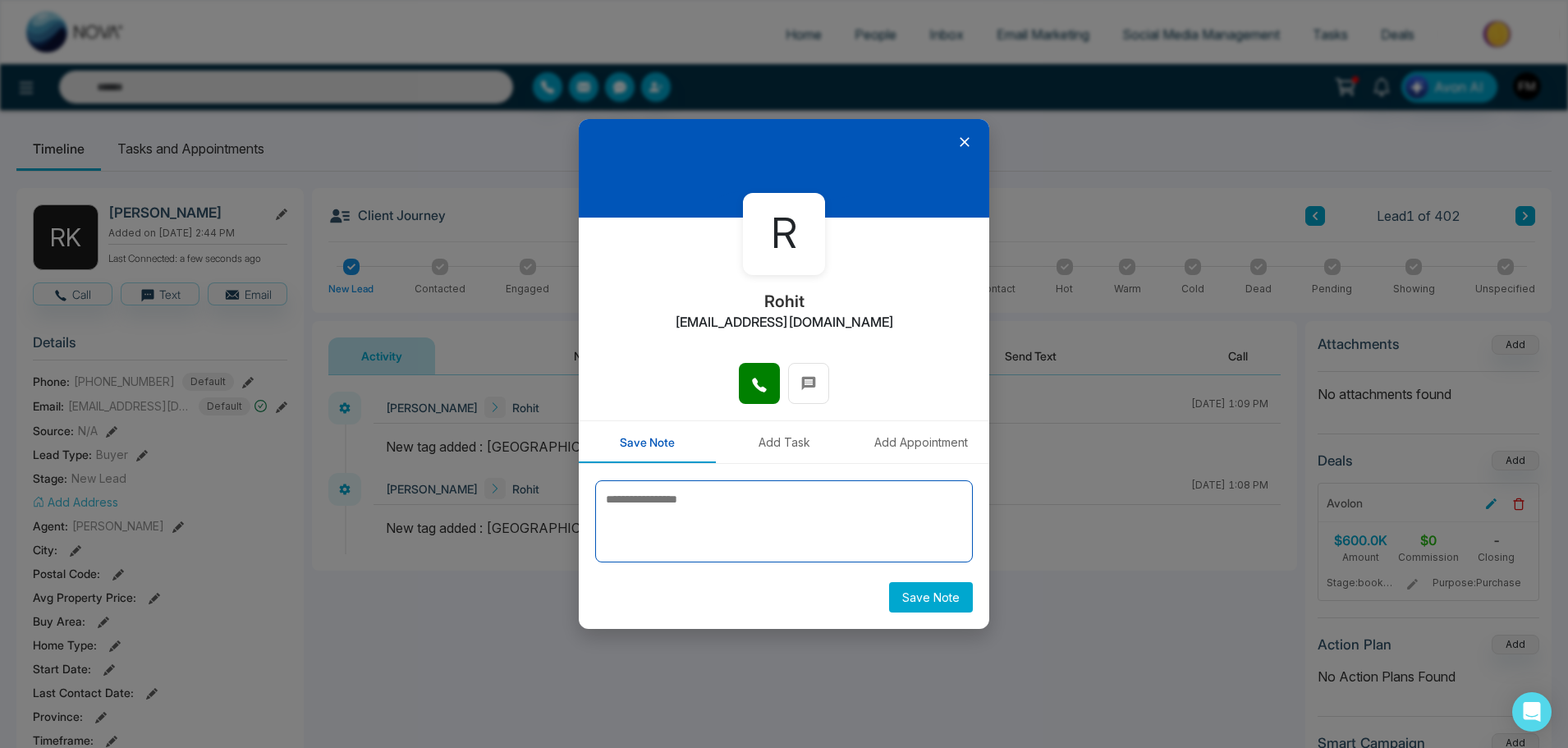
click at [725, 521] on textarea at bounding box center [784, 521] width 378 height 82
click at [784, 445] on button "Add Task" at bounding box center [784, 442] width 137 height 42
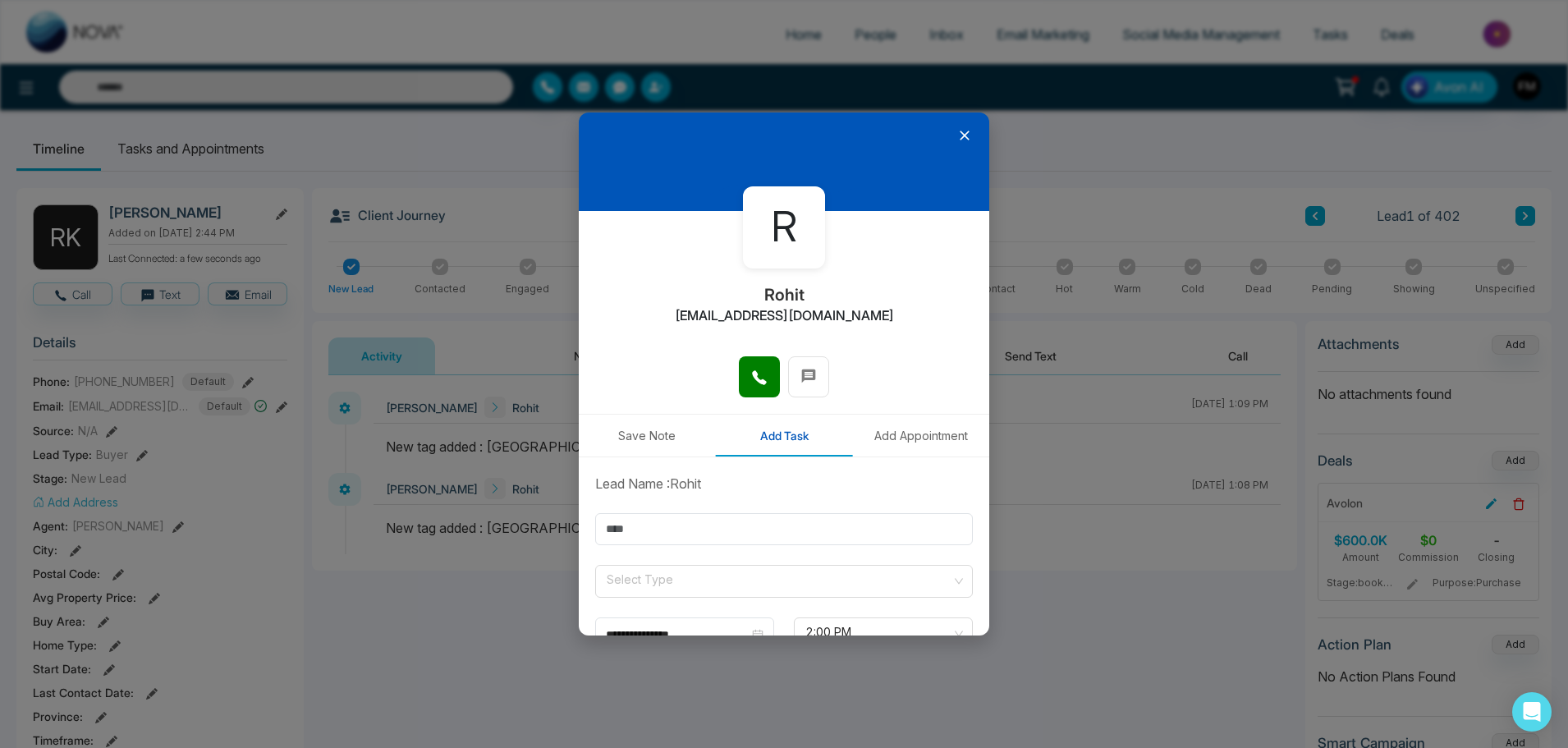
scroll to position [101, 0]
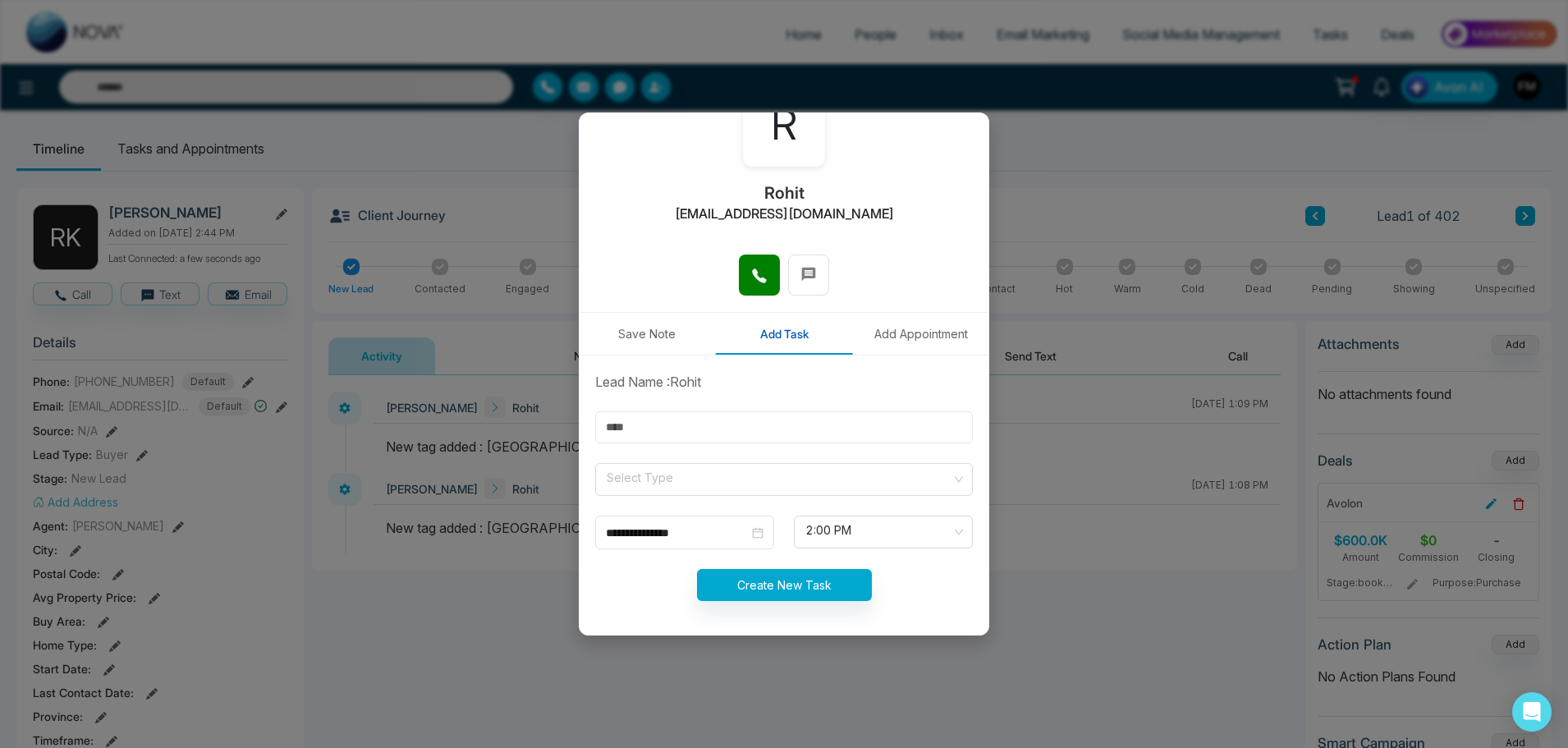
click at [757, 432] on input "text" at bounding box center [784, 427] width 378 height 32
click at [772, 382] on div "Lead Name : Rohit" at bounding box center [784, 382] width 397 height 19
click at [1055, 145] on div "**********" at bounding box center [784, 374] width 1568 height 748
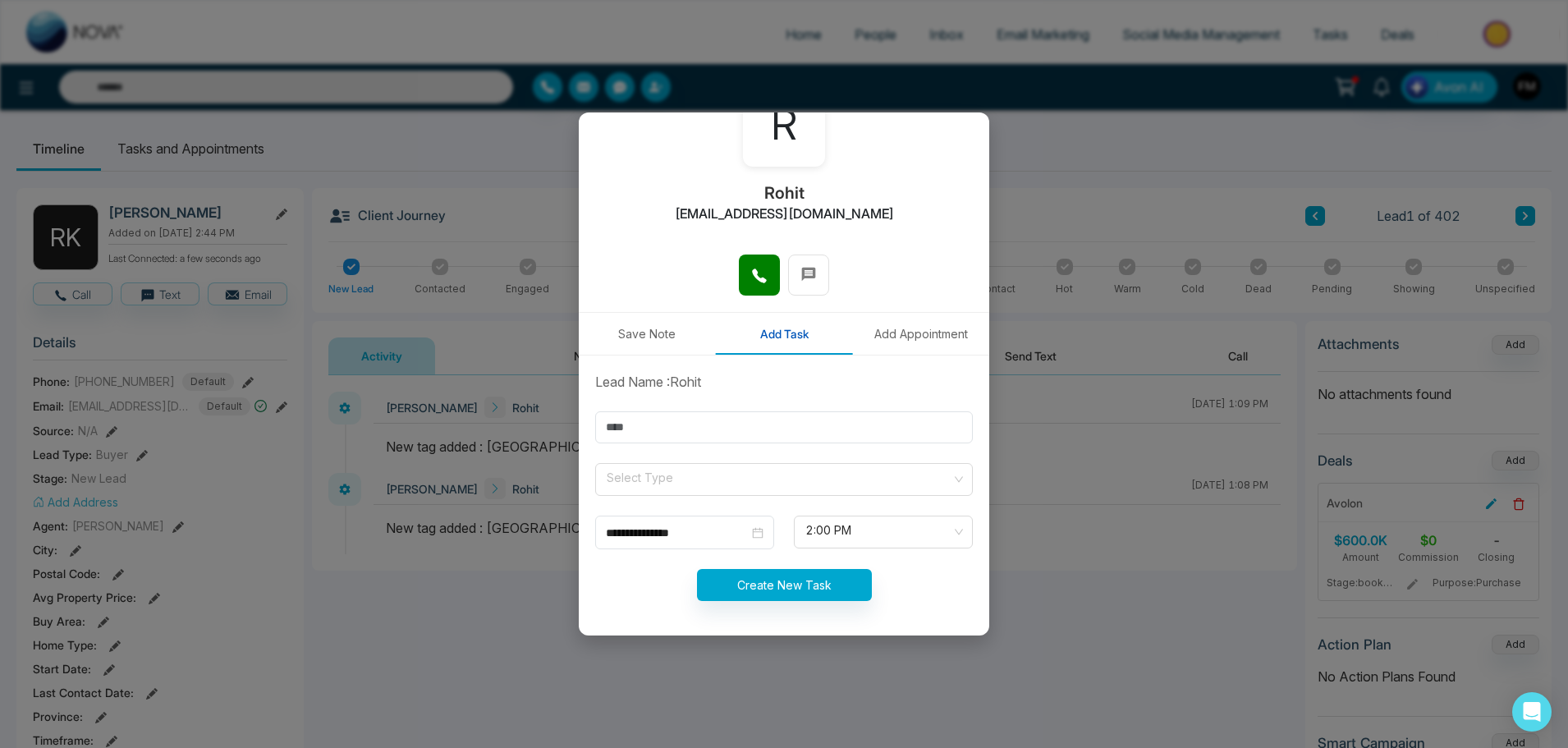
click at [524, 113] on div "**********" at bounding box center [784, 374] width 1568 height 748
click at [305, 131] on div "**********" at bounding box center [784, 374] width 1568 height 748
